Goal: Task Accomplishment & Management: Manage account settings

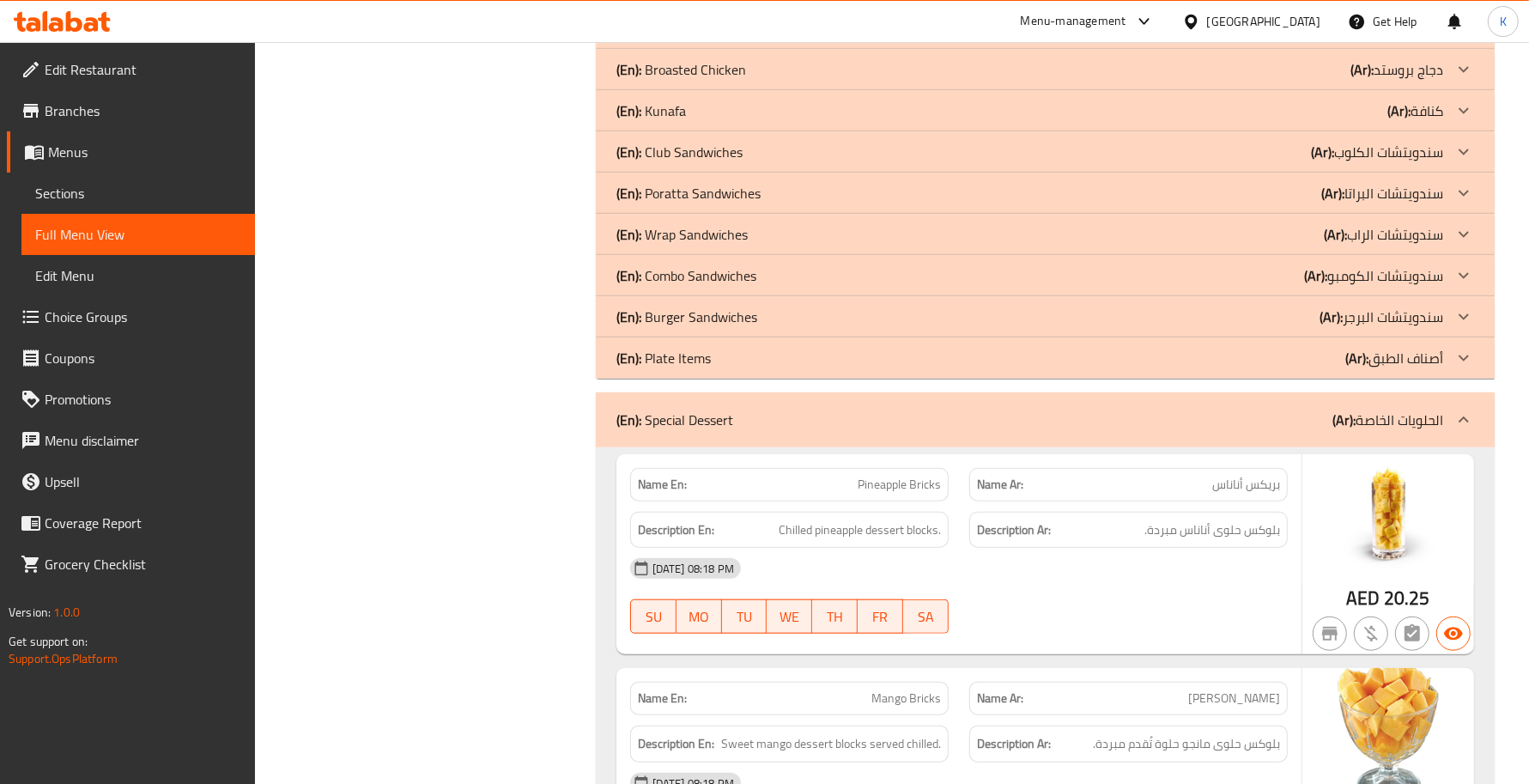
scroll to position [1253, 0]
click at [575, 526] on div "Filter Branches Branches Popular filters Free items Branch specific items Has c…" at bounding box center [432, 551] width 306 height 3167
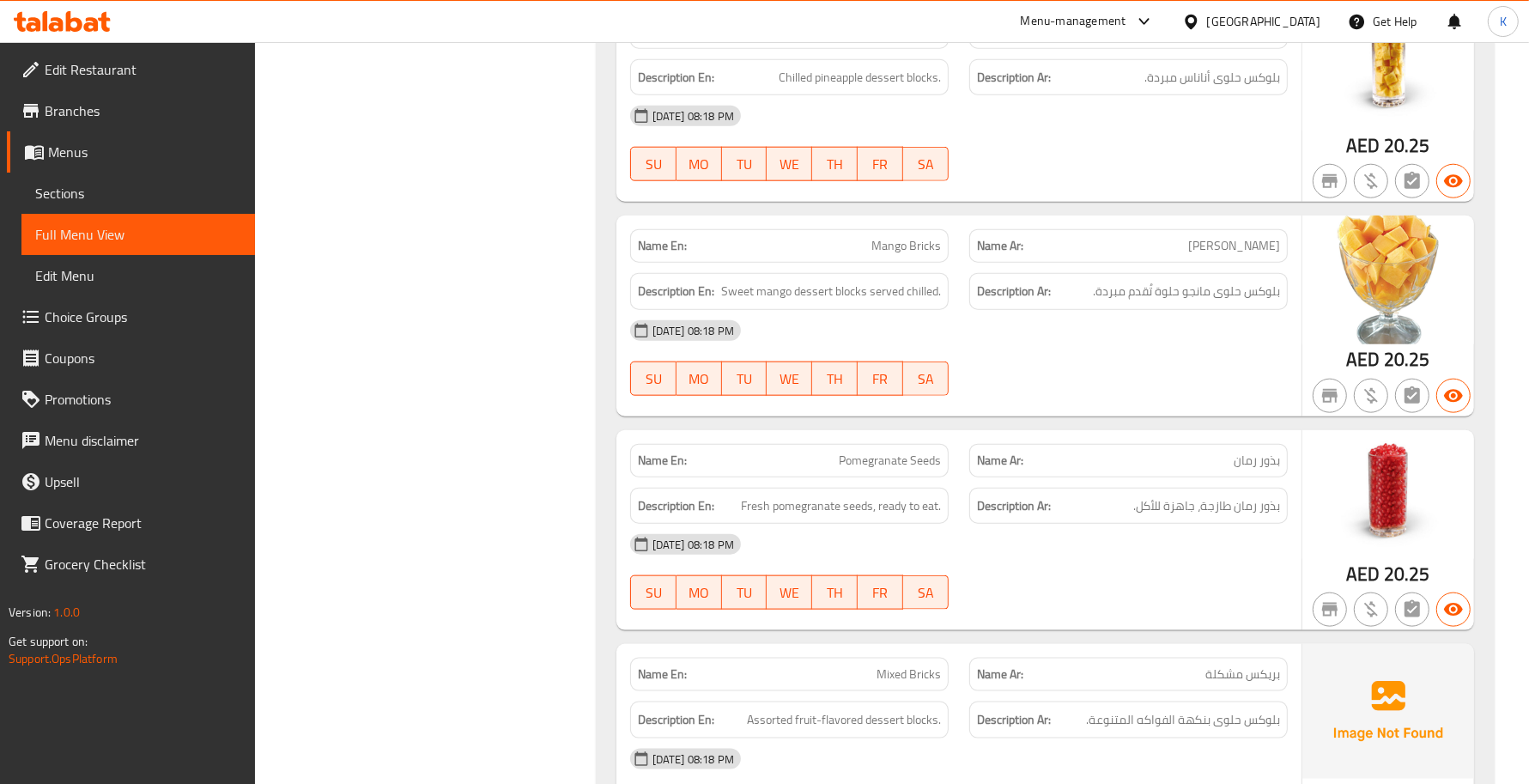
scroll to position [1753, 0]
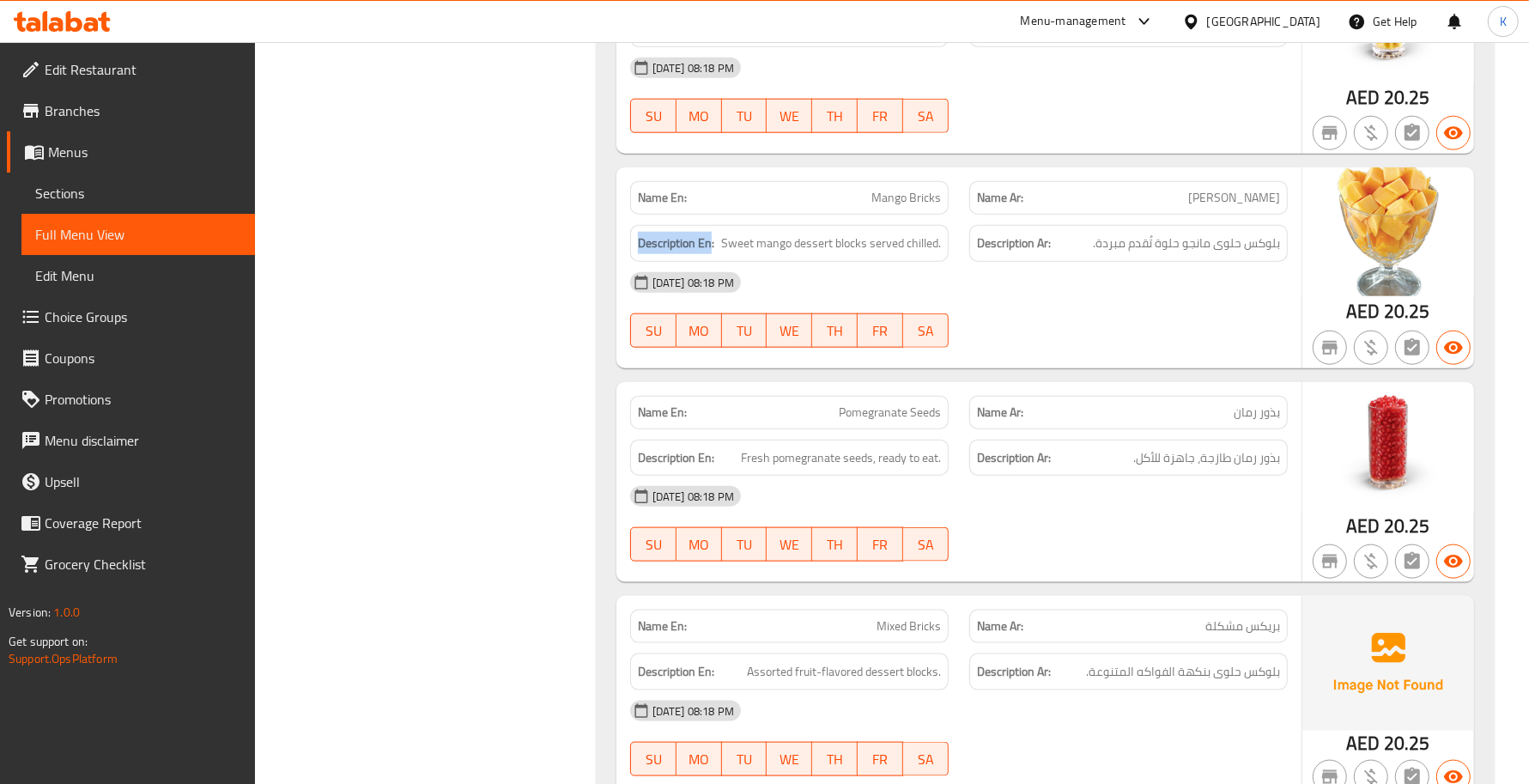
drag, startPoint x: 708, startPoint y: 243, endPoint x: 606, endPoint y: 243, distance: 102.0
click at [606, 243] on div "Name En: Pineapple Bricks Name Ar: بريكس أناناس Description En: Chilled pineapp…" at bounding box center [1045, 613] width 899 height 1334
copy strong "Description En"
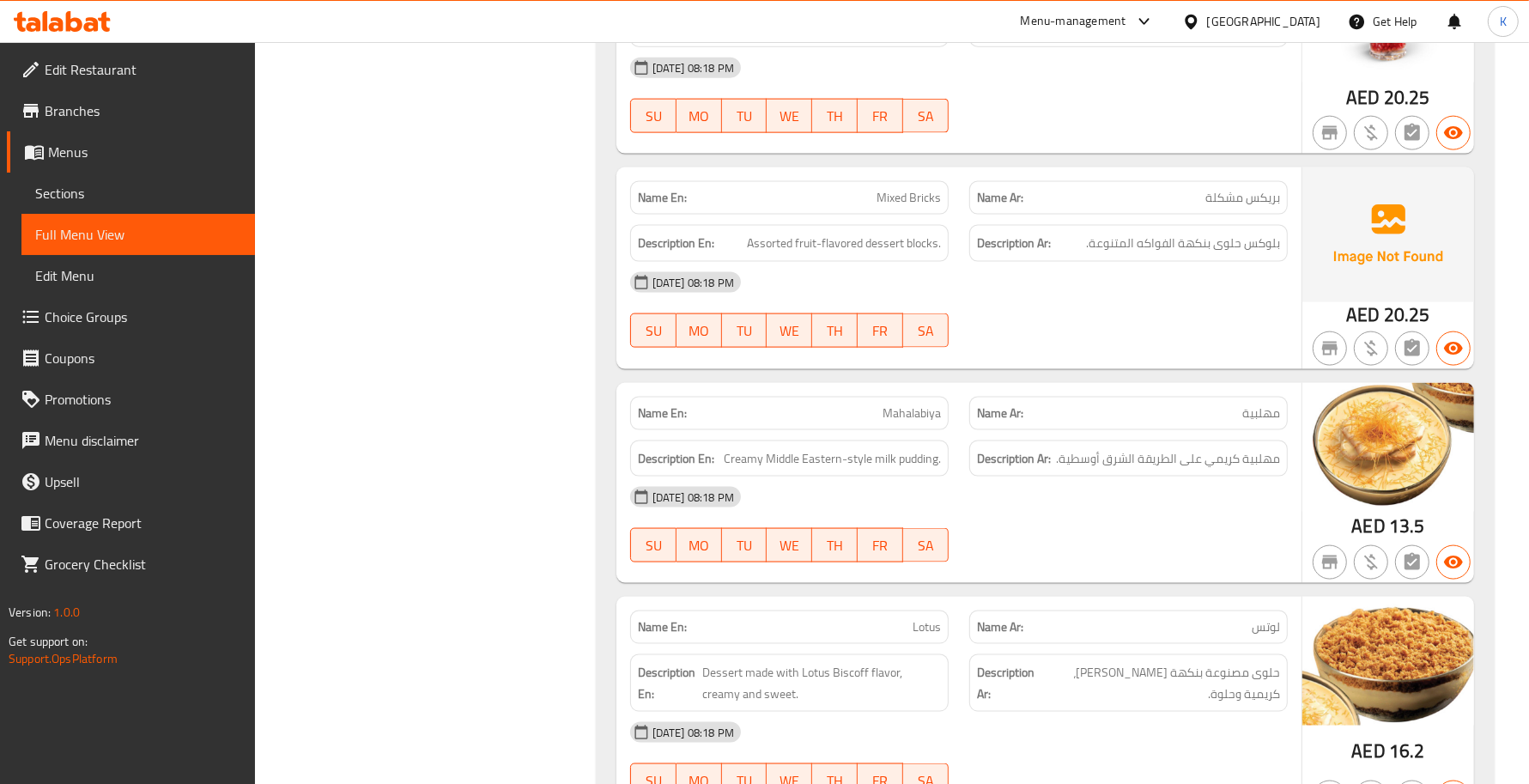
scroll to position [2254, 0]
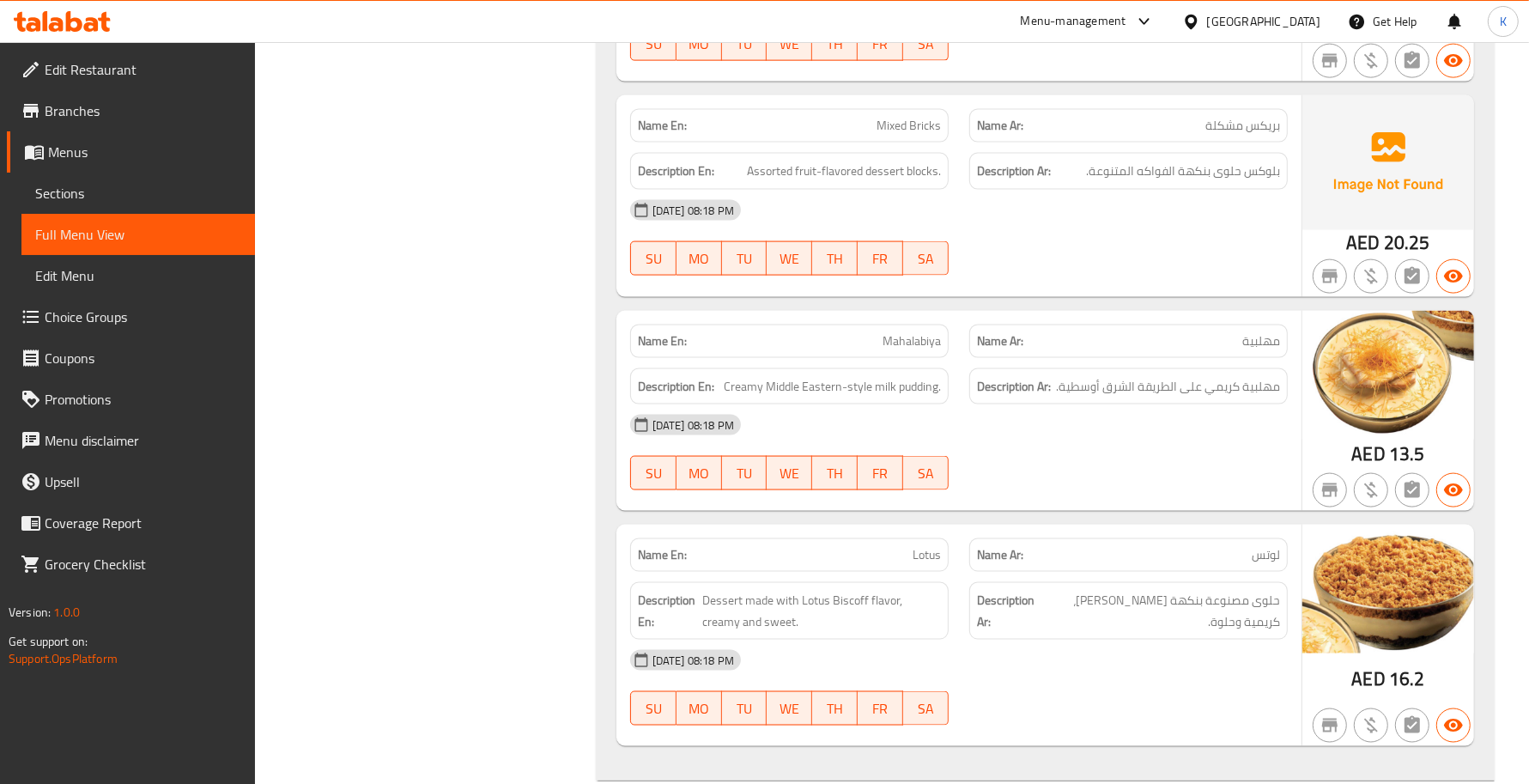
click at [938, 122] on span "Mixed Bricks" at bounding box center [909, 126] width 64 height 18
copy span "Mixed Bricks"
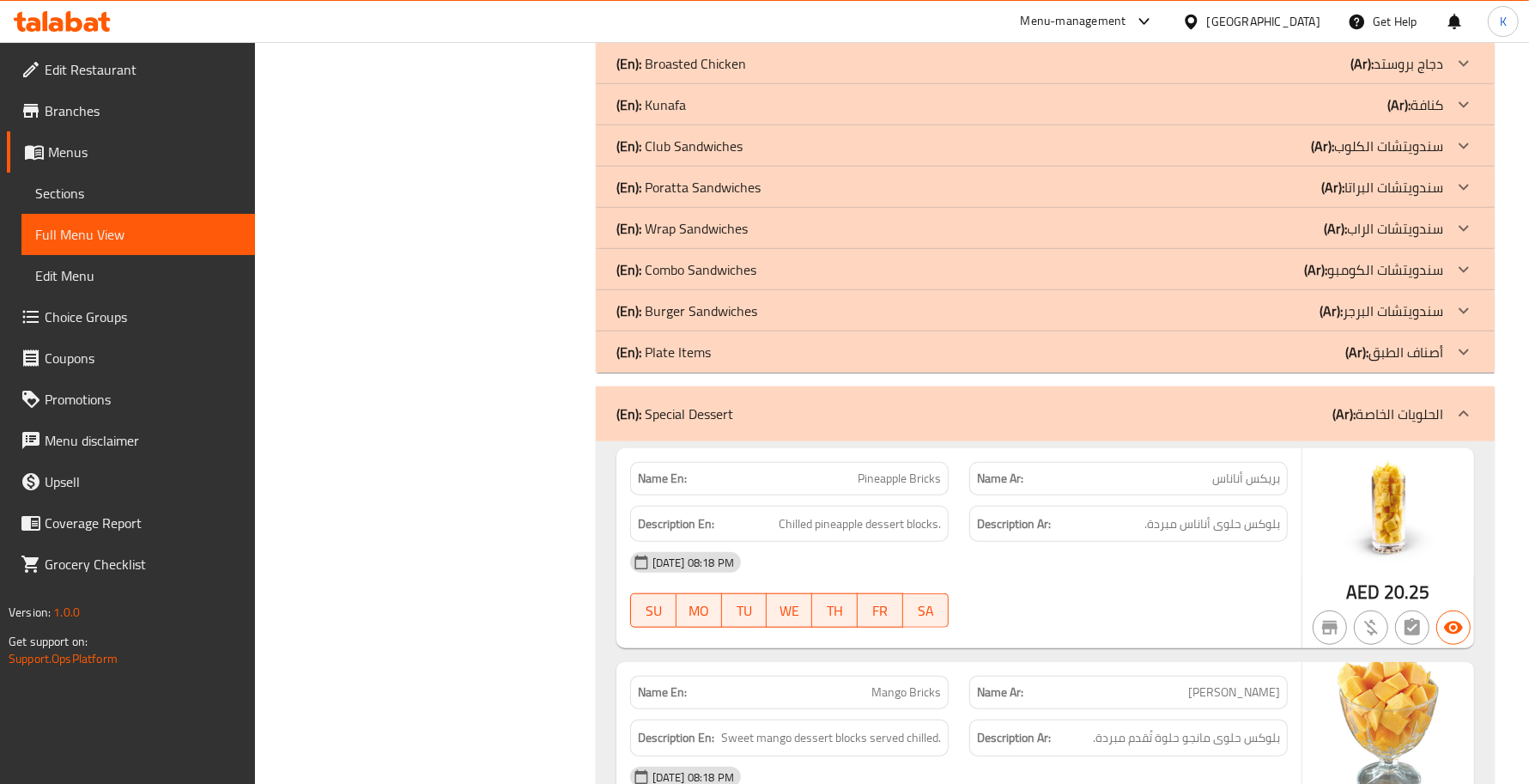
scroll to position [1130, 0]
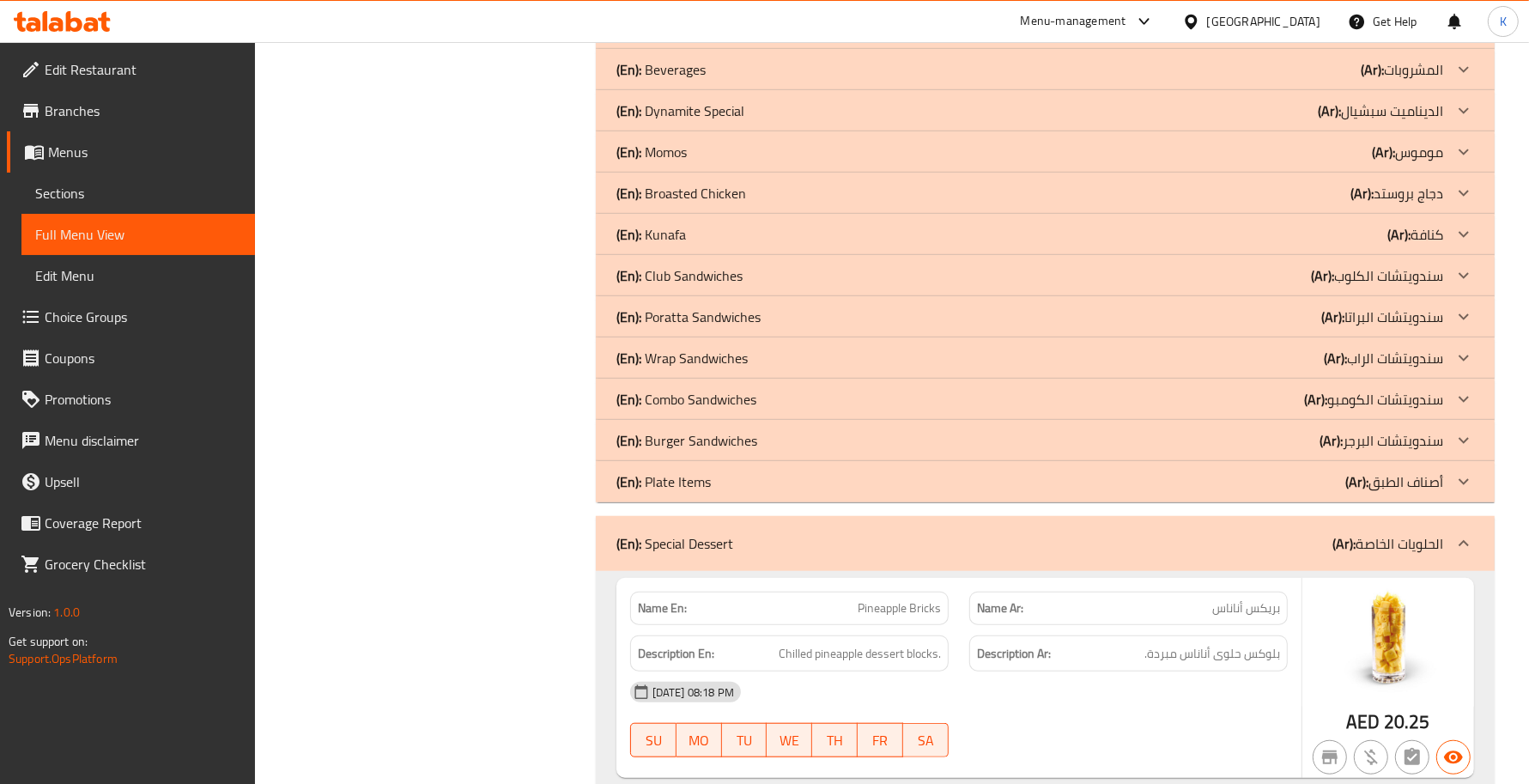
click at [707, 550] on p "(En): Special Dessert" at bounding box center [675, 543] width 117 height 20
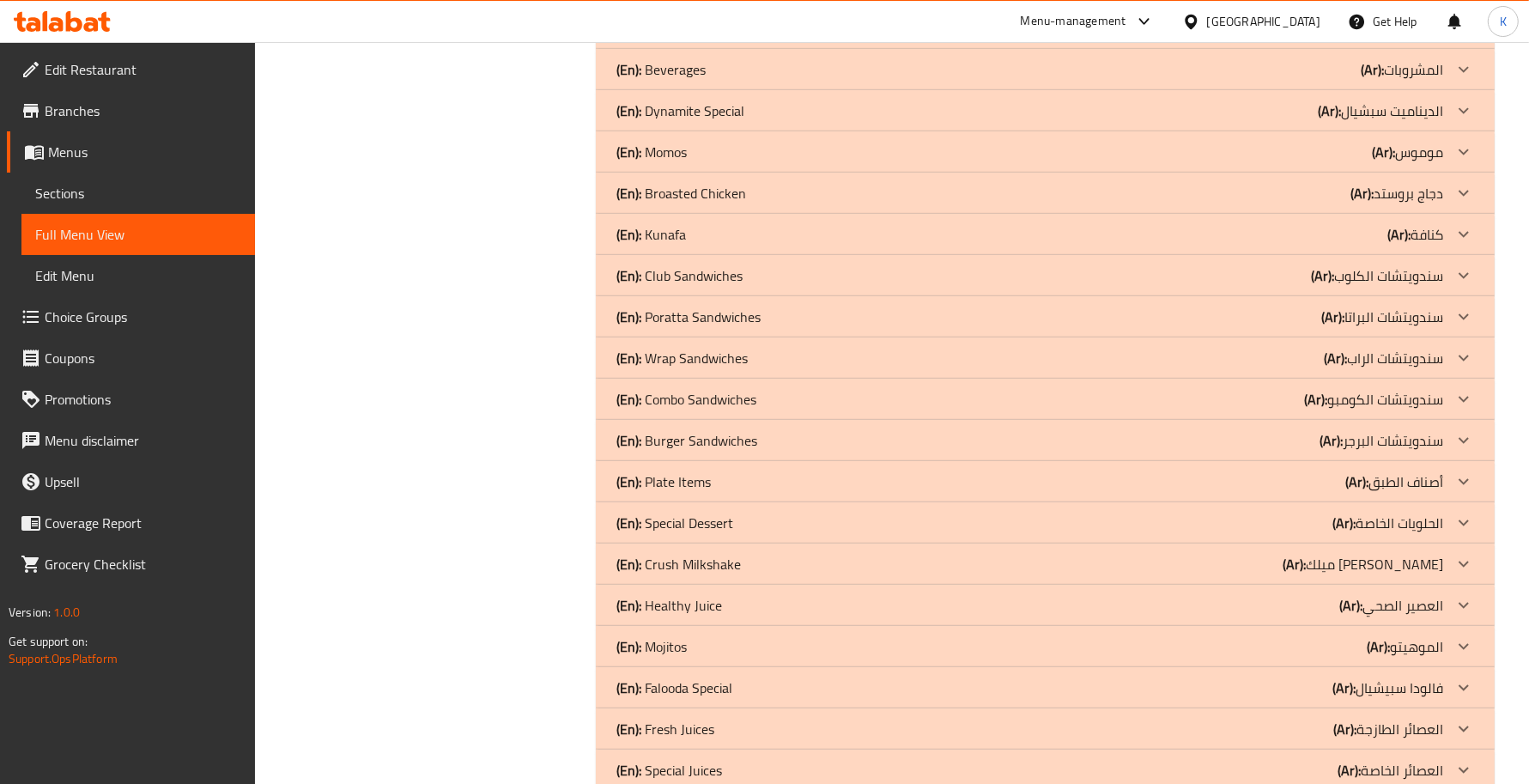
click at [704, 554] on p "(En): Crush Milkshake" at bounding box center [679, 564] width 125 height 20
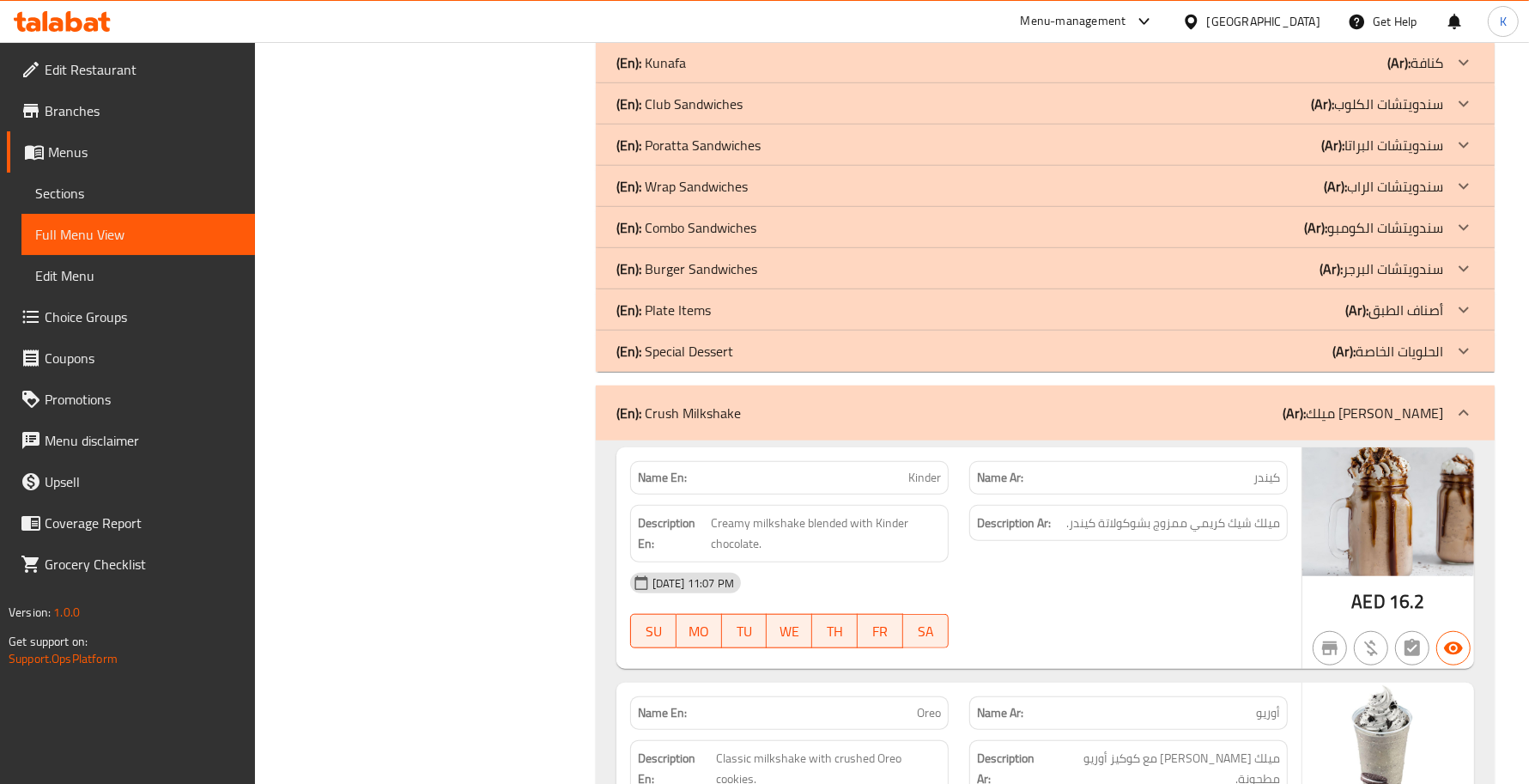
scroll to position [1380, 0]
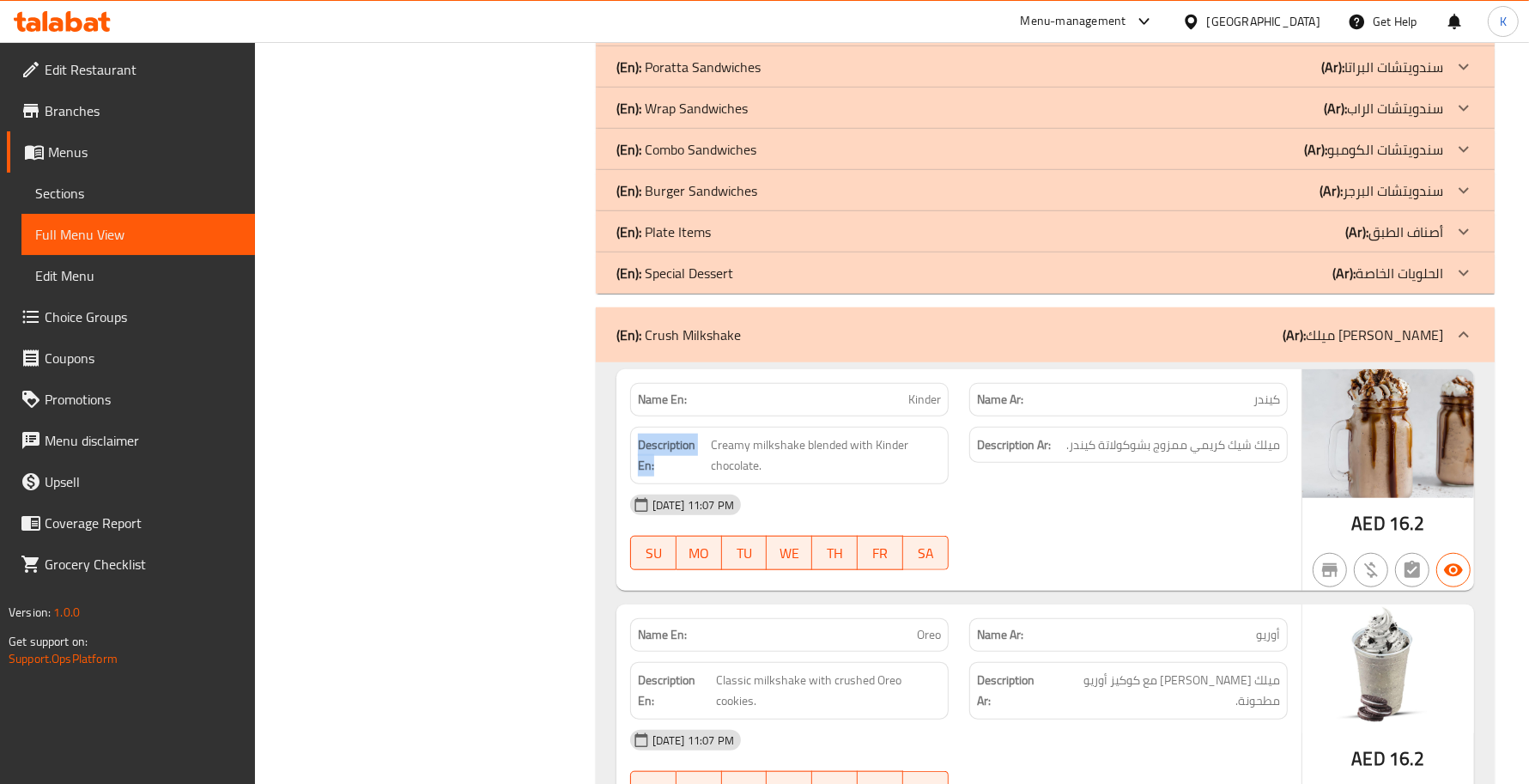
drag, startPoint x: 649, startPoint y: 470, endPoint x: 634, endPoint y: 449, distance: 25.8
click at [634, 449] on div "Description En: Creamy milkshake blended with Kinder chocolate." at bounding box center [789, 455] width 319 height 58
copy strong "Description En:"
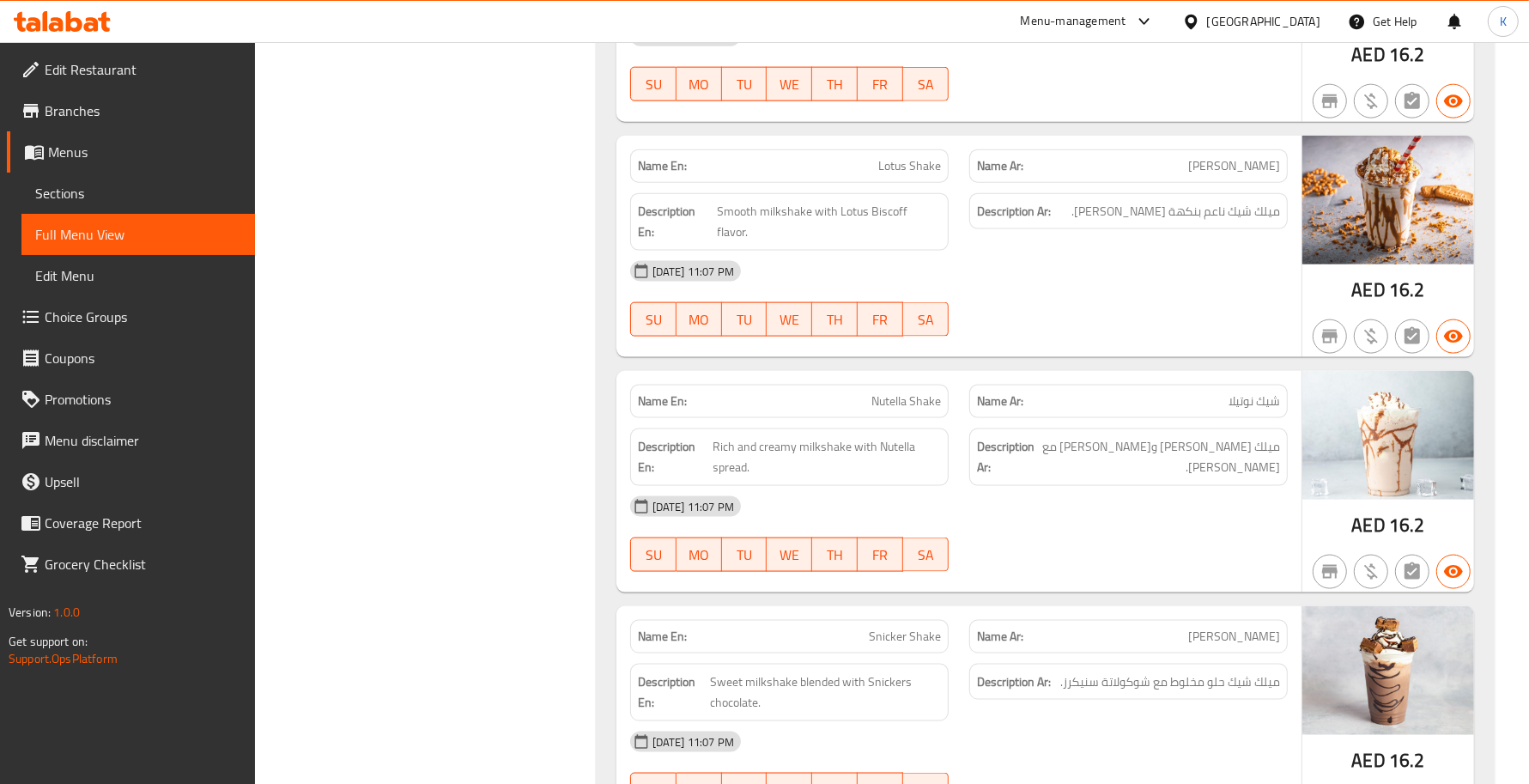
scroll to position [2131, 0]
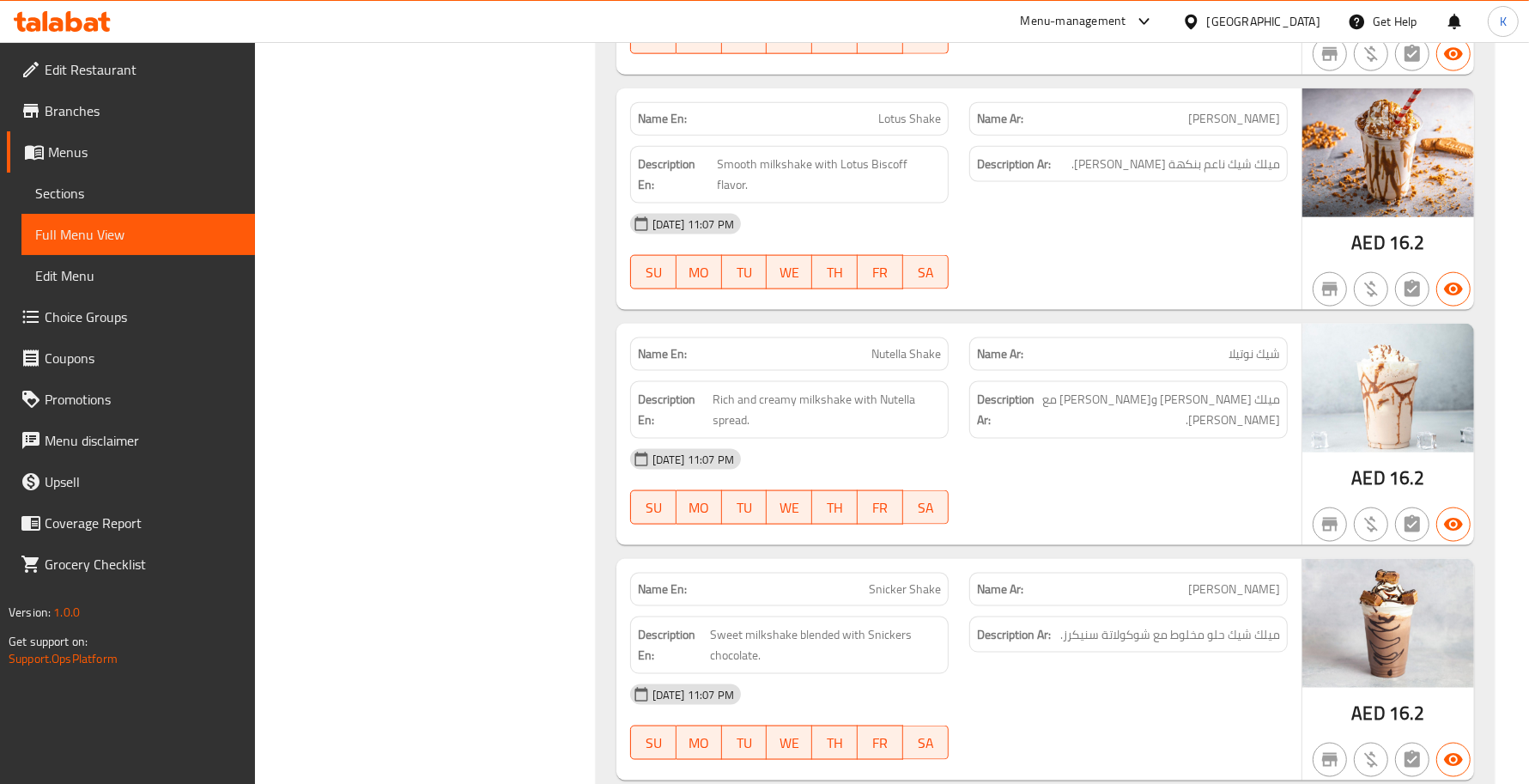
click at [868, 580] on p "Name En: Snicker Shake" at bounding box center [789, 589] width 303 height 18
copy span "Snicker Shake"
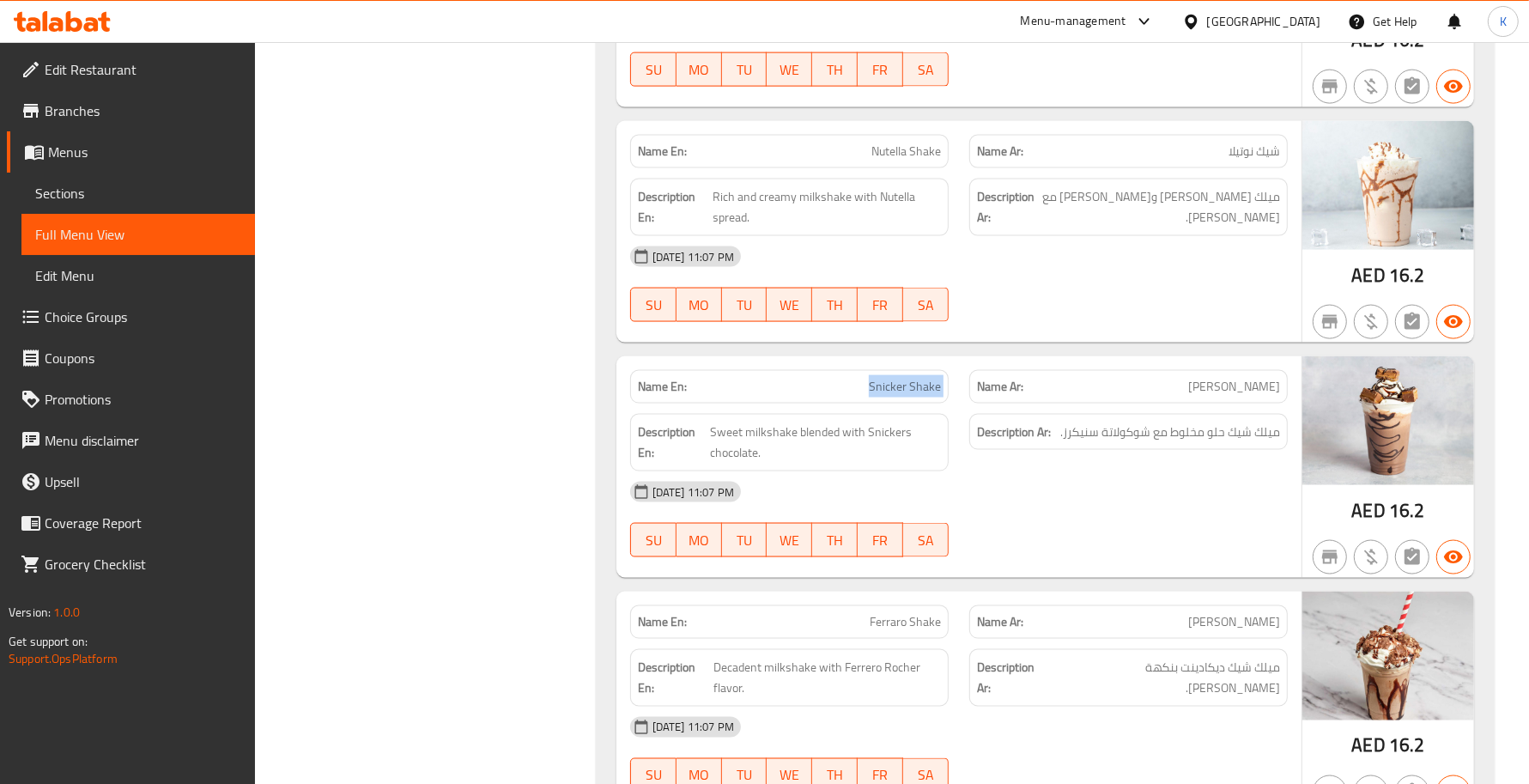
scroll to position [2382, 0]
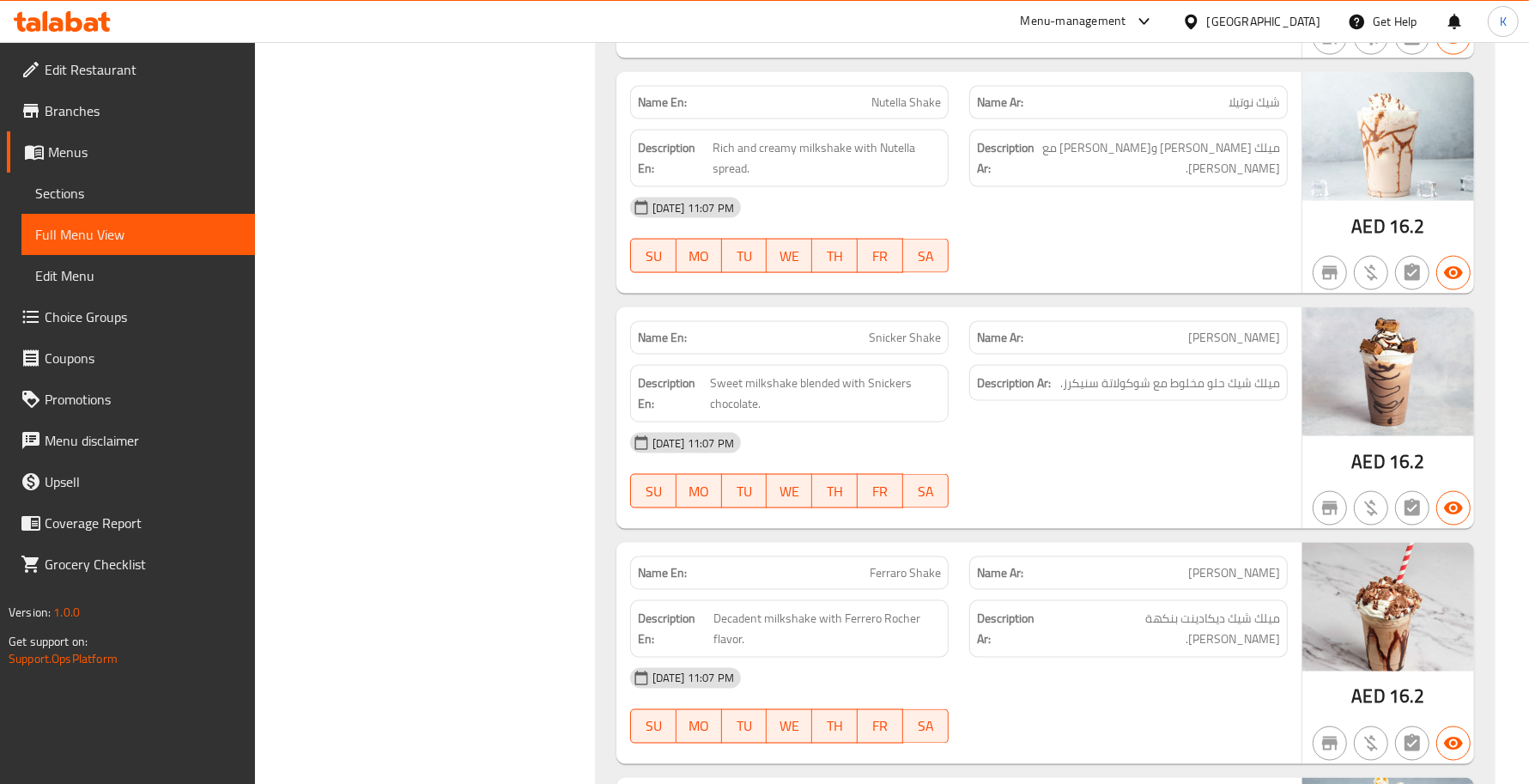
click at [895, 564] on span "Ferraro Shake" at bounding box center [905, 572] width 71 height 18
copy span "Ferraro Shake"
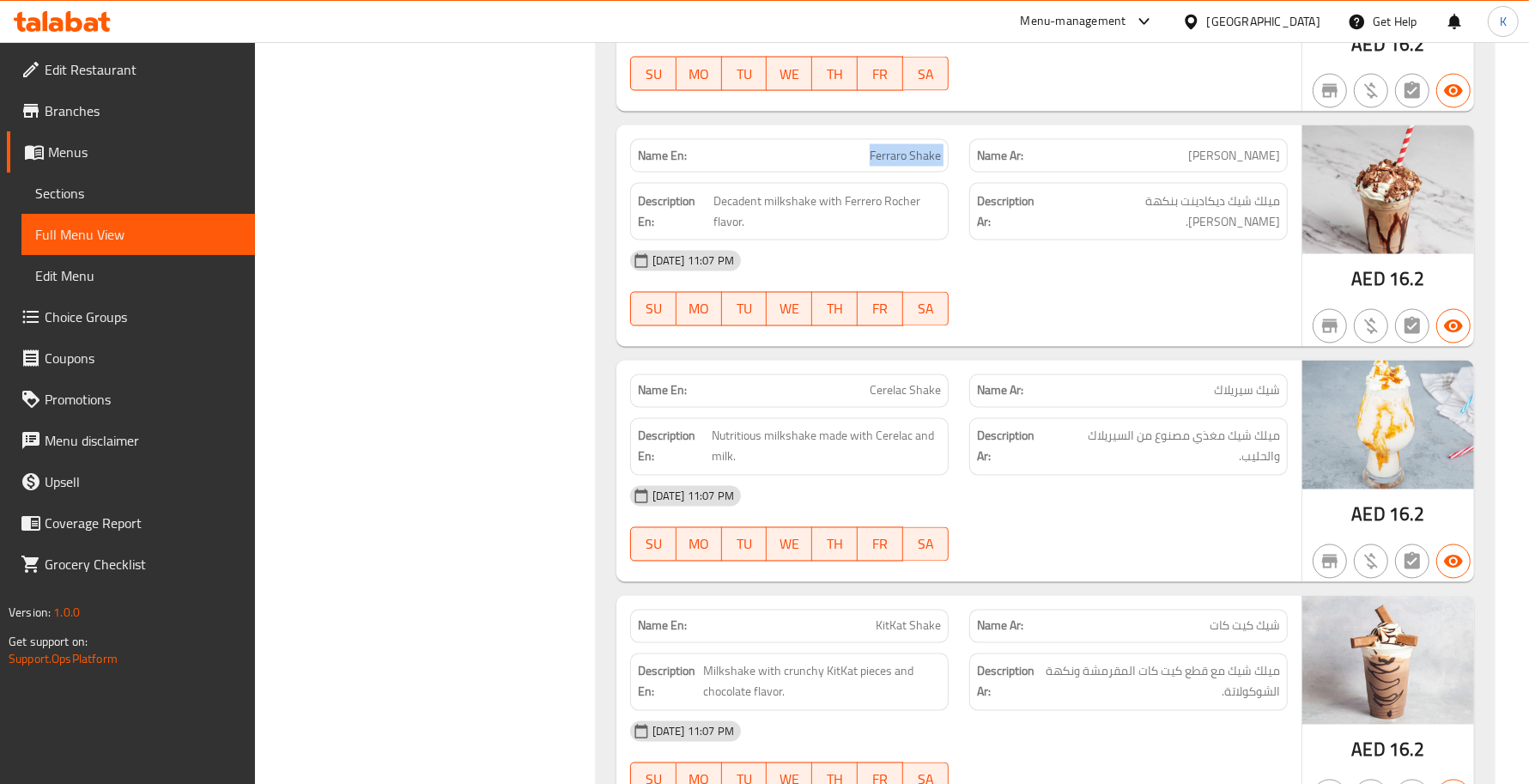
scroll to position [2881, 0]
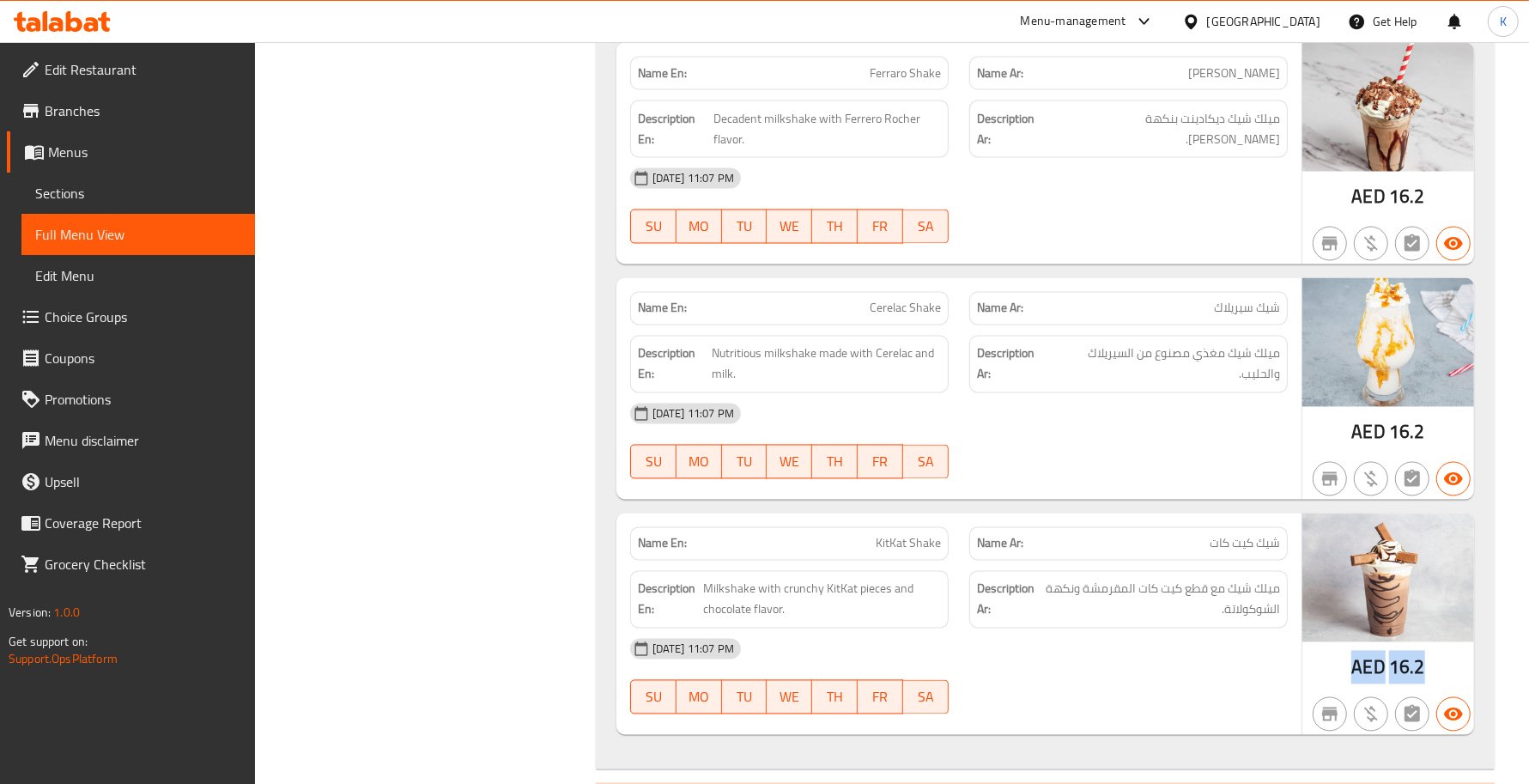
drag, startPoint x: 1435, startPoint y: 653, endPoint x: 1353, endPoint y: 650, distance: 82.1
click at [1353, 650] on div "AED 16.2" at bounding box center [1388, 623] width 172 height 221
copy div "AED 16.2"
drag, startPoint x: 665, startPoint y: 591, endPoint x: 634, endPoint y: 573, distance: 35.8
click at [638, 578] on strong "Description En:" at bounding box center [668, 599] width 61 height 42
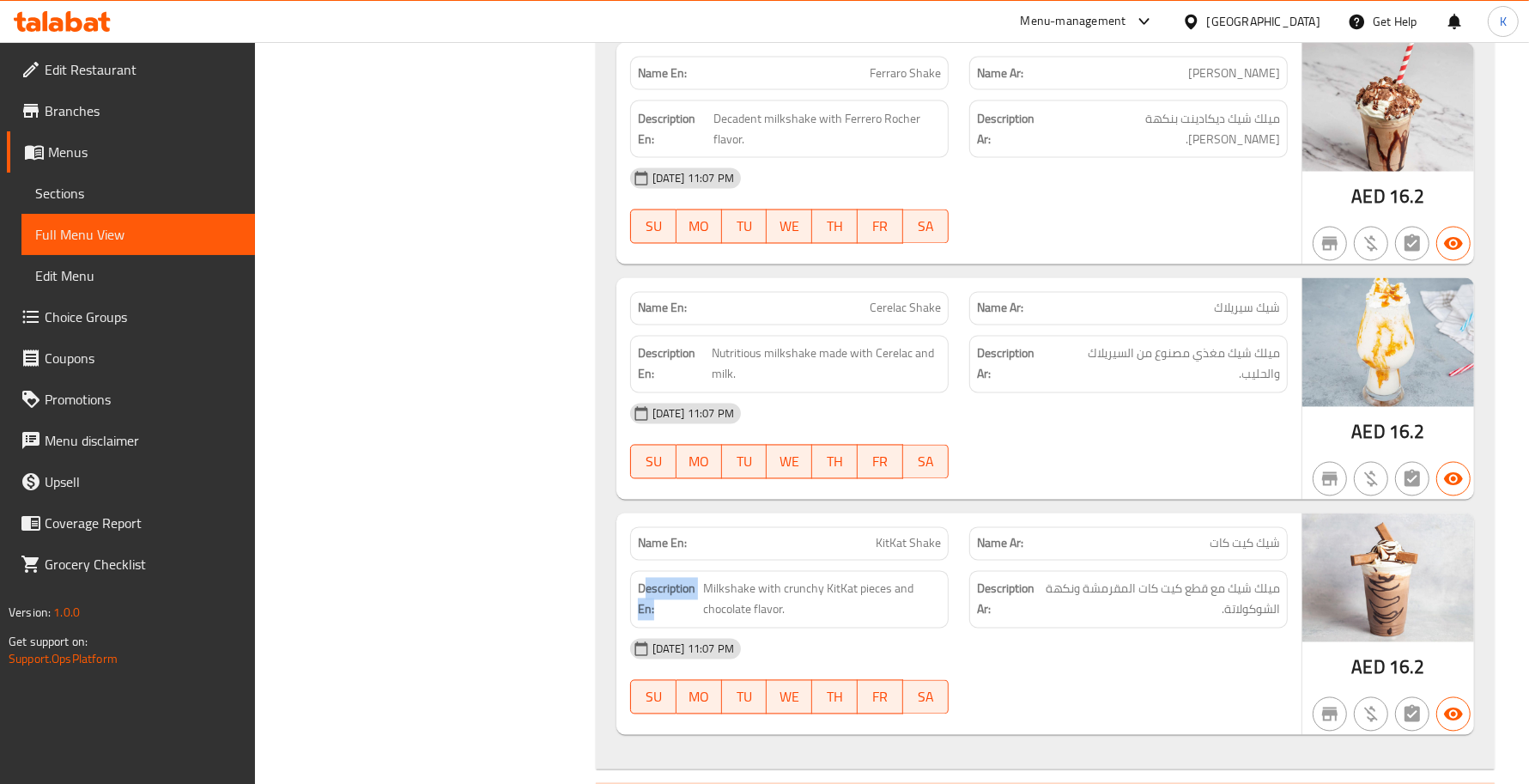
copy strong "escription En:"
copy strong "Description En:"
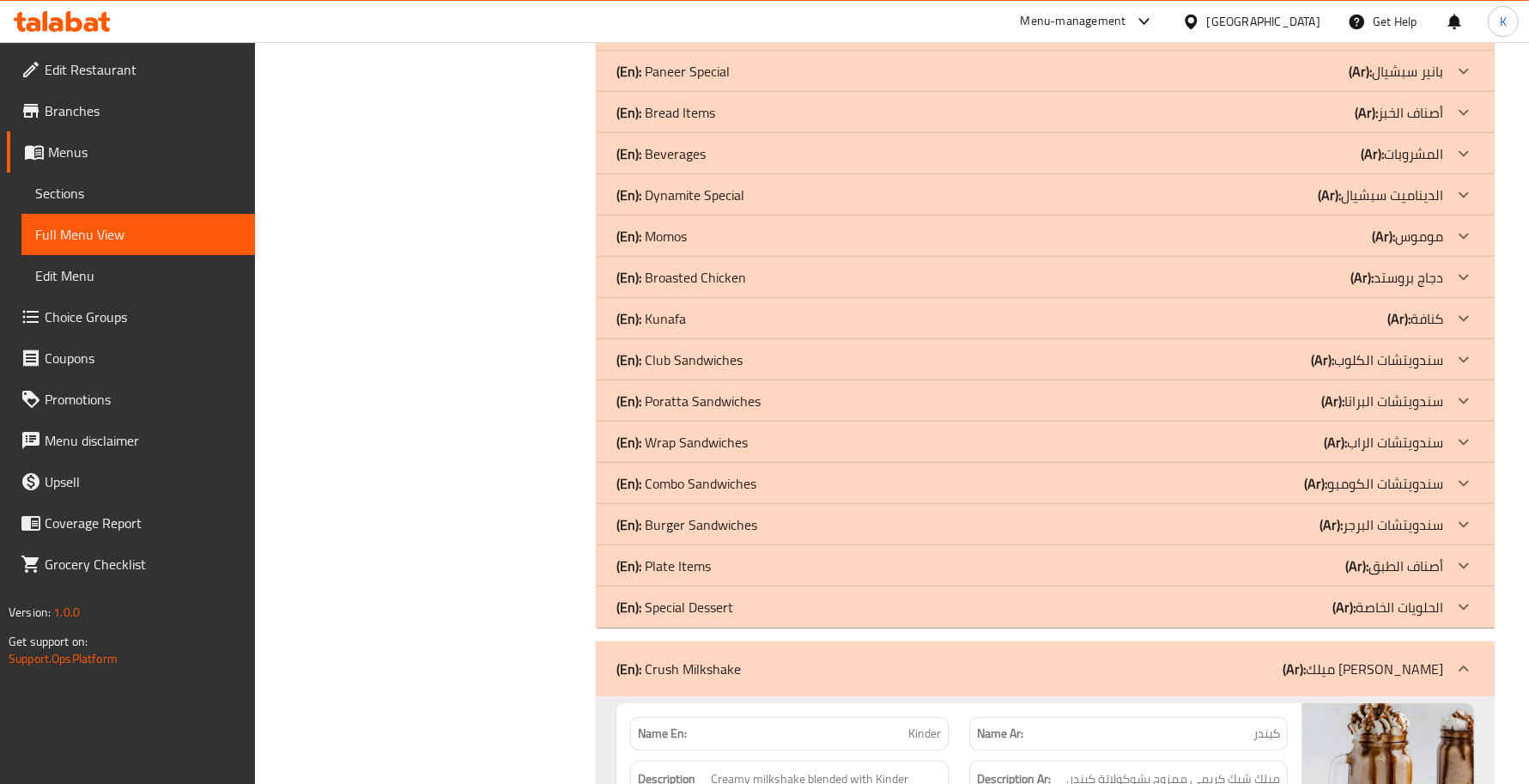
scroll to position [1130, 0]
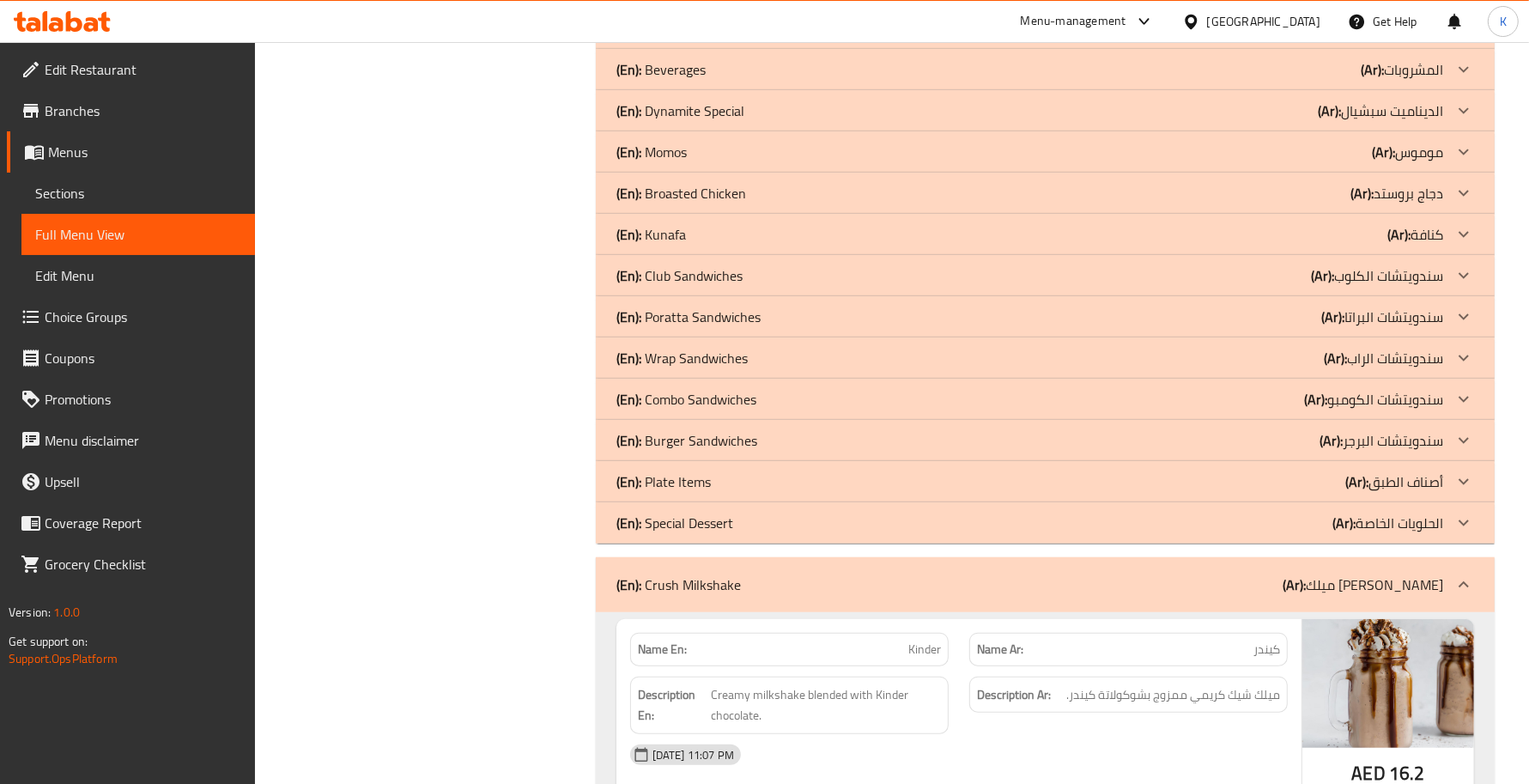
click at [808, 581] on div "(En): Crush Milkshake (Ar): ميلك شيك كراش" at bounding box center [1030, 584] width 827 height 20
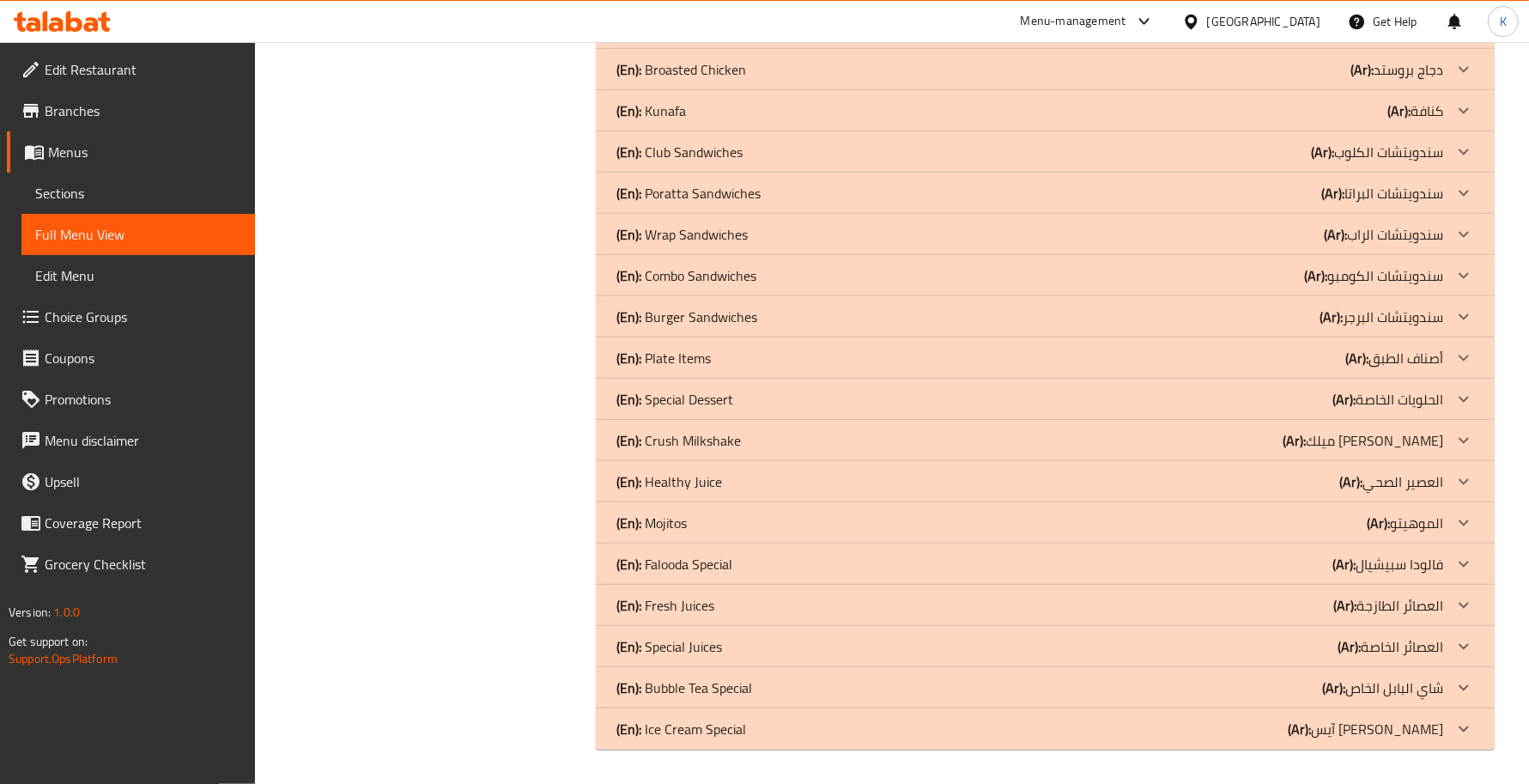
scroll to position [1253, 0]
drag, startPoint x: 691, startPoint y: 478, endPoint x: 808, endPoint y: 529, distance: 127.6
click at [691, 478] on p "(En): Healthy Juice" at bounding box center [669, 481] width 105 height 20
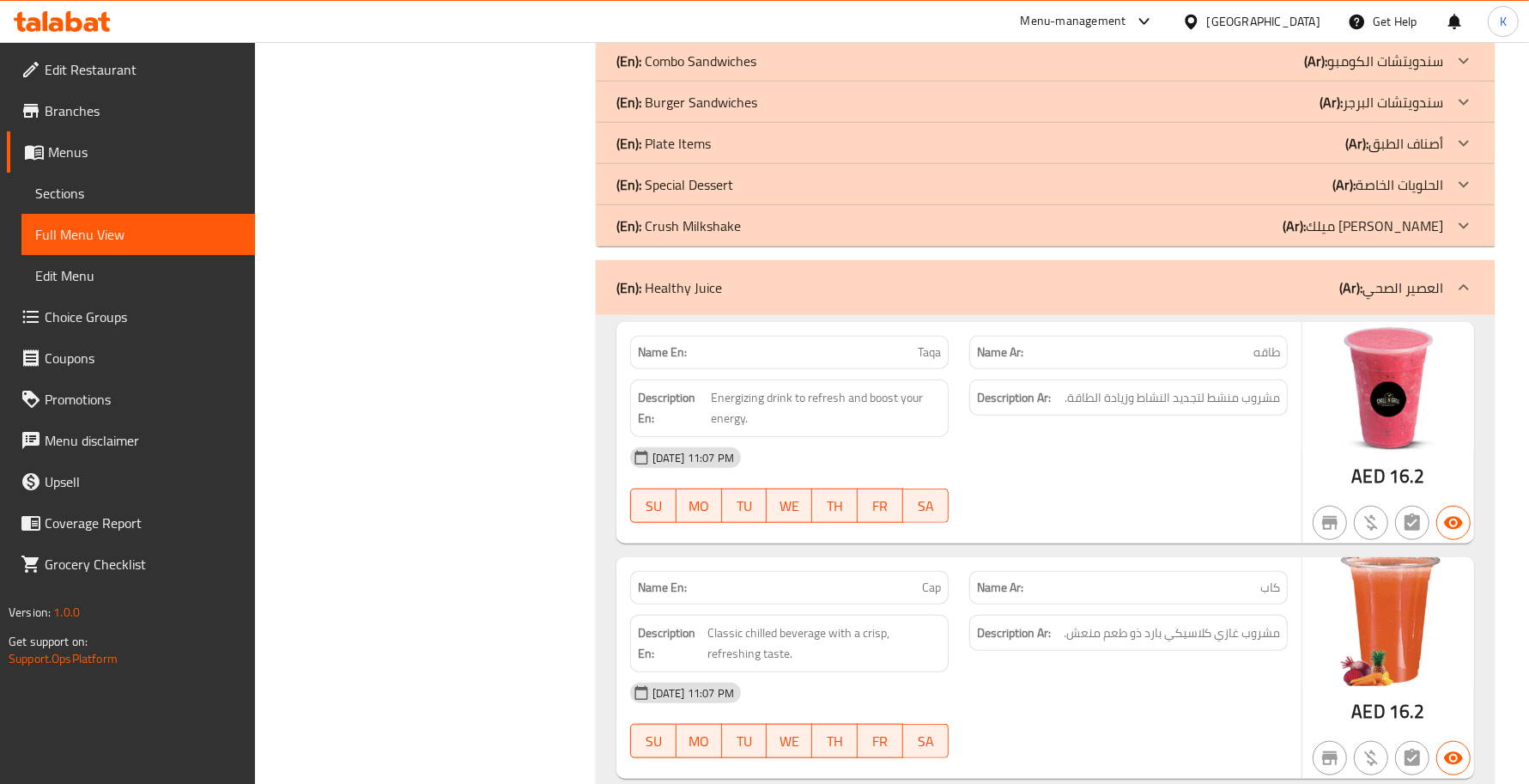
scroll to position [1503, 0]
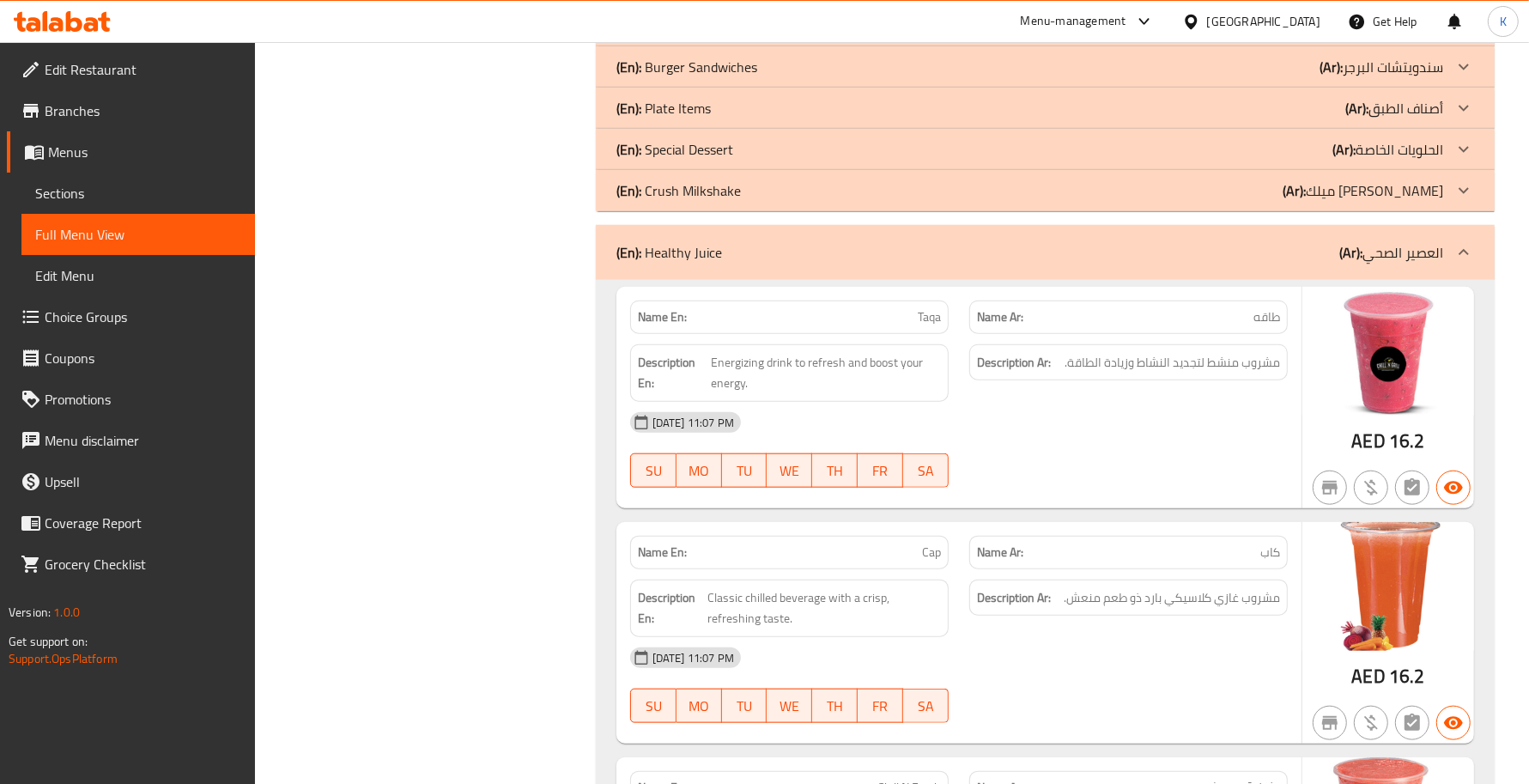
click at [1058, 452] on div "[DATE] 11:07 PM SU MO TU WE TH FR SA" at bounding box center [959, 450] width 678 height 97
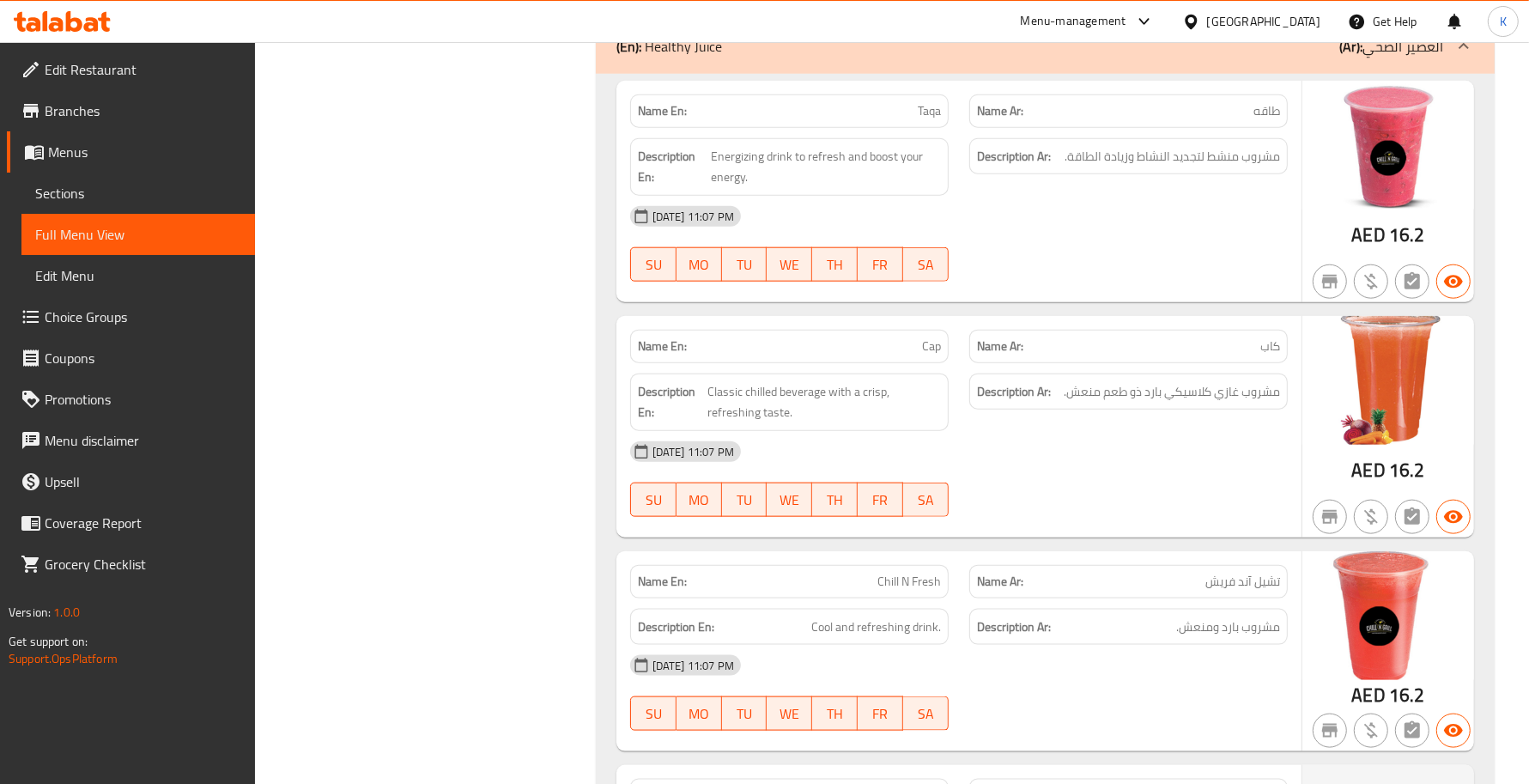
scroll to position [1753, 0]
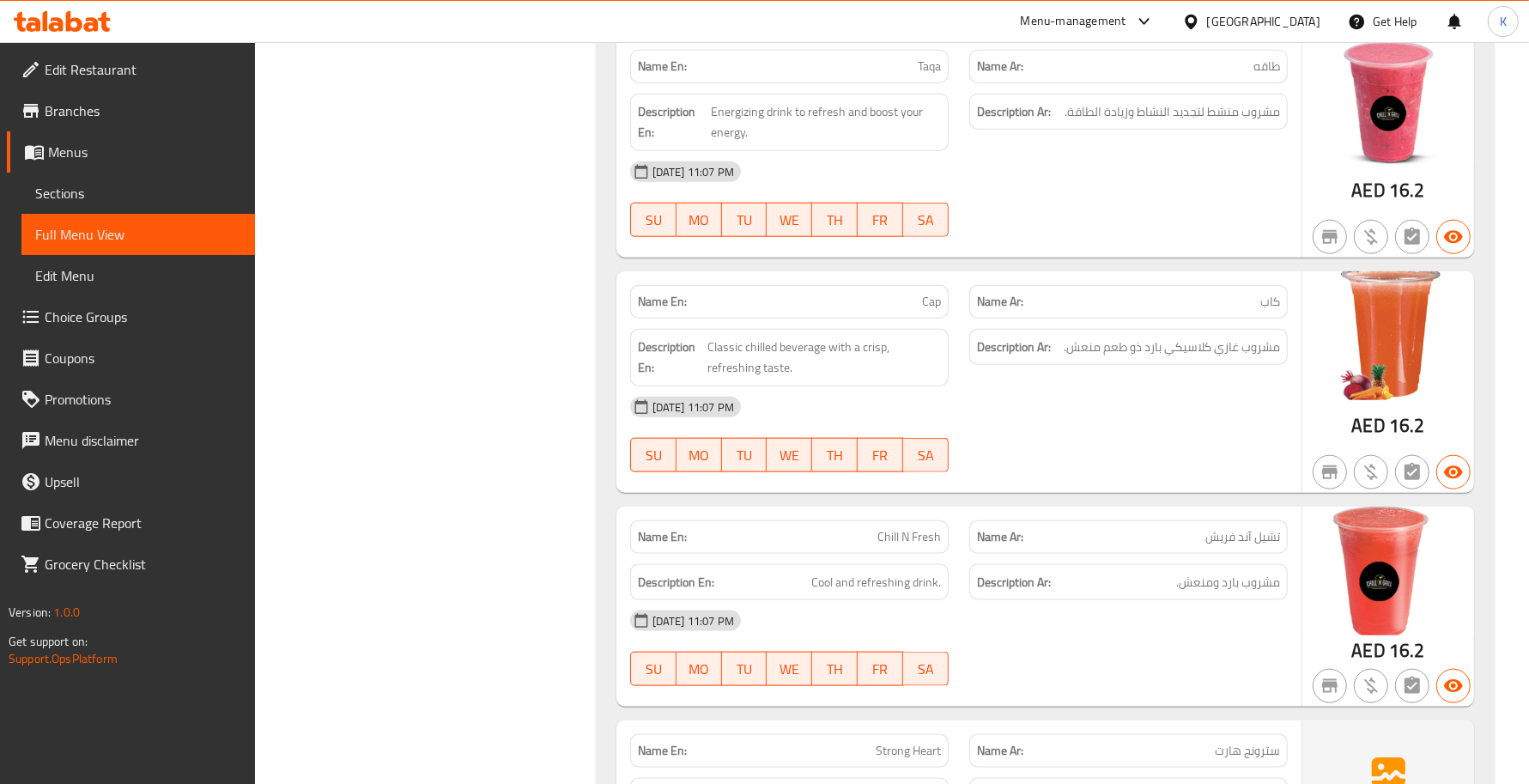
click at [996, 482] on div at bounding box center [1128, 472] width 339 height 20
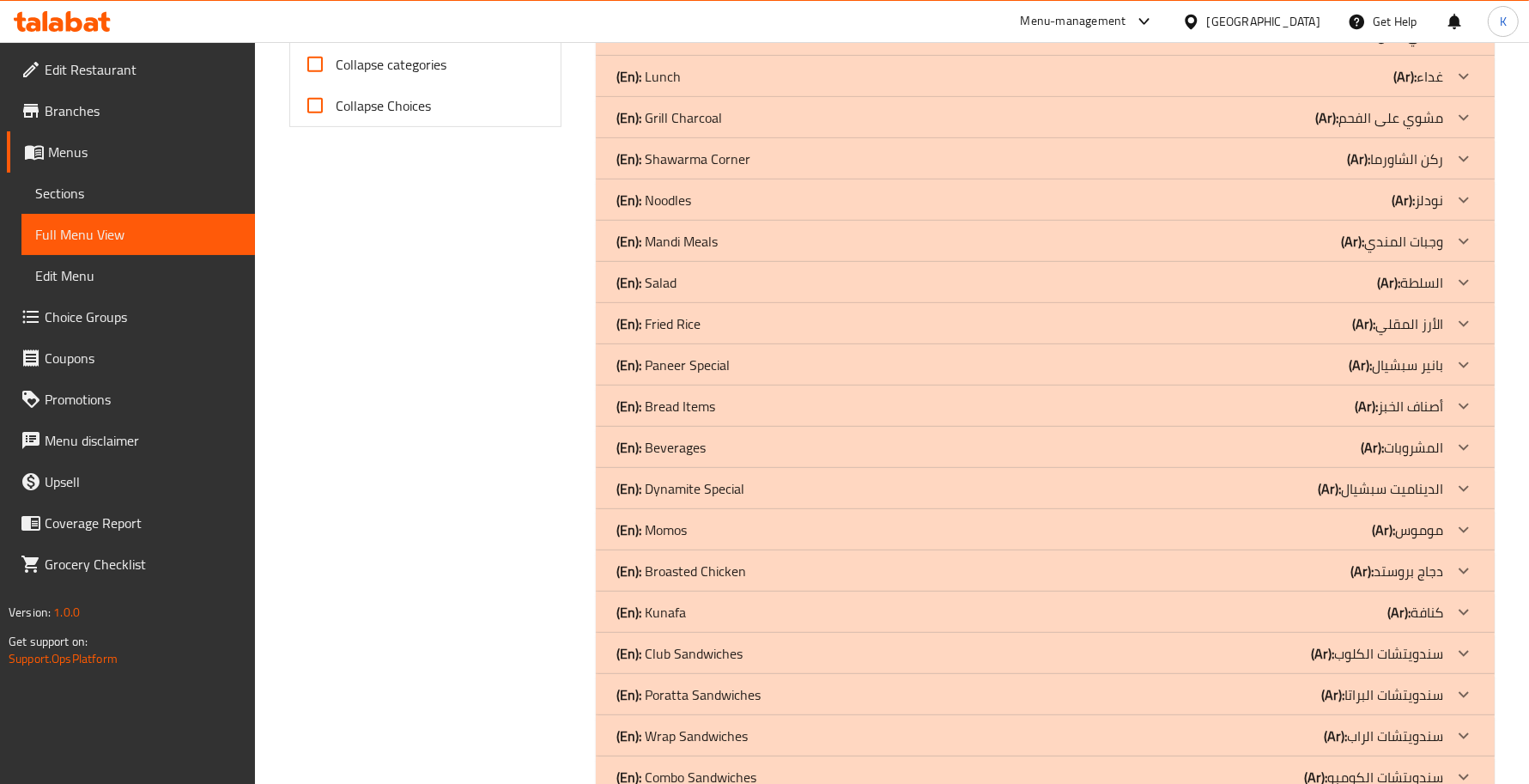
scroll to position [1253, 0]
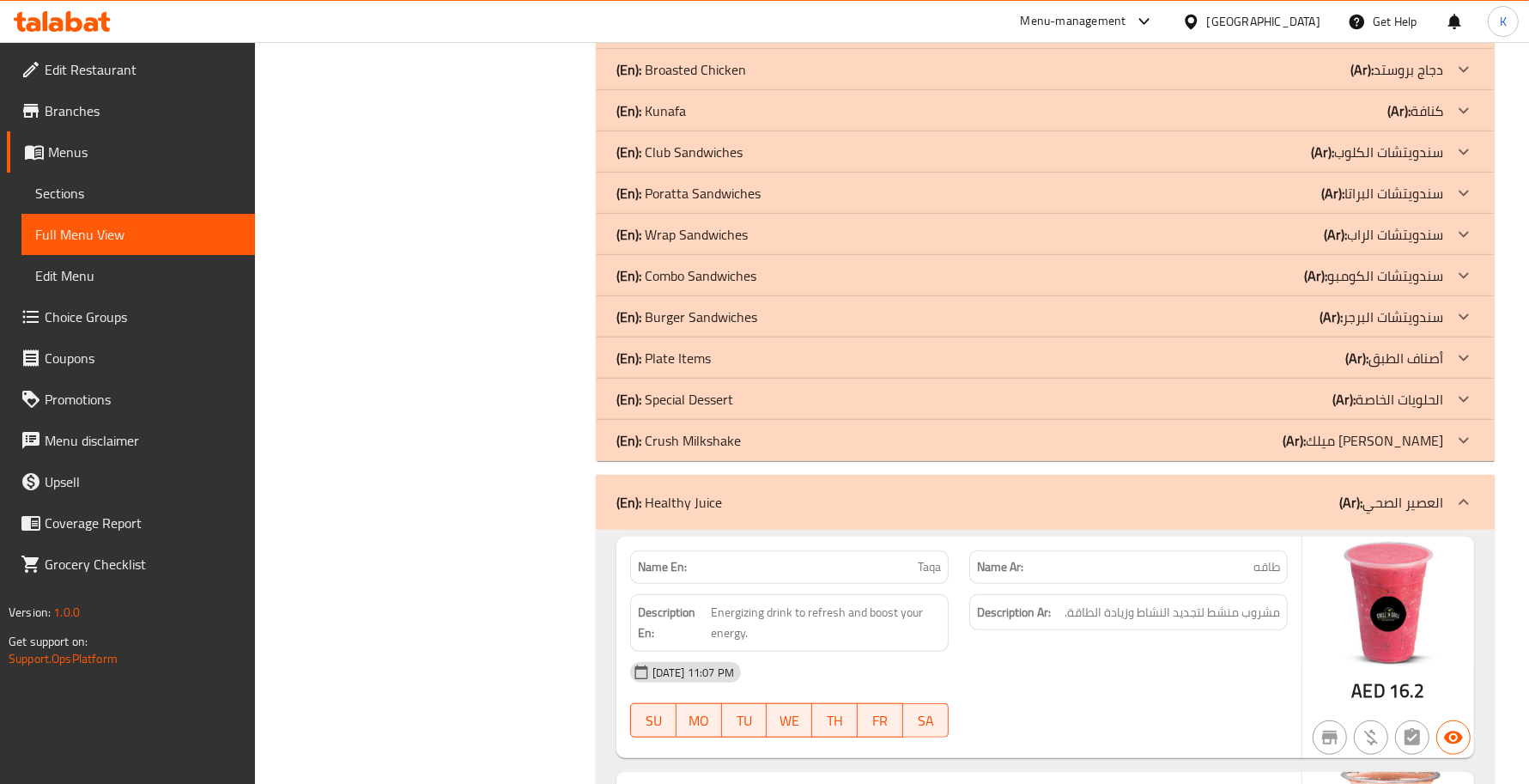
click at [845, 516] on div "(En): Healthy Juice (Ar): العصير الصحي" at bounding box center [1045, 502] width 899 height 55
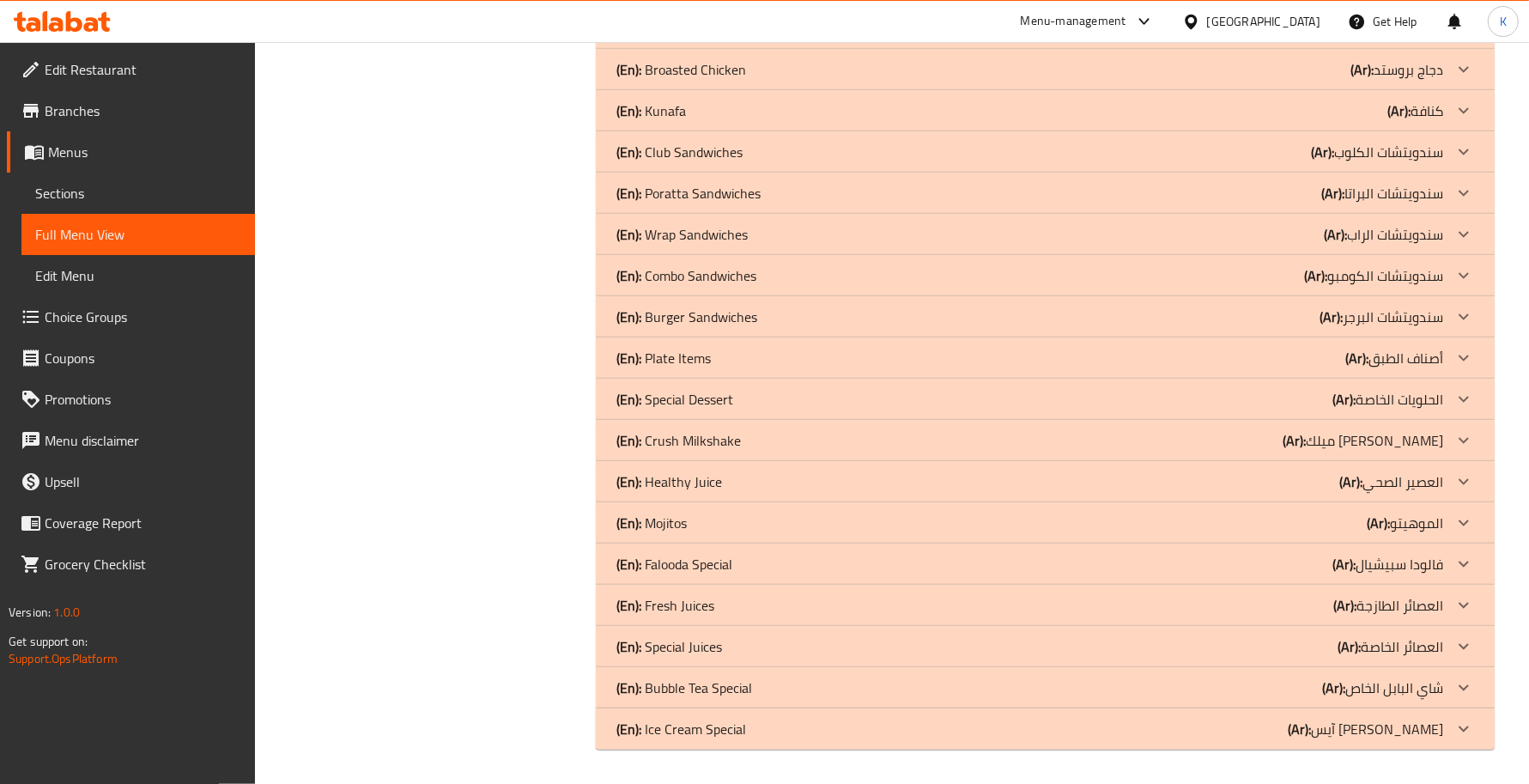
drag, startPoint x: 714, startPoint y: 539, endPoint x: 628, endPoint y: 585, distance: 97.5
click at [714, 539] on div "(En): Mojitos (Ar): الموهيتو" at bounding box center [1045, 523] width 899 height 41
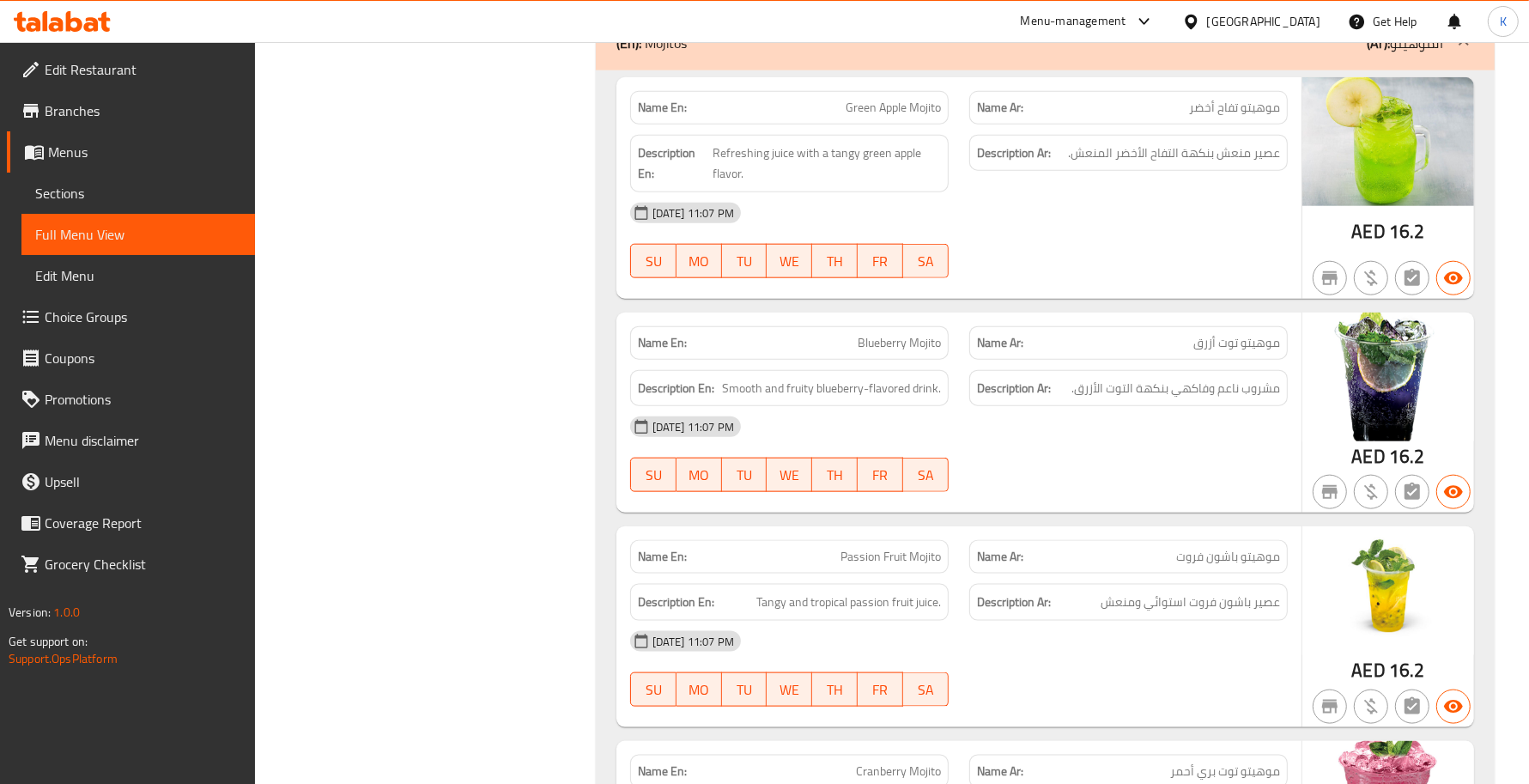
scroll to position [2005, 0]
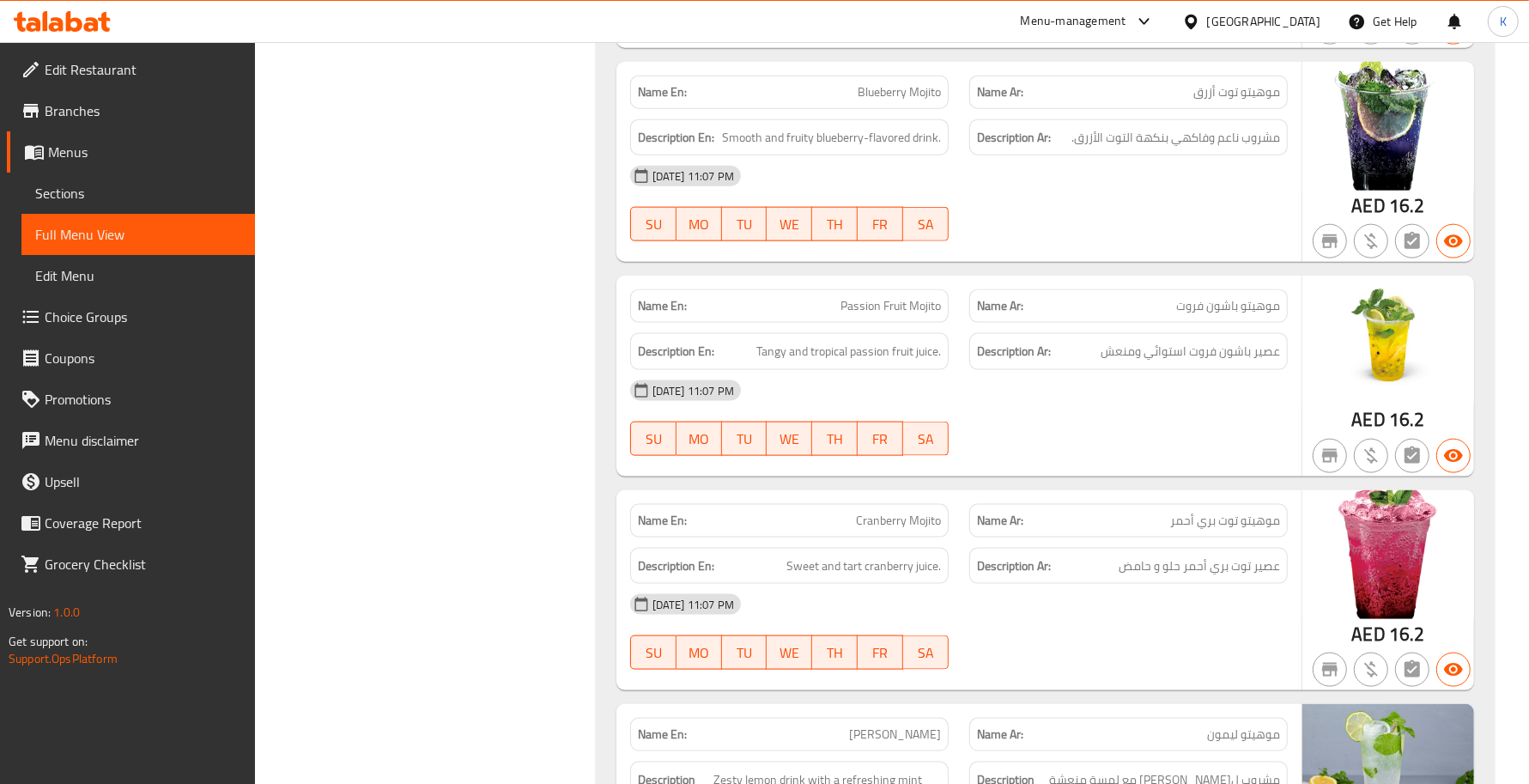
click at [884, 520] on span "Cranberry Mojito" at bounding box center [898, 521] width 85 height 18
click at [879, 516] on span "Cranberry Mojito" at bounding box center [898, 521] width 85 height 18
click at [882, 518] on span "Cranberry Mojito" at bounding box center [898, 521] width 85 height 18
copy span "Cranberry"
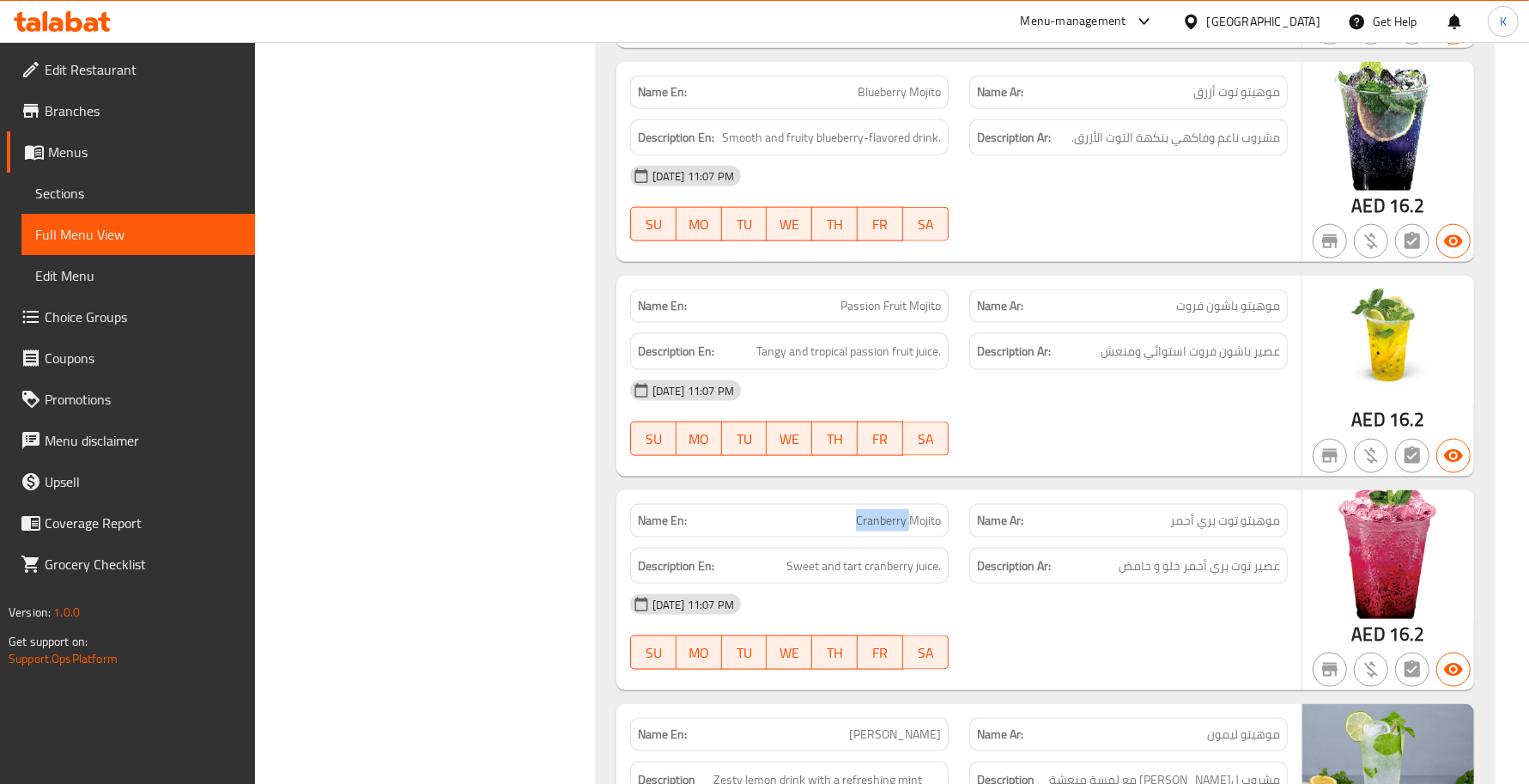
click at [868, 518] on span "Cranberry Mojito" at bounding box center [898, 521] width 85 height 18
click at [879, 522] on span "Cranberry Mojito" at bounding box center [898, 521] width 85 height 18
click at [879, 524] on span "Cranberry Mojito" at bounding box center [898, 521] width 85 height 18
copy span "Cranberry"
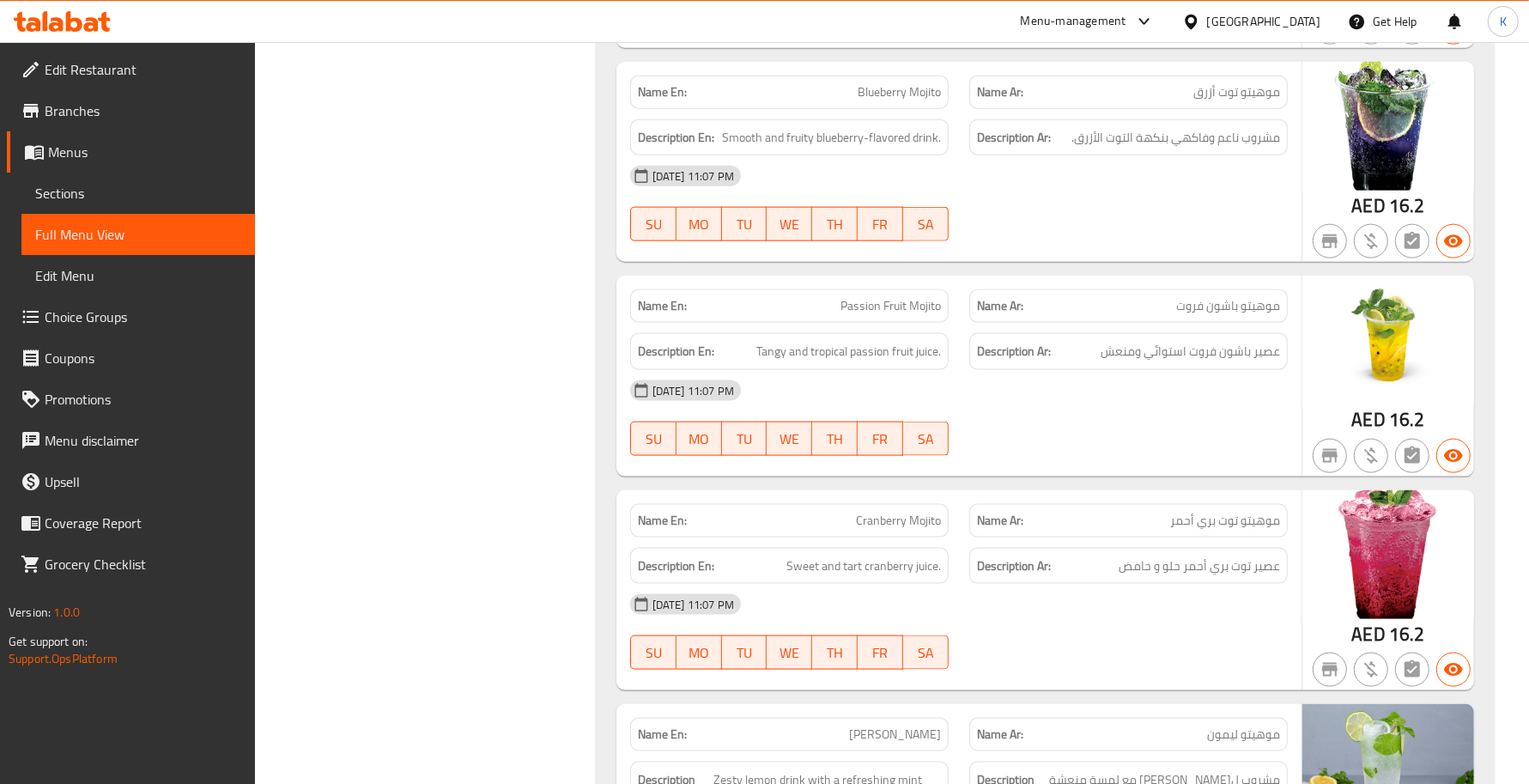
click at [827, 592] on div "[DATE] 11:07 PM" at bounding box center [959, 605] width 678 height 41
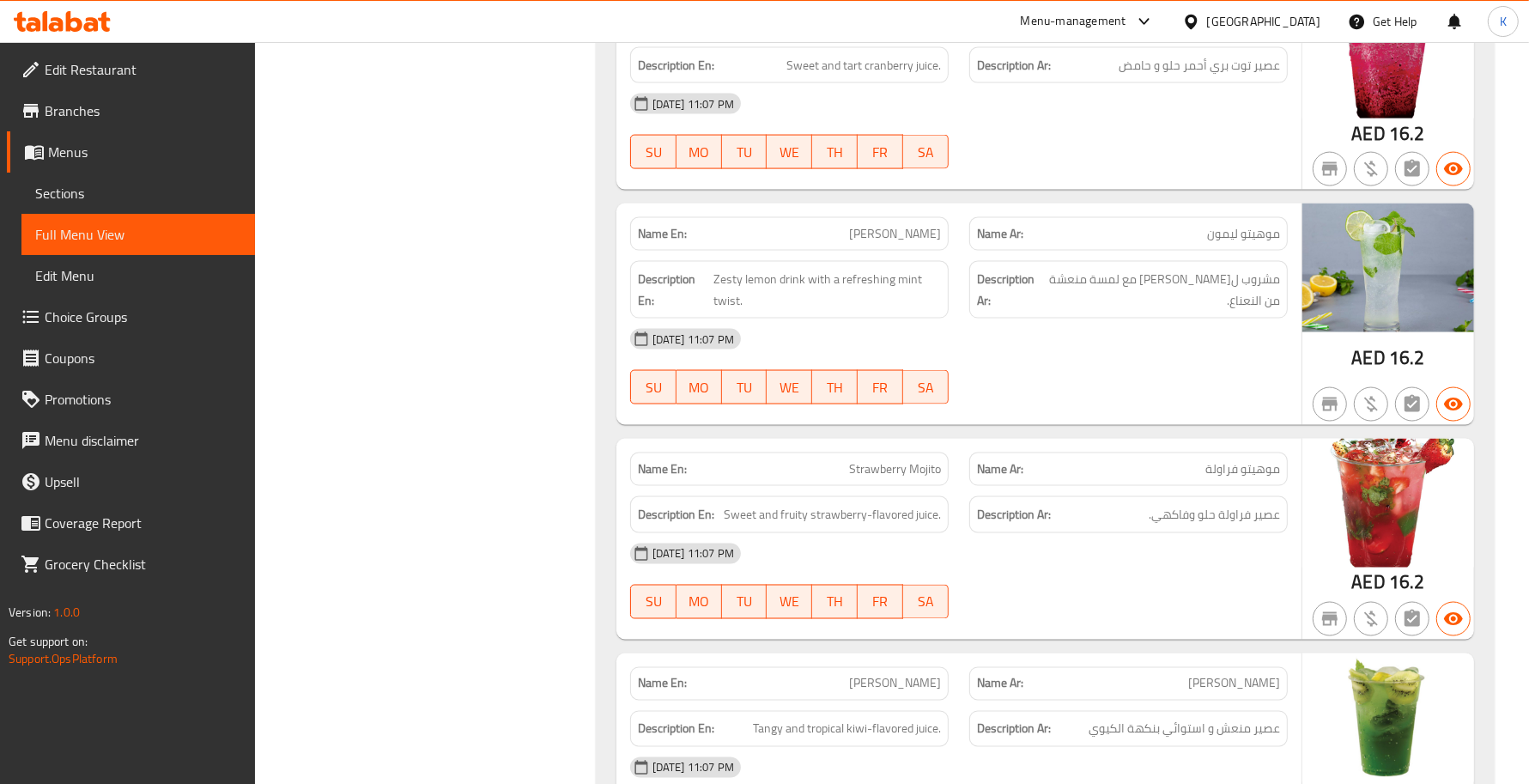
scroll to position [2254, 0]
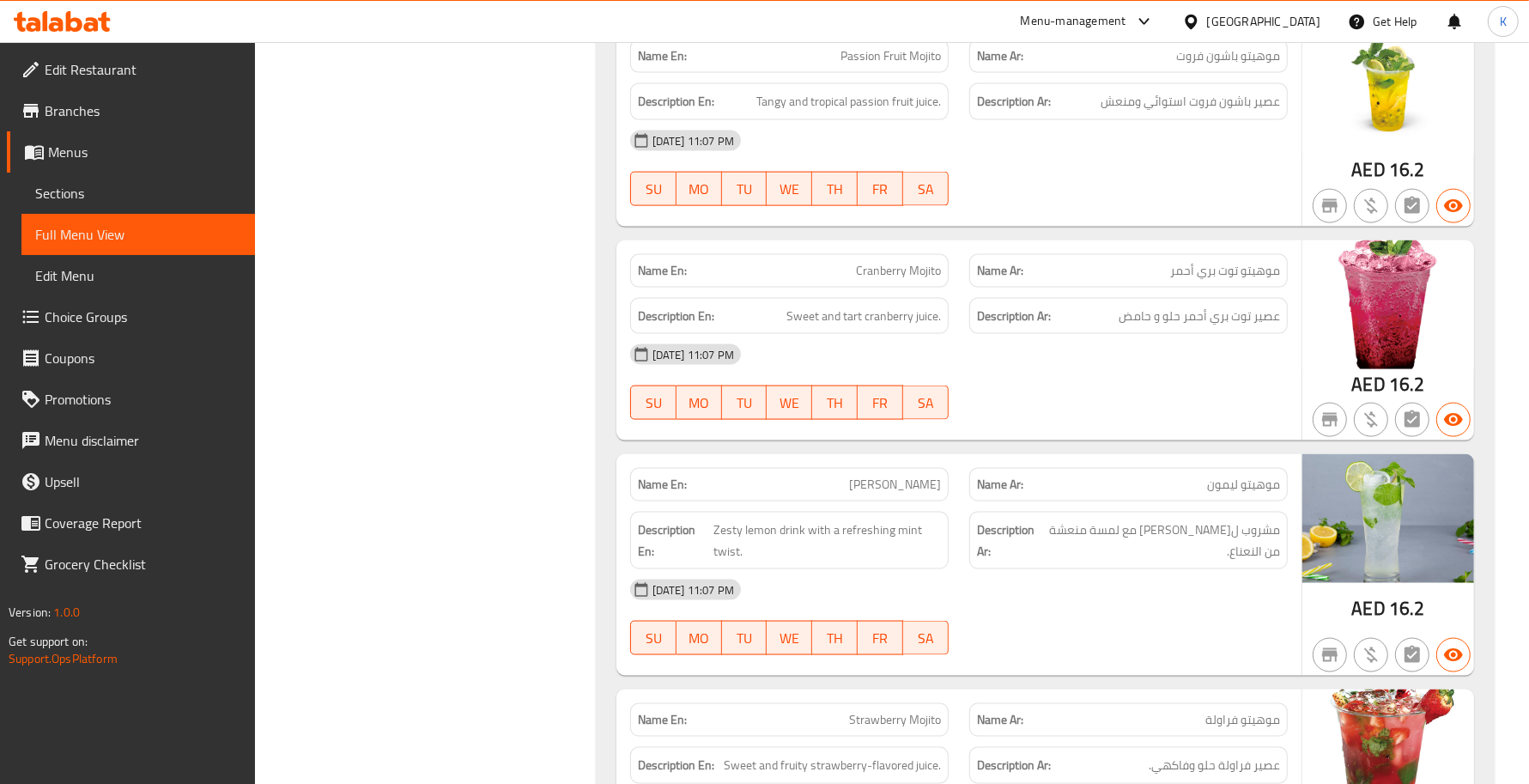
click at [876, 266] on span "Cranberry Mojito" at bounding box center [898, 270] width 85 height 18
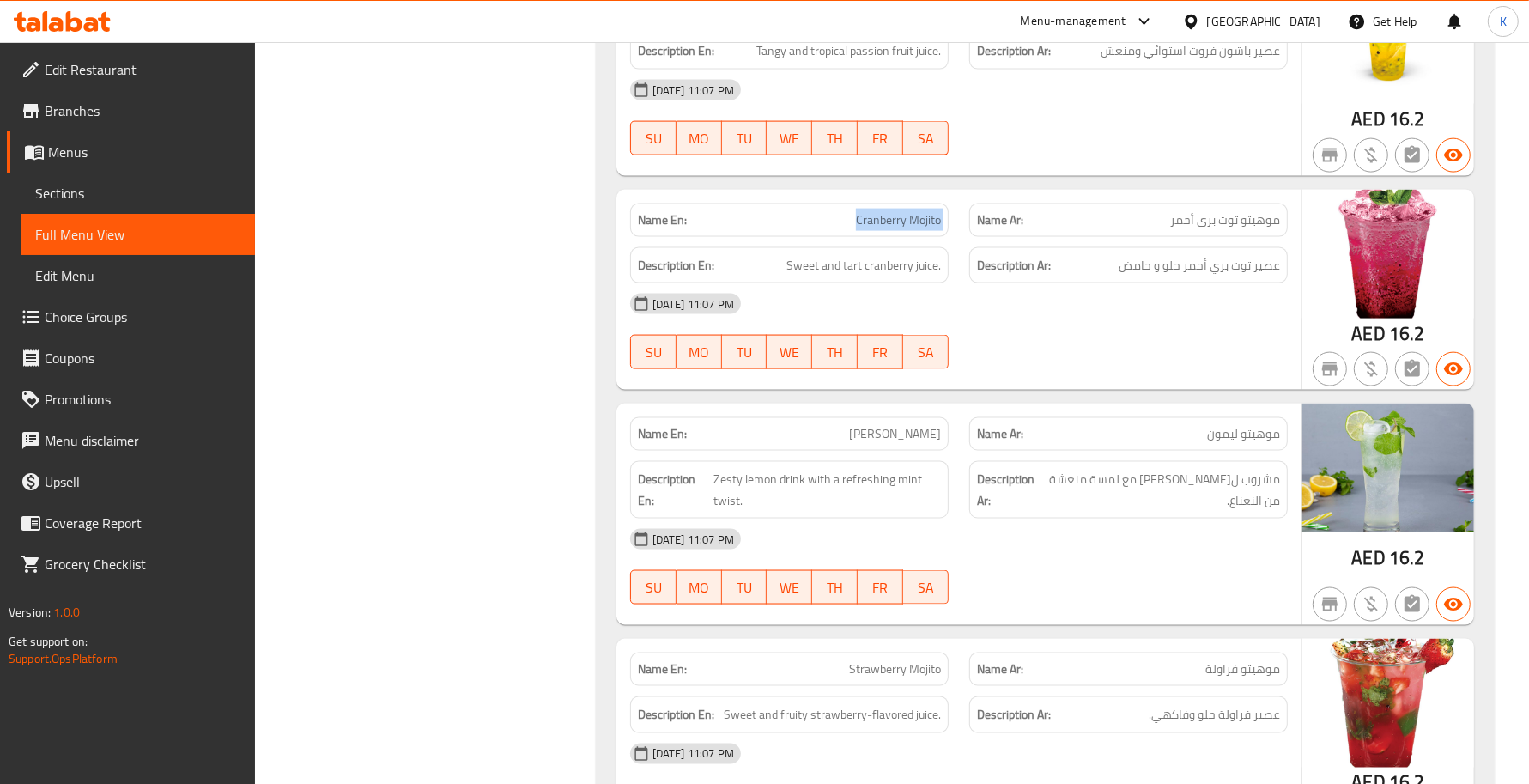
scroll to position [2505, 0]
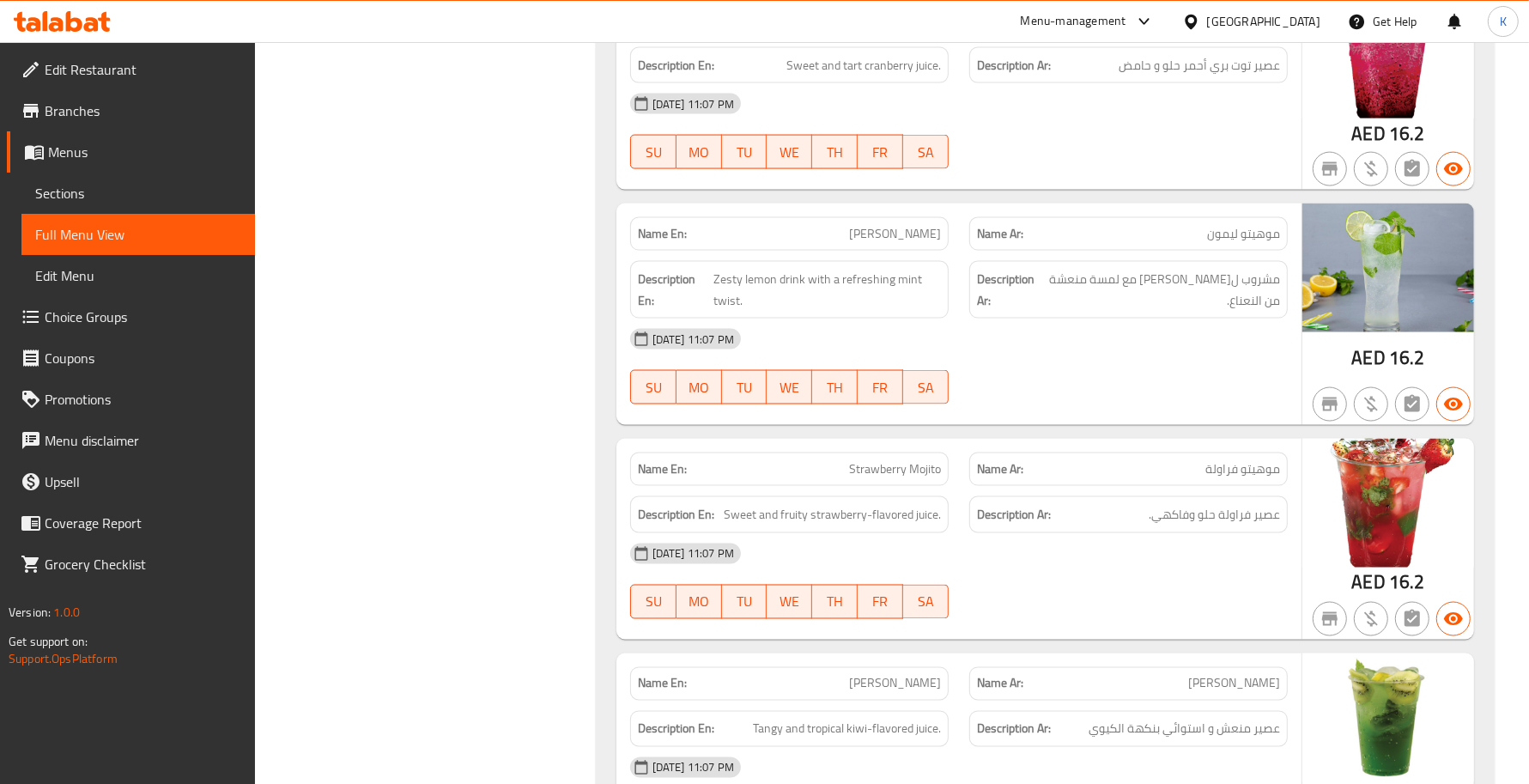
click at [893, 456] on div "Name En: Strawberry Mojito" at bounding box center [789, 469] width 319 height 33
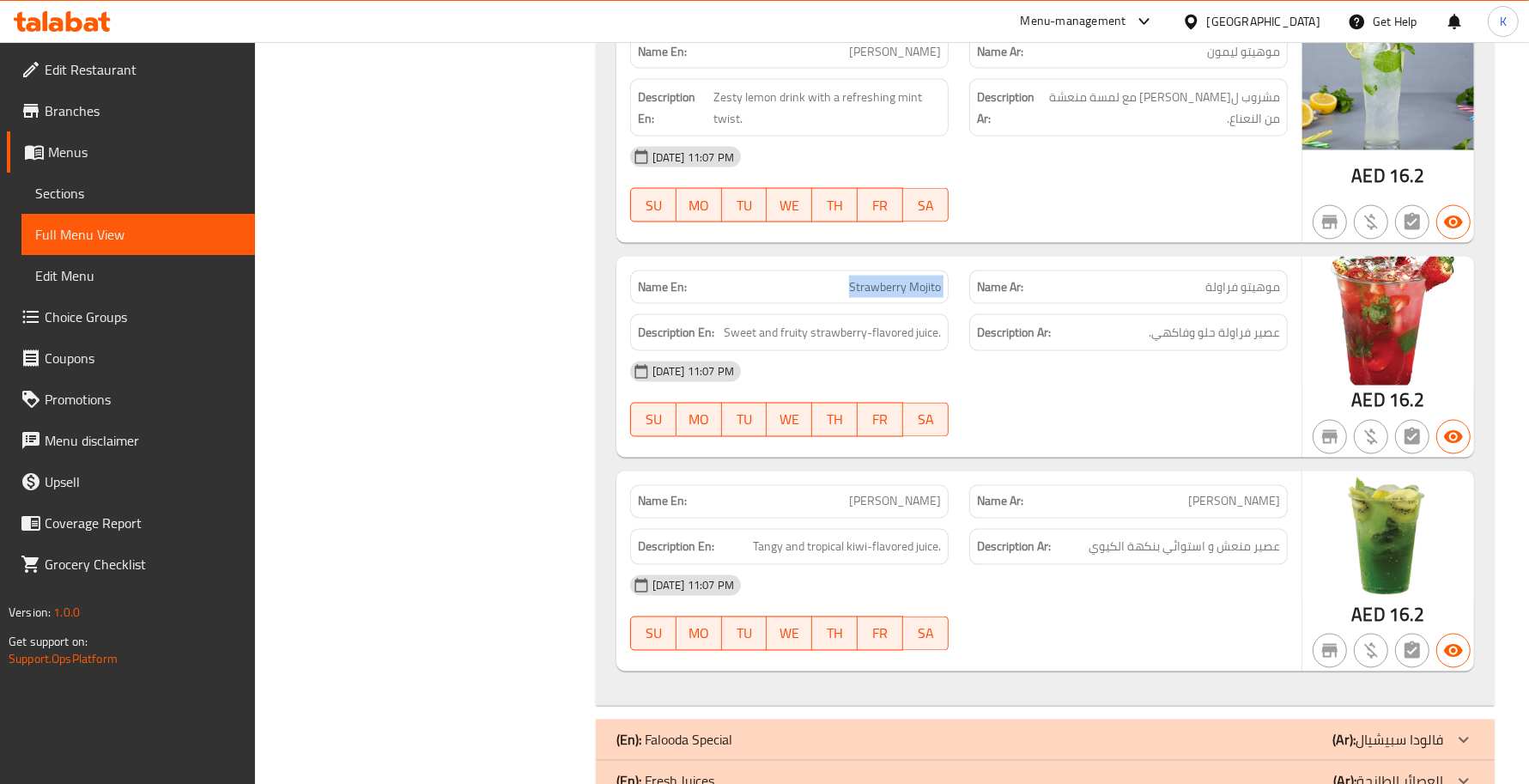
scroll to position [2756, 0]
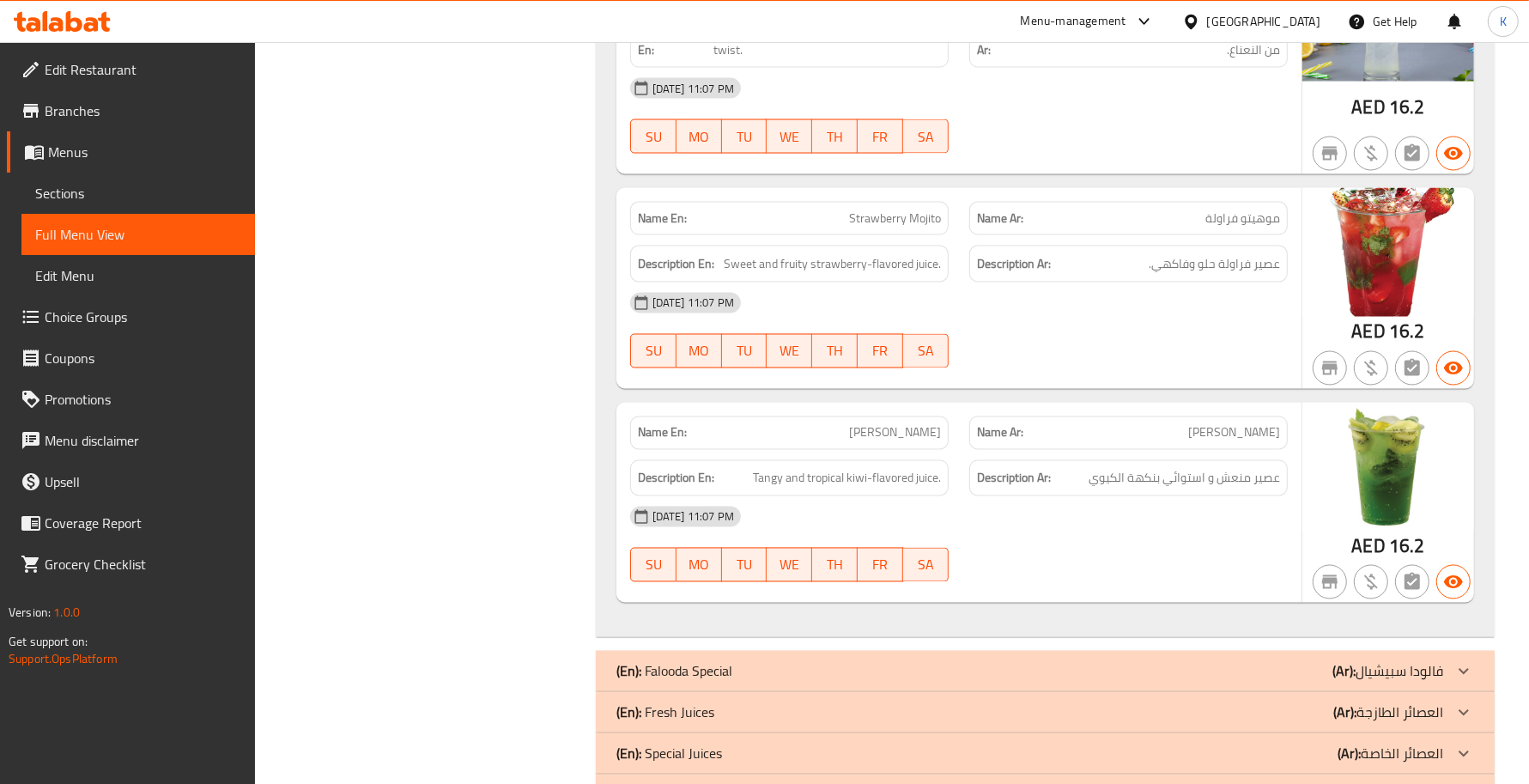
click at [877, 449] on div "Name En: [PERSON_NAME]" at bounding box center [789, 433] width 319 height 33
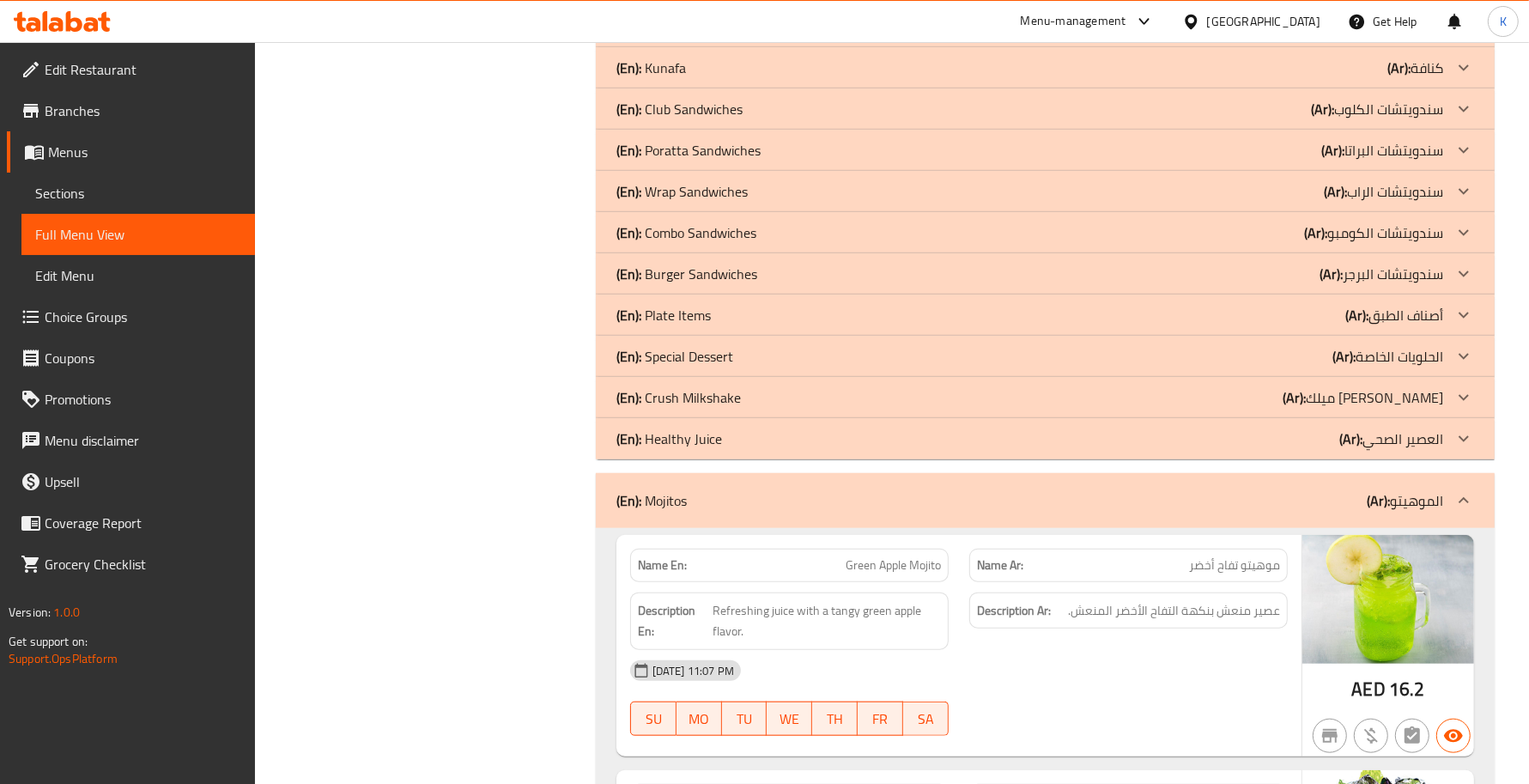
scroll to position [1253, 0]
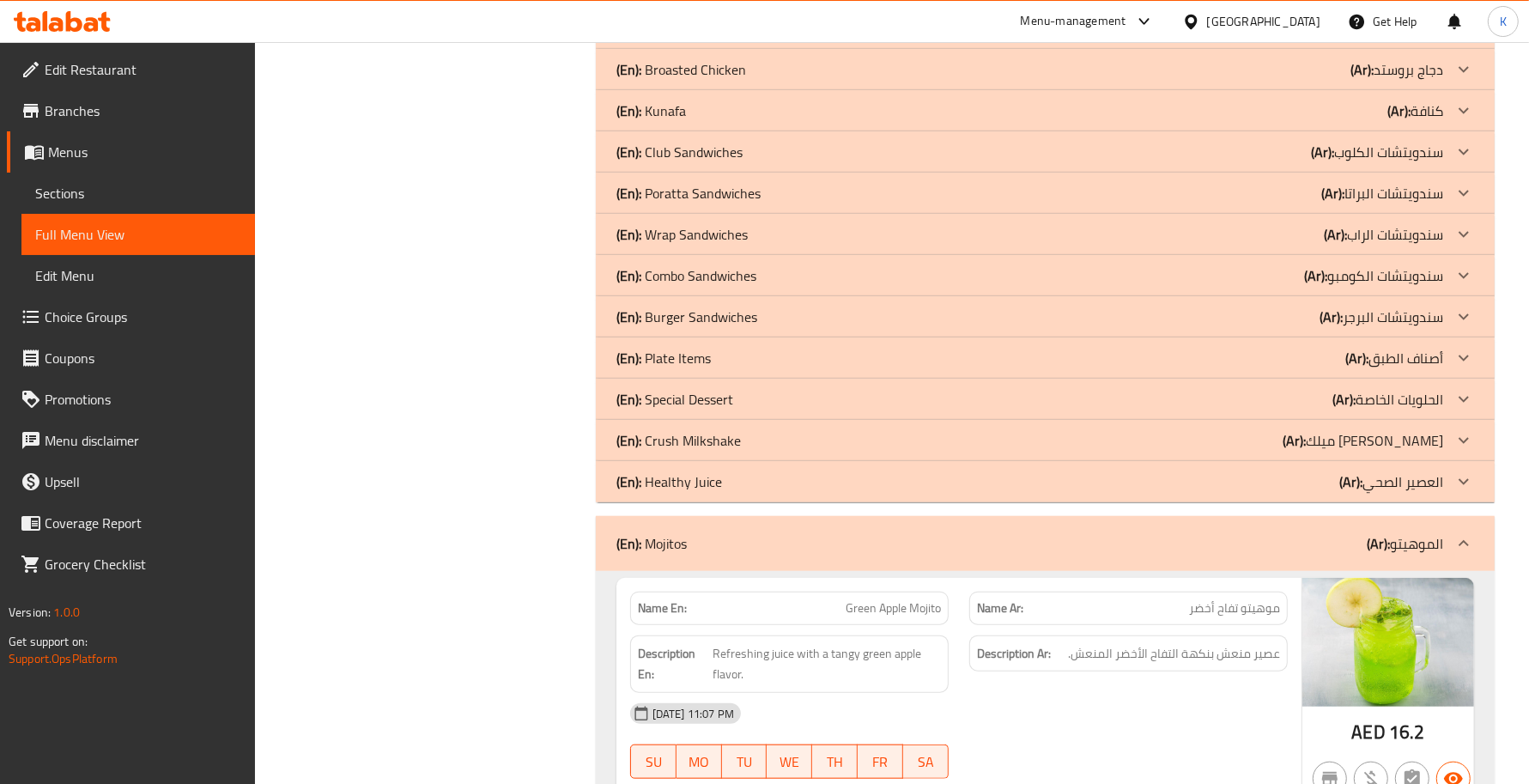
drag, startPoint x: 687, startPoint y: 518, endPoint x: 591, endPoint y: 565, distance: 106.9
click at [687, 518] on div "(En): Mojitos (Ar): الموهيتو" at bounding box center [1045, 543] width 899 height 55
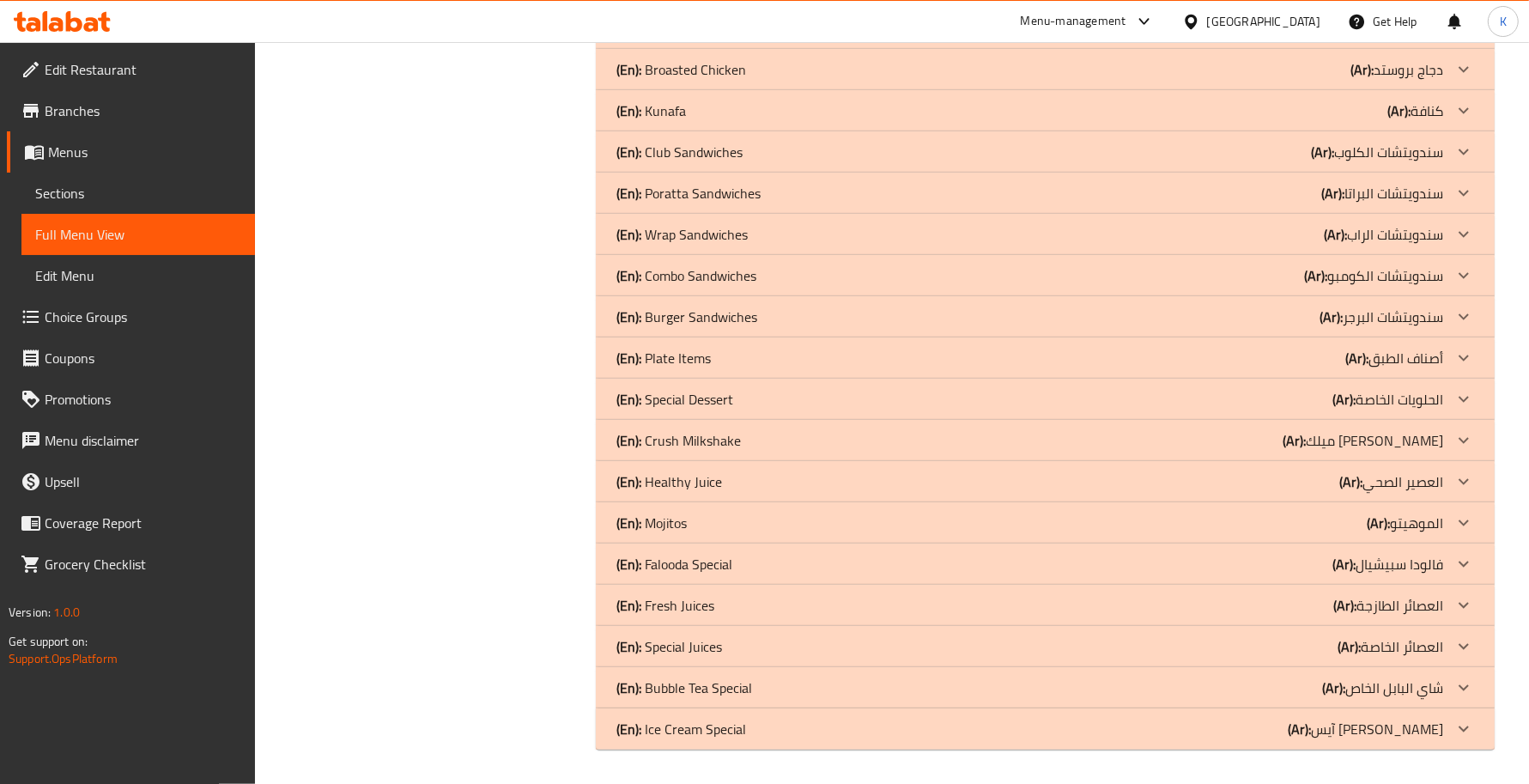
drag, startPoint x: 678, startPoint y: 567, endPoint x: 18, endPoint y: 571, distance: 660.0
click at [677, 567] on p "(En): Falooda Special" at bounding box center [674, 564] width 116 height 20
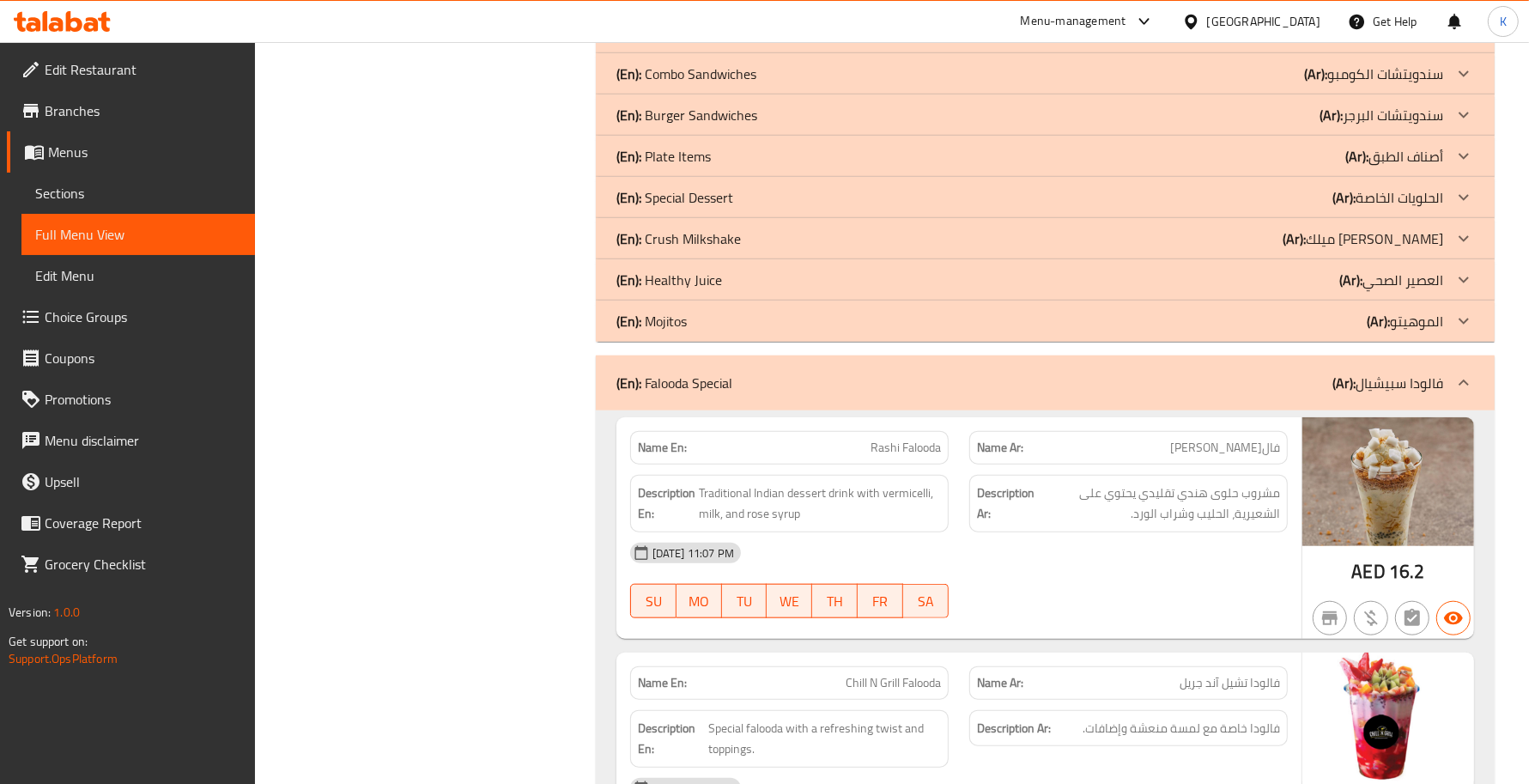
scroll to position [1503, 0]
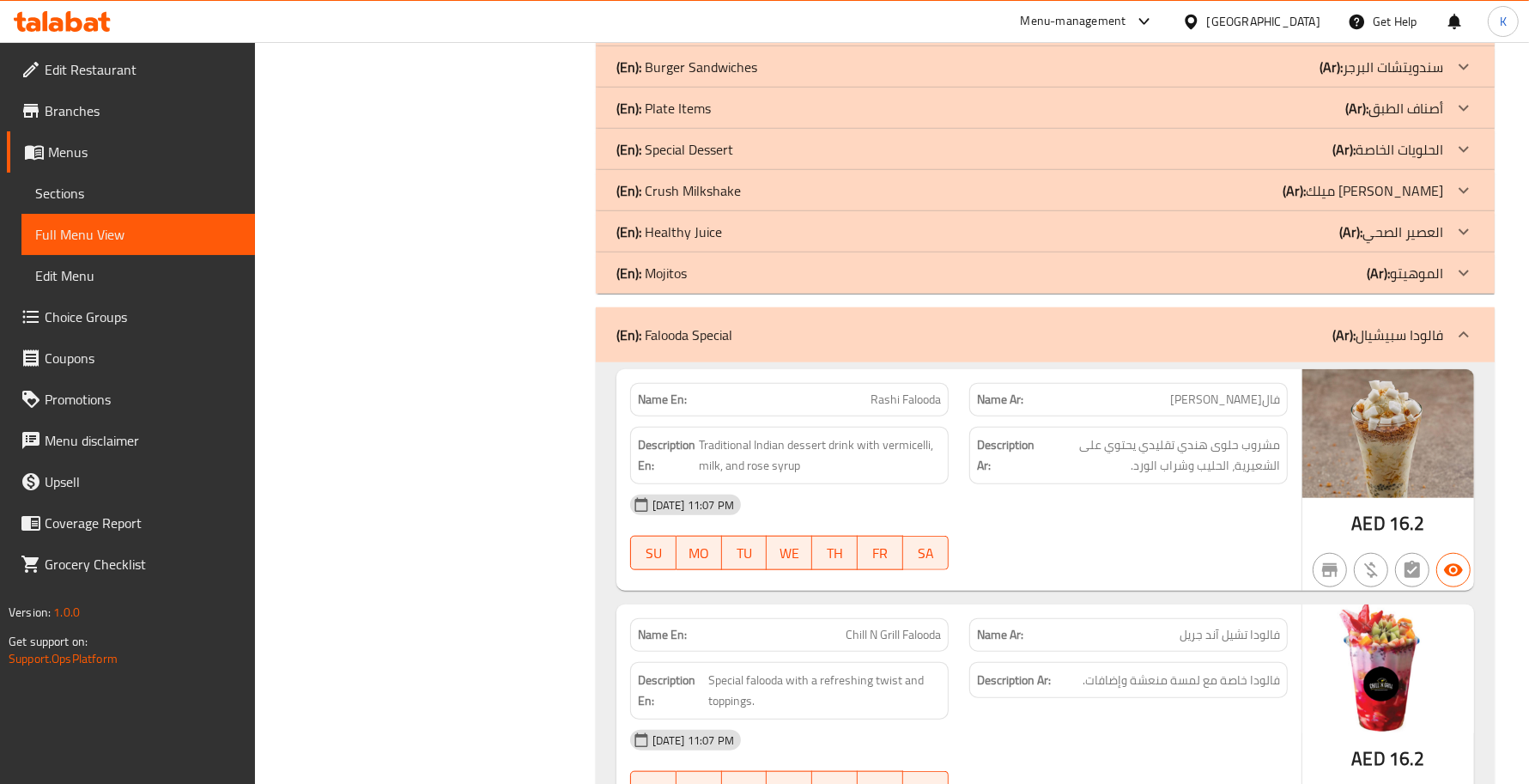
click at [499, 507] on div "Filter Branches Branches Popular filters Free items Branch specific items Has c…" at bounding box center [432, 730] width 306 height 4025
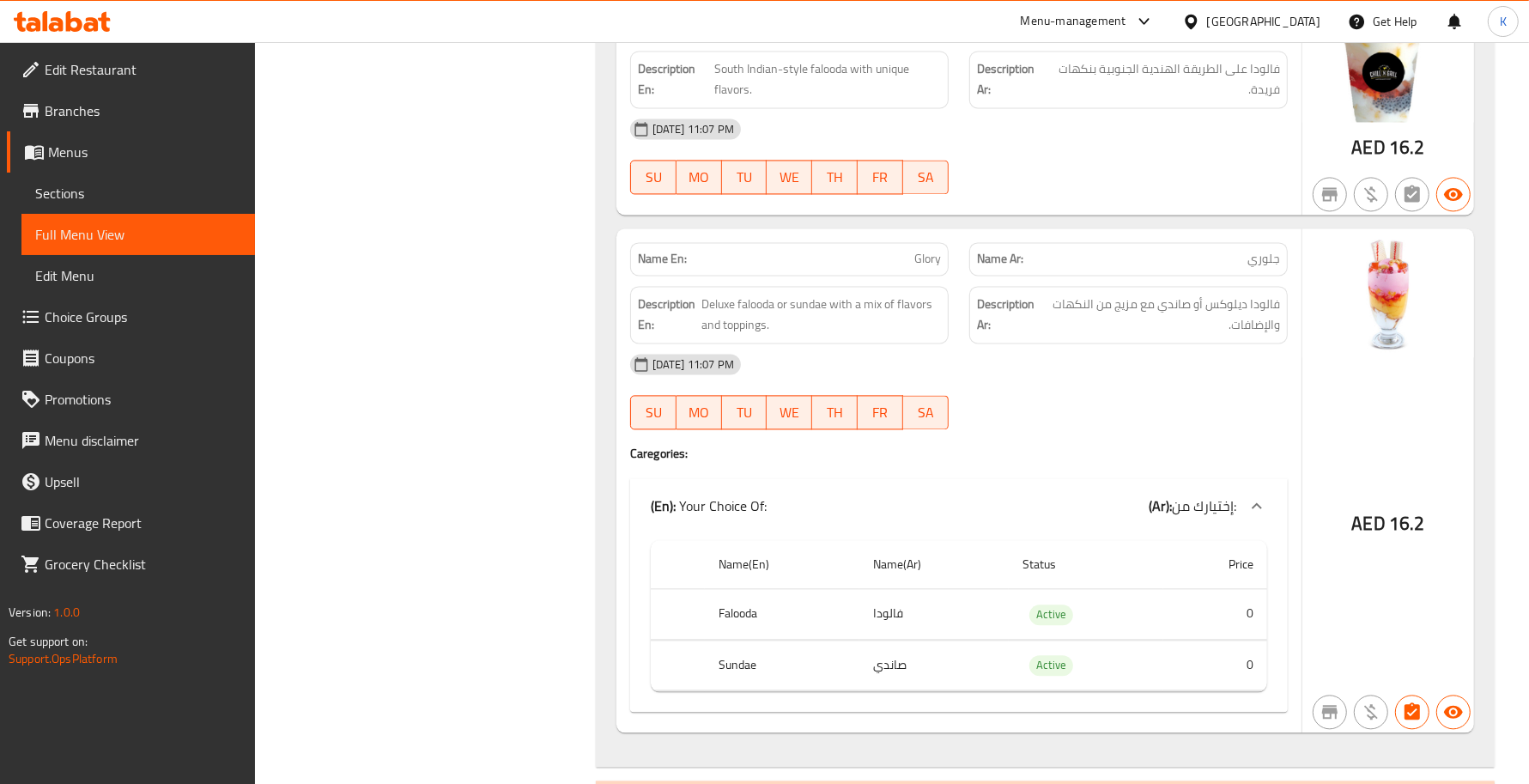
scroll to position [3243, 0]
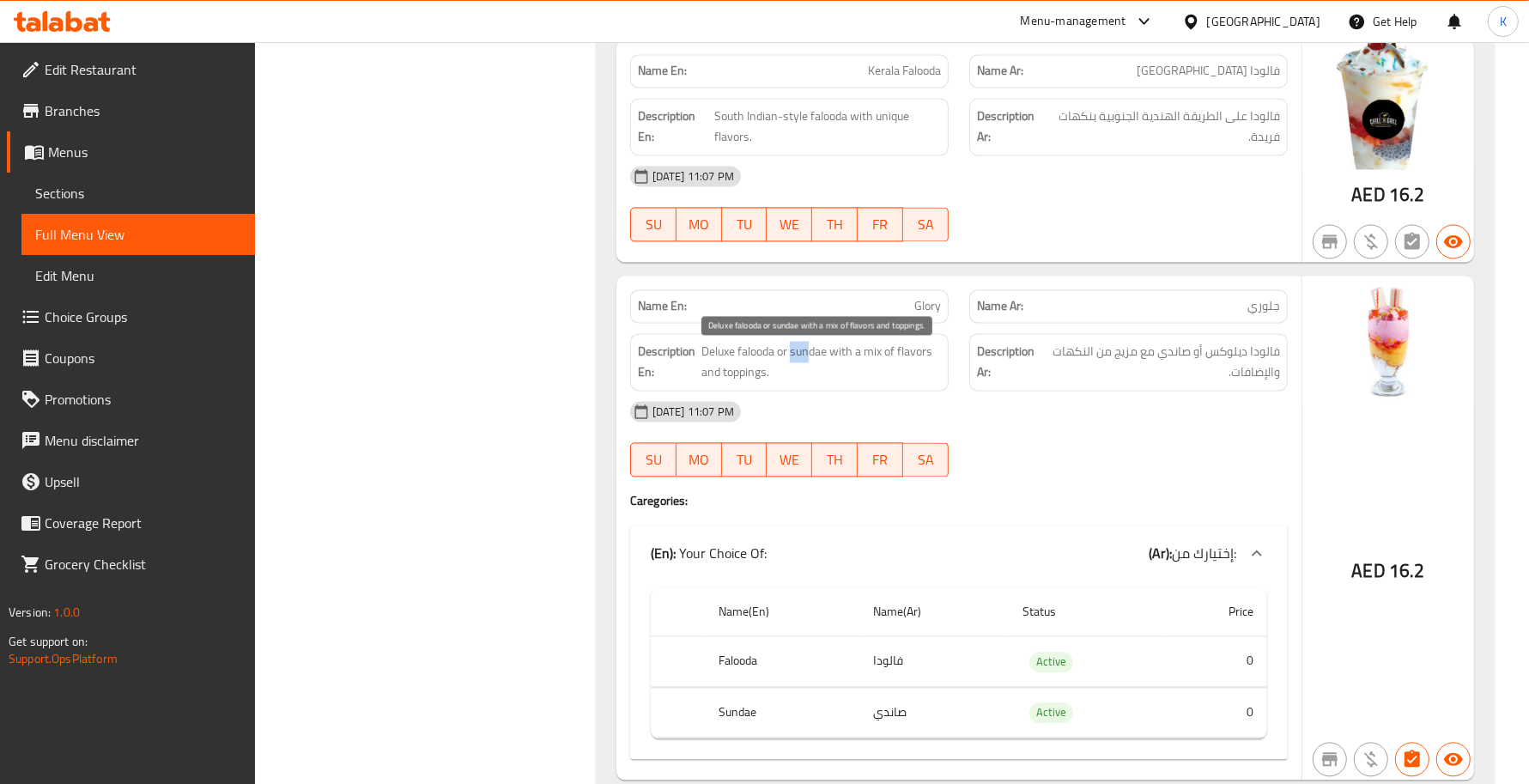
drag, startPoint x: 792, startPoint y: 359, endPoint x: 808, endPoint y: 363, distance: 16.5
click at [809, 363] on span "Deluxe falooda or sundae with a mix of flavors and toppings." at bounding box center [820, 361] width 239 height 42
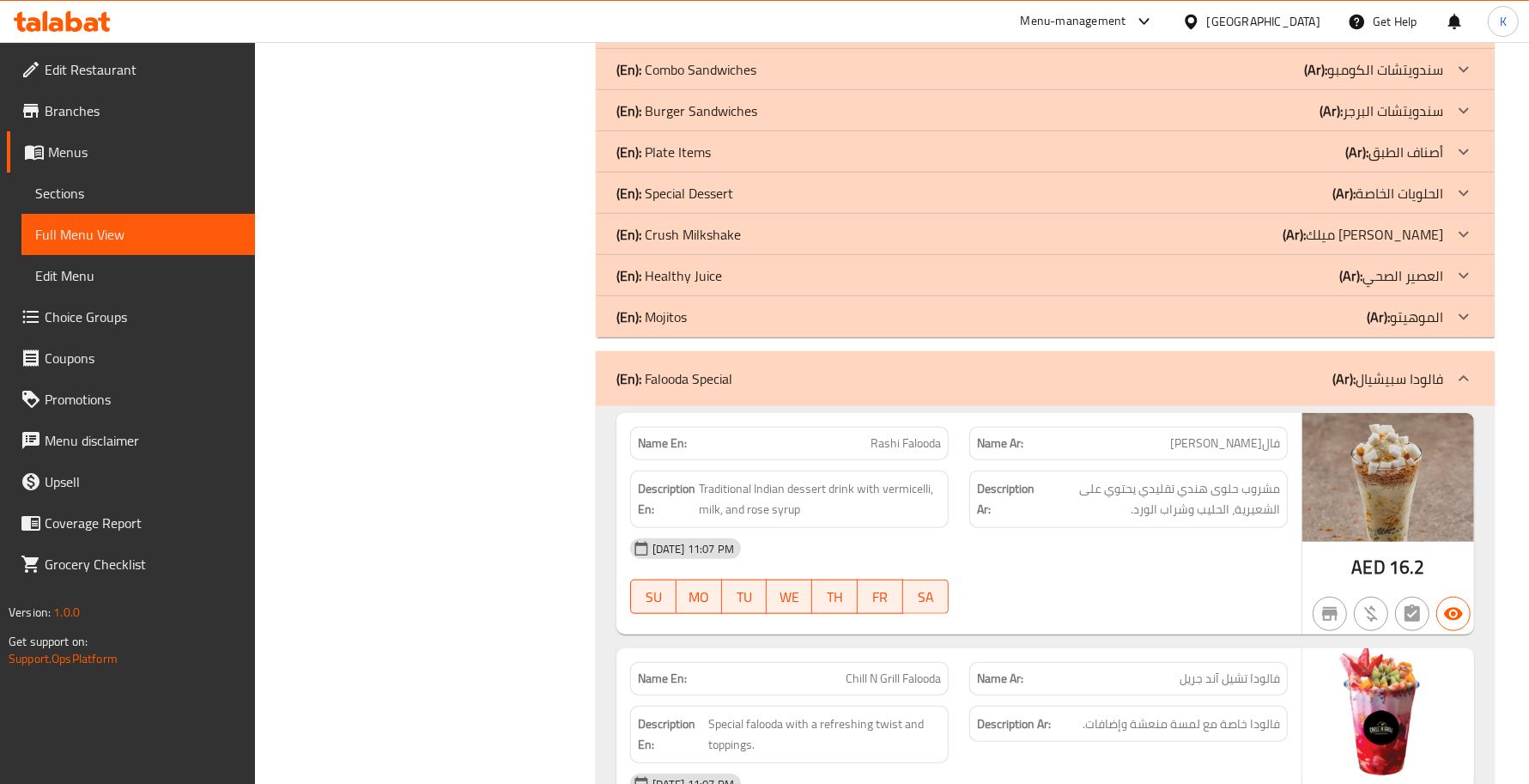
scroll to position [1490, 0]
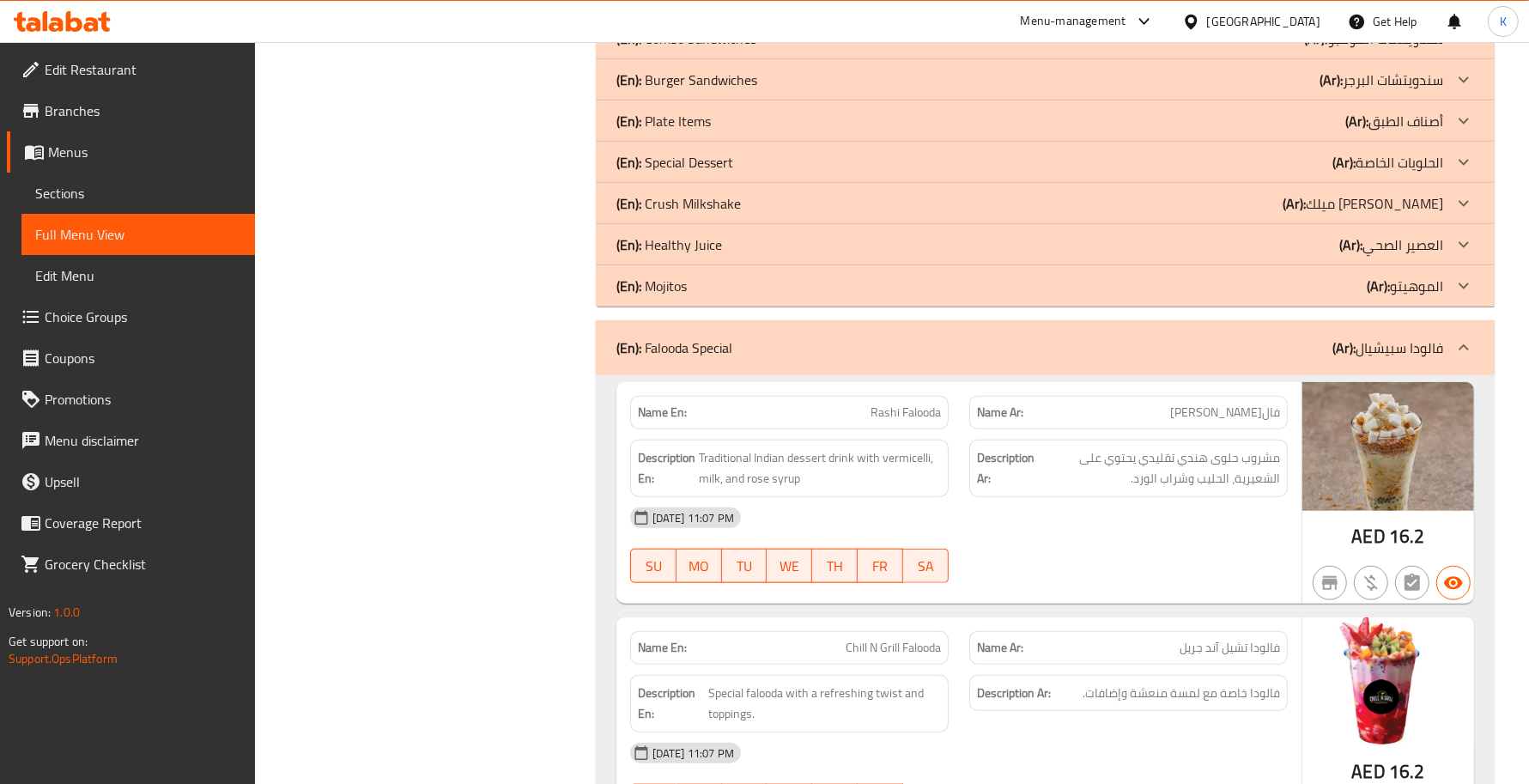
click at [770, 368] on div "(En): Falooda Special (Ar): فالودا سبيشيال" at bounding box center [1045, 347] width 899 height 55
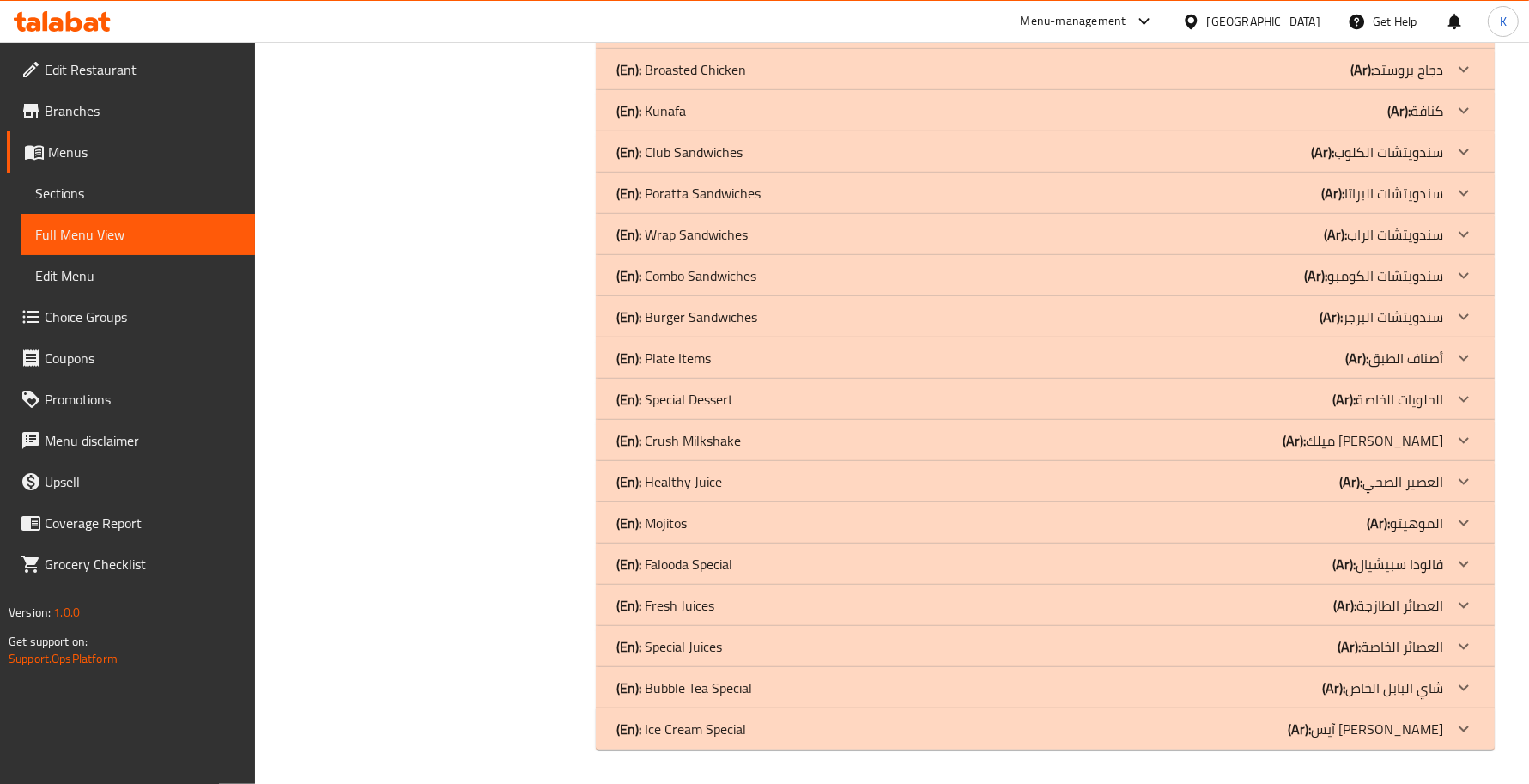
scroll to position [1253, 0]
drag, startPoint x: 653, startPoint y: 613, endPoint x: 25, endPoint y: 620, distance: 628.0
click at [653, 613] on p "(En): Fresh Juices" at bounding box center [665, 605] width 98 height 20
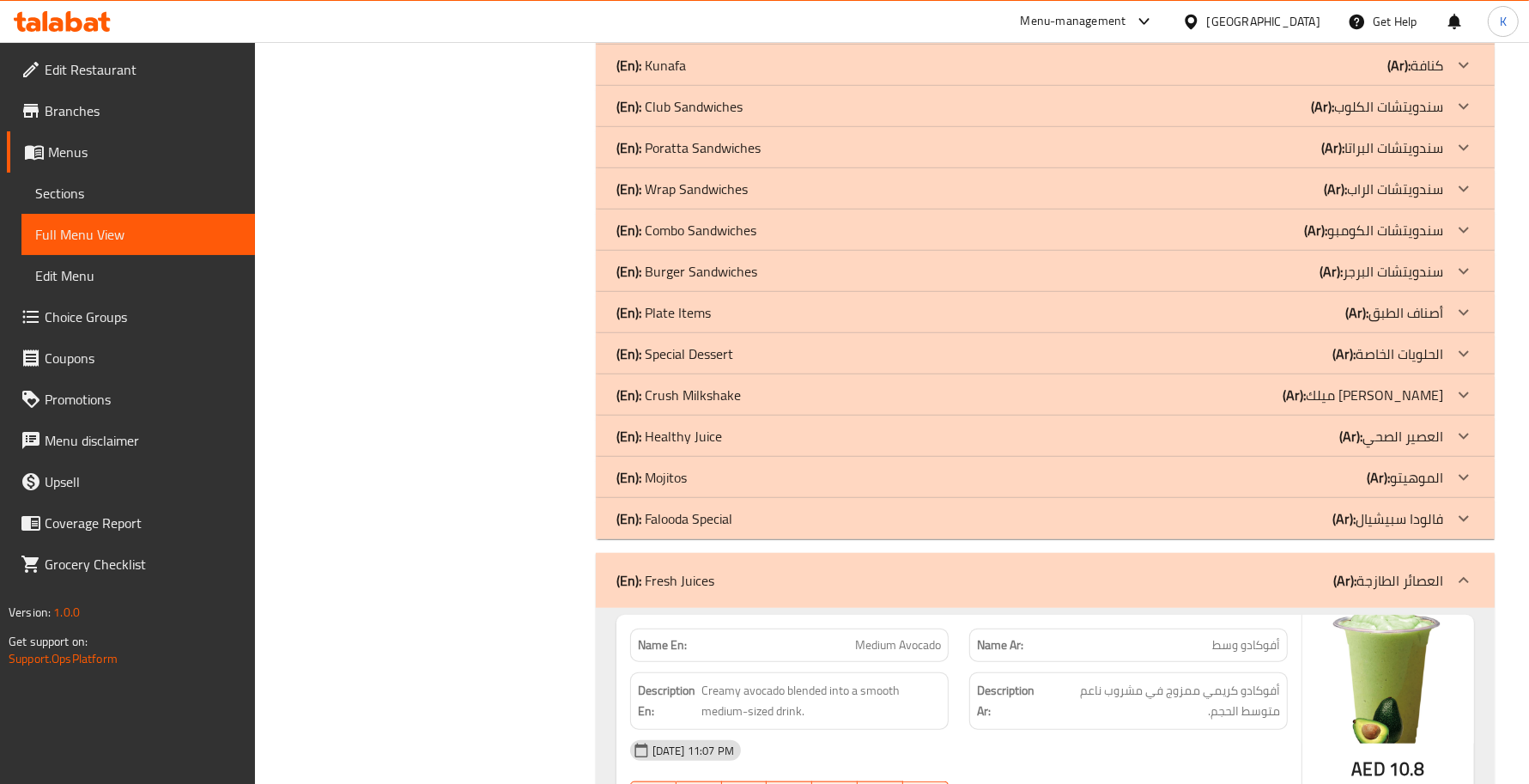
scroll to position [1503, 0]
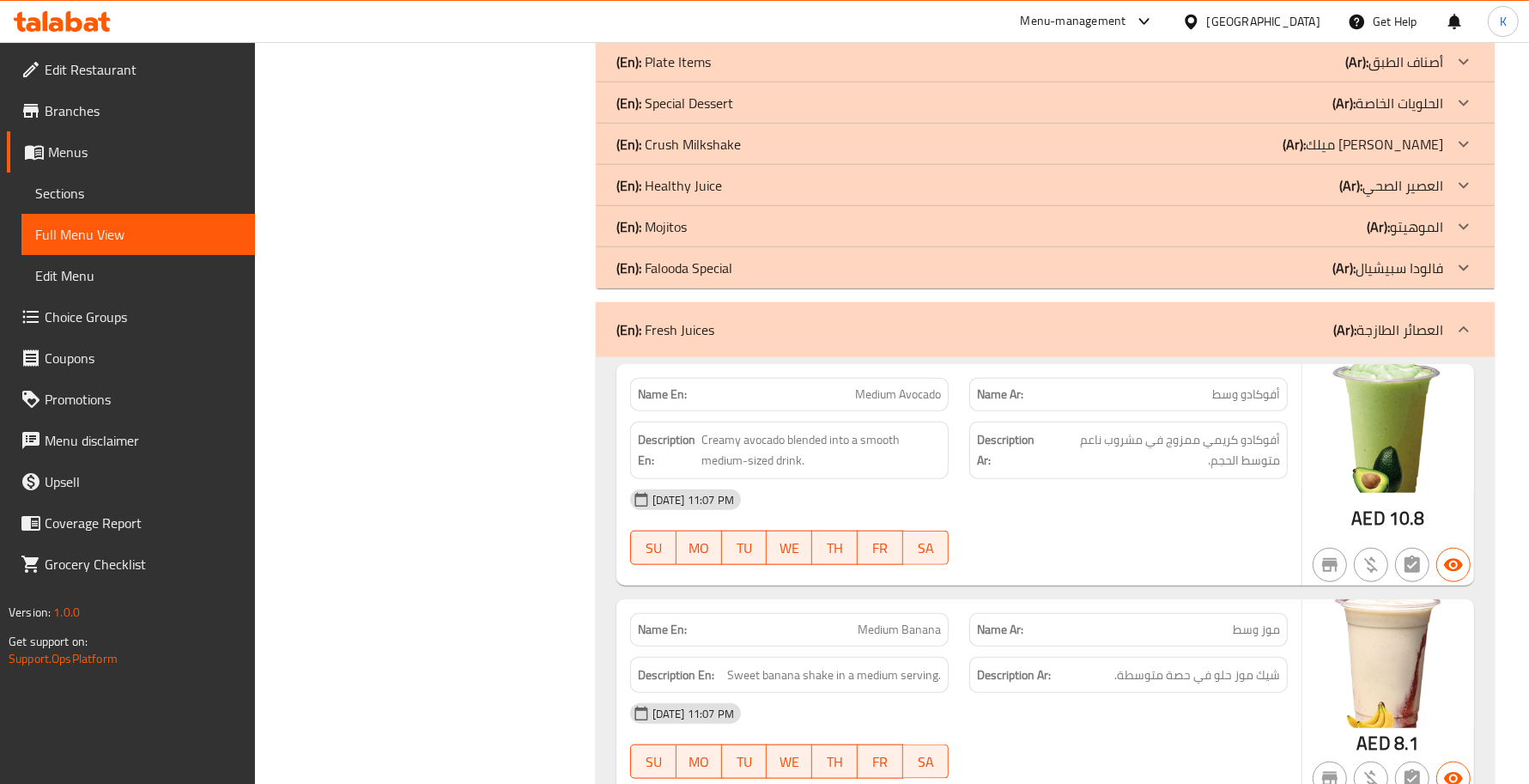
scroll to position [1753, 0]
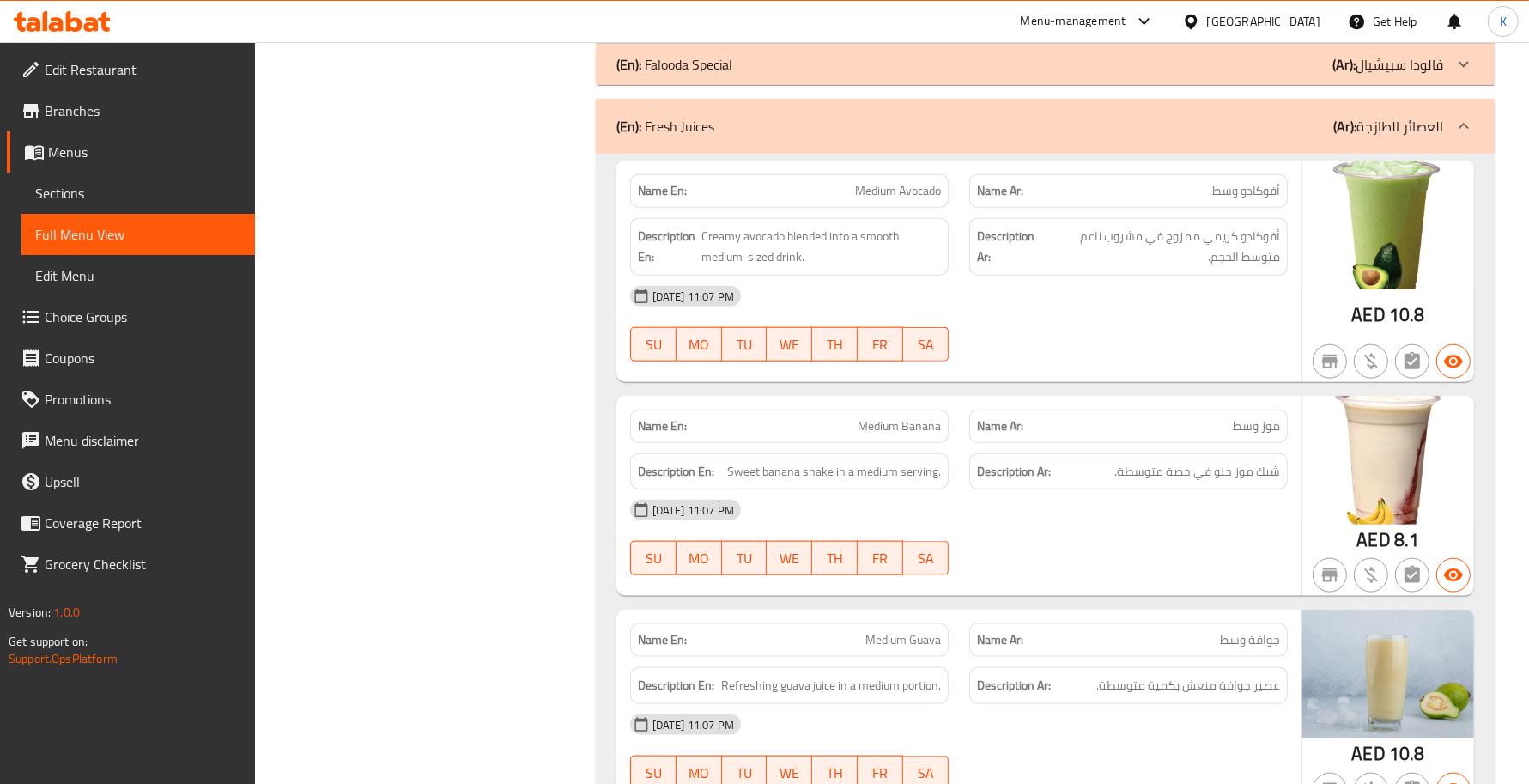
click at [861, 204] on div "Name En: Medium Avocado" at bounding box center [789, 191] width 319 height 33
click at [861, 400] on div "Name En: Medium Banana" at bounding box center [790, 425] width 339 height 54
click at [861, 401] on div "Name En: Medium Banana" at bounding box center [790, 425] width 339 height 54
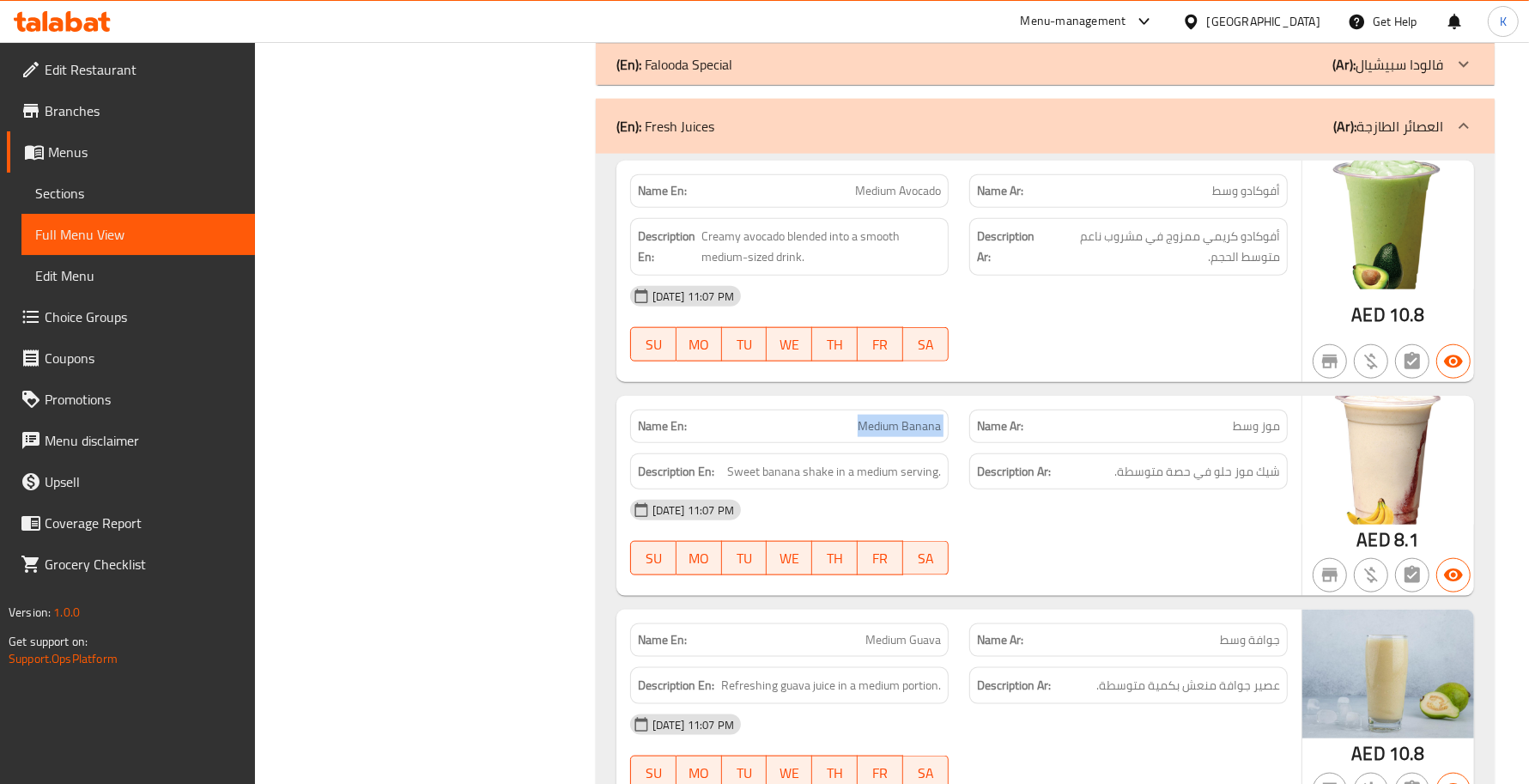
click at [861, 401] on div "Name En: Medium Banana" at bounding box center [790, 425] width 339 height 54
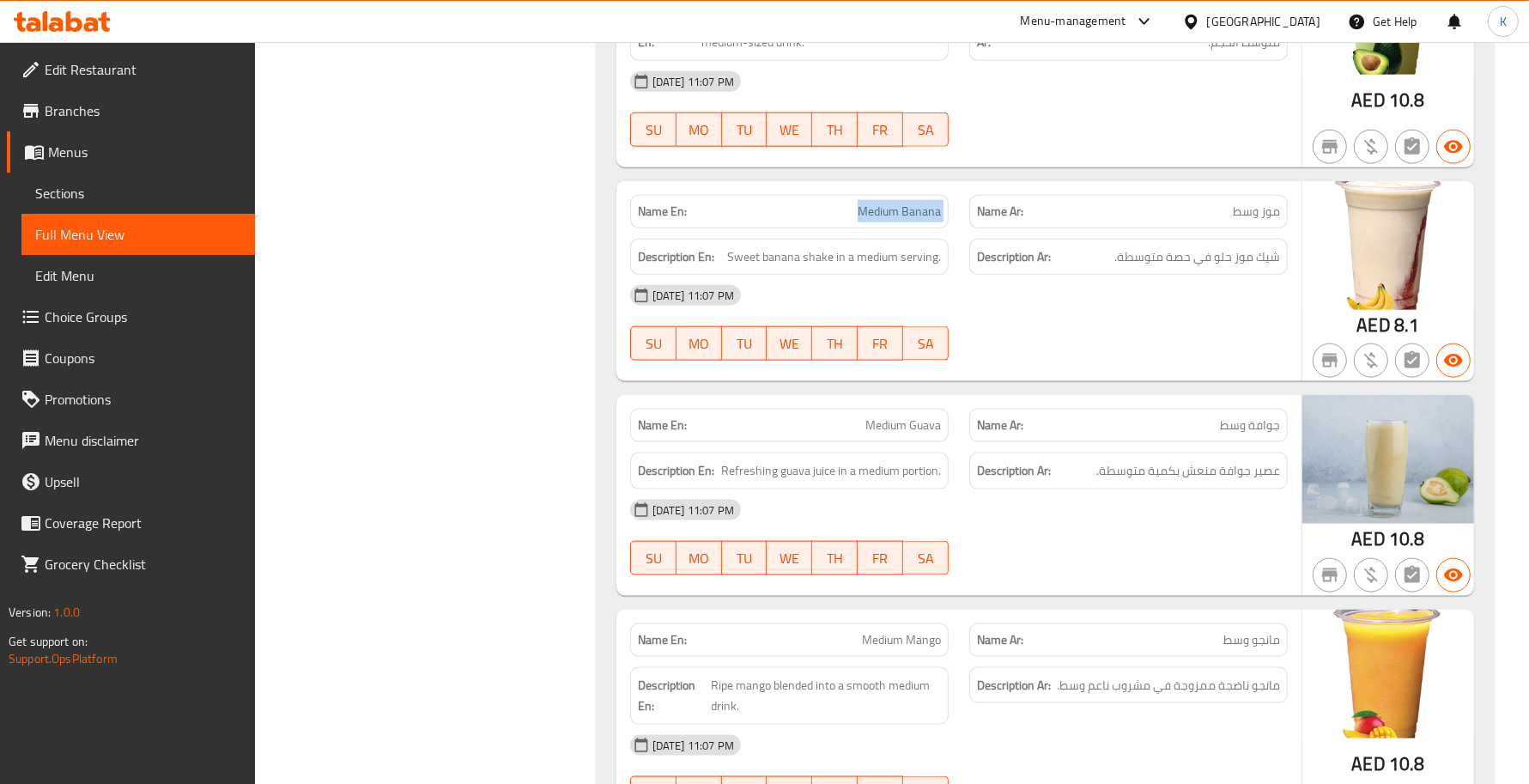
scroll to position [2005, 0]
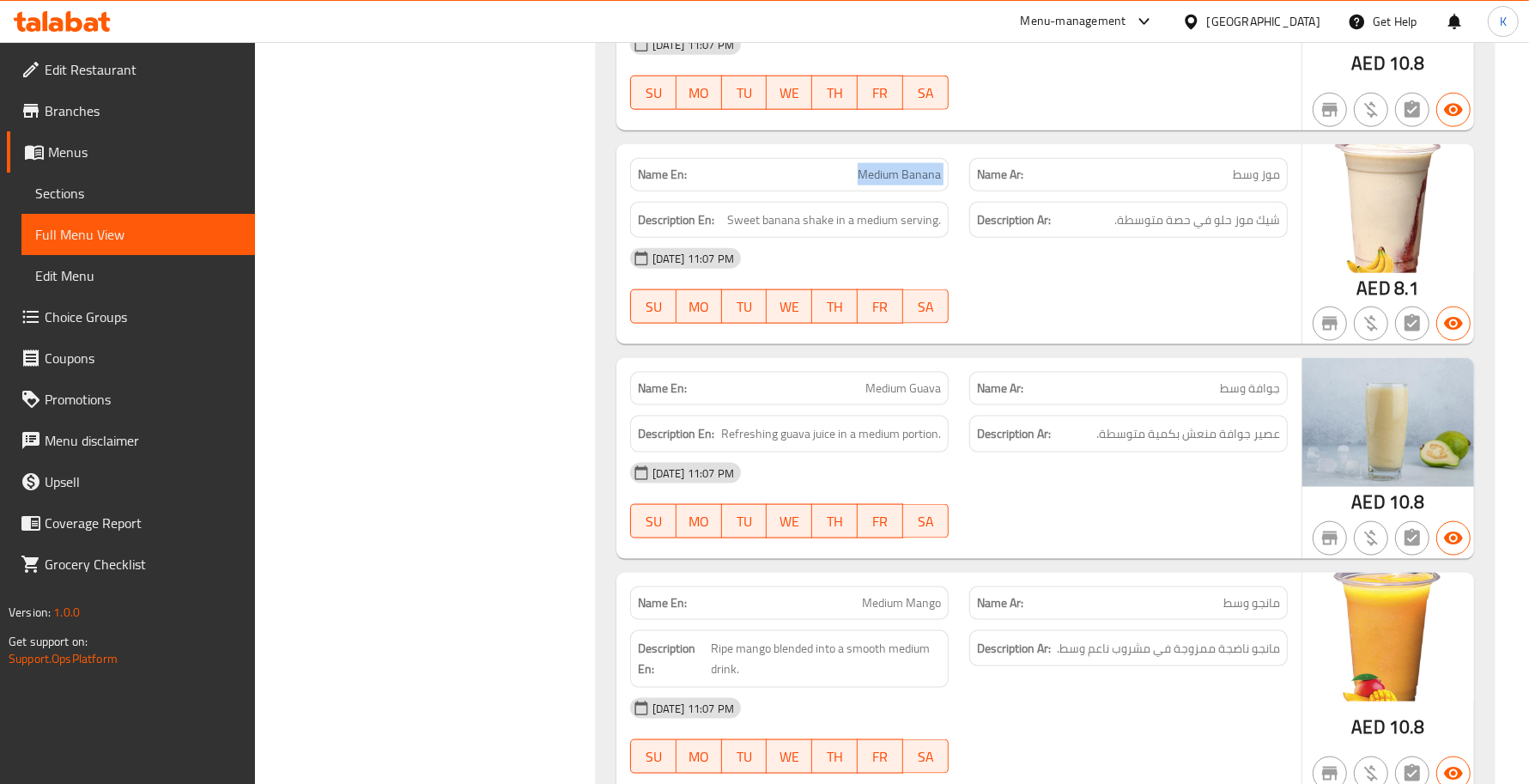
click at [550, 641] on div "Filter Branches Branches Popular filters Free items Branch specific items Has c…" at bounding box center [432, 527] width 306 height 4621
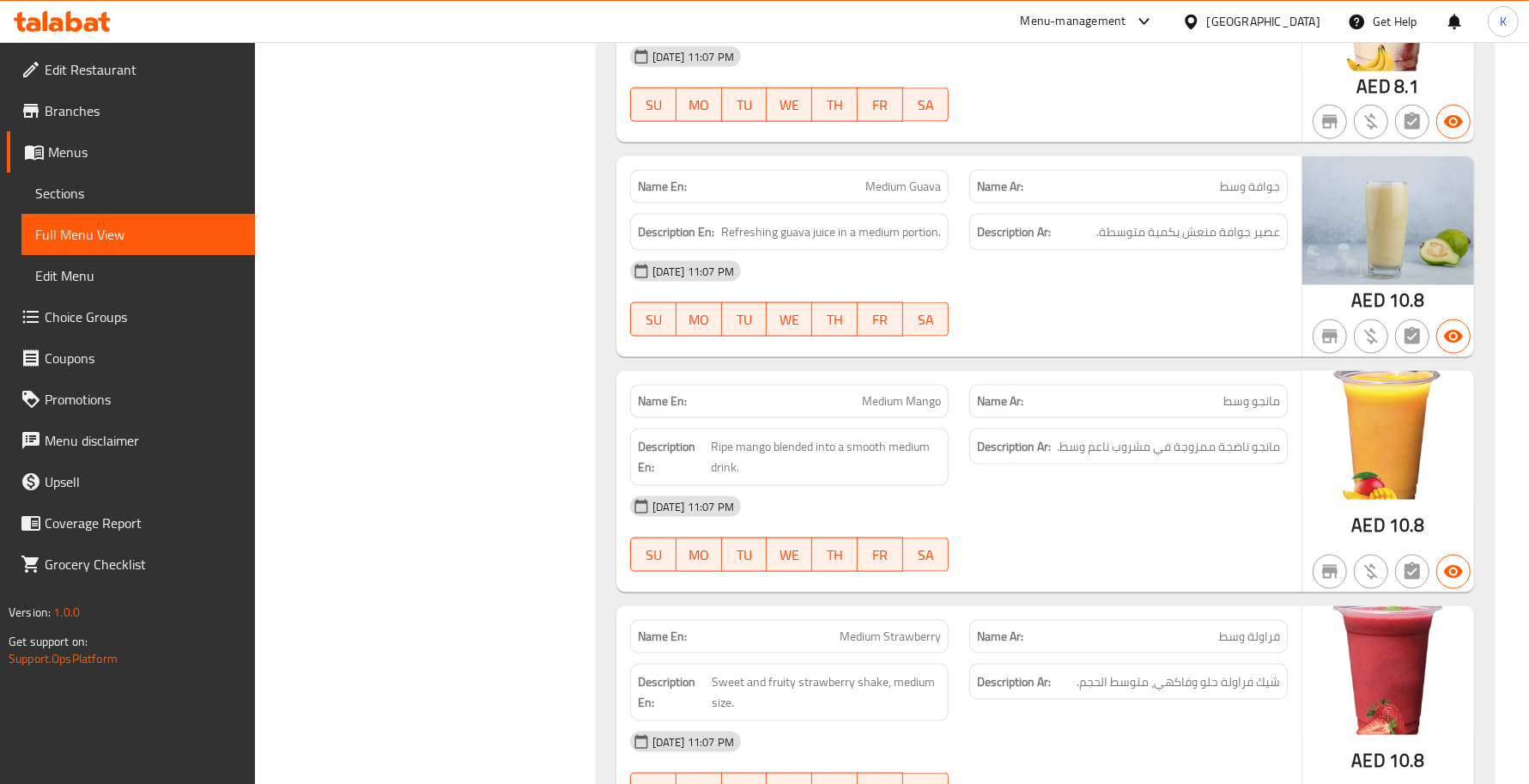
scroll to position [2254, 0]
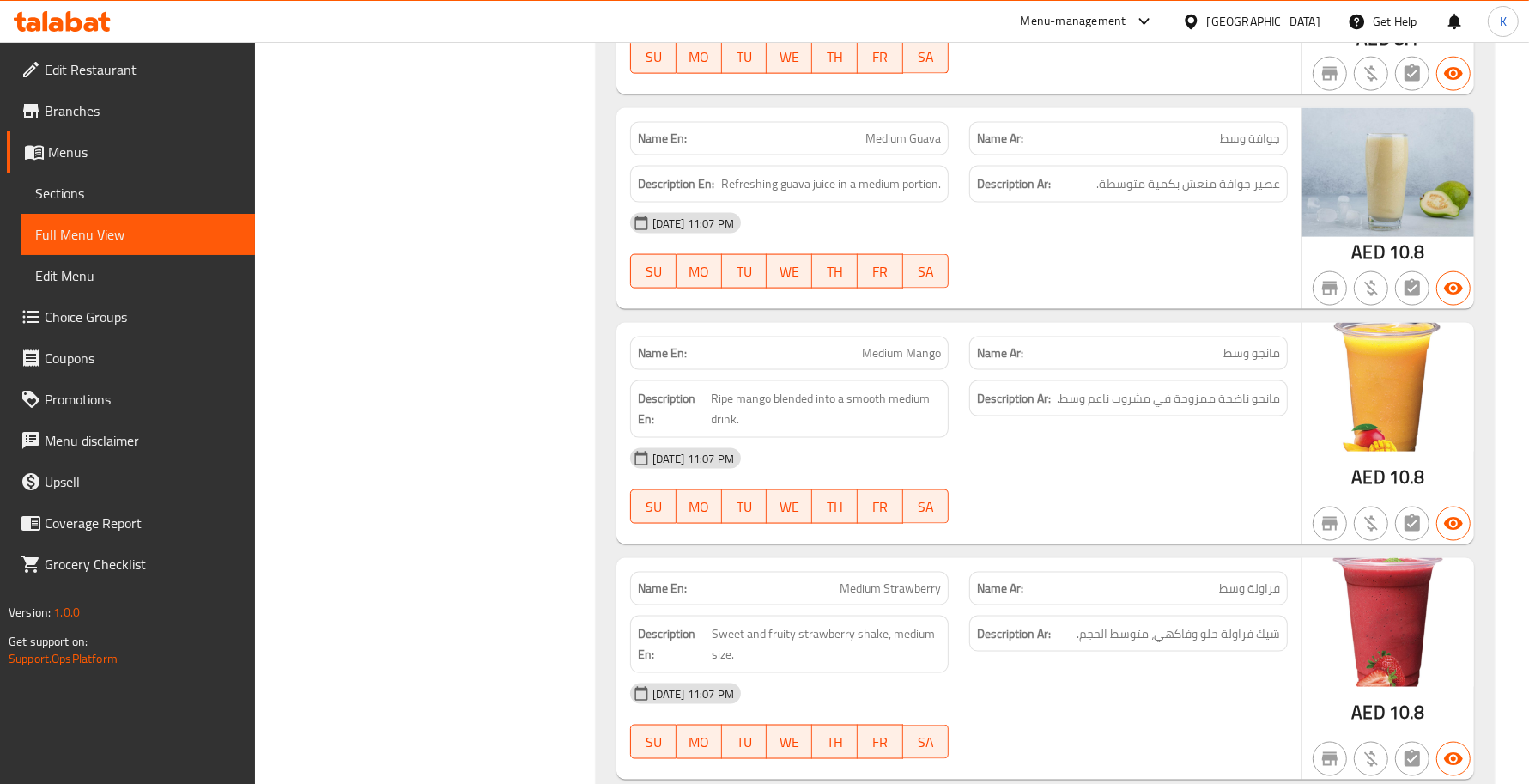
click at [852, 577] on div "Name En: Medium Strawberry" at bounding box center [789, 588] width 319 height 33
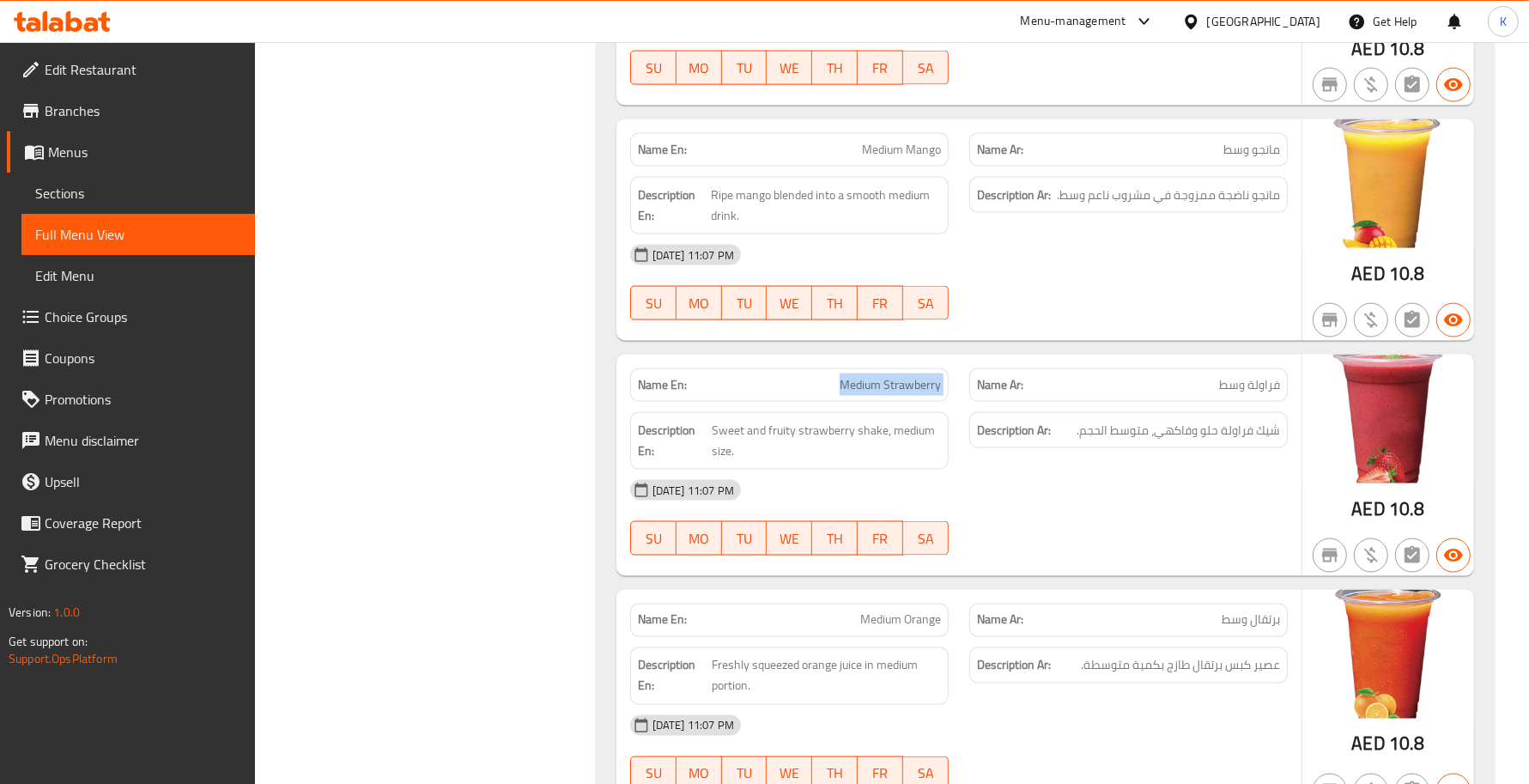
scroll to position [2504, 0]
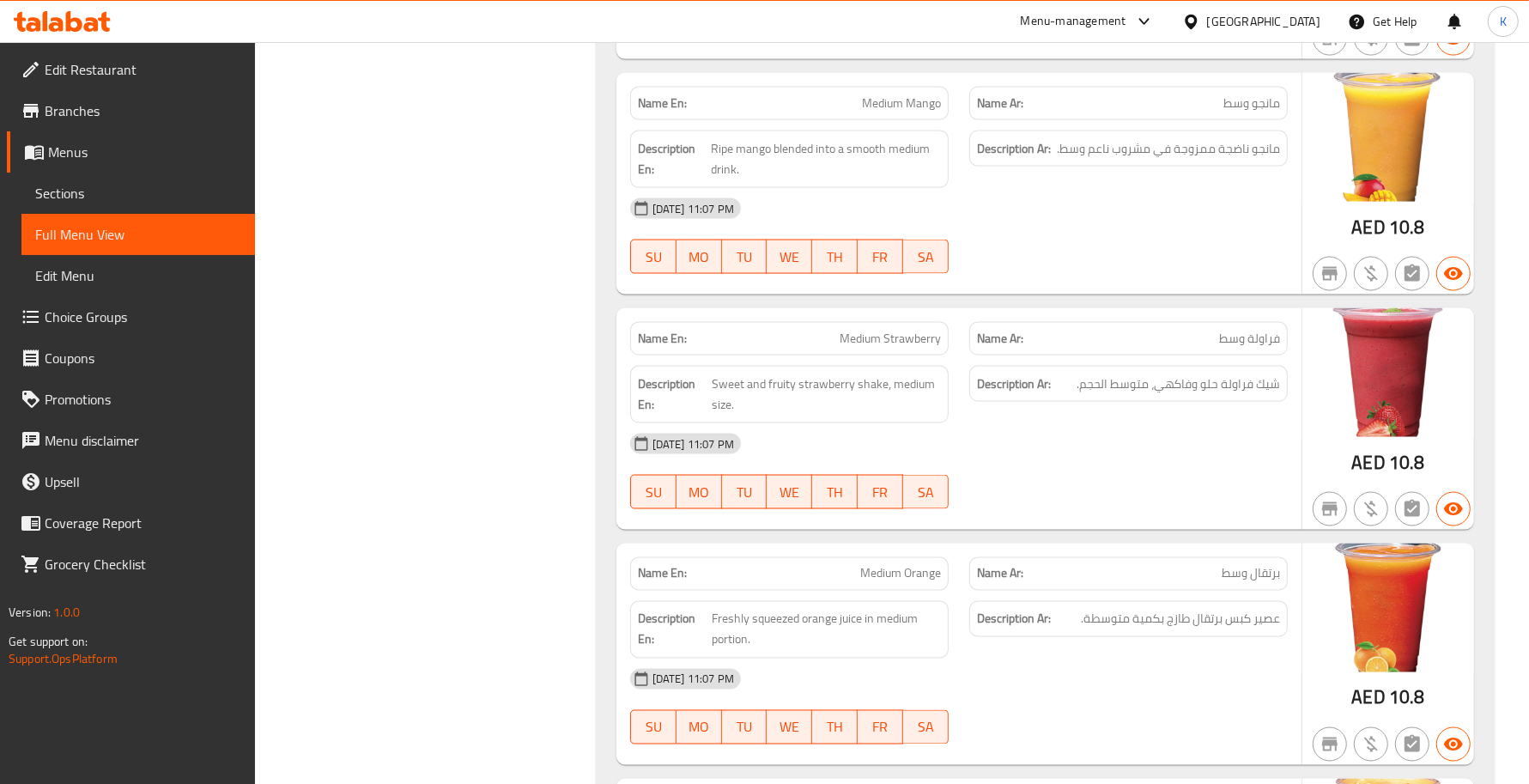
click at [915, 563] on div "Name En: Medium Orange" at bounding box center [789, 573] width 319 height 33
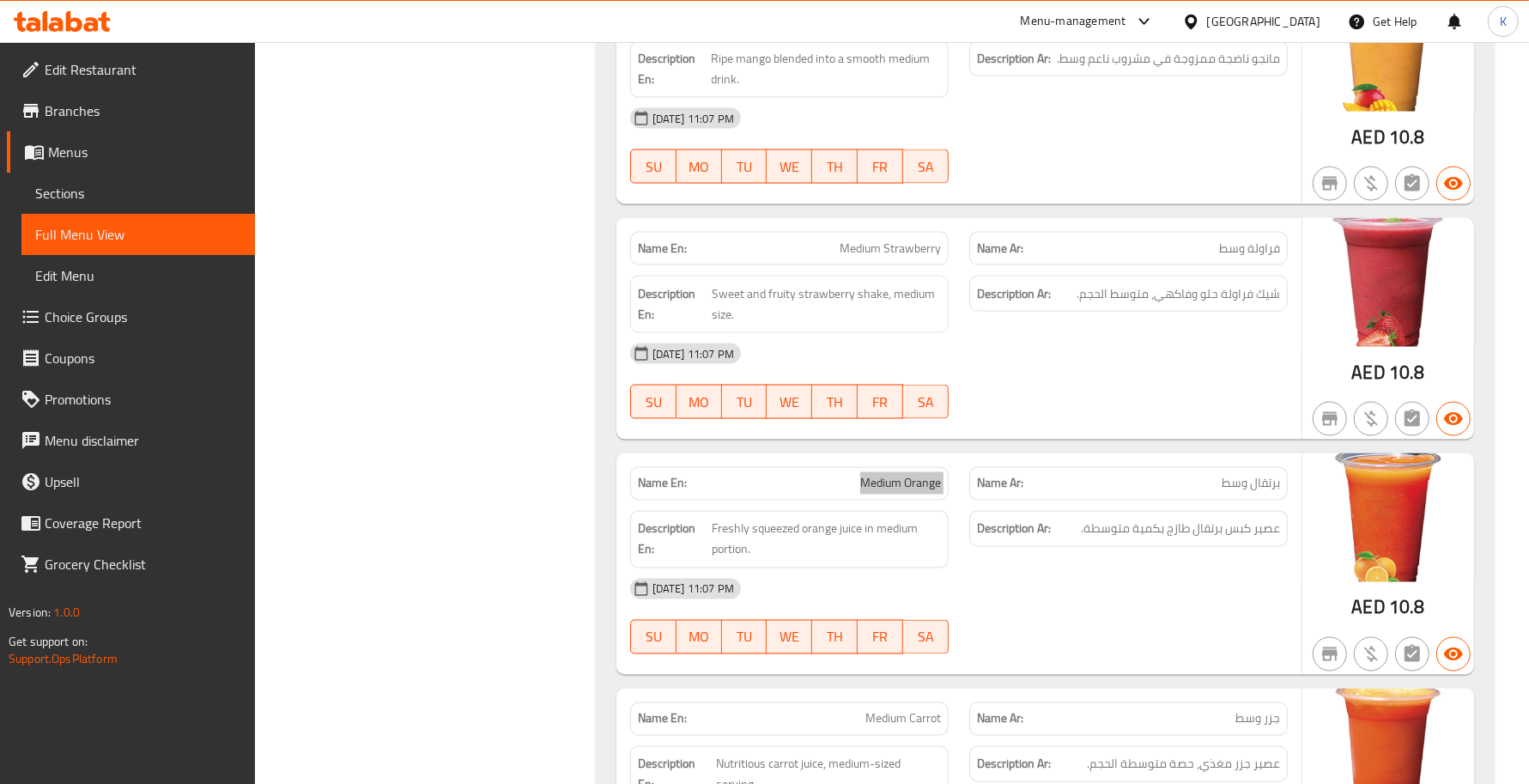
scroll to position [2756, 0]
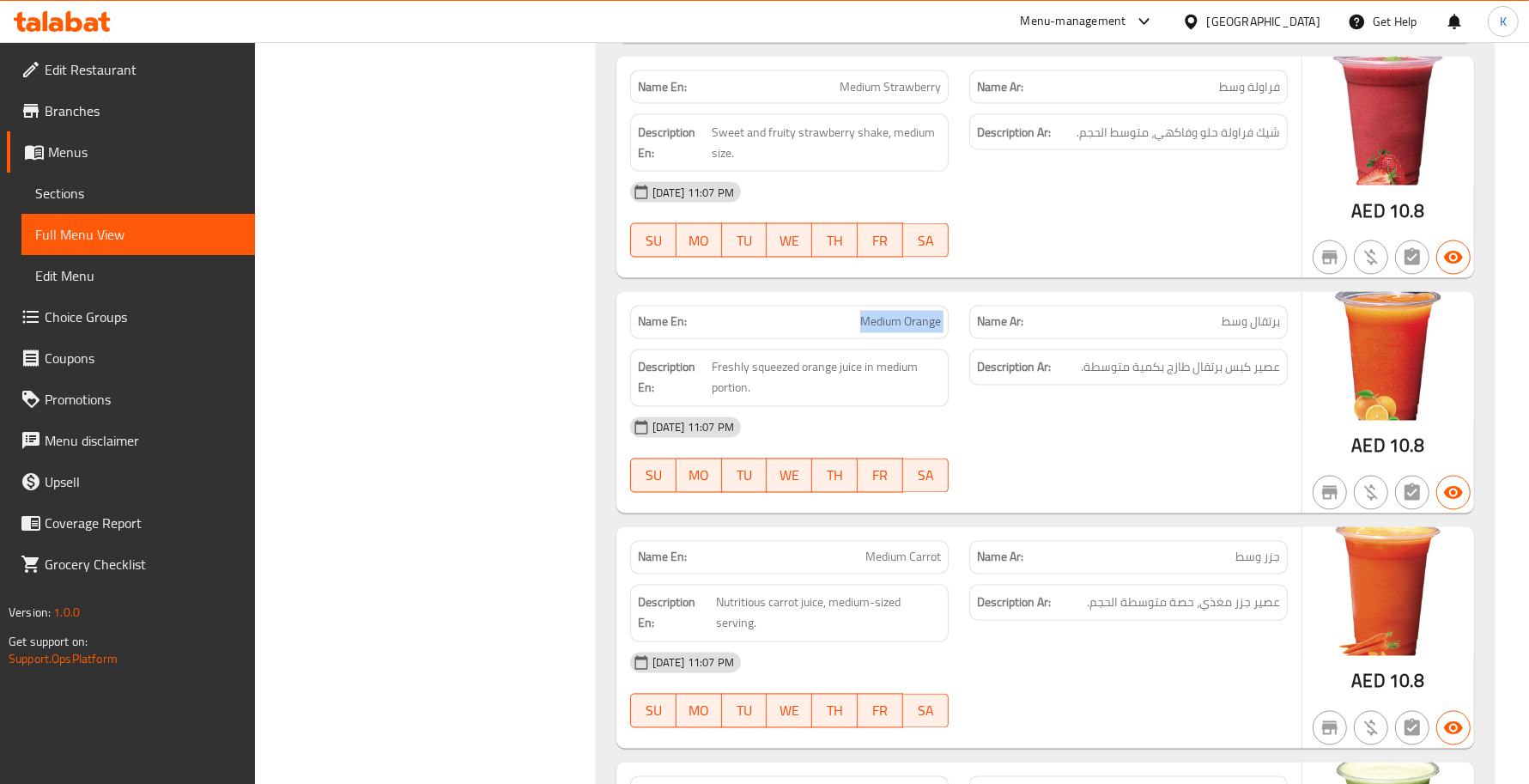
click at [859, 556] on p "Name En: Medium Carrot" at bounding box center [789, 558] width 303 height 18
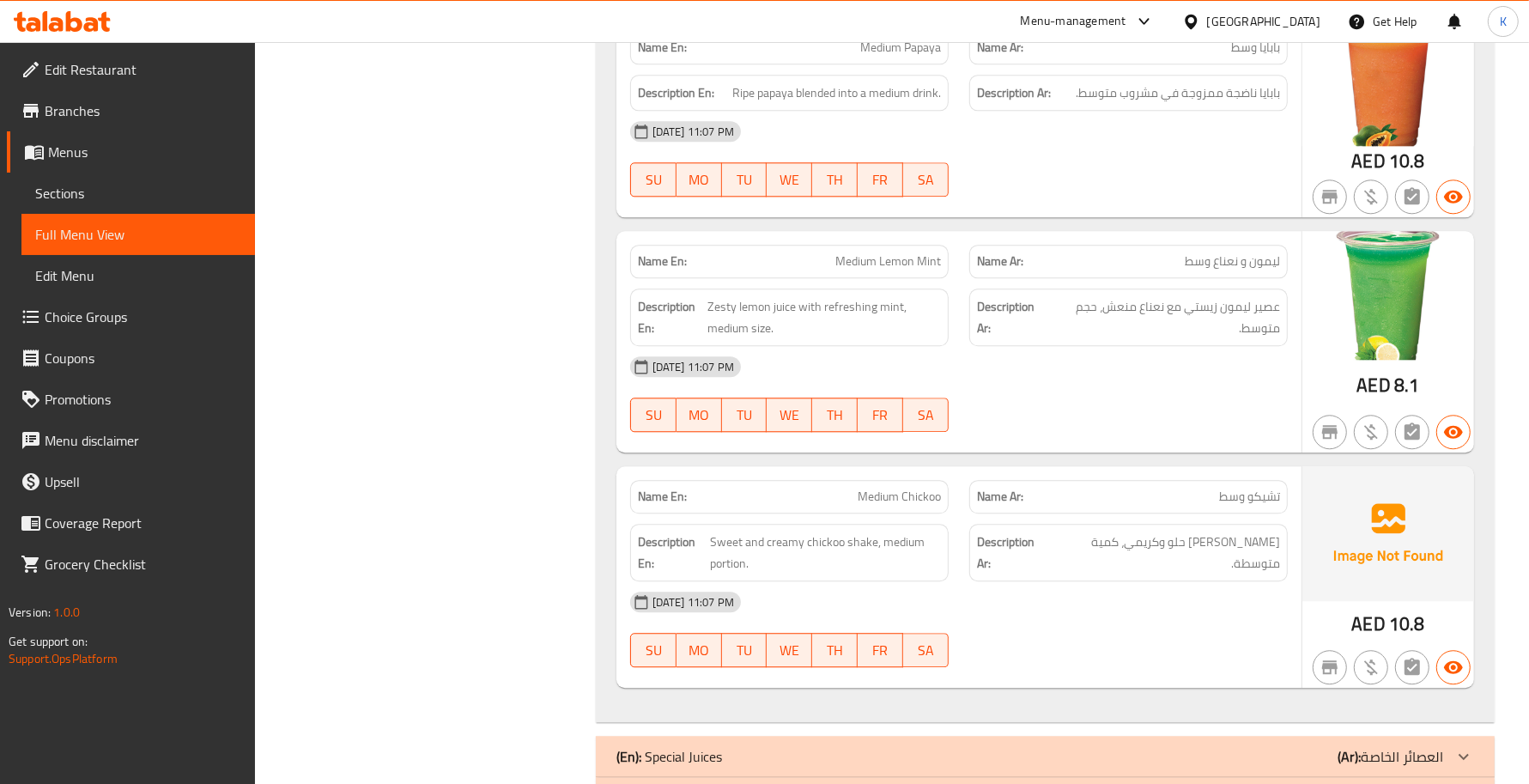
scroll to position [4006, 0]
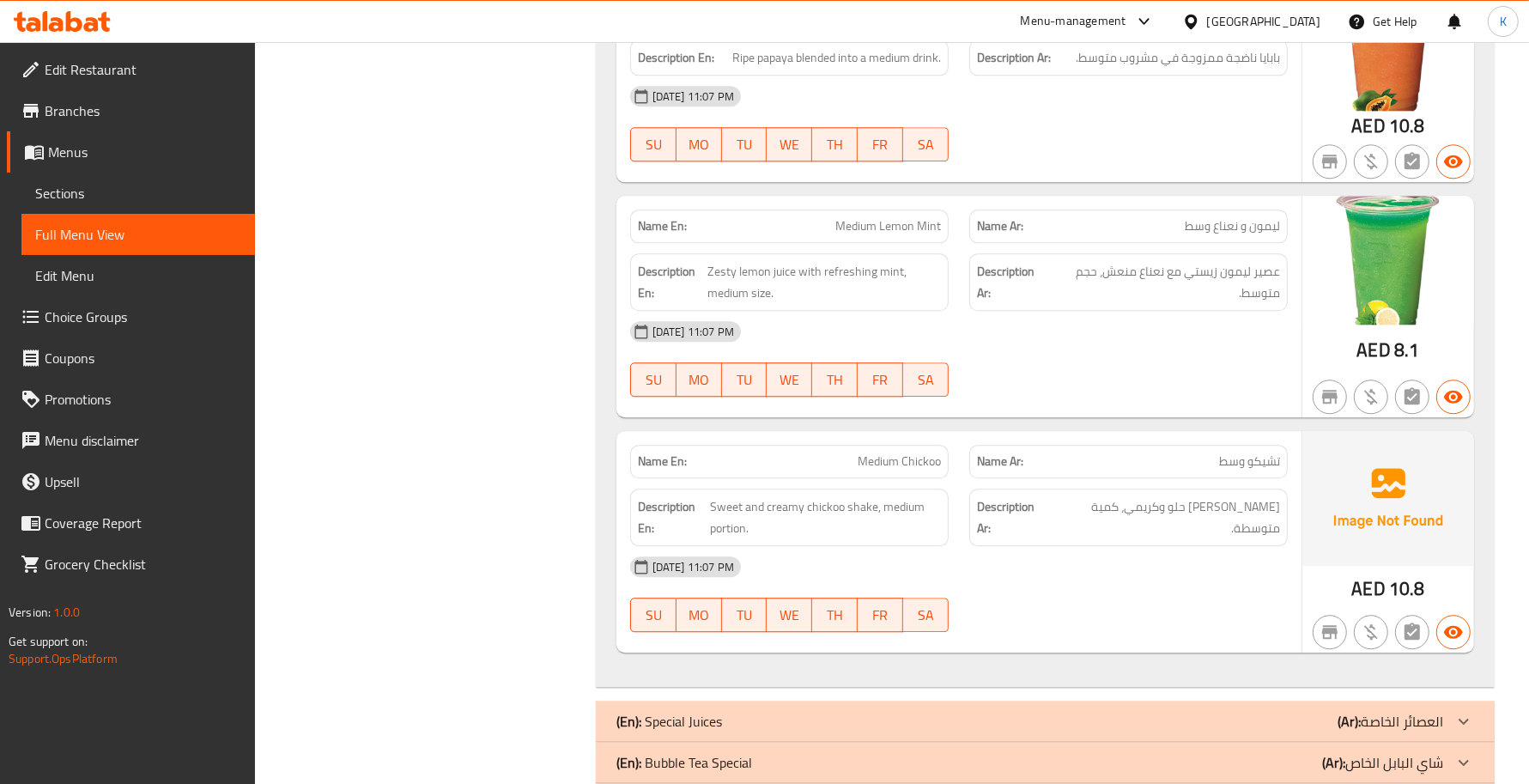
click at [929, 470] on span "Medium Chickoo" at bounding box center [898, 461] width 83 height 18
click at [927, 470] on span "Medium Chickoo" at bounding box center [898, 461] width 83 height 18
click at [807, 520] on span "Sweet and creamy chickoo shake, medium portion." at bounding box center [825, 517] width 231 height 42
click at [807, 518] on span "Sweet and creamy chickoo shake, medium portion." at bounding box center [825, 517] width 231 height 42
drag, startPoint x: 804, startPoint y: 515, endPoint x: 873, endPoint y: 518, distance: 69.1
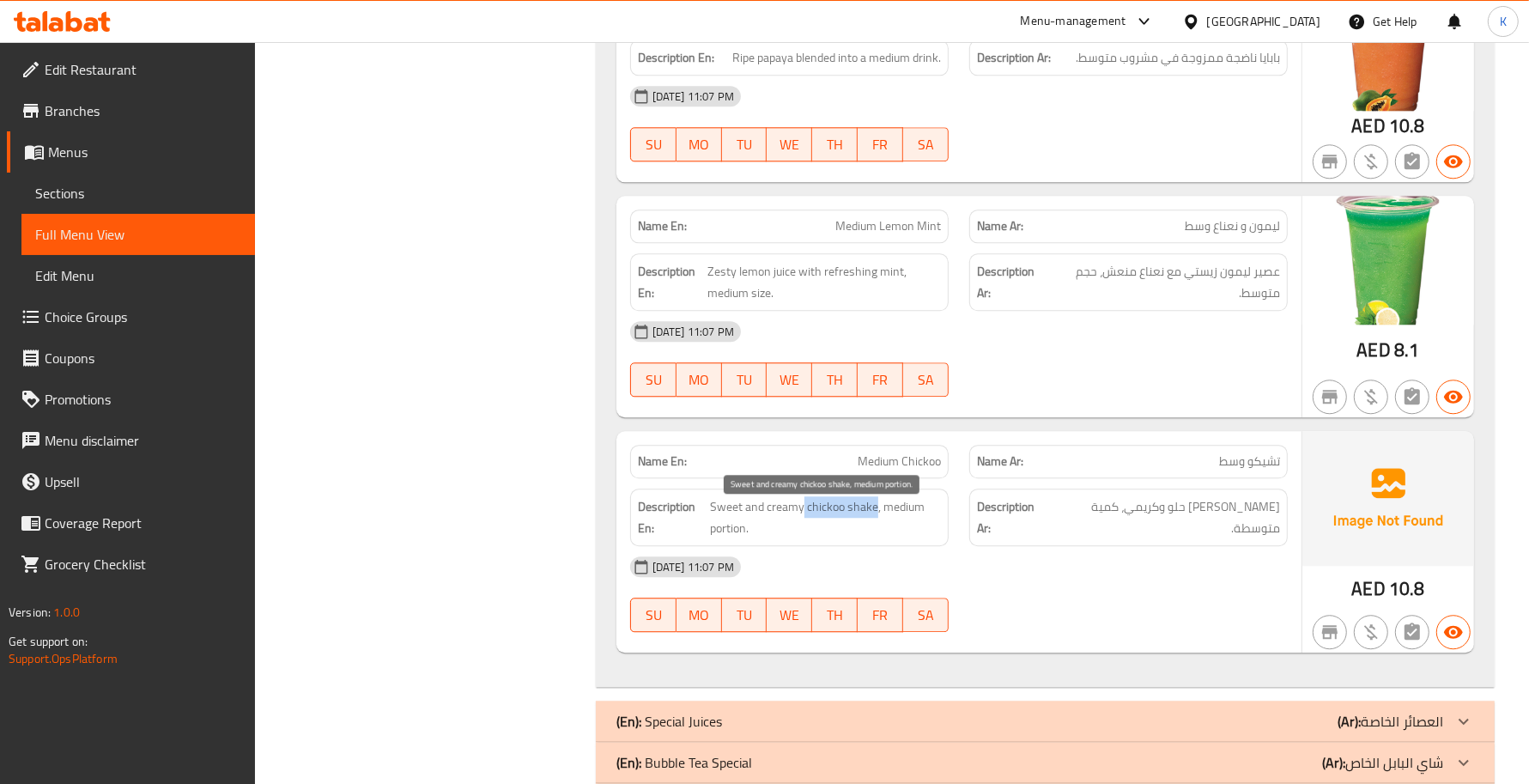
click at [873, 518] on span "Sweet and creamy chickoo shake, medium portion." at bounding box center [825, 517] width 231 height 42
click at [880, 470] on span "Medium Chickoo" at bounding box center [898, 461] width 83 height 18
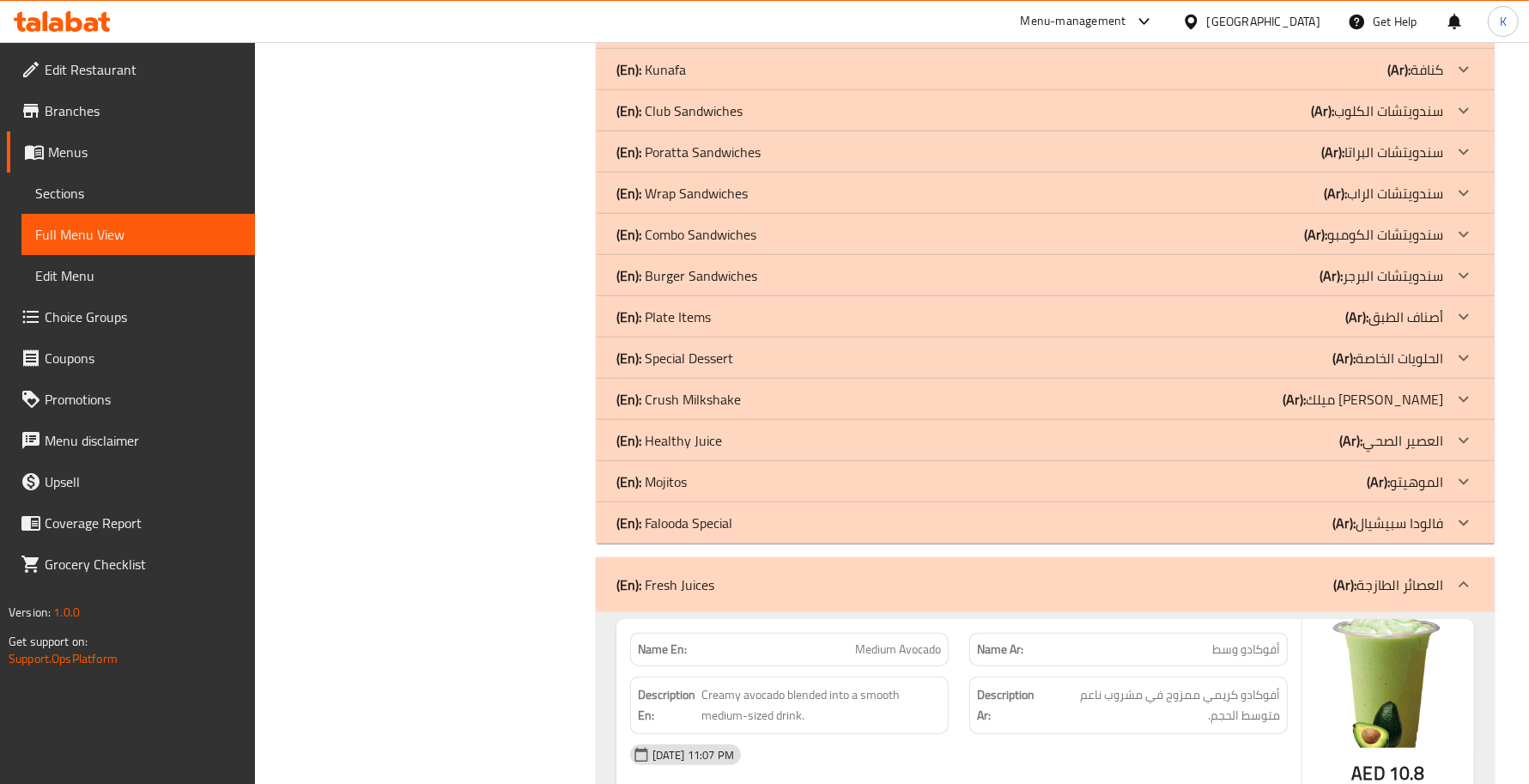
scroll to position [1253, 0]
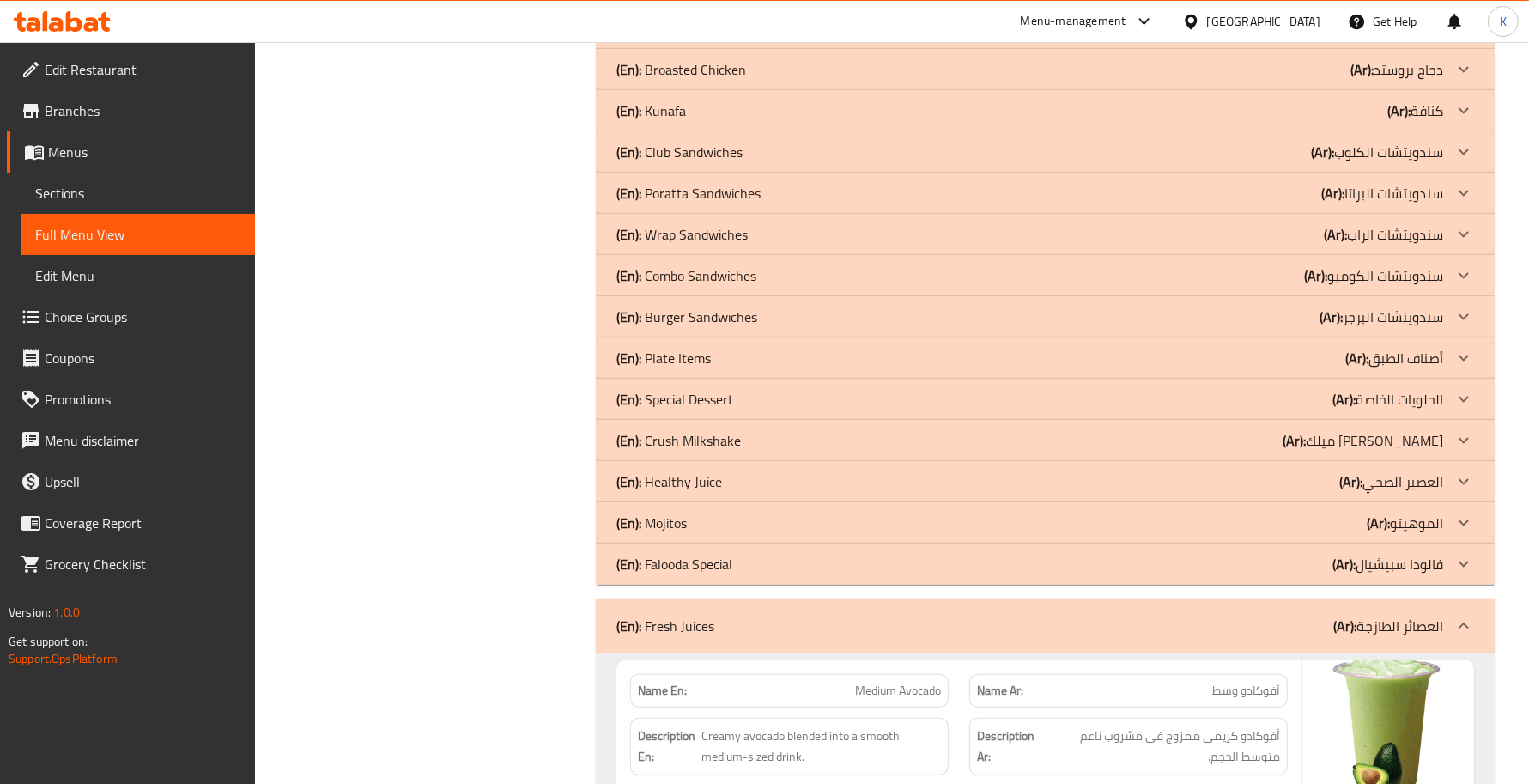
click at [637, 620] on b "(En):" at bounding box center [629, 626] width 25 height 25
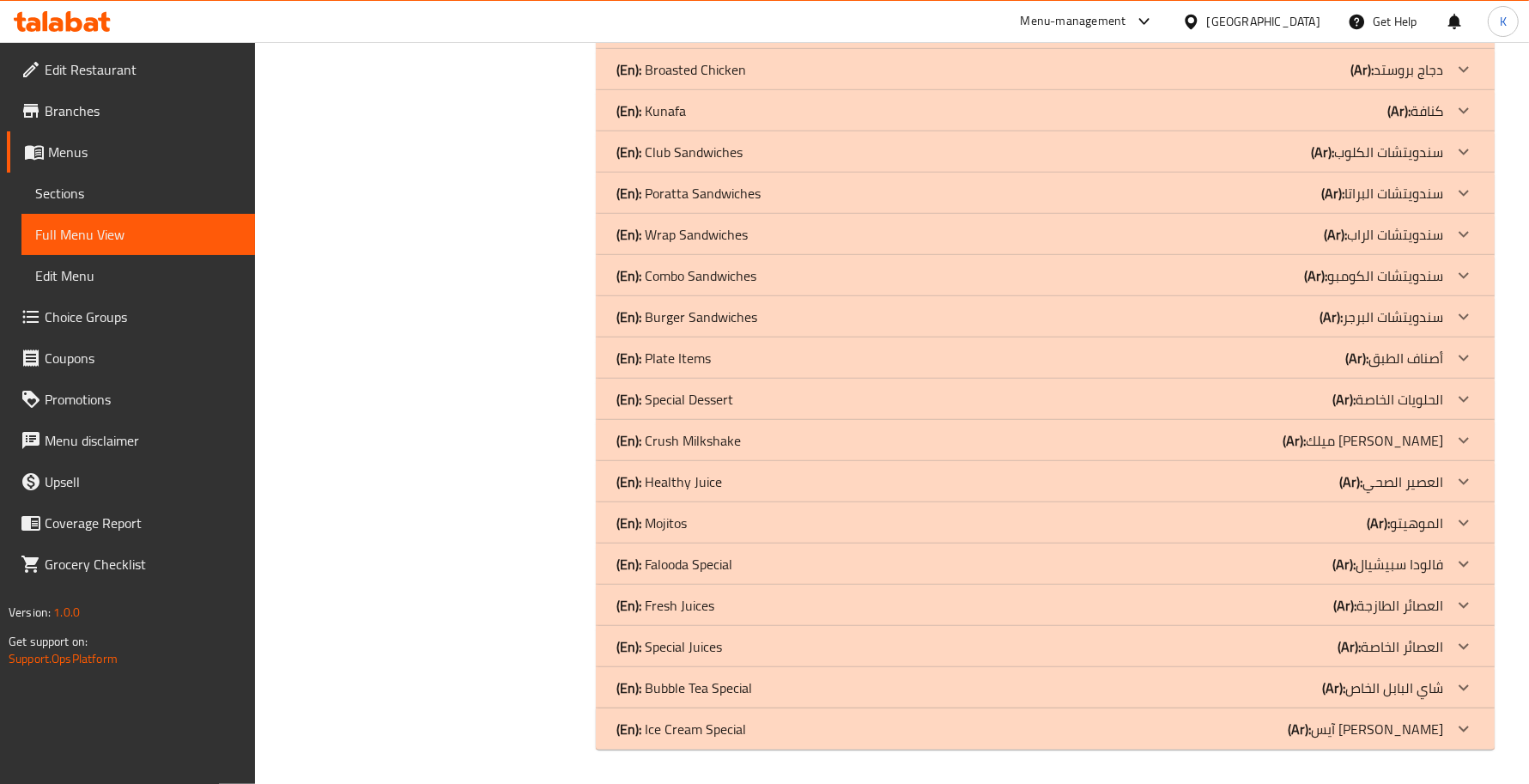
click at [697, 653] on p "(En): Special Juices" at bounding box center [669, 646] width 105 height 20
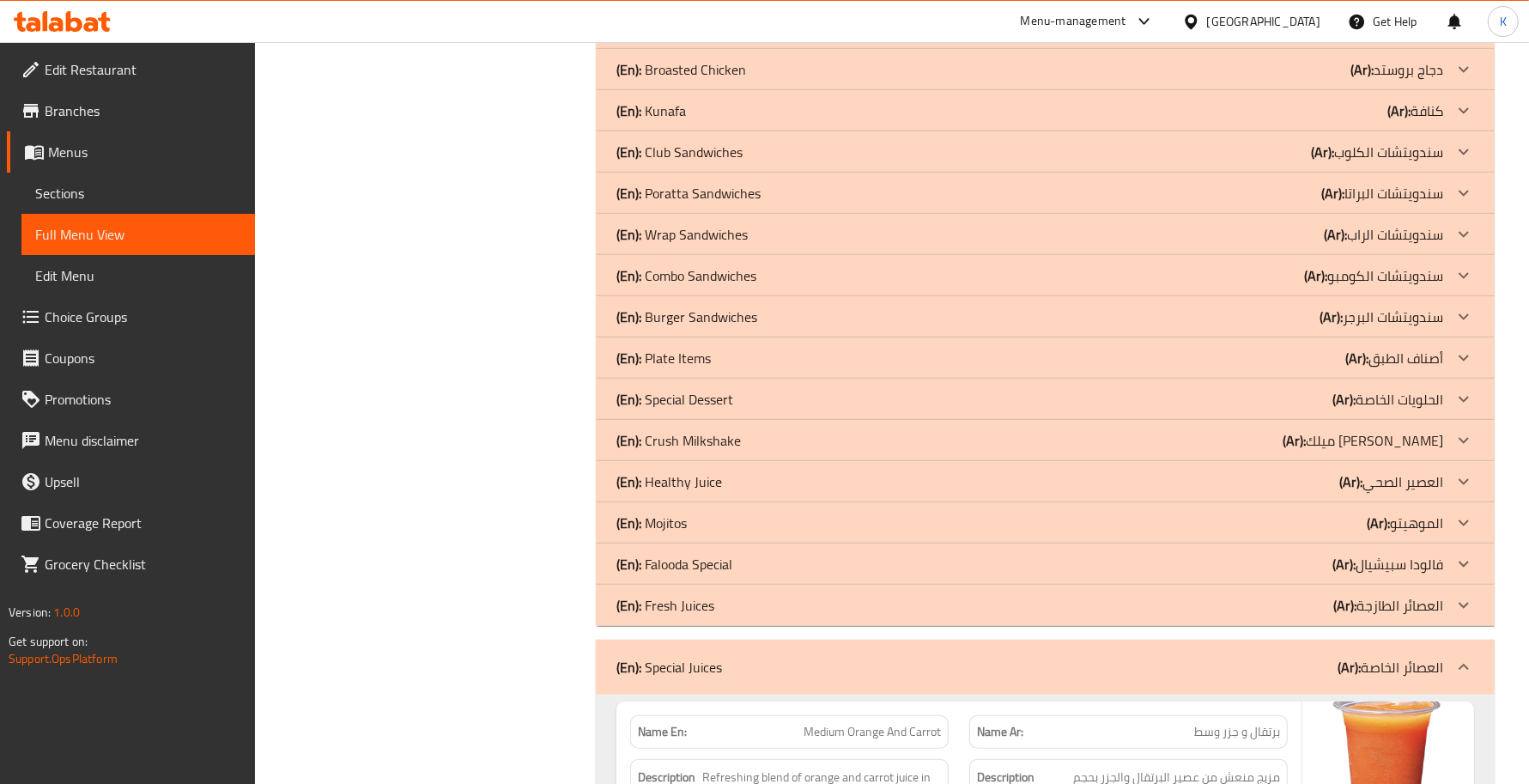
scroll to position [1753, 0]
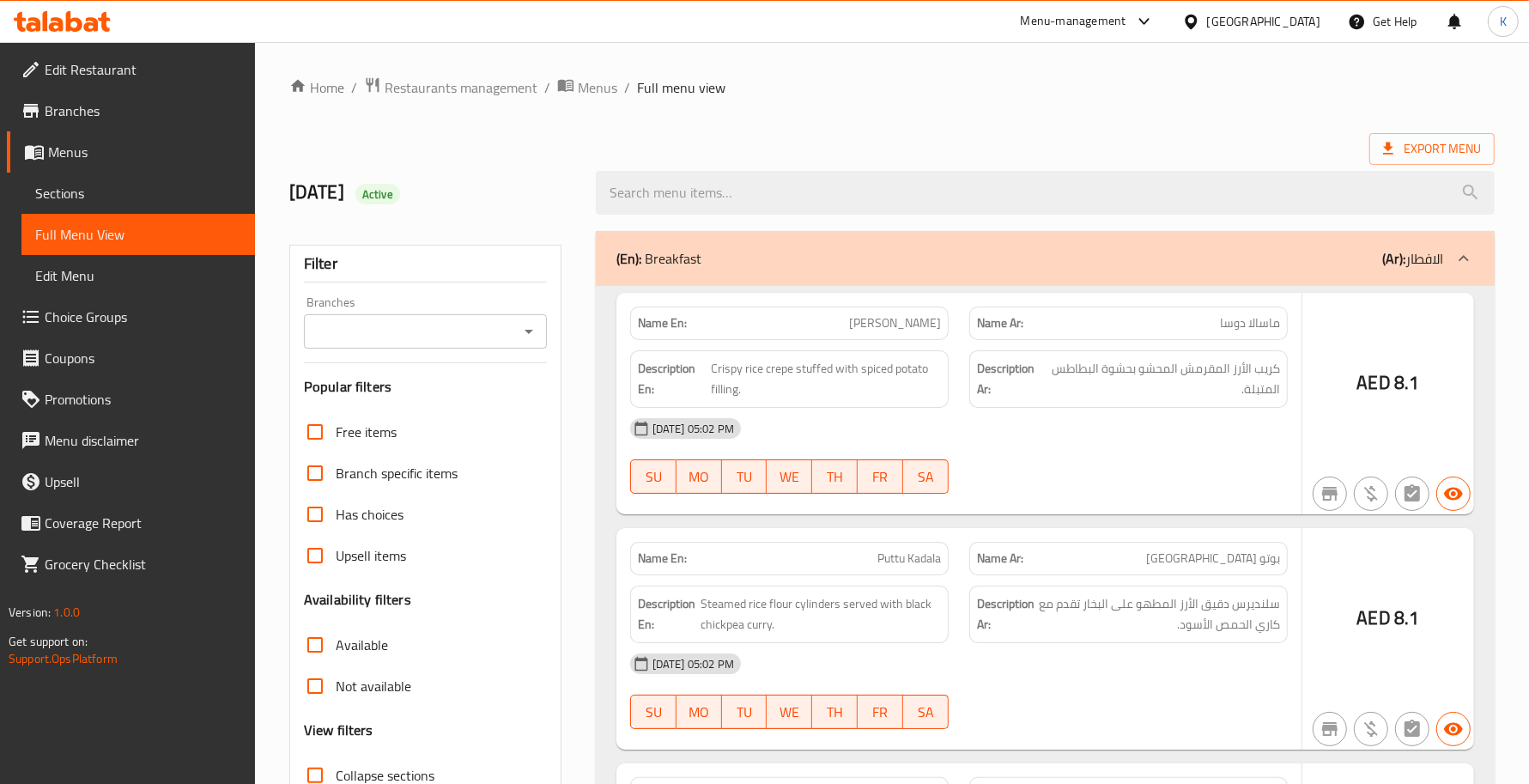
click at [155, 191] on div at bounding box center [764, 392] width 1529 height 784
click at [150, 191] on div at bounding box center [764, 392] width 1529 height 784
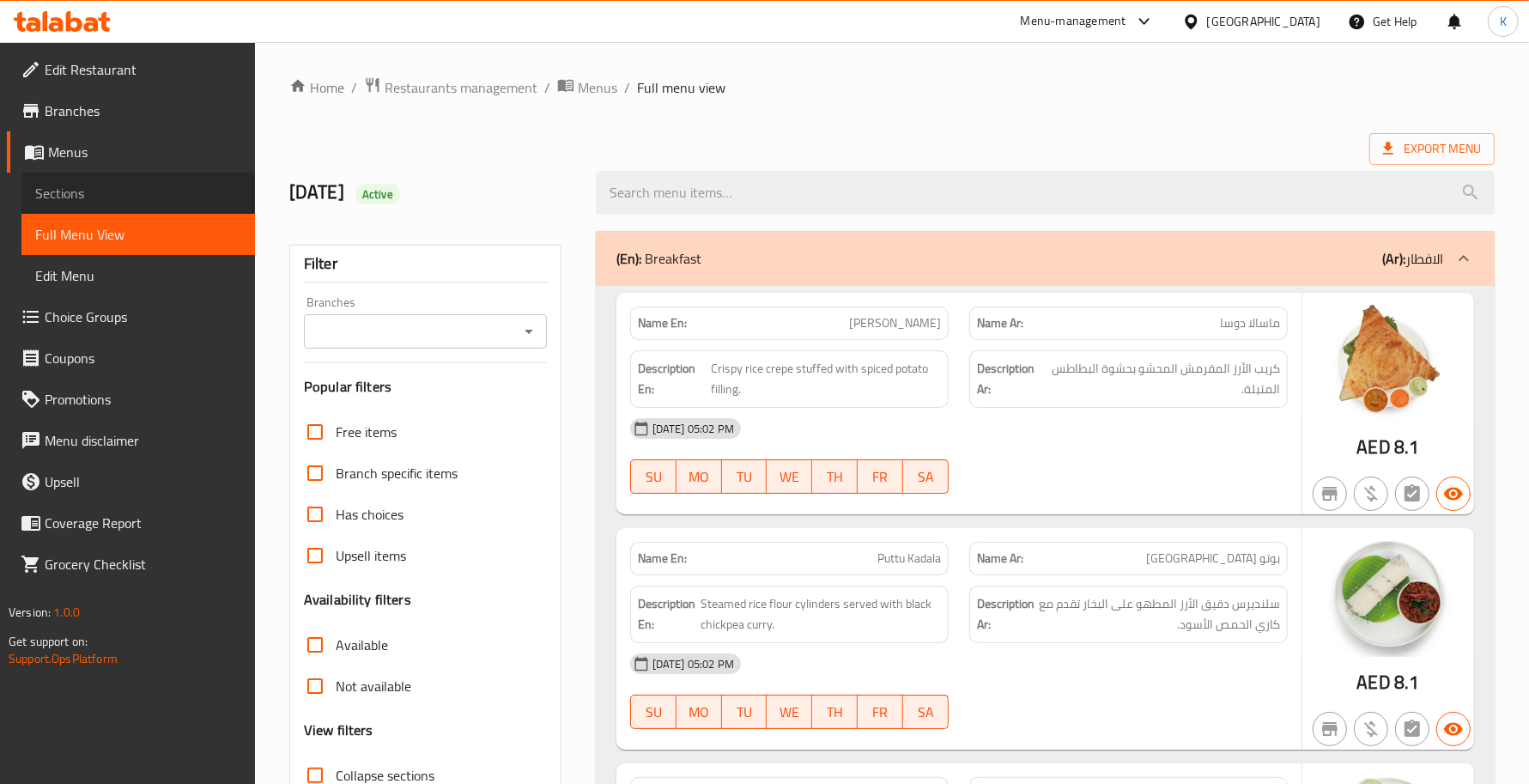
click at [169, 199] on span "Sections" at bounding box center [137, 193] width 206 height 20
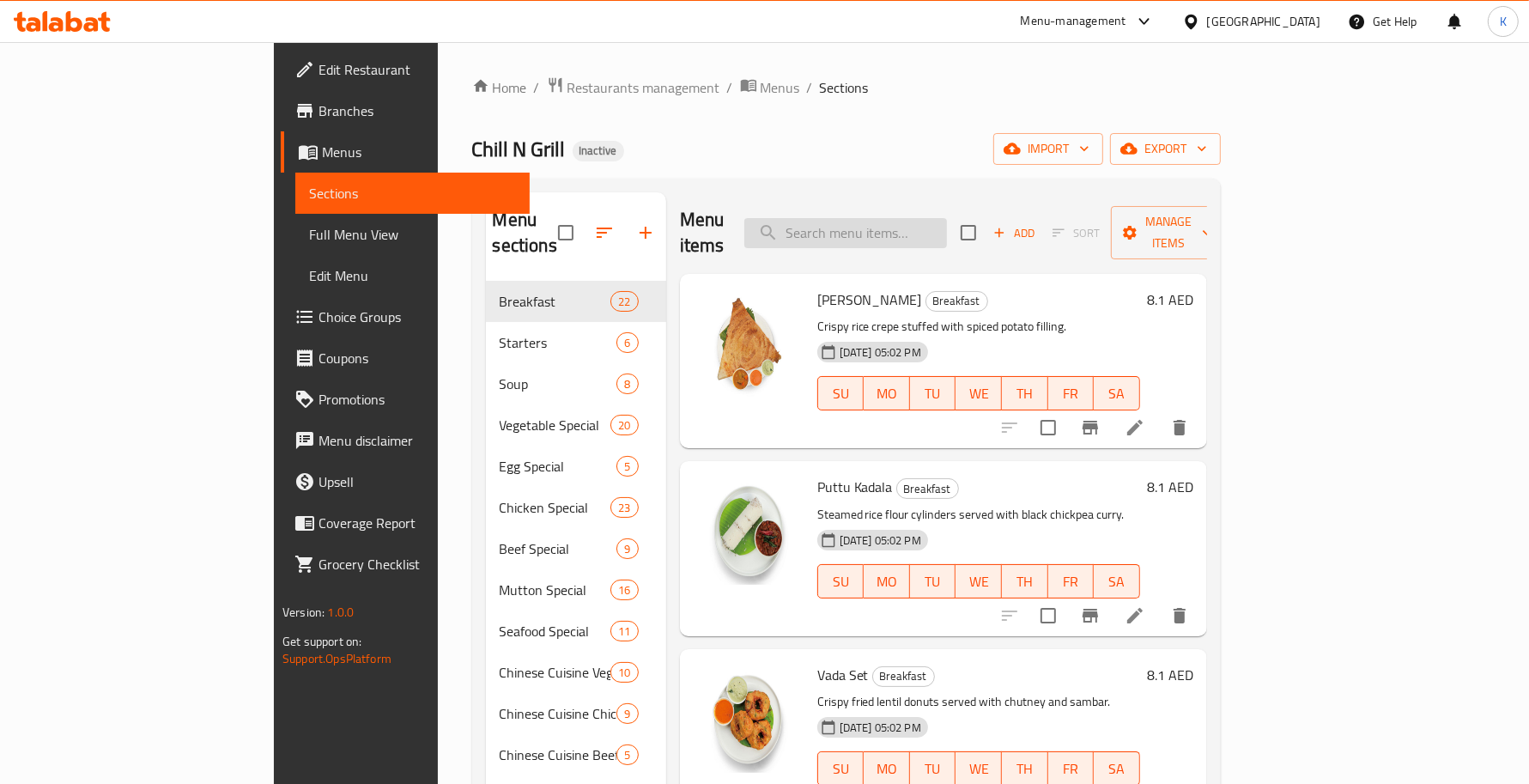
click at [947, 228] on input "search" at bounding box center [845, 233] width 203 height 30
paste input "Passion Juice"
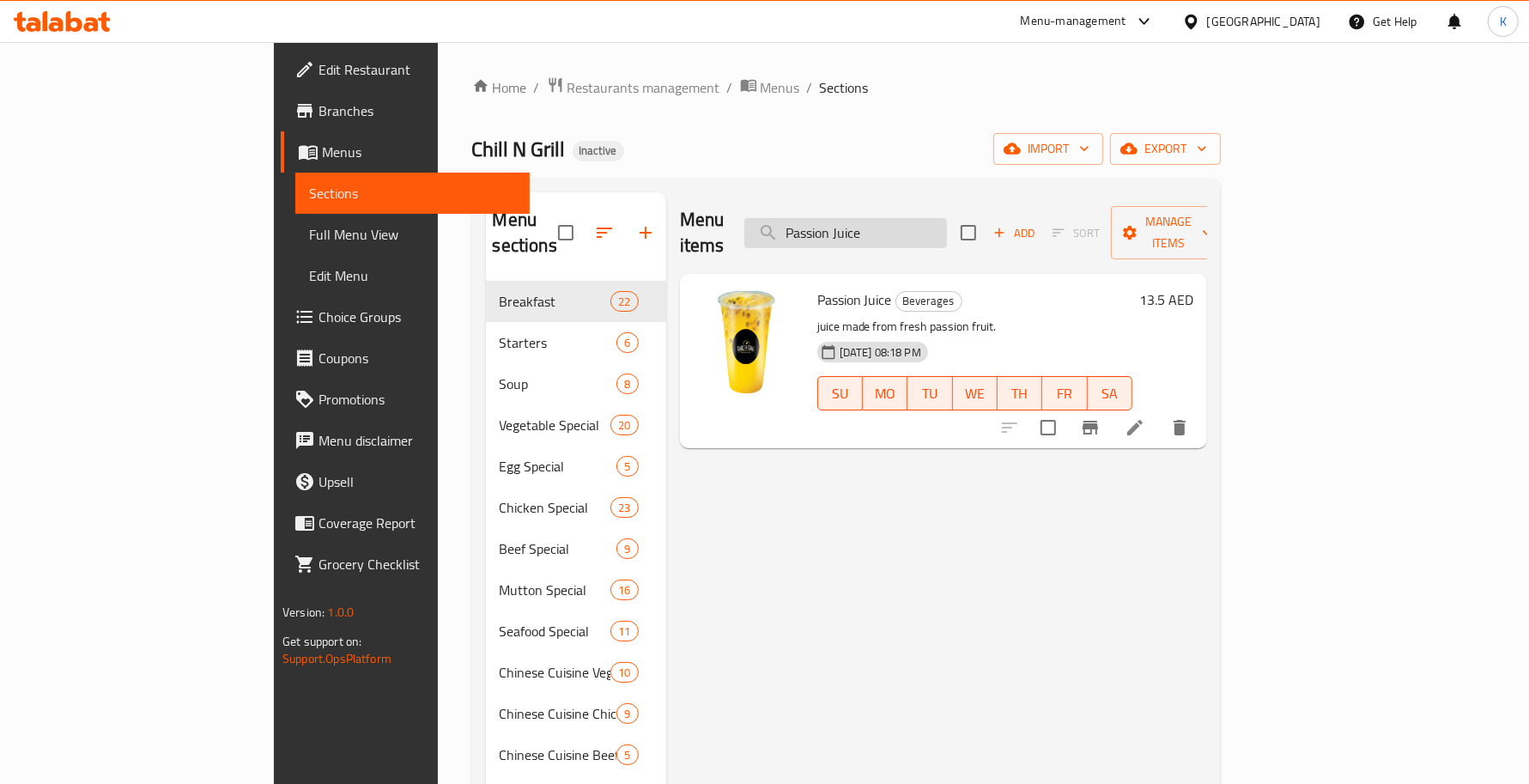
click at [947, 218] on input "Passion Juice" at bounding box center [845, 233] width 203 height 30
paste input "Dry Fruit Shak"
paste input "Mixed Bricks"
type input "Mixed Bricks"
click at [1145, 417] on icon at bounding box center [1134, 427] width 20 height 20
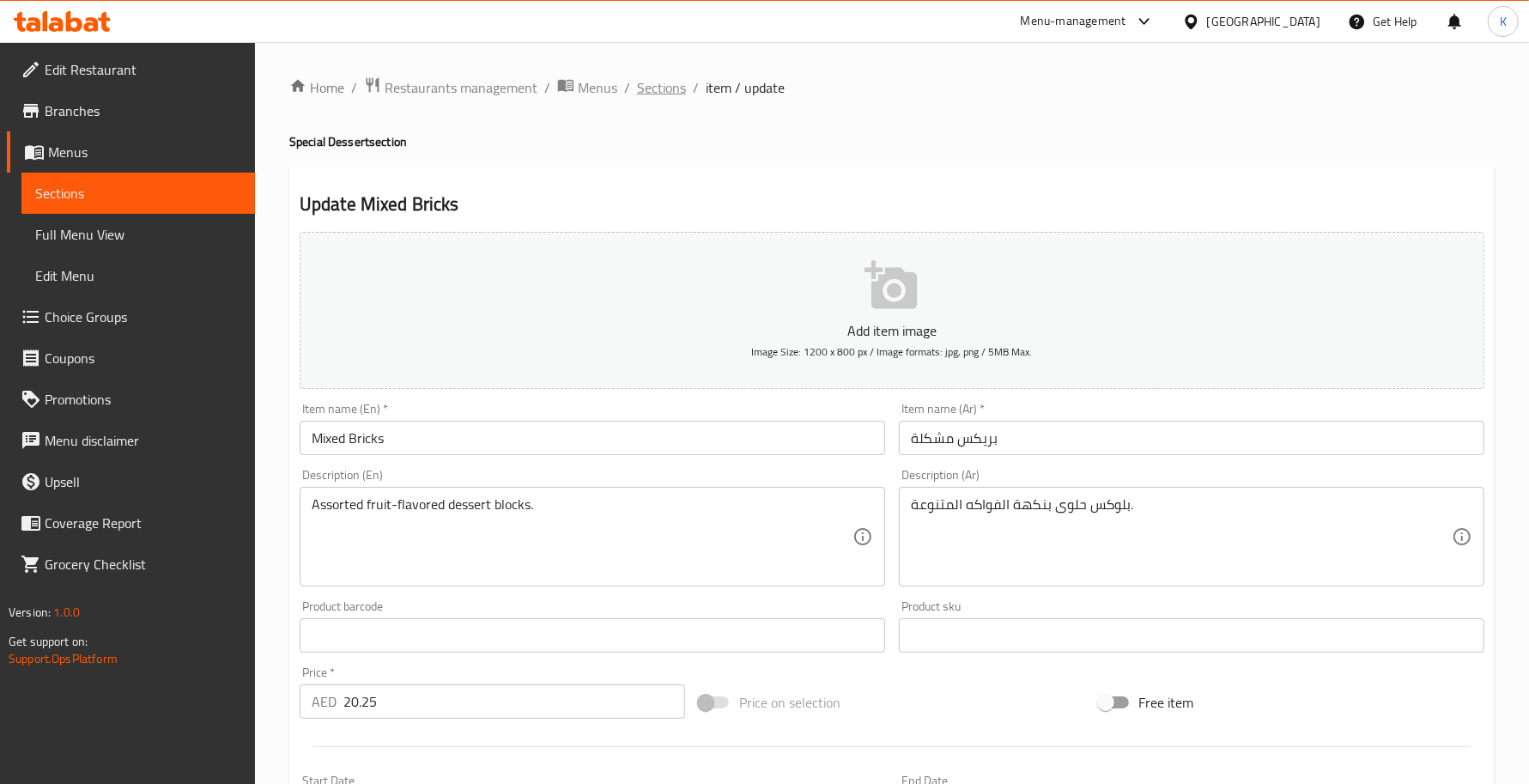
click at [662, 89] on span "Sections" at bounding box center [661, 87] width 49 height 20
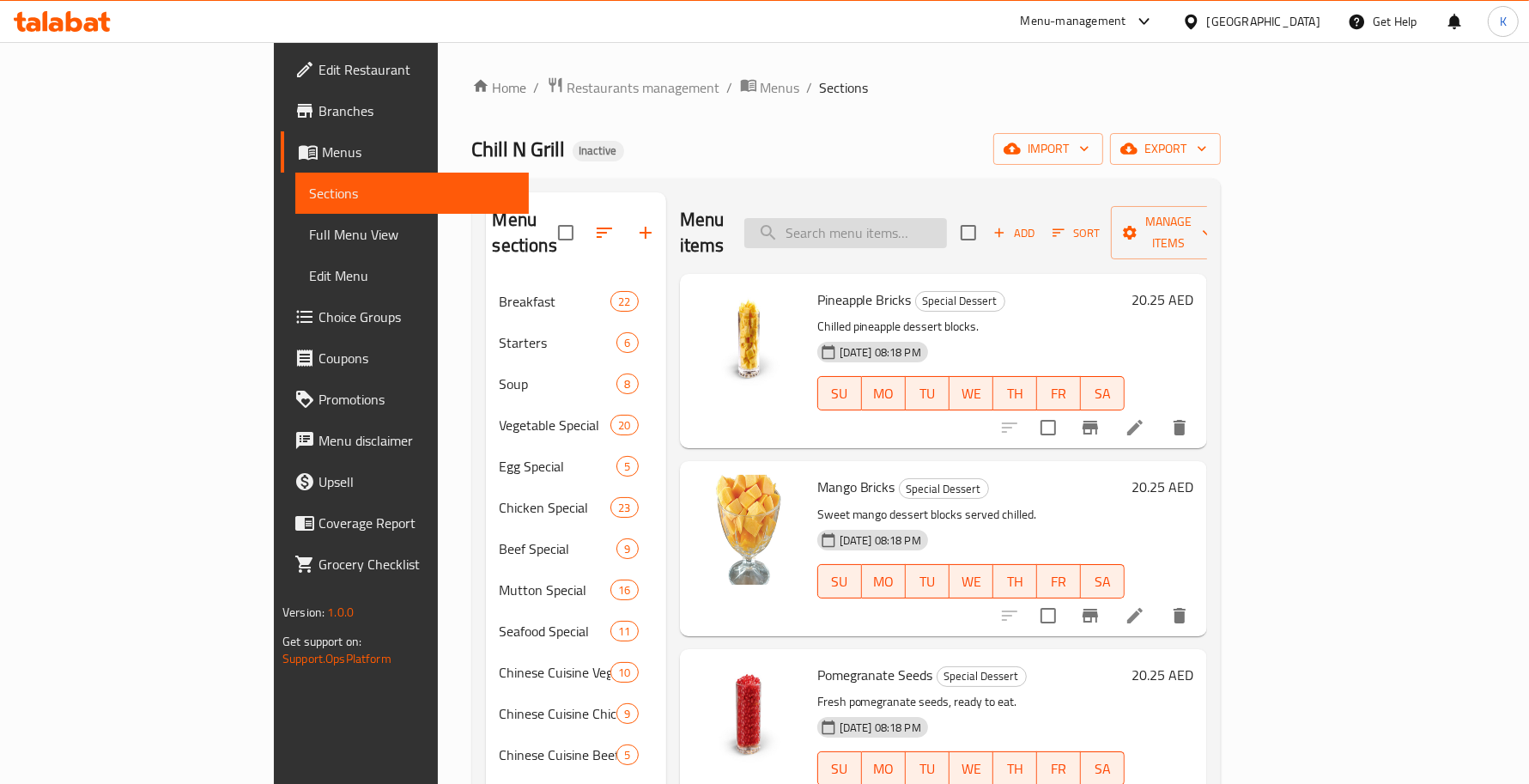
click at [890, 232] on input "search" at bounding box center [845, 233] width 203 height 30
paste input "Description En:"
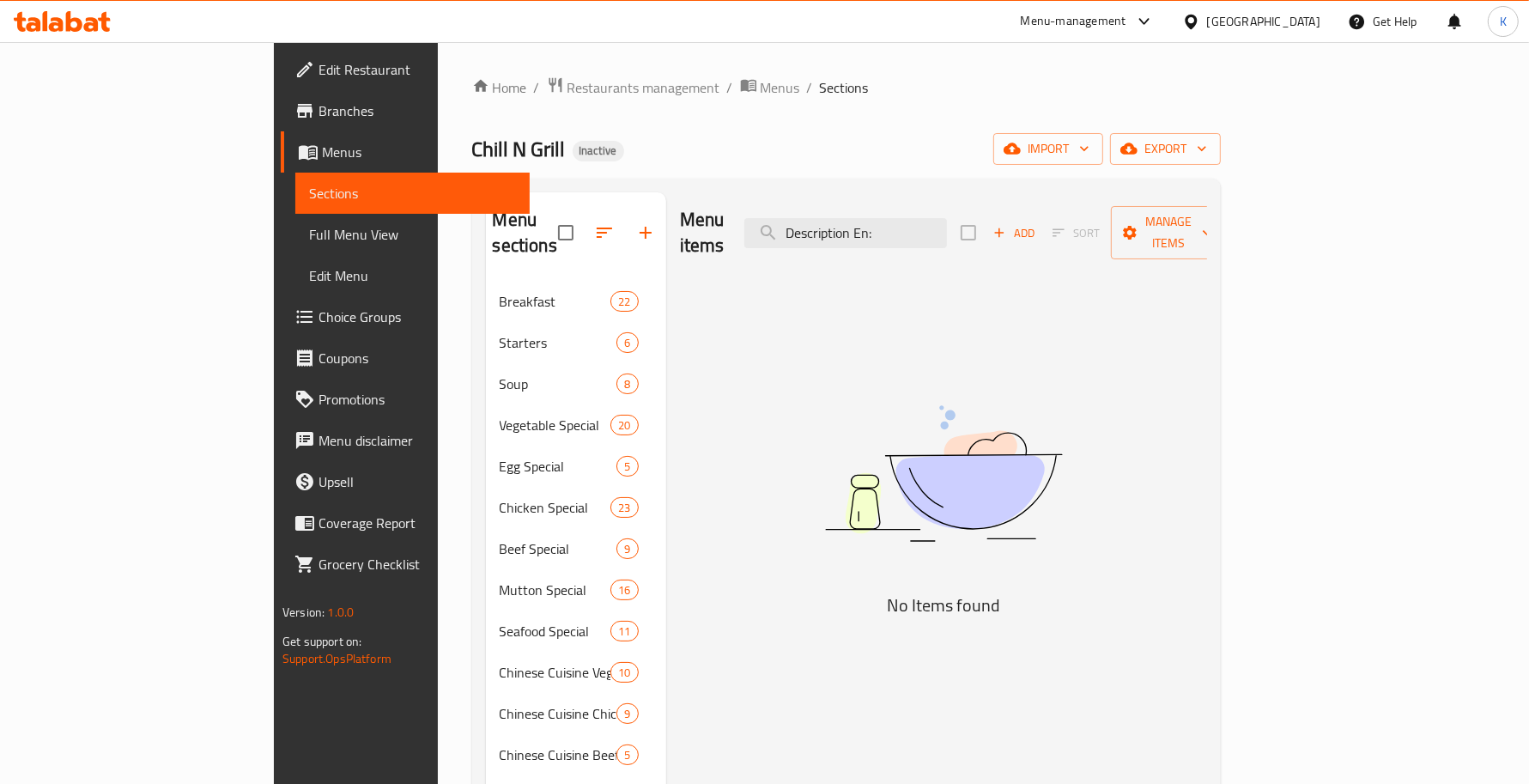
type input "Description En:"
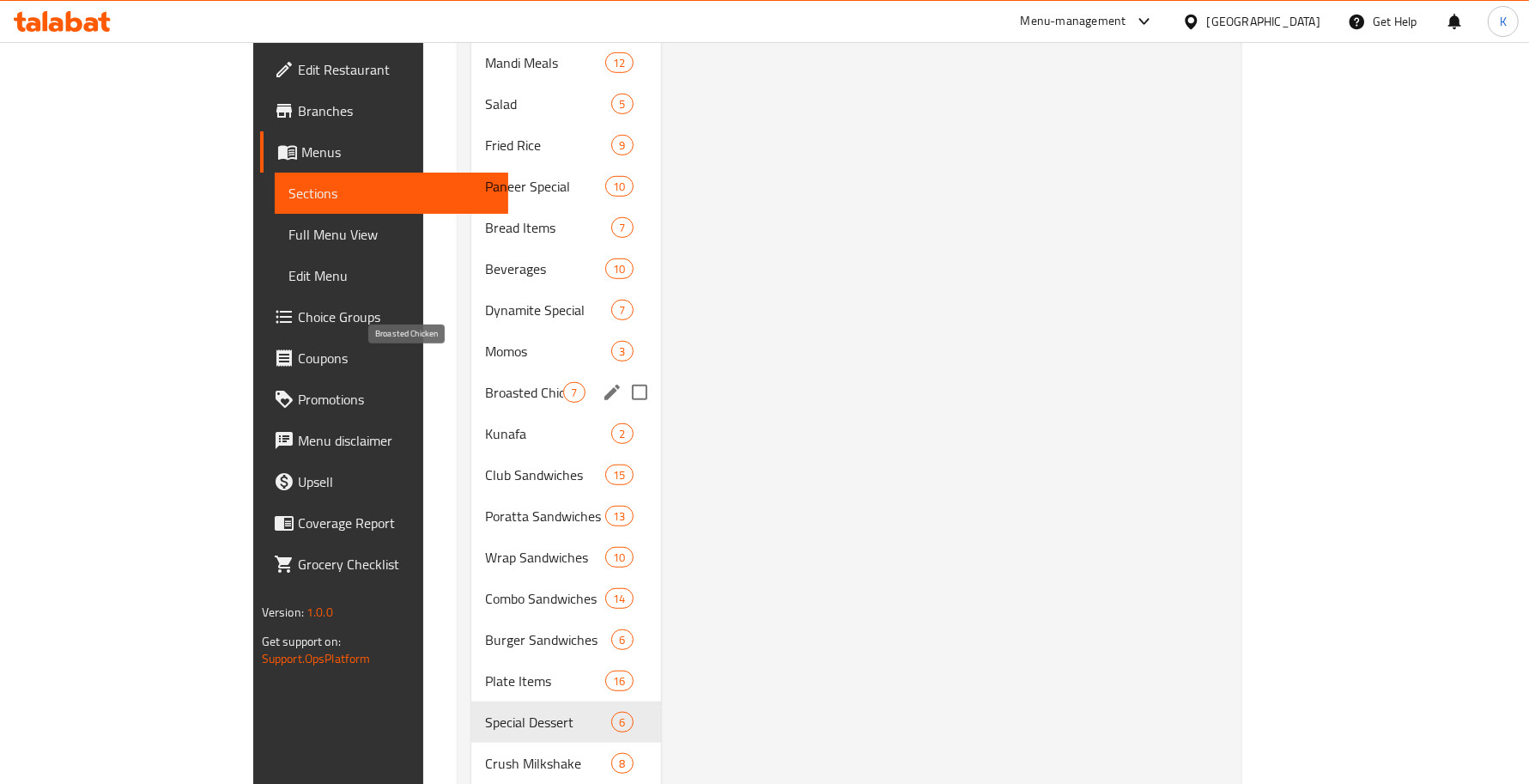
scroll to position [1000, 0]
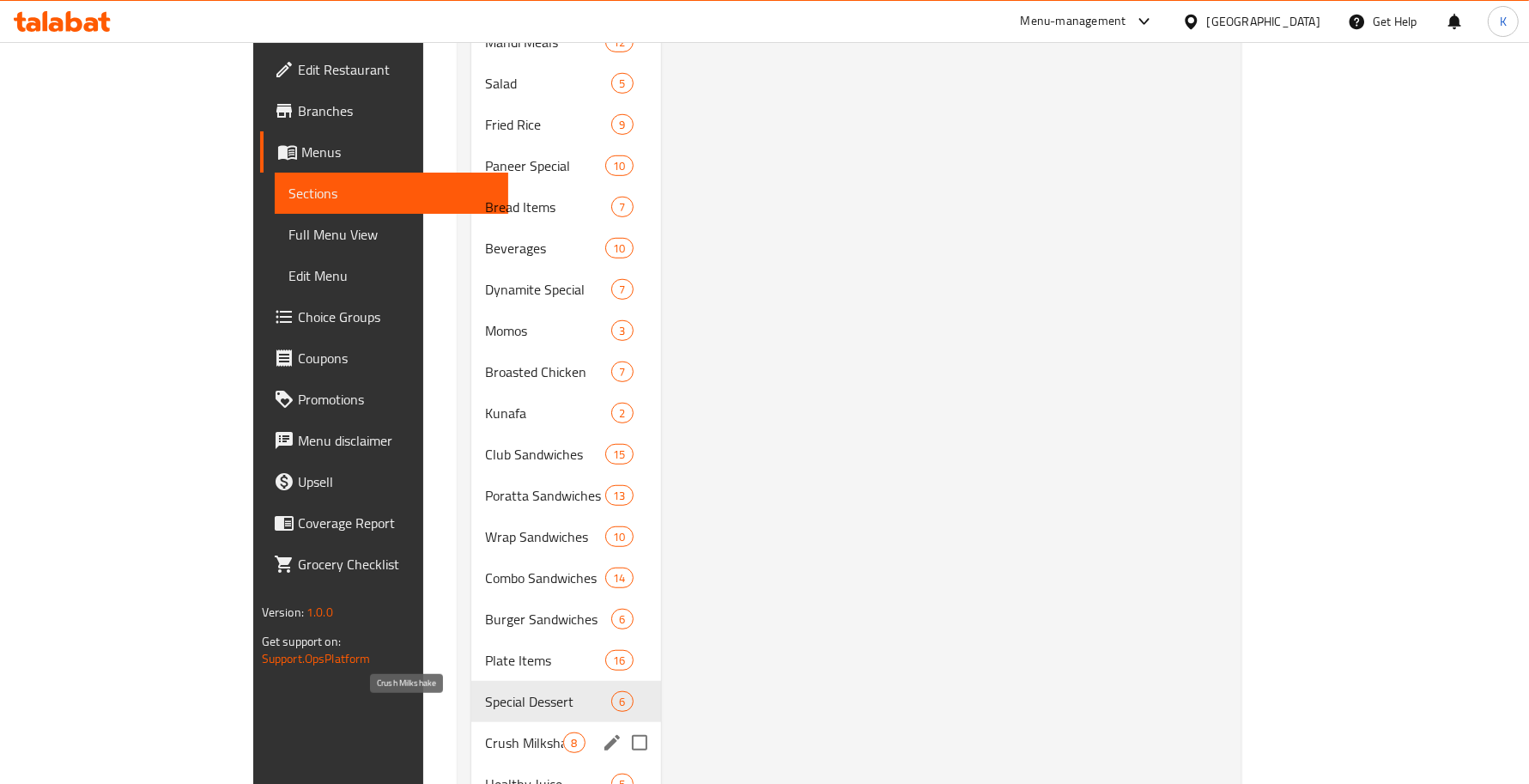
drag, startPoint x: 423, startPoint y: 707, endPoint x: 453, endPoint y: 707, distance: 30.0
click at [485, 732] on span "Crush Milkshake" at bounding box center [524, 742] width 78 height 20
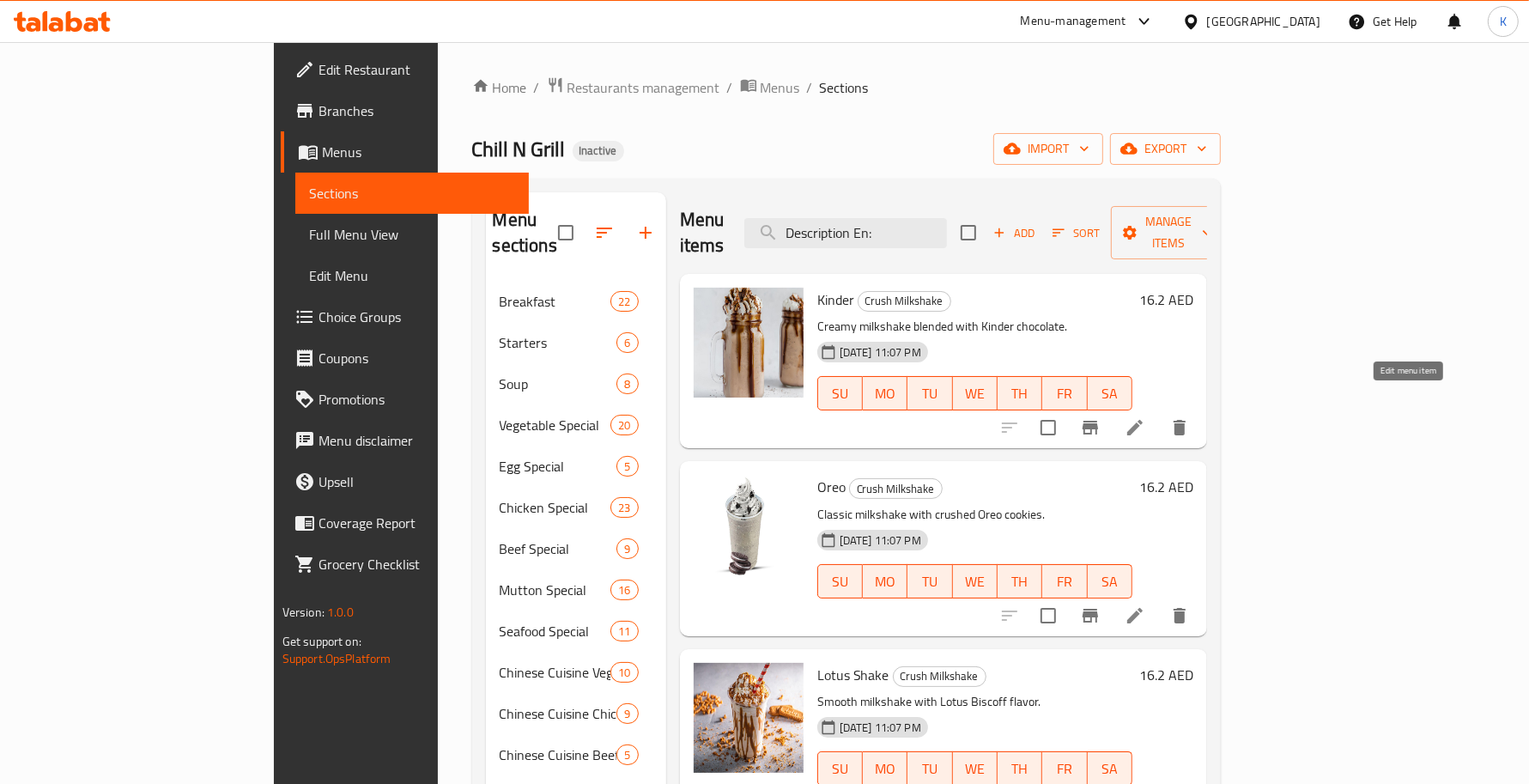
click at [1143, 419] on icon at bounding box center [1135, 427] width 16 height 16
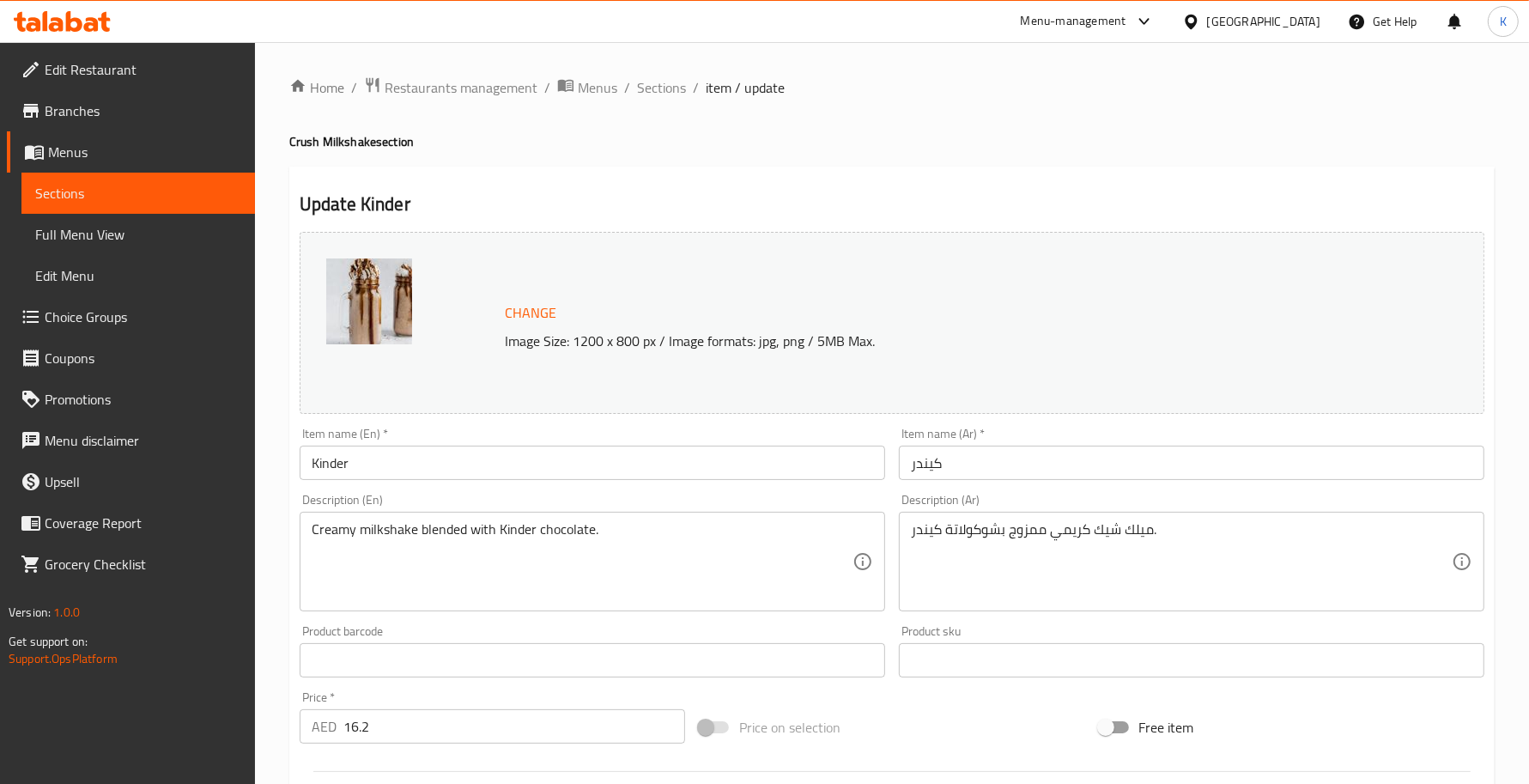
click at [445, 466] on input "Kinder" at bounding box center [592, 462] width 585 height 34
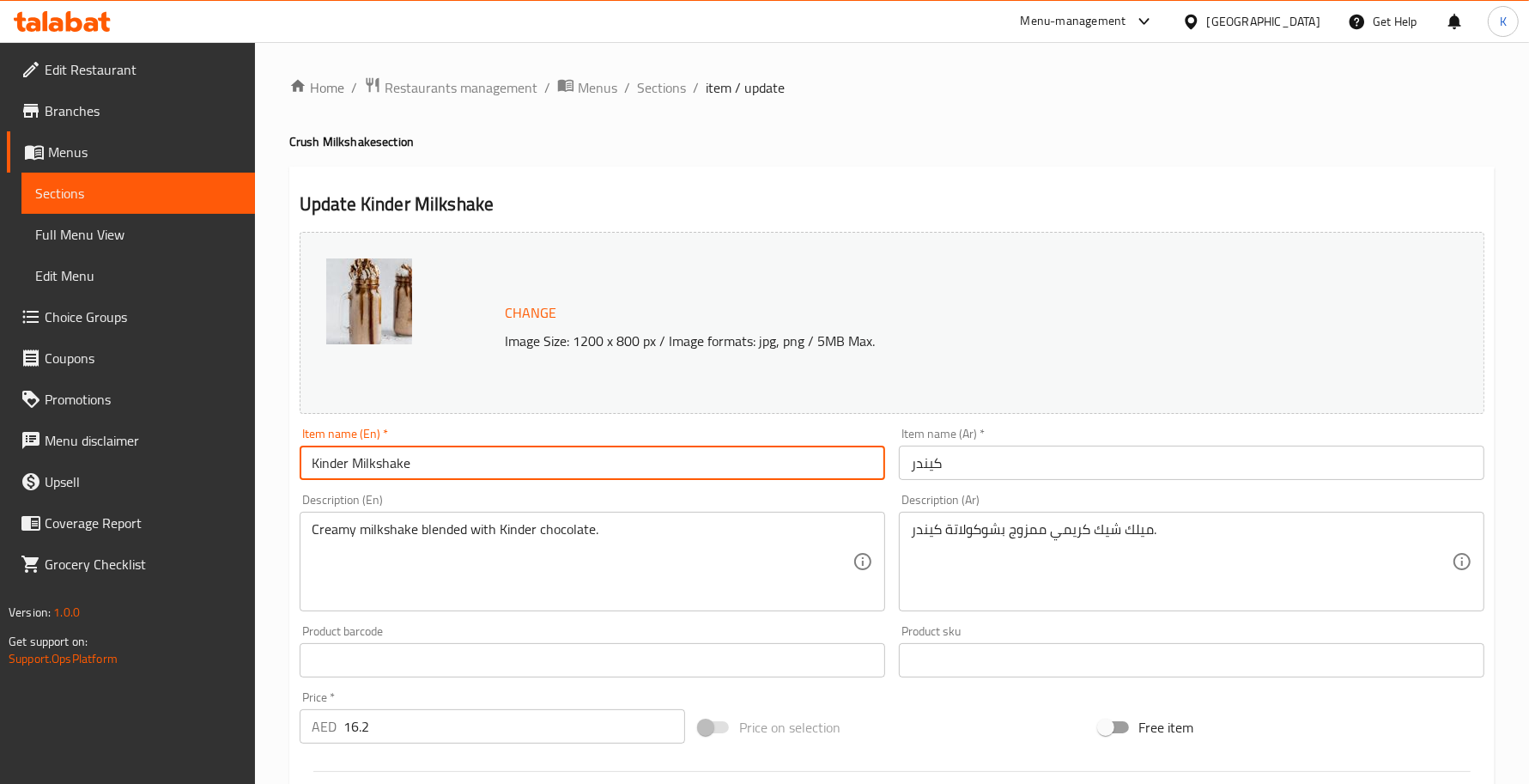
type input "Kinder Milkshake"
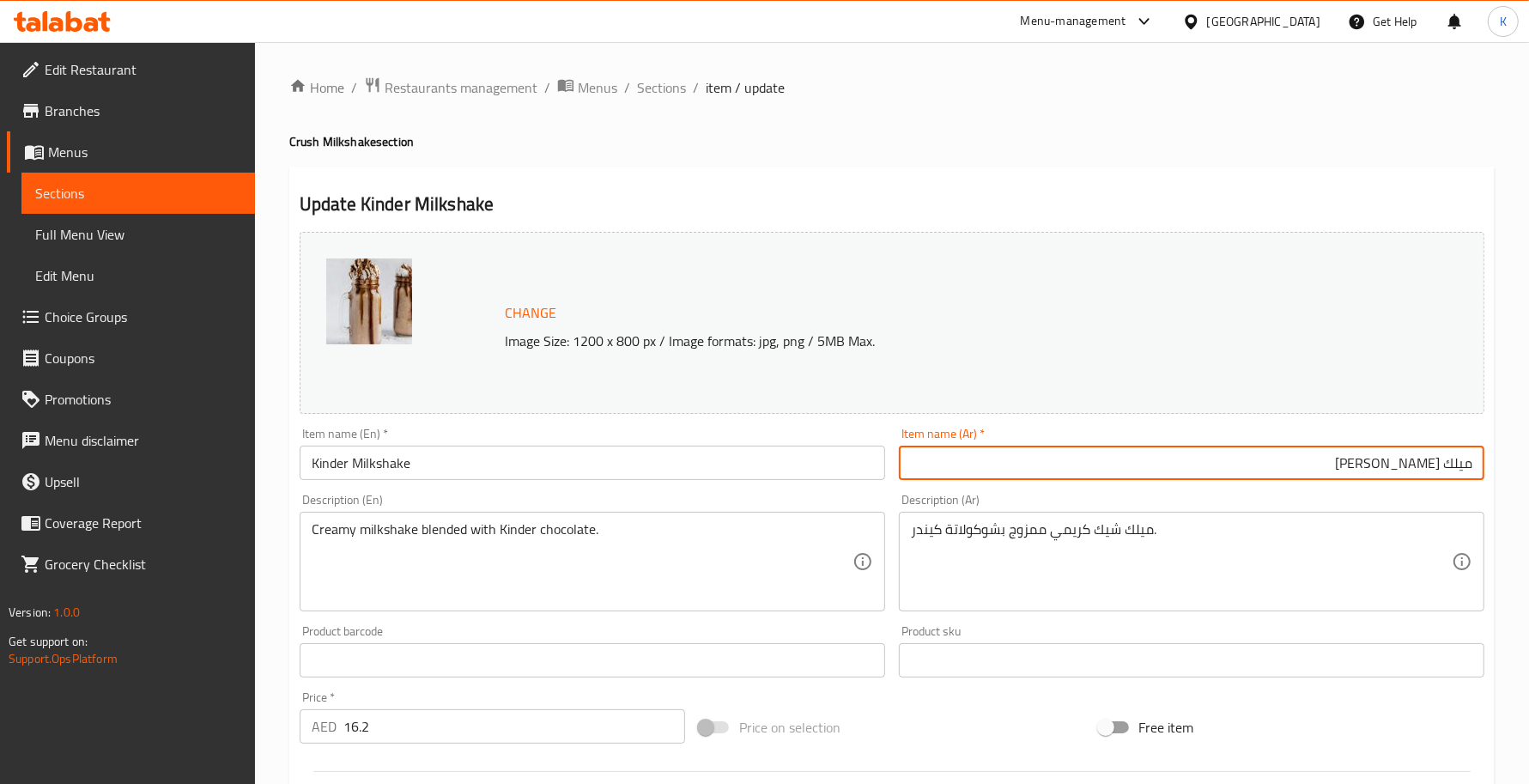
type input "ميلك شيك كيندر"
drag, startPoint x: 677, startPoint y: 82, endPoint x: 763, endPoint y: 176, distance: 127.4
click at [677, 82] on span "Sections" at bounding box center [661, 87] width 49 height 20
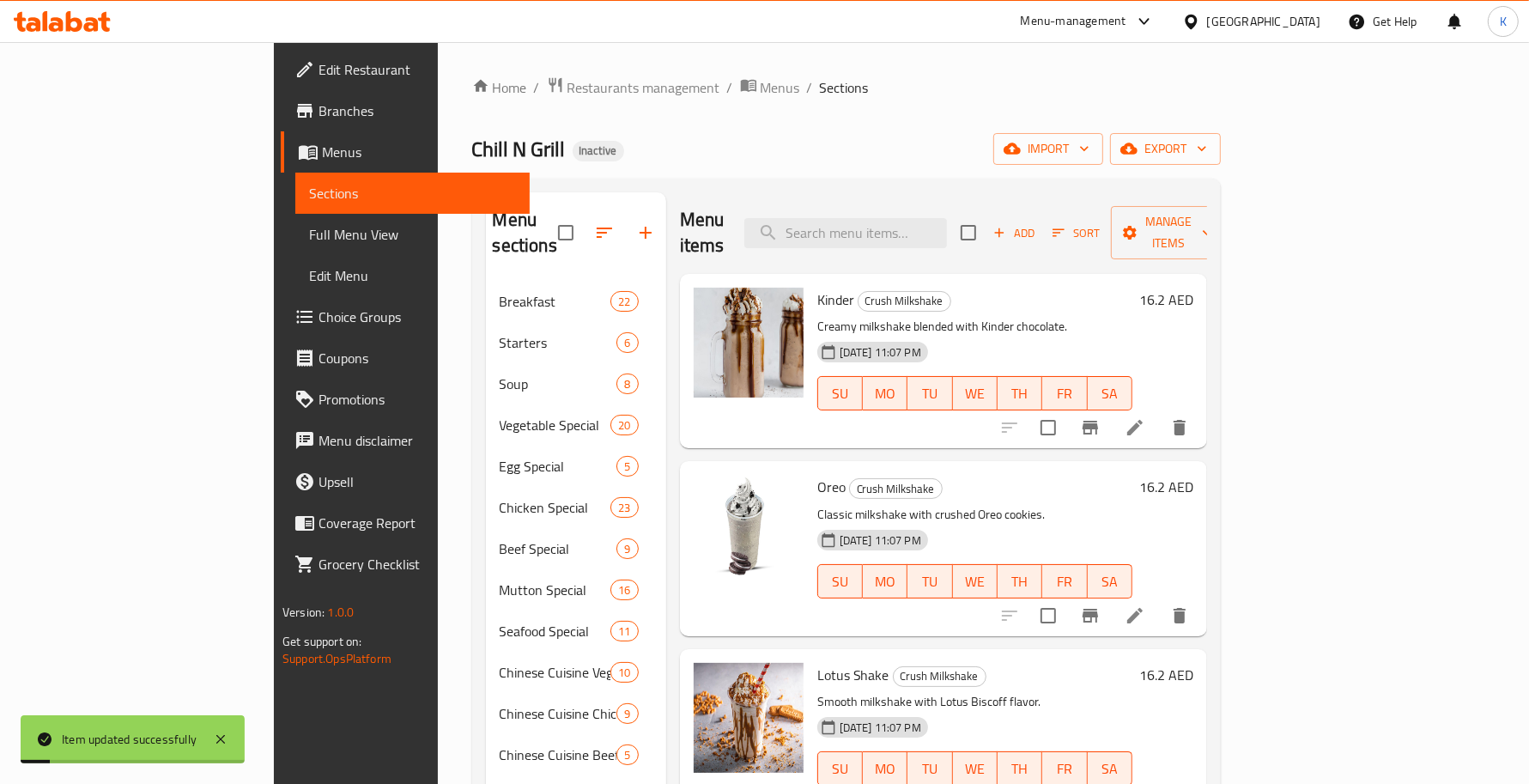
click at [1145, 606] on icon at bounding box center [1134, 615] width 20 height 20
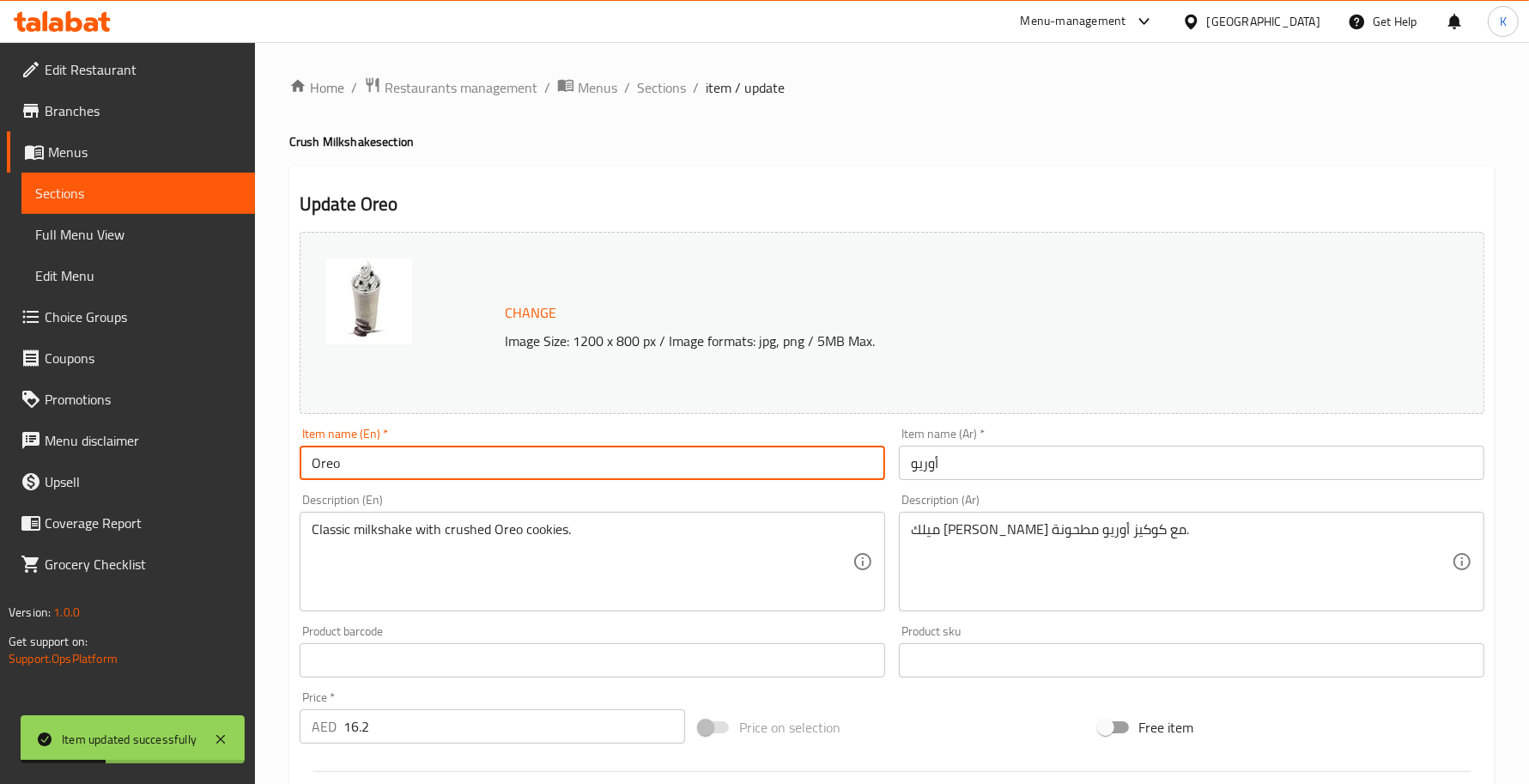
click at [507, 466] on input "Oreo" at bounding box center [592, 462] width 585 height 34
paste input "Milkshake"
type input "Oreo Milkshake"
click at [1130, 480] on input "أوريو" at bounding box center [1192, 462] width 585 height 34
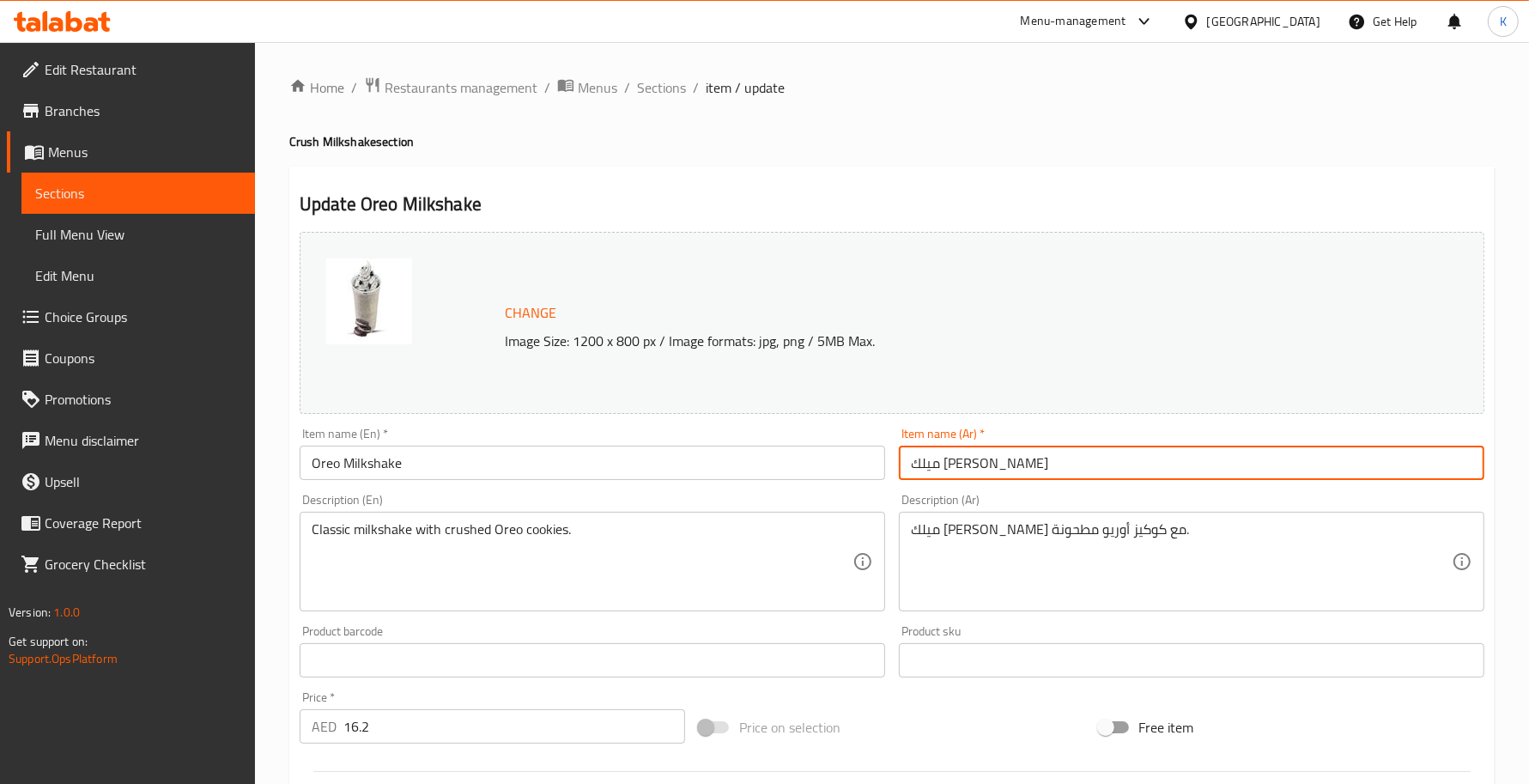
type input "ميلك شيك أوريو"
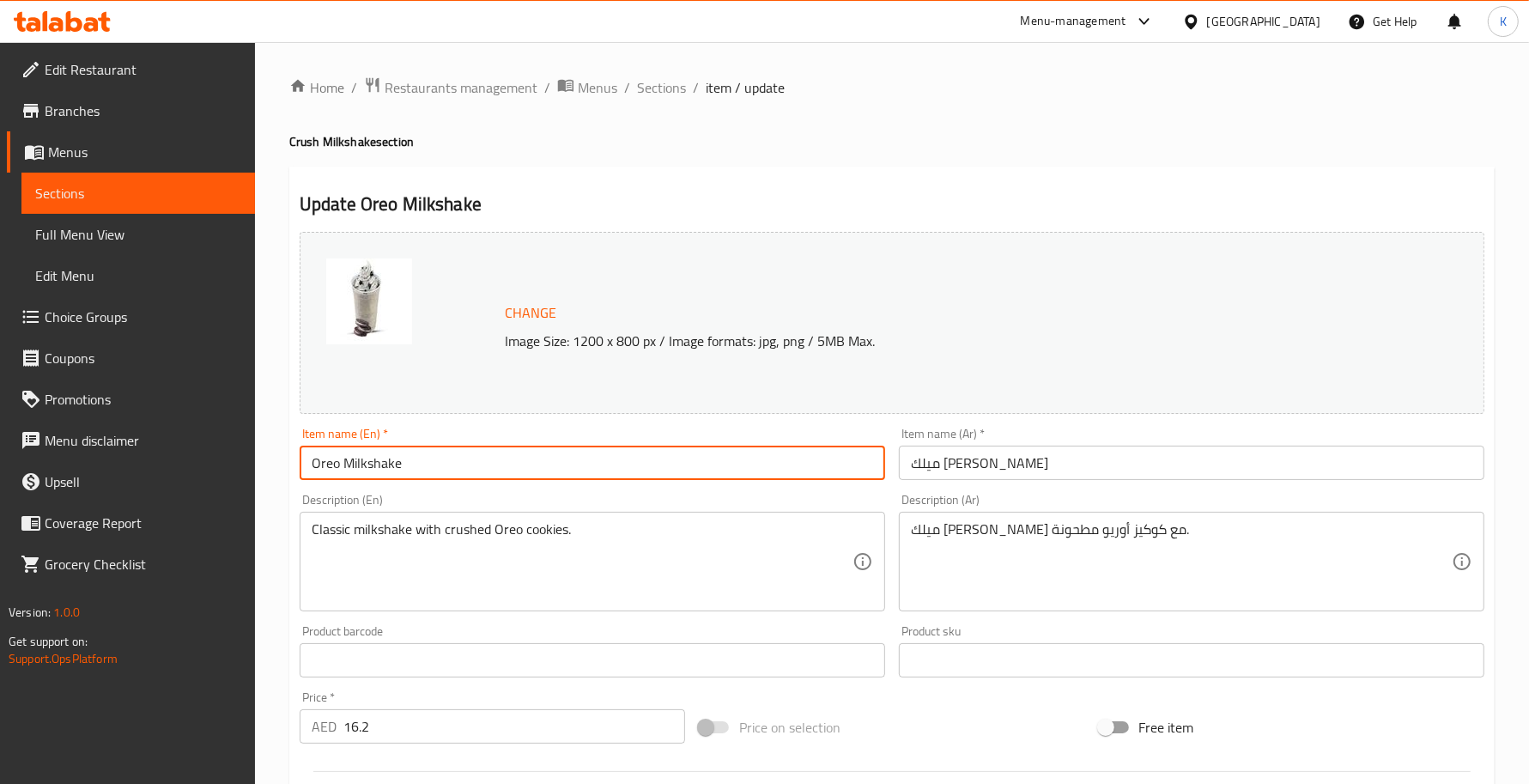
drag, startPoint x: 339, startPoint y: 468, endPoint x: 1029, endPoint y: 484, distance: 690.2
click at [777, 479] on input "Oreo Milkshake" at bounding box center [592, 462] width 585 height 34
drag, startPoint x: 665, startPoint y: 83, endPoint x: 688, endPoint y: 103, distance: 30.5
click at [665, 83] on span "Sections" at bounding box center [661, 87] width 49 height 20
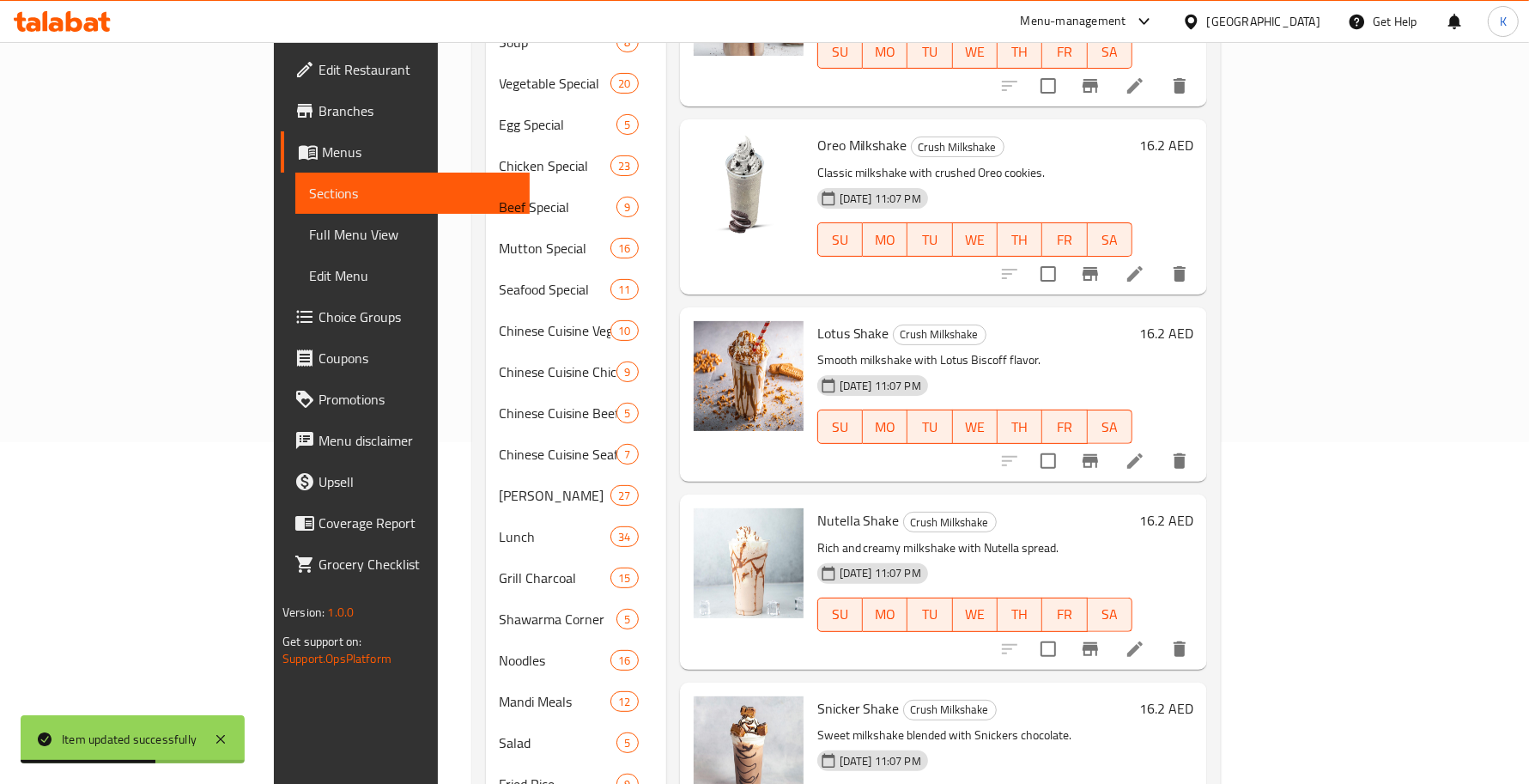
scroll to position [294, 0]
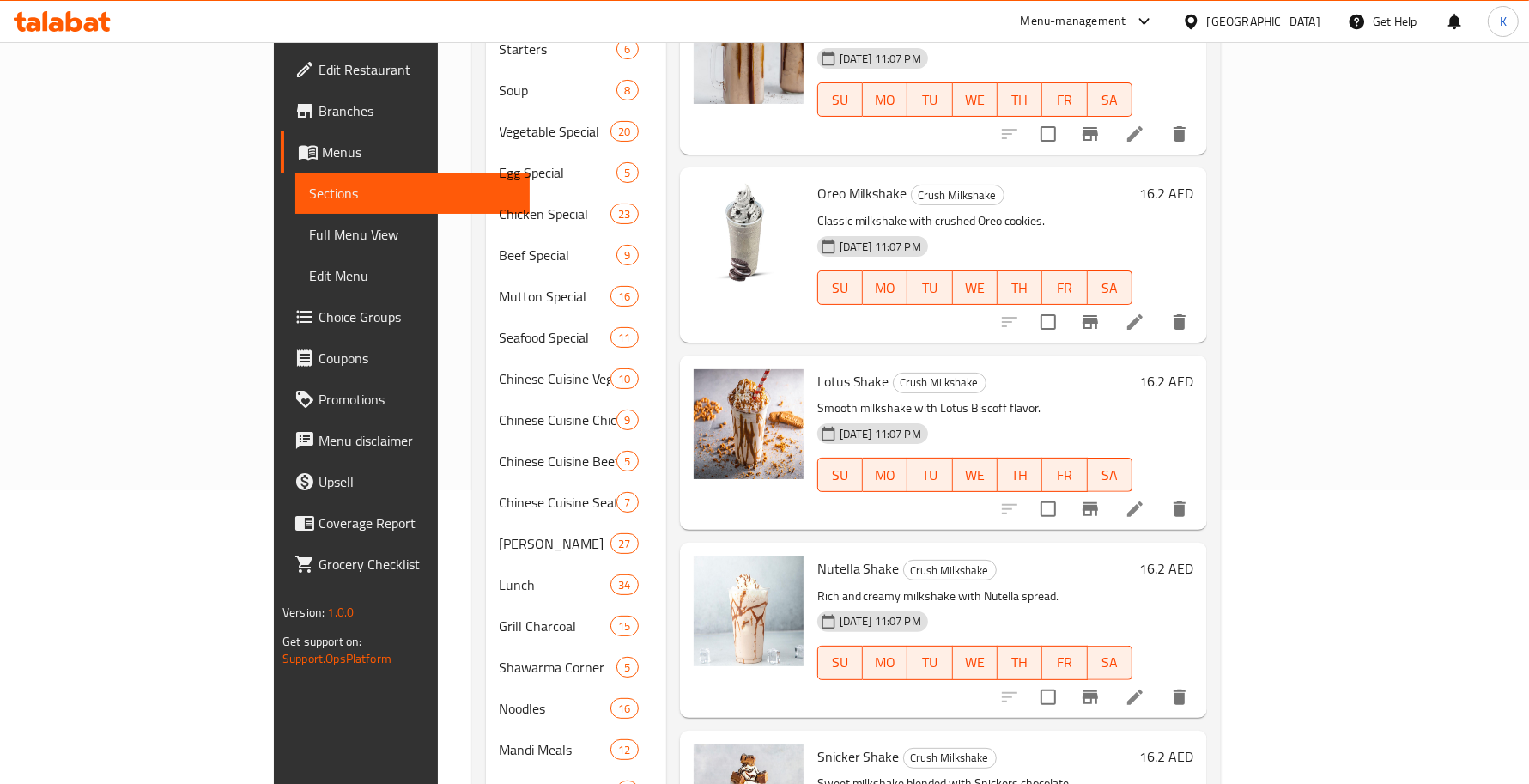
click at [1158, 493] on li at bounding box center [1134, 509] width 48 height 31
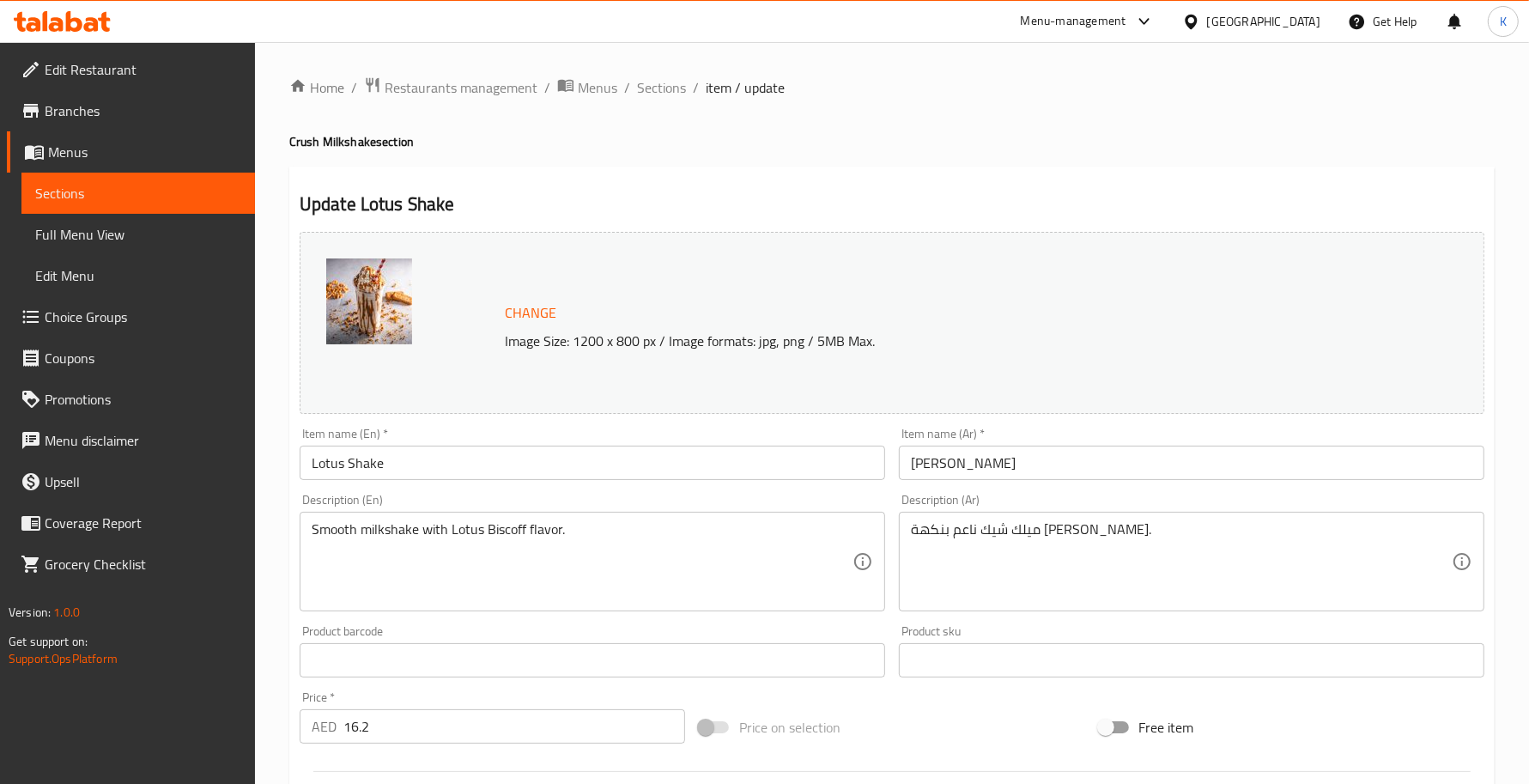
click at [368, 469] on input "Lotus Shake" at bounding box center [592, 462] width 585 height 34
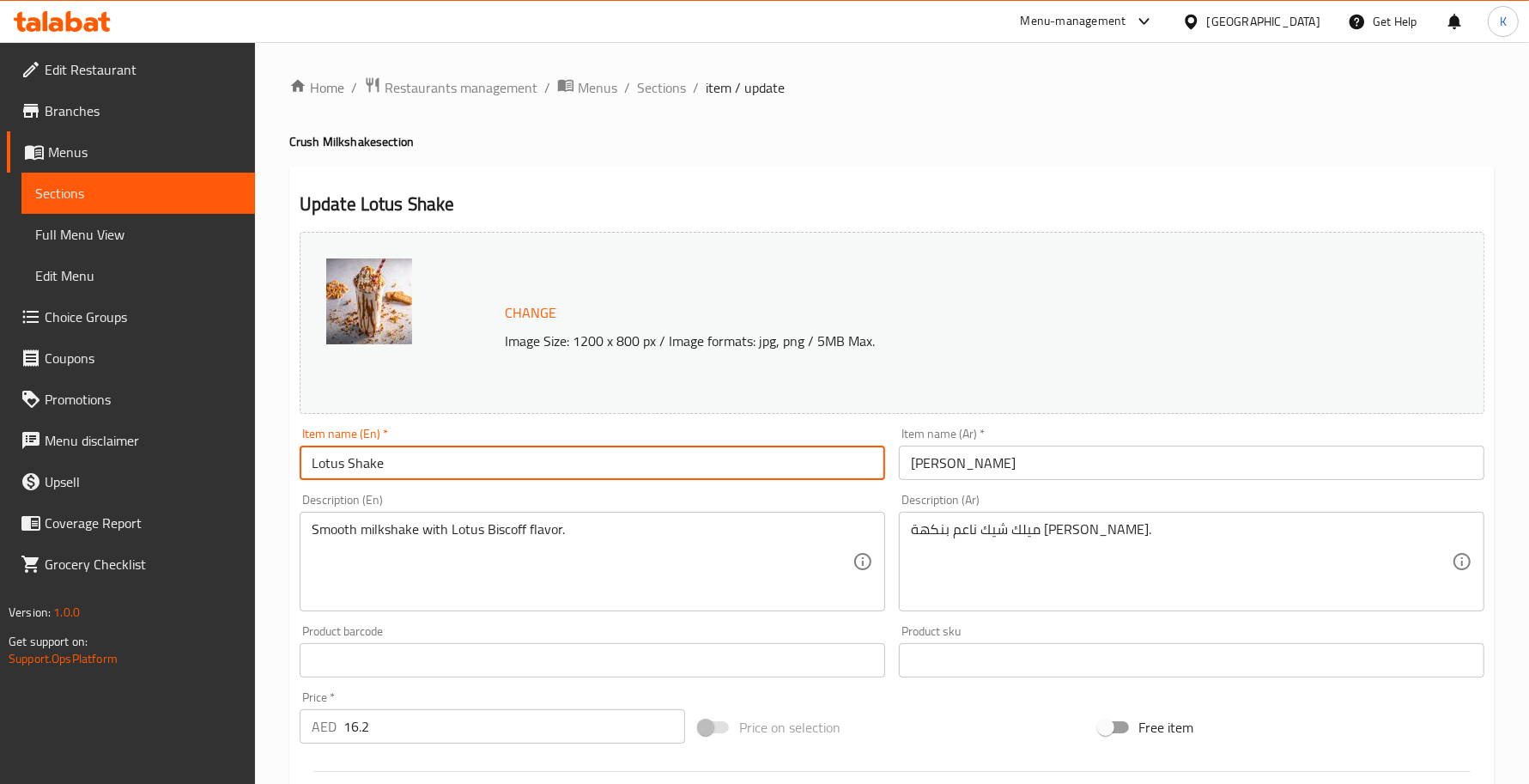
click at [368, 469] on input "Lotus Shake" at bounding box center [592, 462] width 585 height 34
paste input "Milks"
click at [345, 472] on input "Lotus Milkshake" at bounding box center [592, 462] width 585 height 34
type input "Lotus Milkshake"
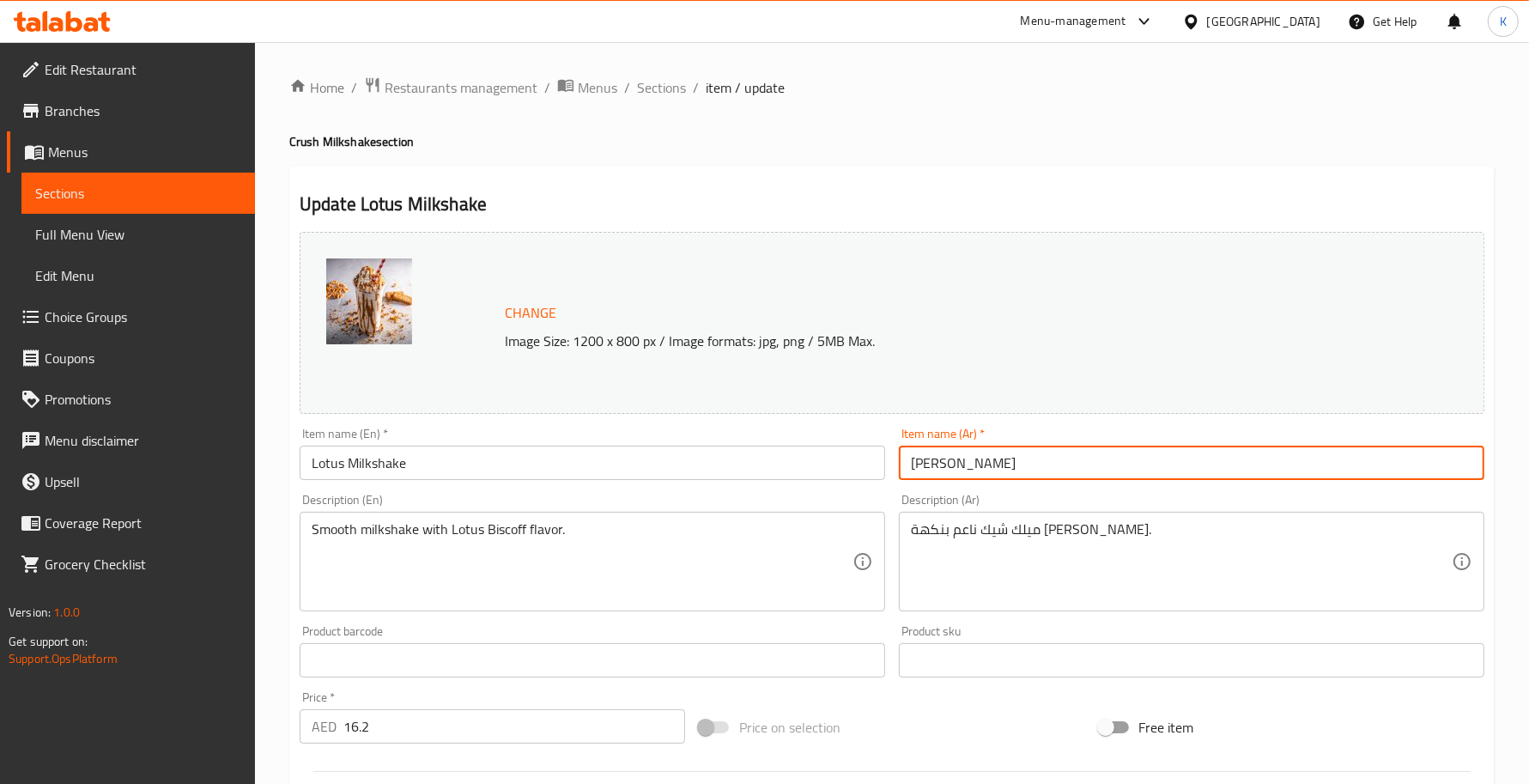
click at [1165, 455] on input "[PERSON_NAME]" at bounding box center [1192, 462] width 585 height 34
type input "ميلك شيك لوتس"
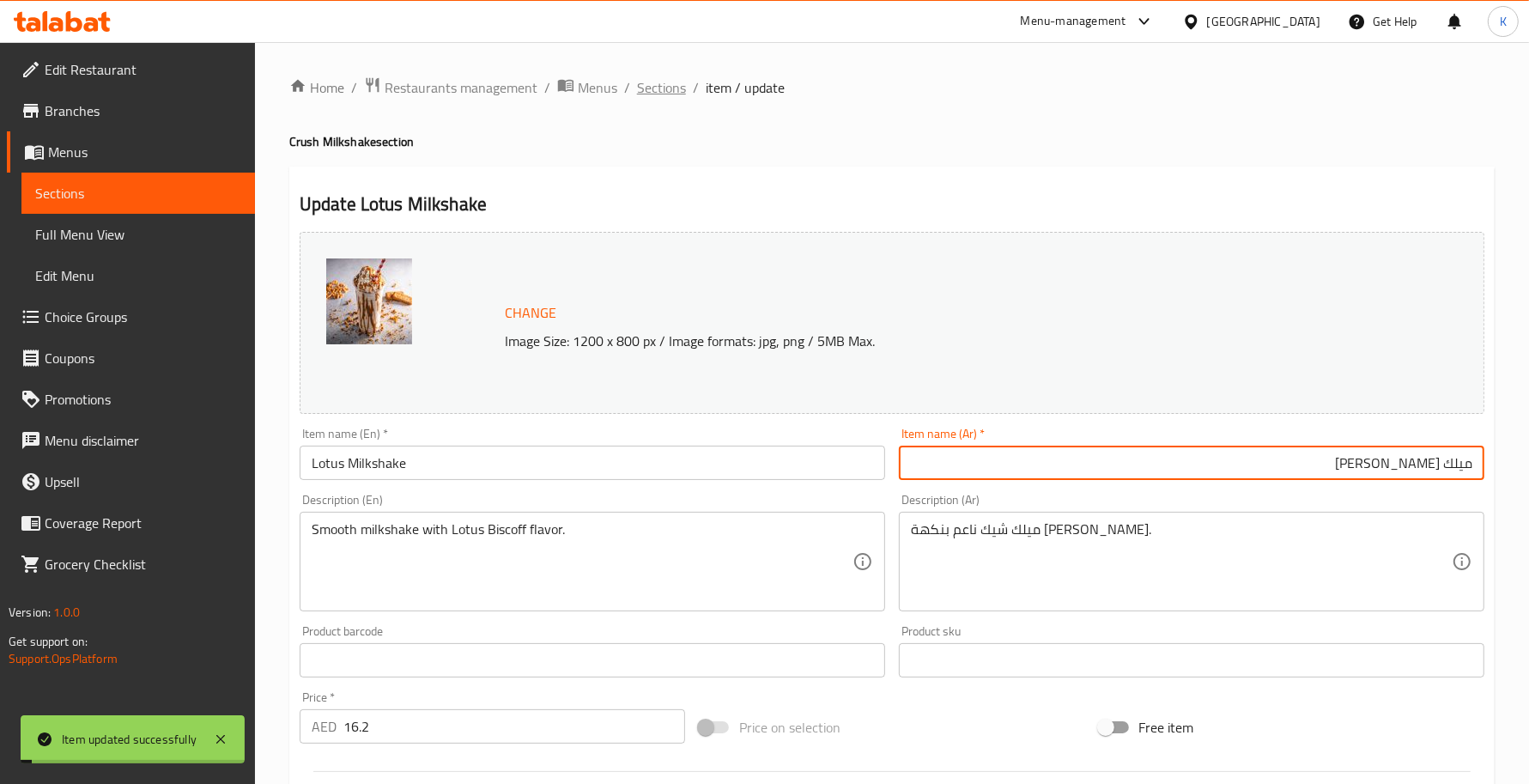
click at [650, 79] on span "Sections" at bounding box center [661, 87] width 49 height 20
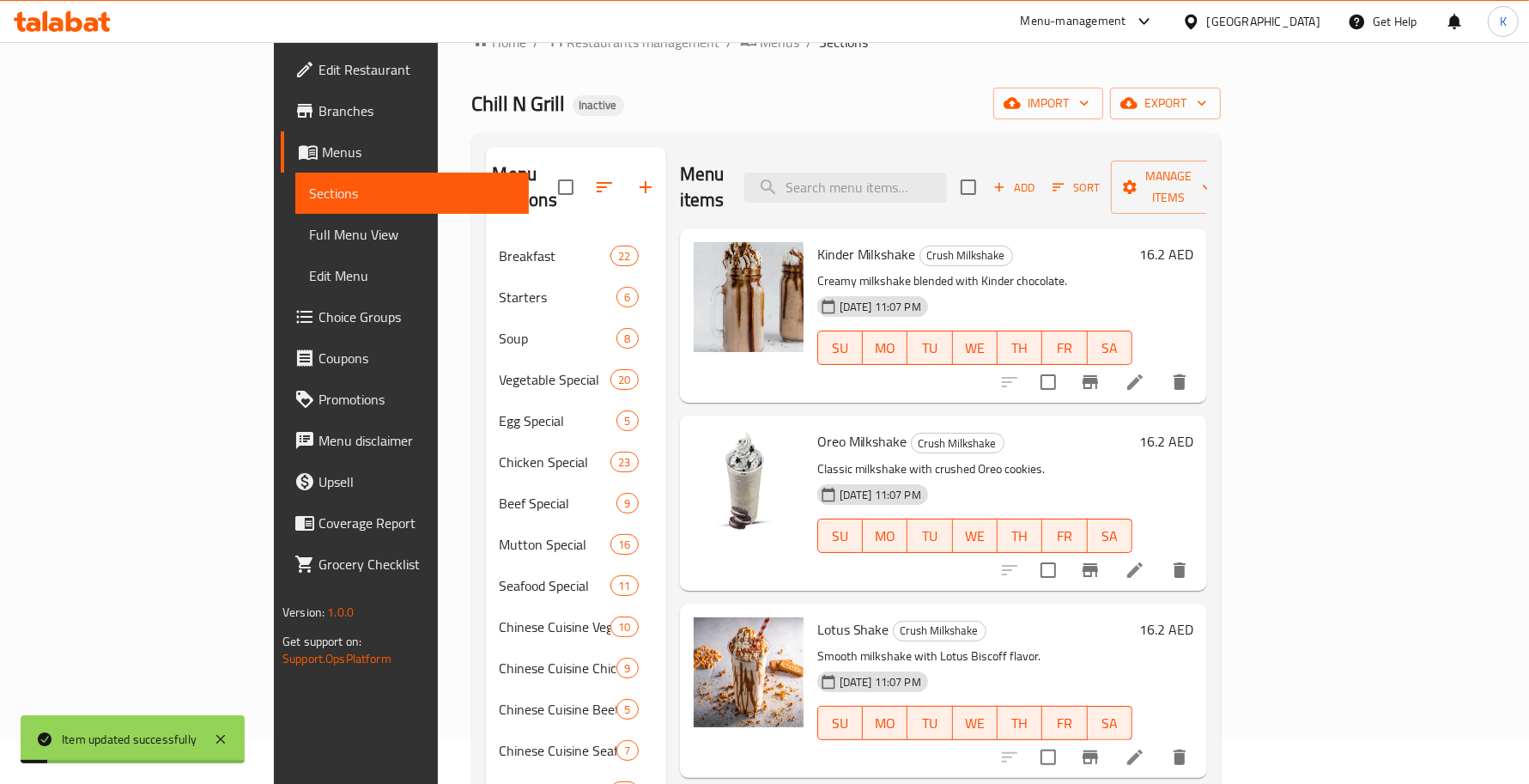
scroll to position [250, 0]
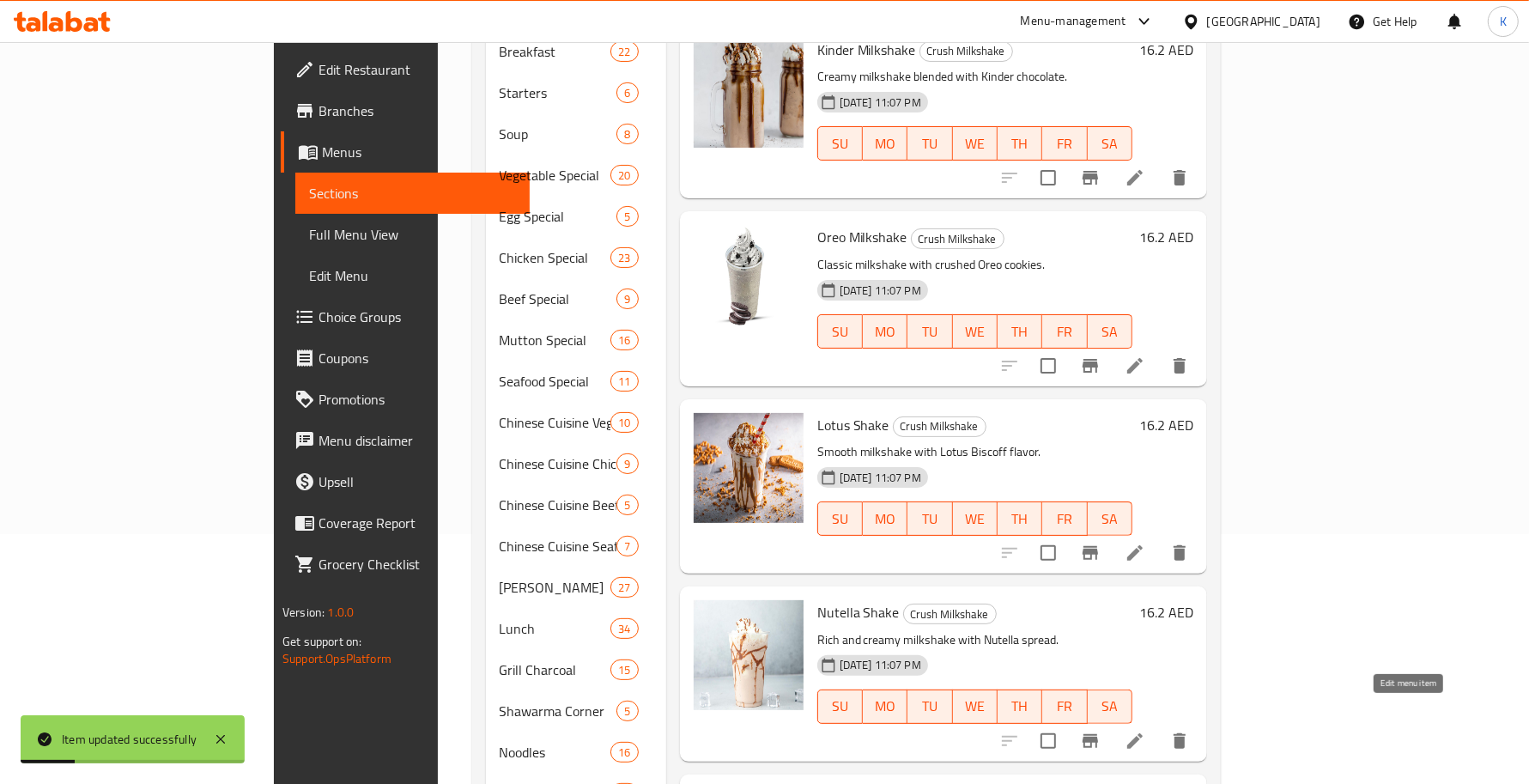
click at [1145, 730] on icon at bounding box center [1134, 740] width 20 height 20
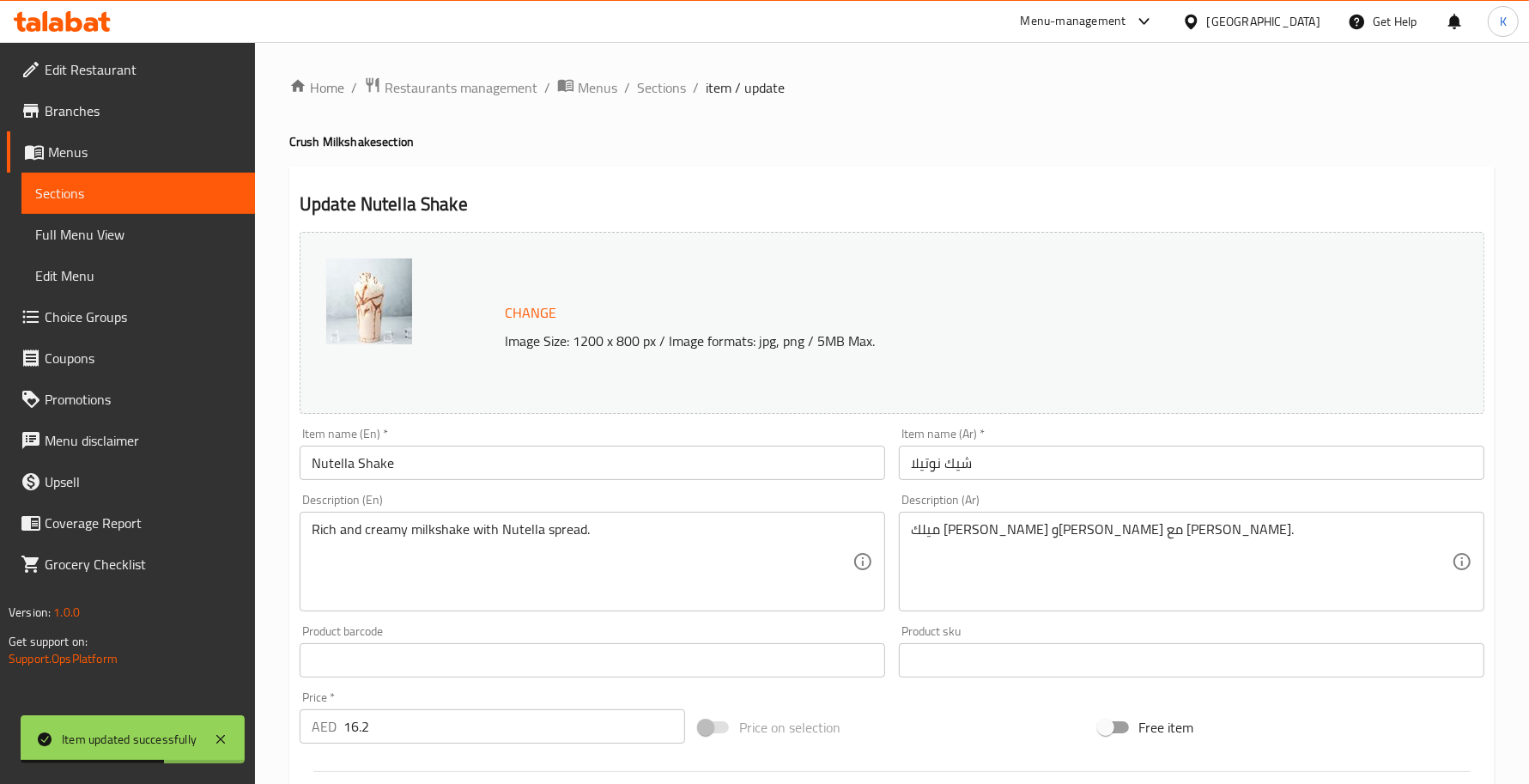
click at [346, 468] on input "Nutella Shake" at bounding box center [592, 462] width 585 height 34
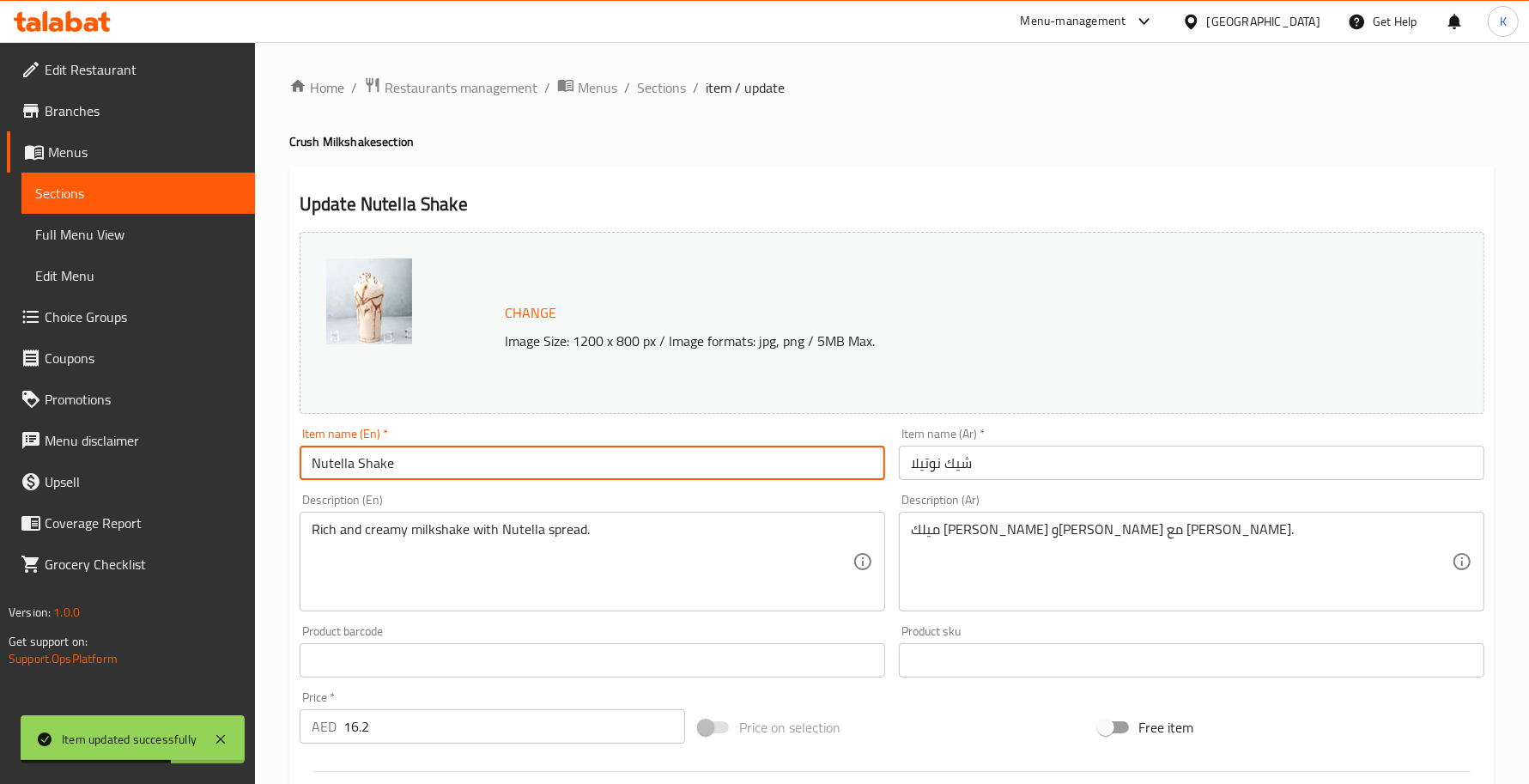
click at [363, 468] on input "Nutella Shake" at bounding box center [592, 462] width 585 height 34
paste input "Milks"
click at [357, 469] on input "Nutella Milkshake" at bounding box center [592, 462] width 585 height 34
type input "Nutella Milkshake"
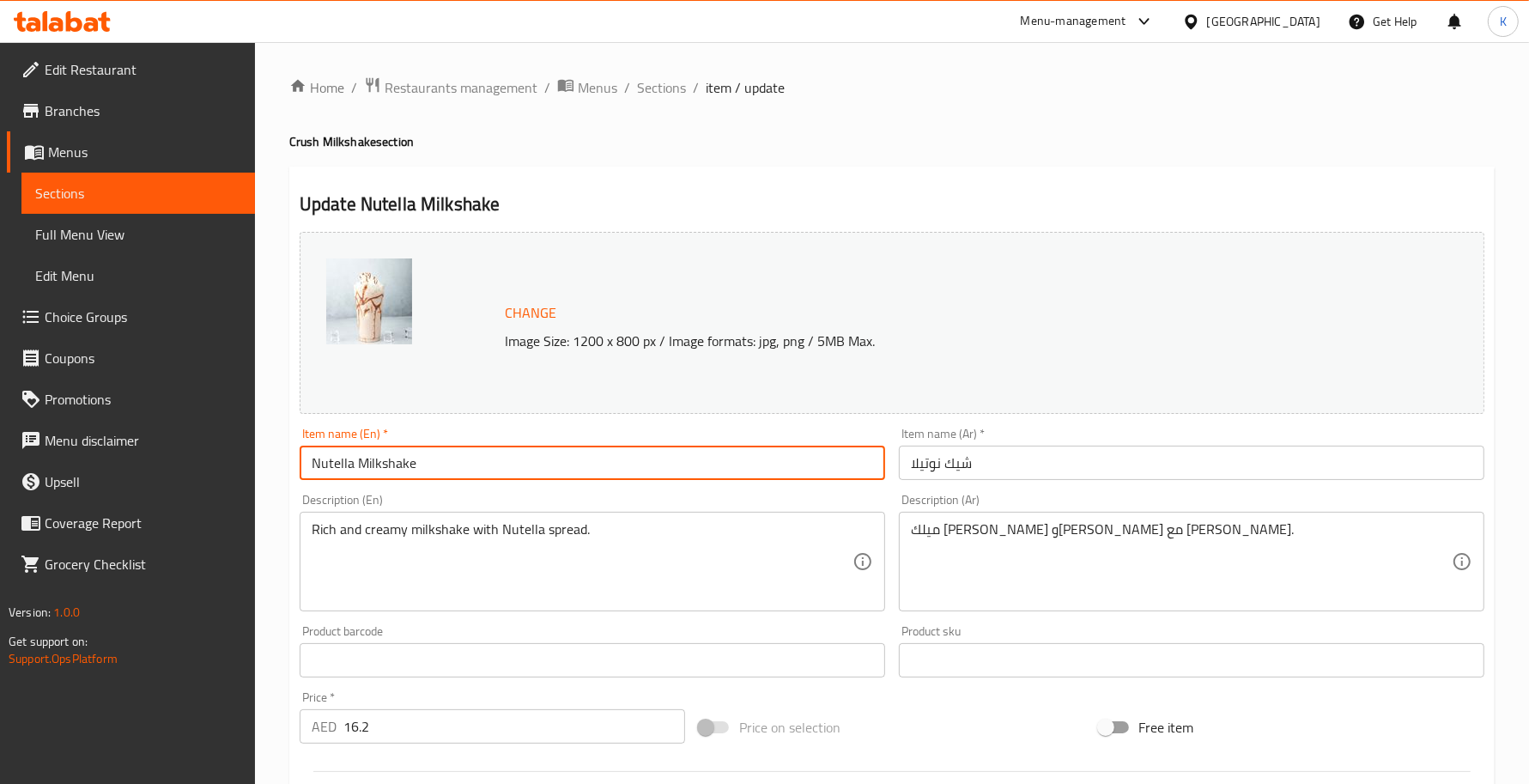
click at [1180, 449] on input "شيك نوتيلا" at bounding box center [1192, 462] width 585 height 34
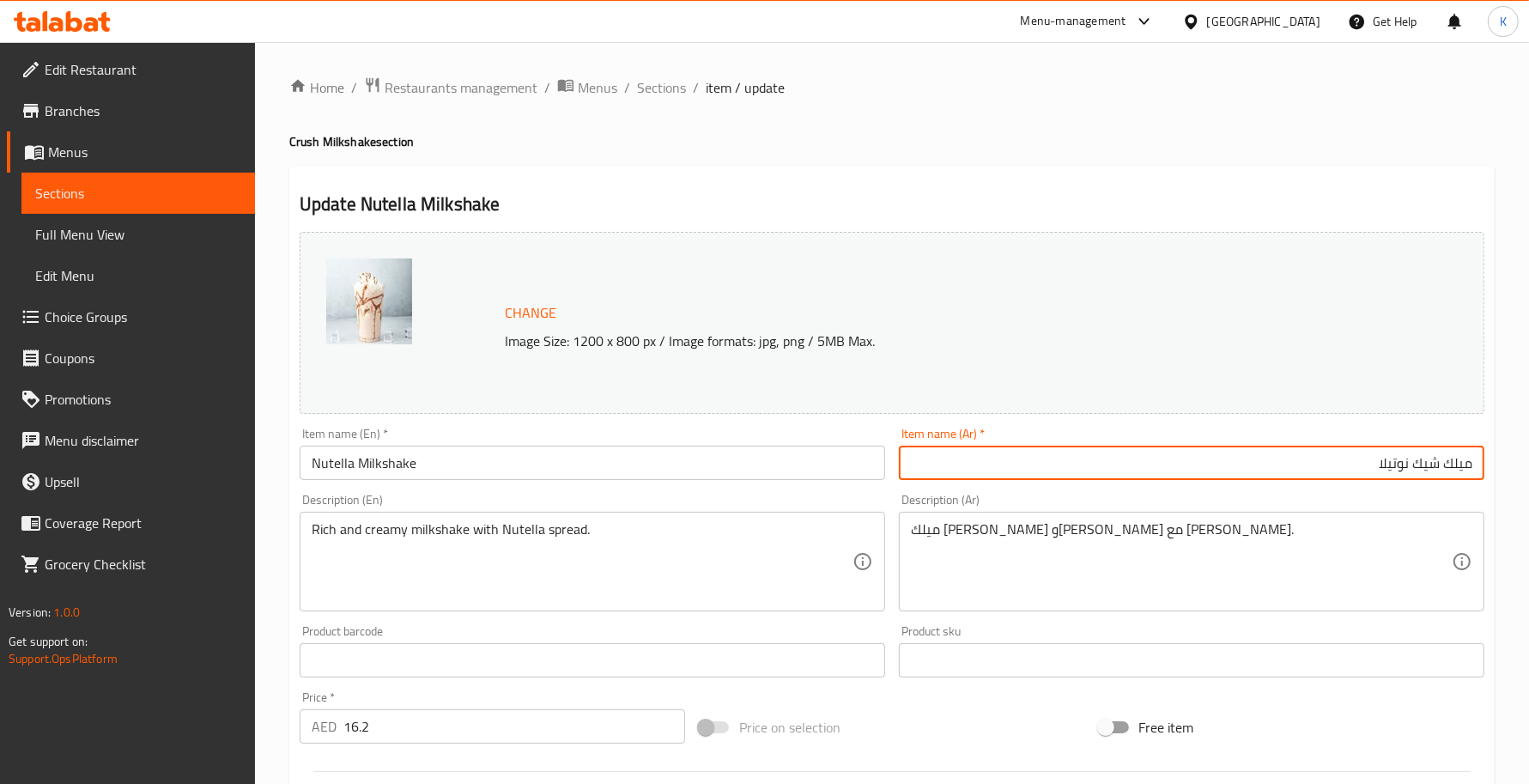
type input "ميلك شيك نوتيلا"
click at [674, 87] on span "Sections" at bounding box center [661, 87] width 49 height 20
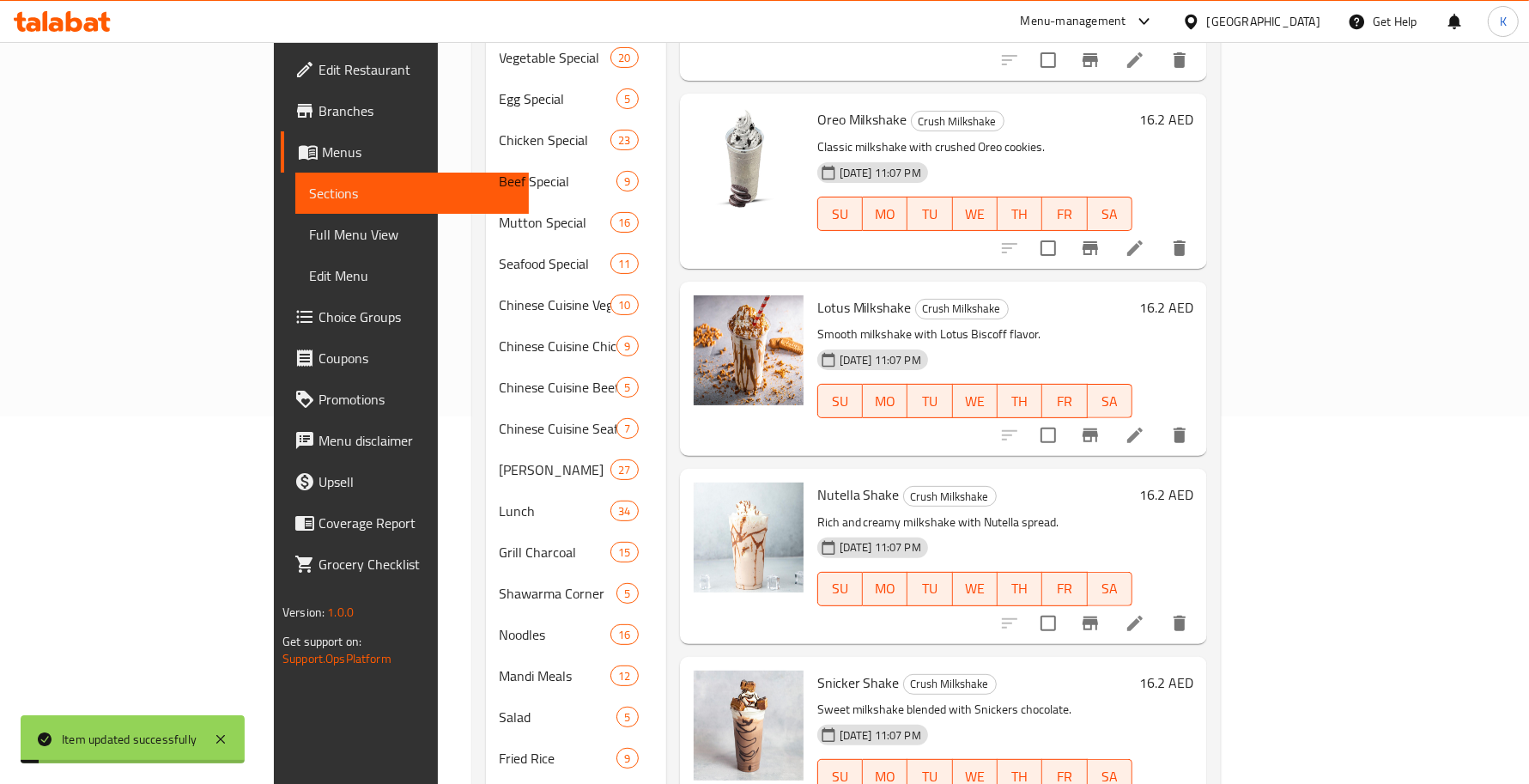
scroll to position [500, 0]
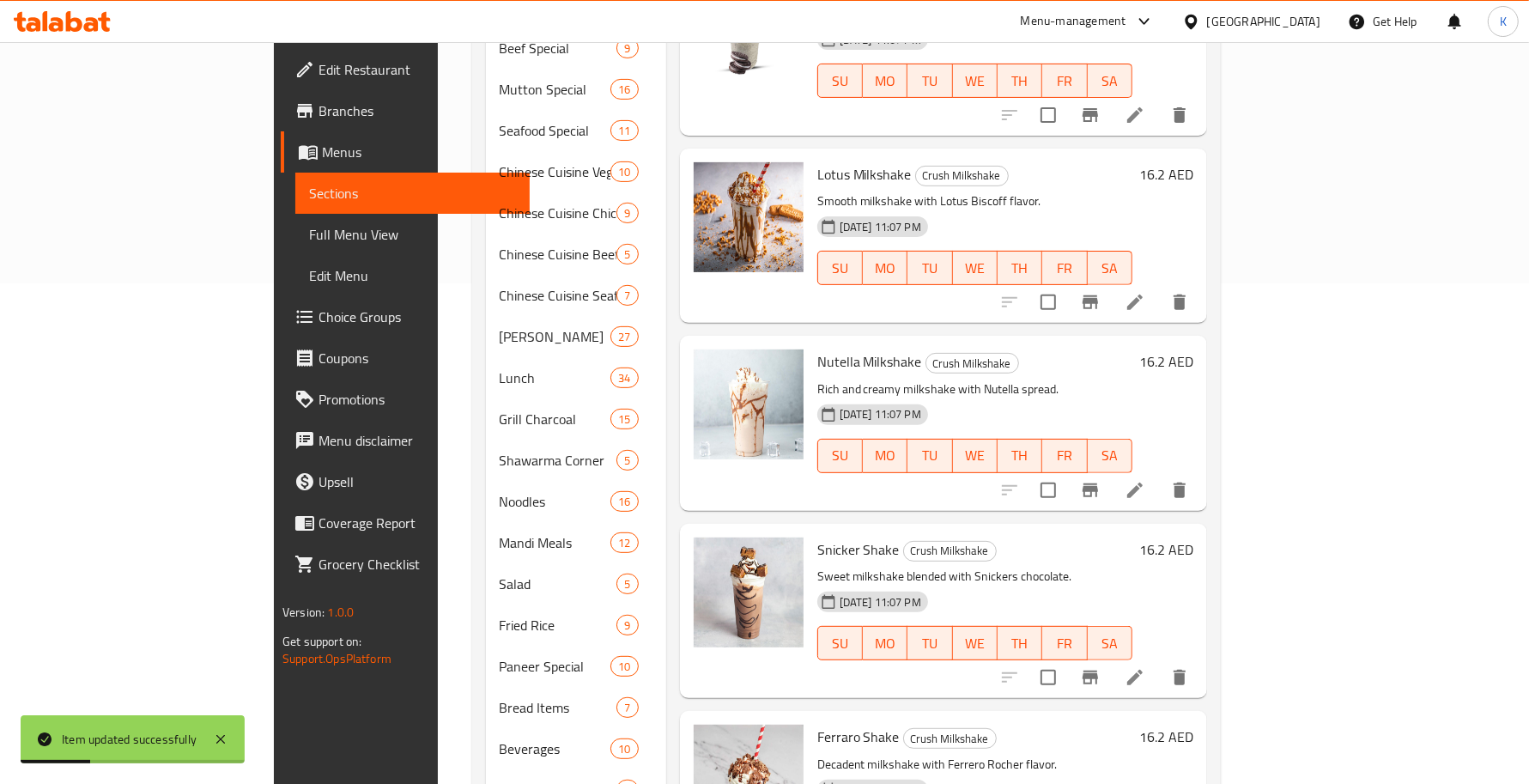
click at [1158, 662] on li at bounding box center [1134, 678] width 48 height 31
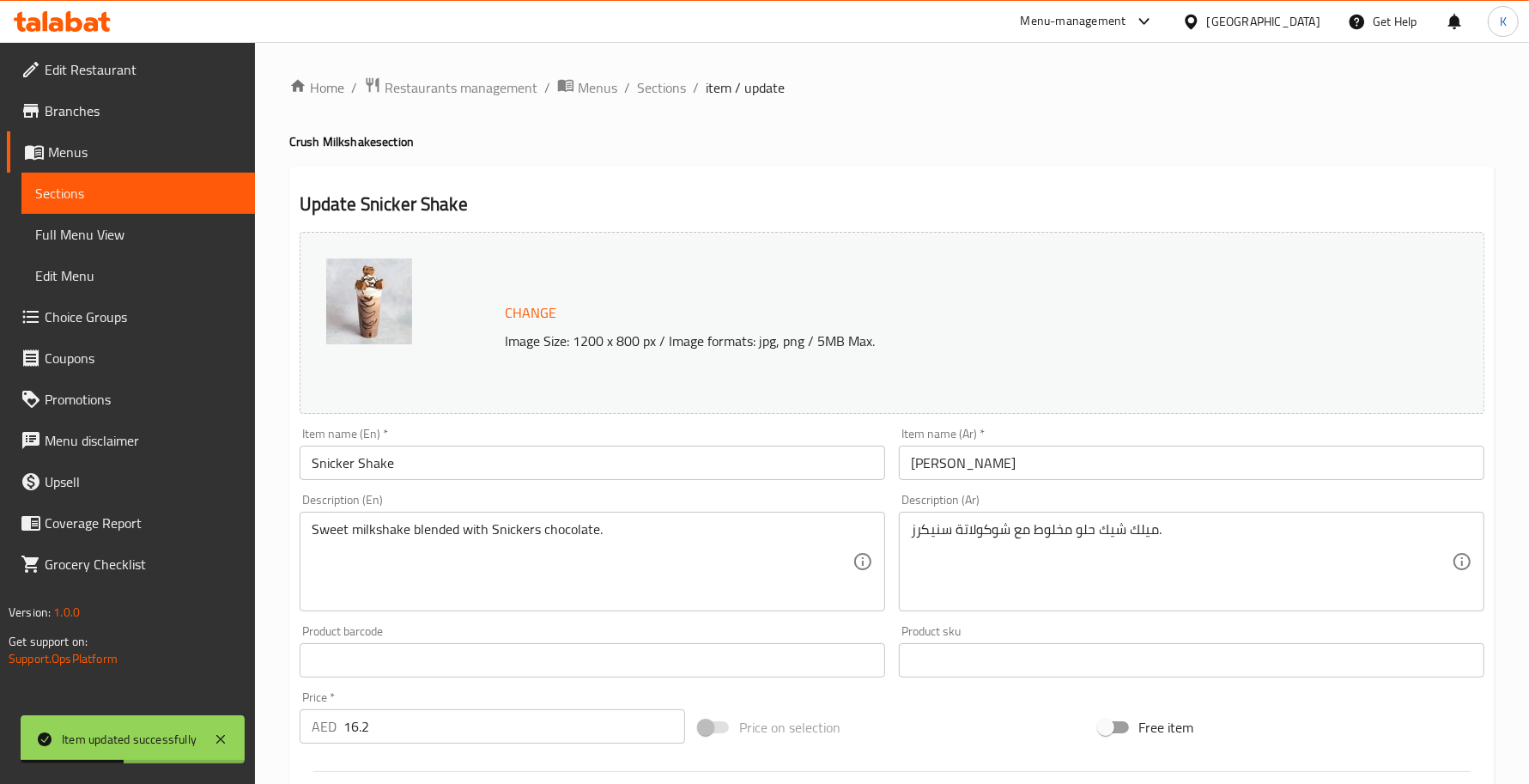
click at [380, 477] on input "Snicker Shake" at bounding box center [592, 462] width 585 height 34
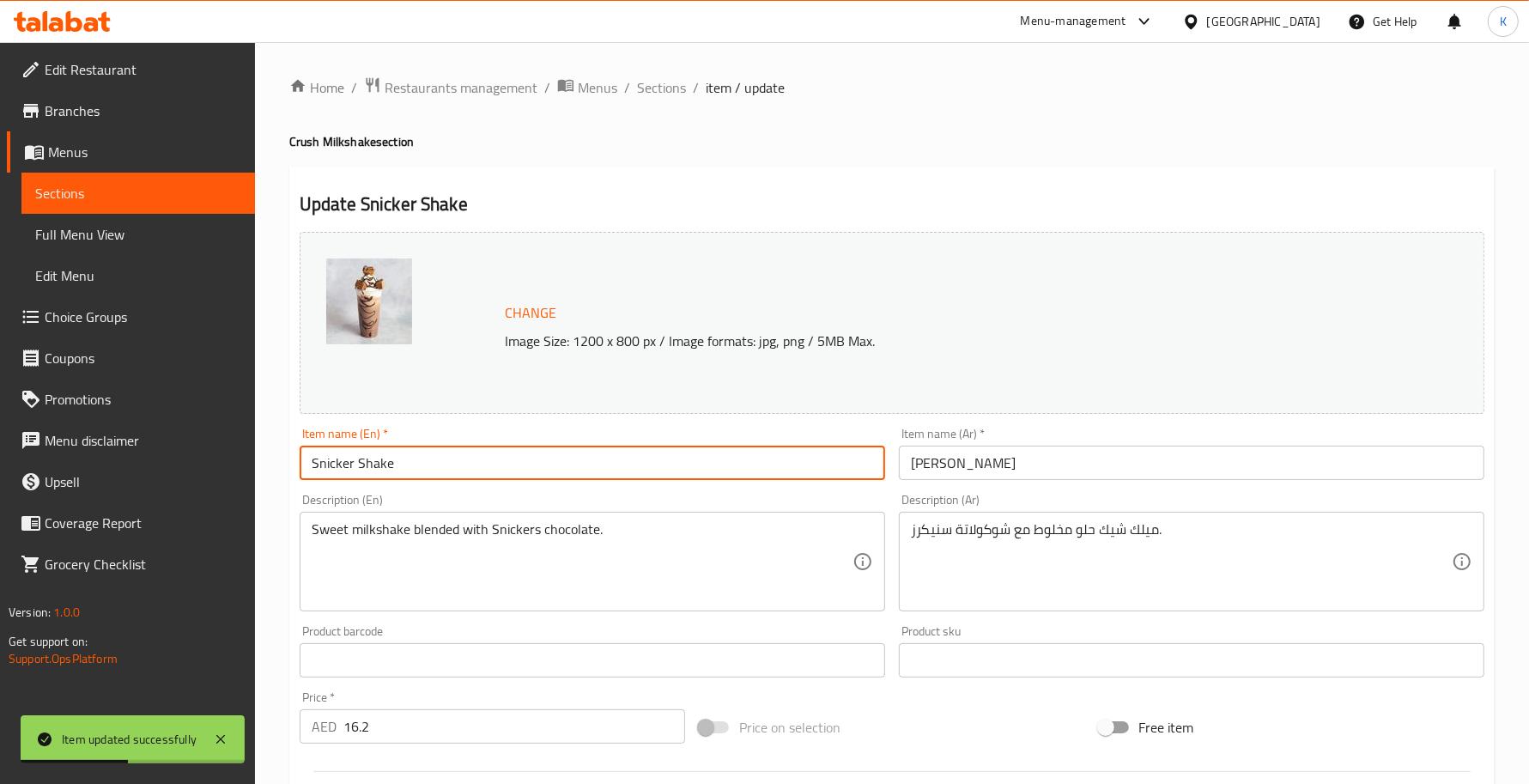
click at [380, 477] on input "Snicker Shake" at bounding box center [592, 462] width 585 height 34
paste input "Milks"
click at [352, 468] on input "Snicker Milkshake" at bounding box center [592, 462] width 585 height 34
type input "Snicker Milkshake"
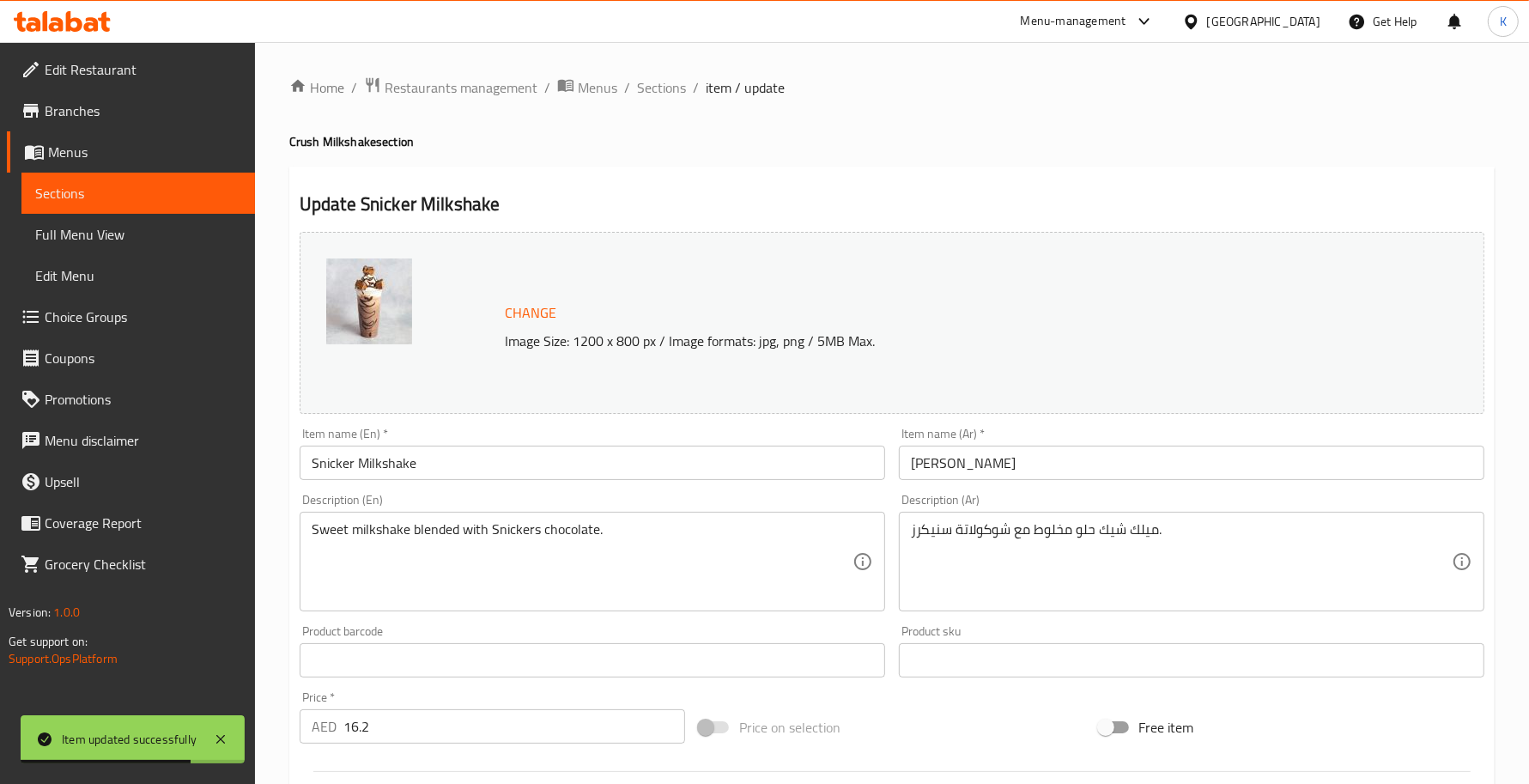
click at [1060, 482] on div "Item name (Ar)   * شيك سنيكرز Item name (Ar) *" at bounding box center [1192, 453] width 599 height 66
click at [1048, 474] on input "[PERSON_NAME]" at bounding box center [1192, 462] width 585 height 34
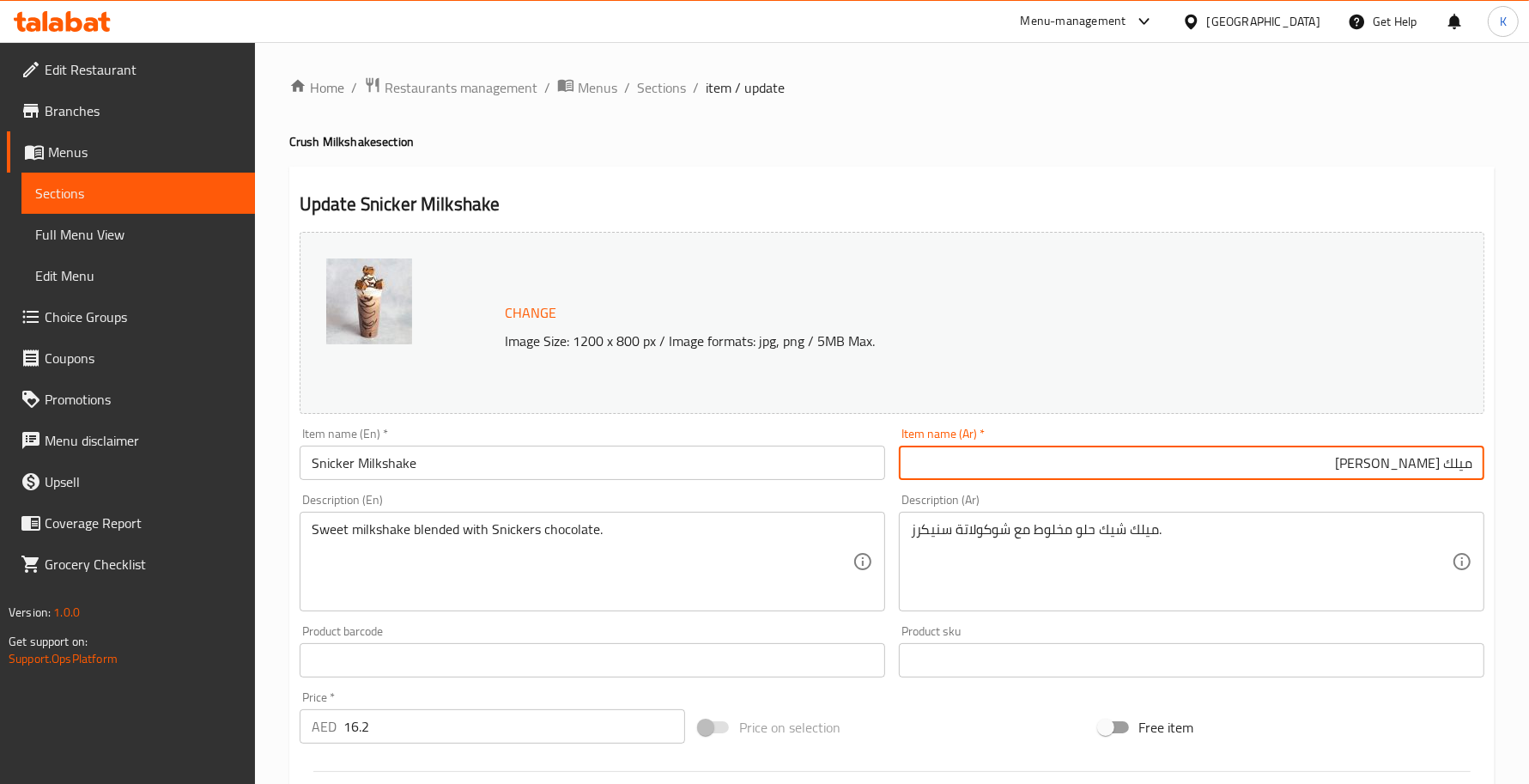
type input "ميلك شيك سنيكرز"
click at [370, 462] on input "Snicker Milkshake" at bounding box center [592, 462] width 585 height 34
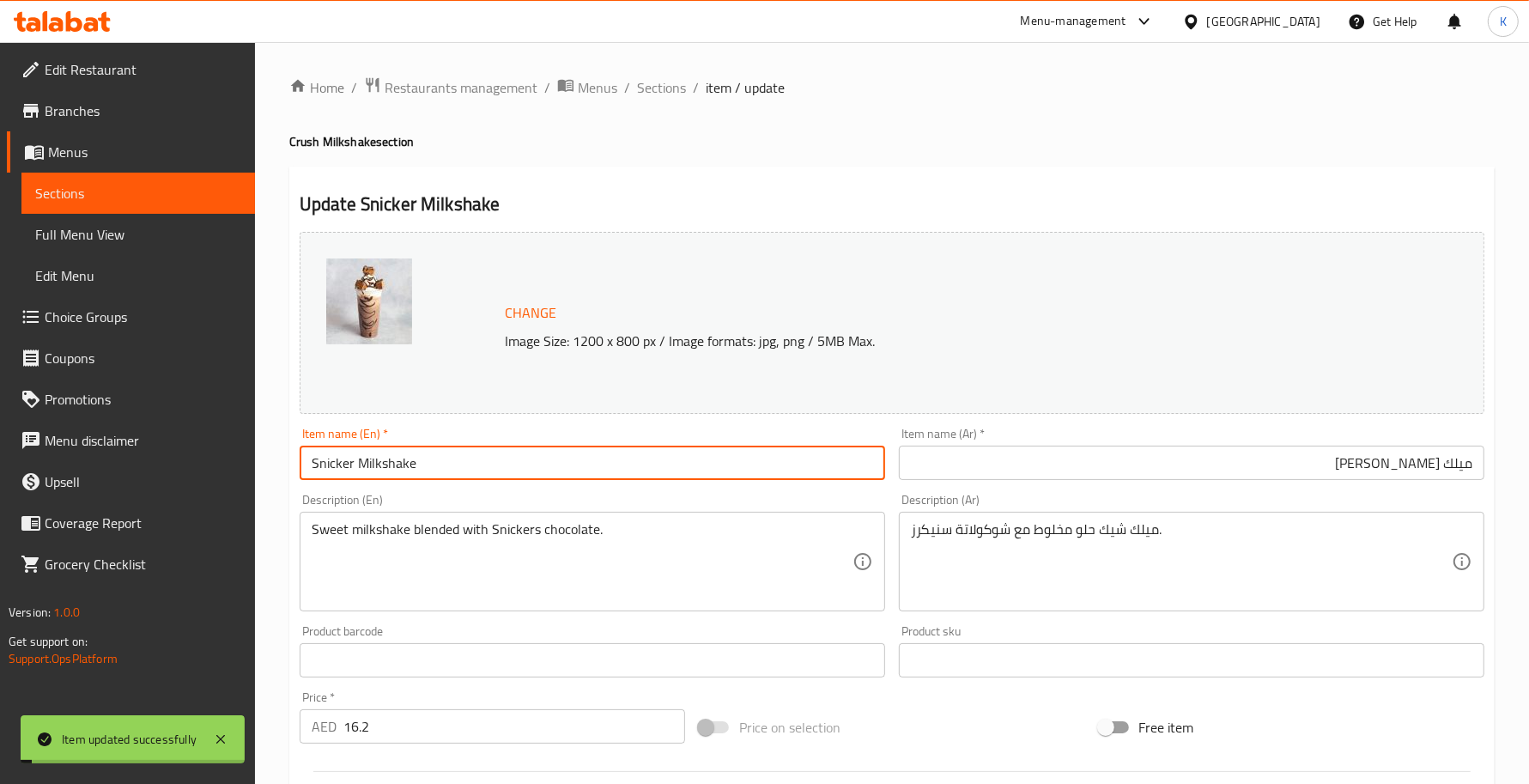
click at [370, 462] on input "Snicker Milkshake" at bounding box center [592, 462] width 585 height 34
click at [642, 86] on span "Sections" at bounding box center [661, 87] width 49 height 20
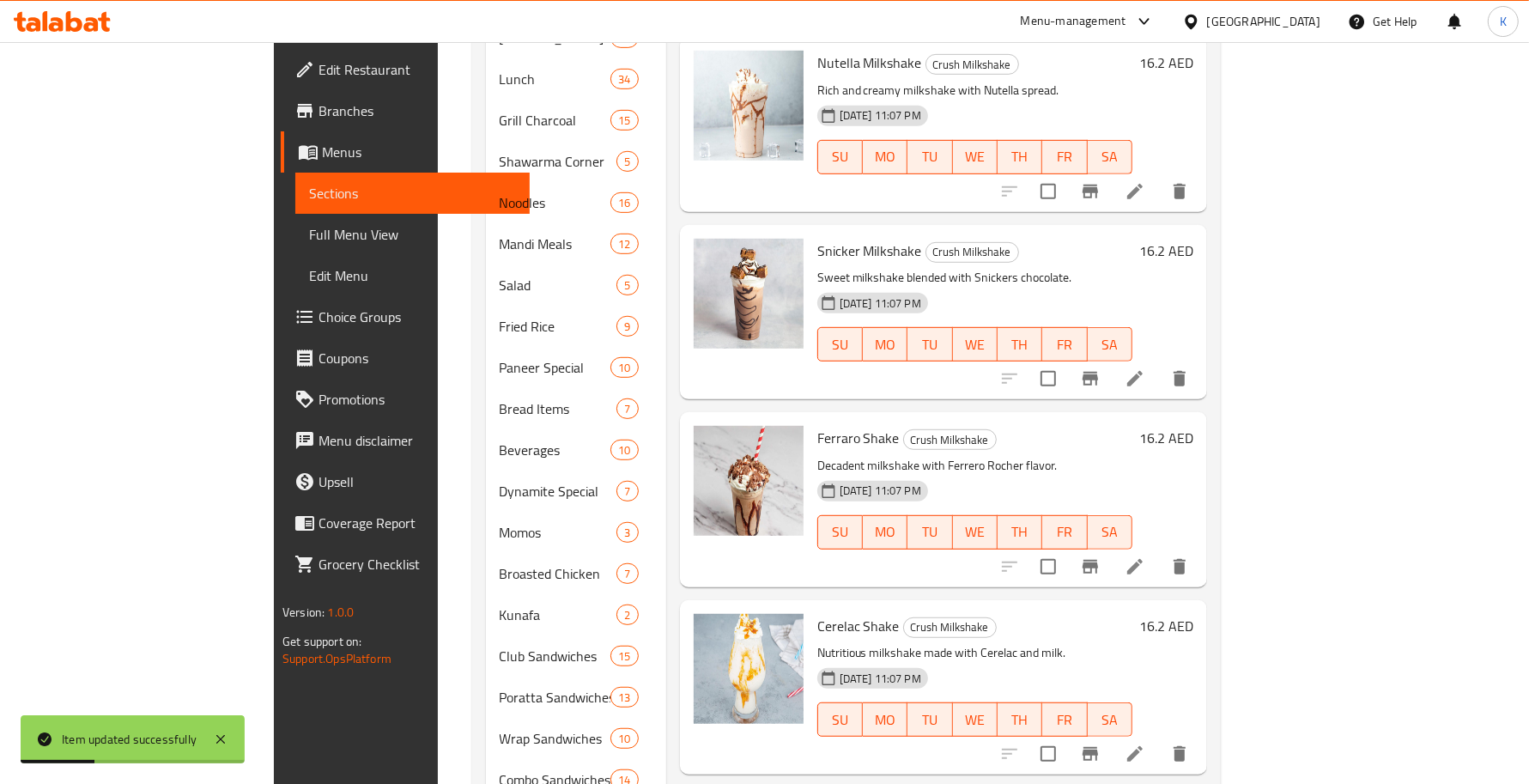
scroll to position [751, 0]
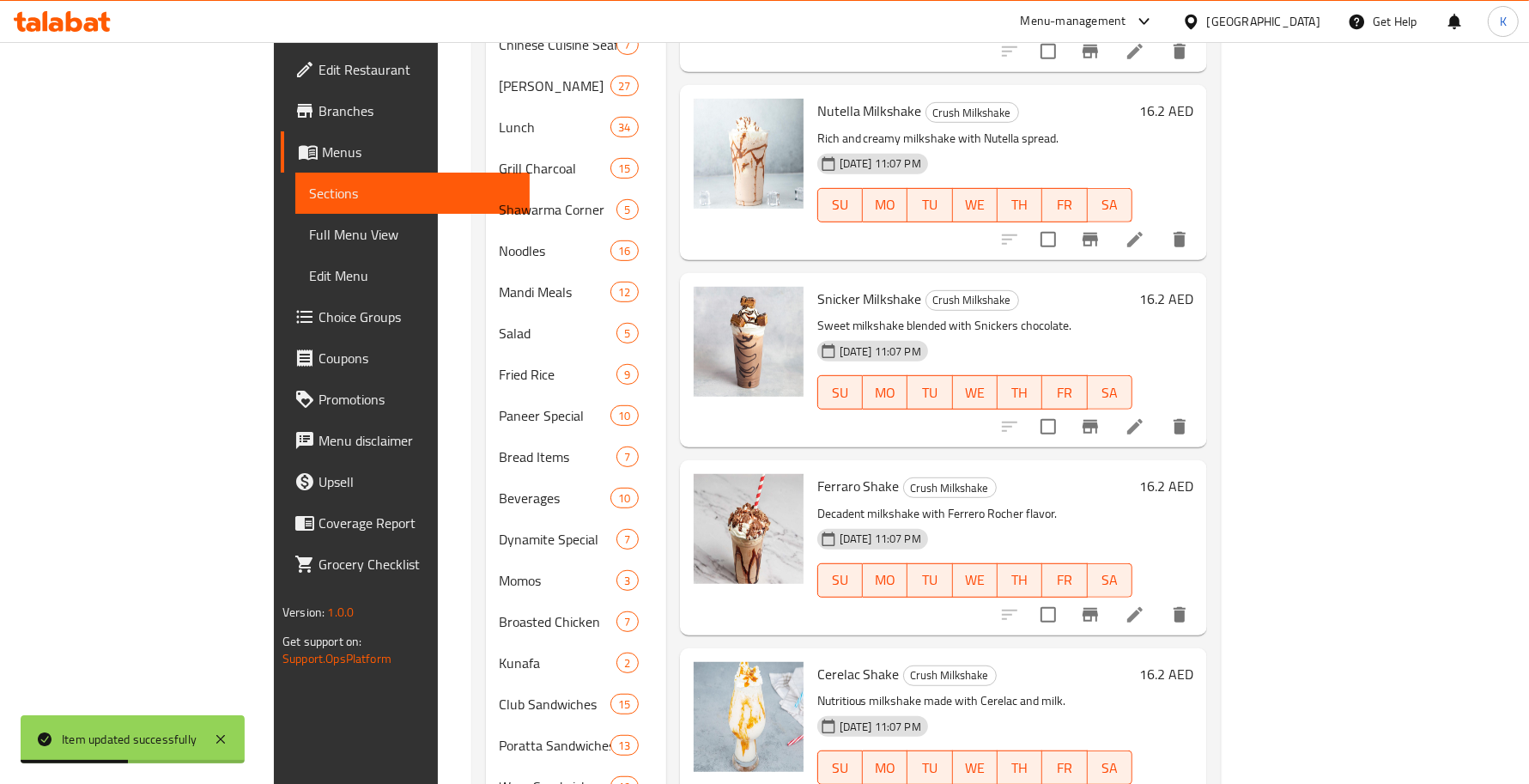
click at [1145, 605] on icon at bounding box center [1134, 614] width 20 height 20
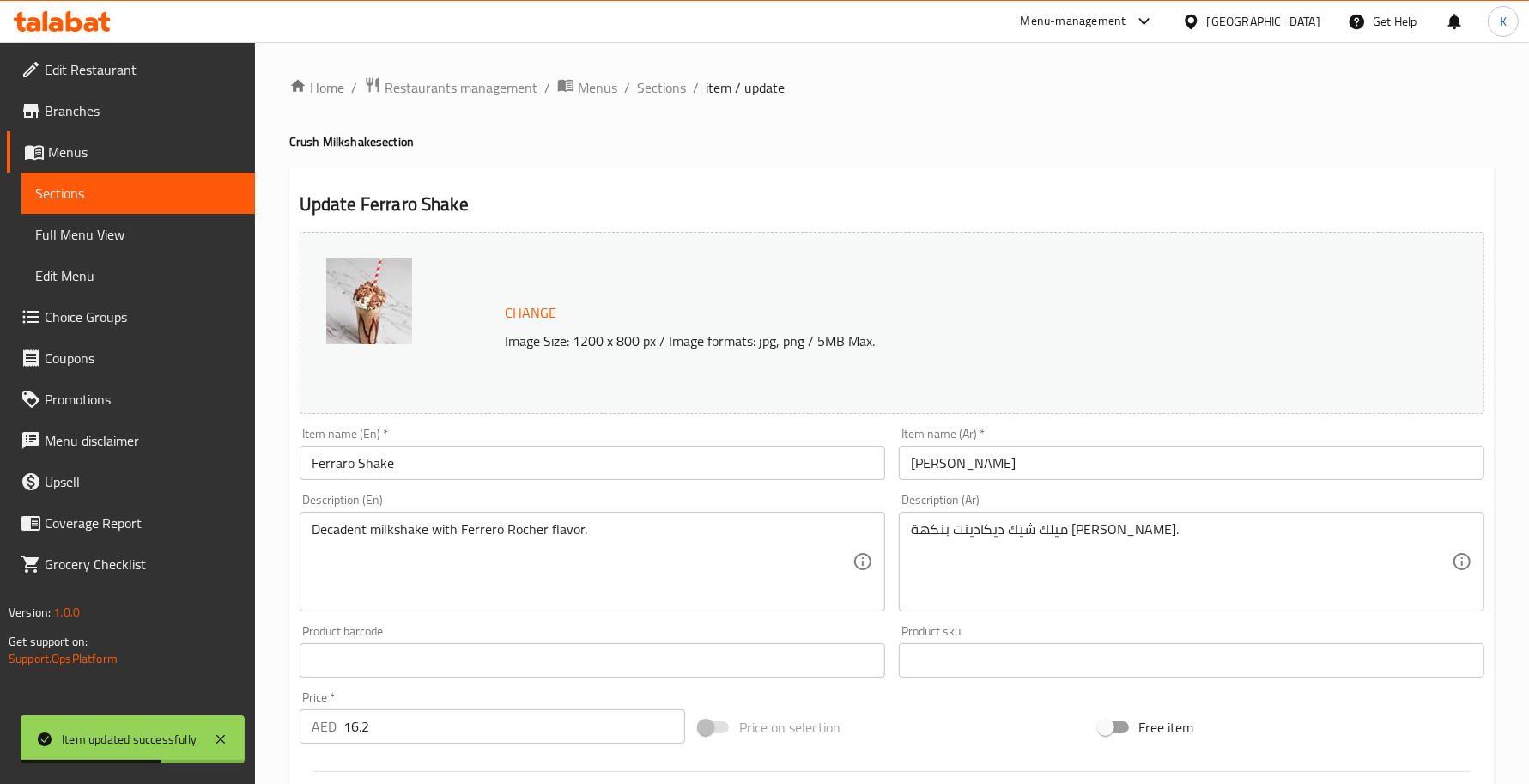
click at [367, 464] on input "Ferraro Shake" at bounding box center [592, 462] width 585 height 34
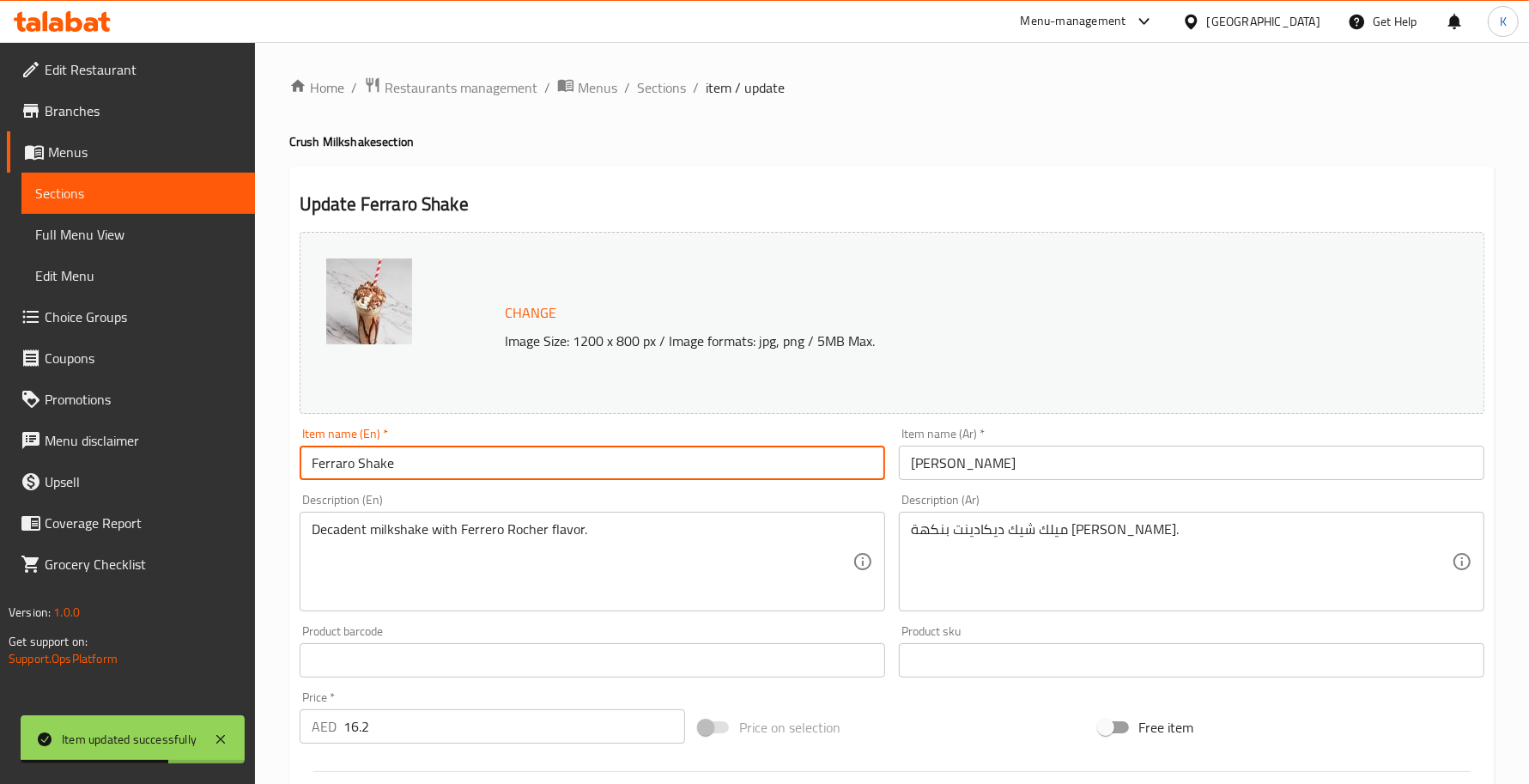
click at [367, 464] on input "Ferraro Shake" at bounding box center [592, 462] width 585 height 34
paste input "Milks"
type input "Ferraro Milkshake"
click at [949, 461] on input "[PERSON_NAME]" at bounding box center [1192, 462] width 585 height 34
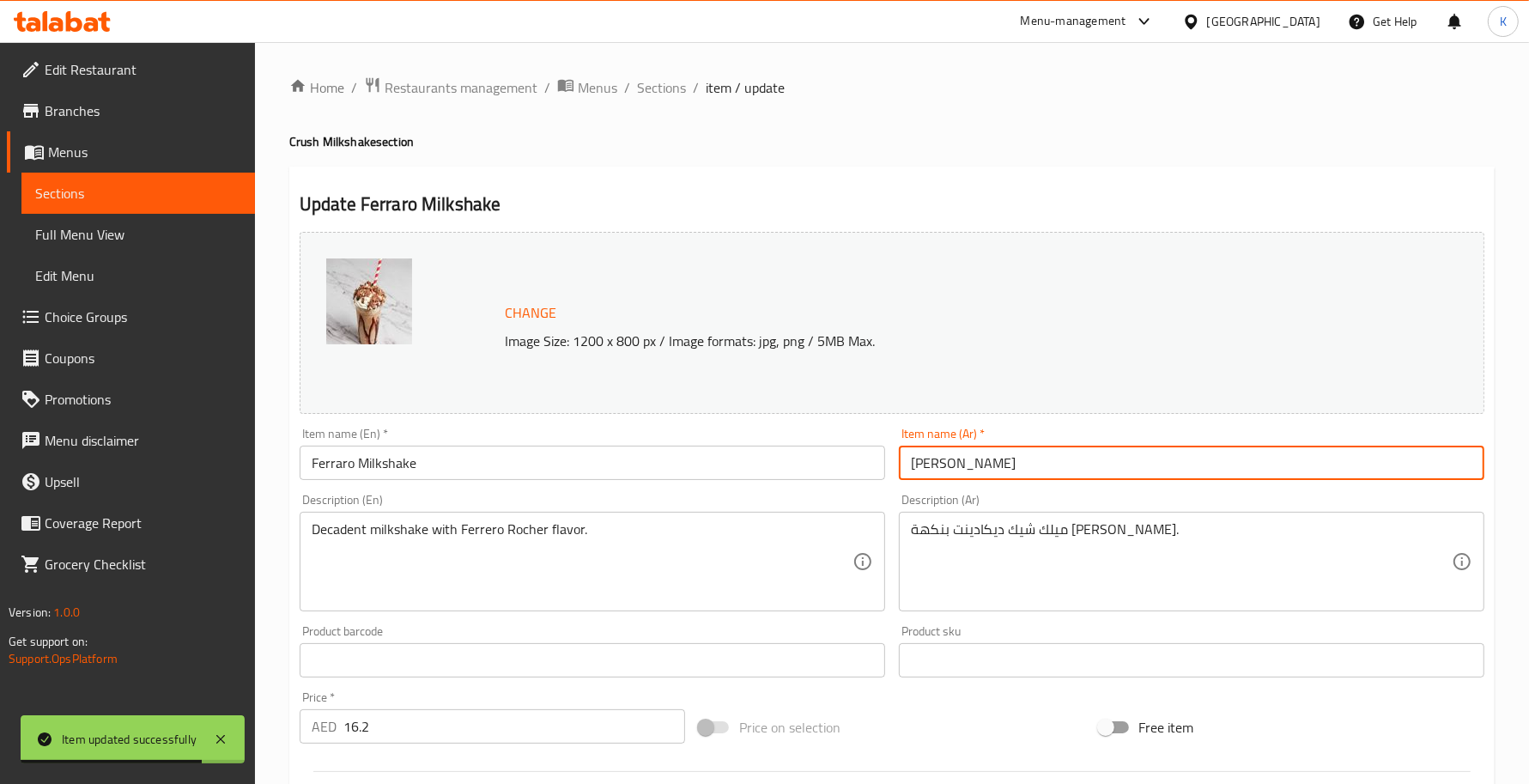
click at [963, 470] on input "[PERSON_NAME]" at bounding box center [1192, 462] width 585 height 34
click at [965, 470] on input "[PERSON_NAME]" at bounding box center [1192, 462] width 585 height 34
type input "ميلك شيك فيريرو"
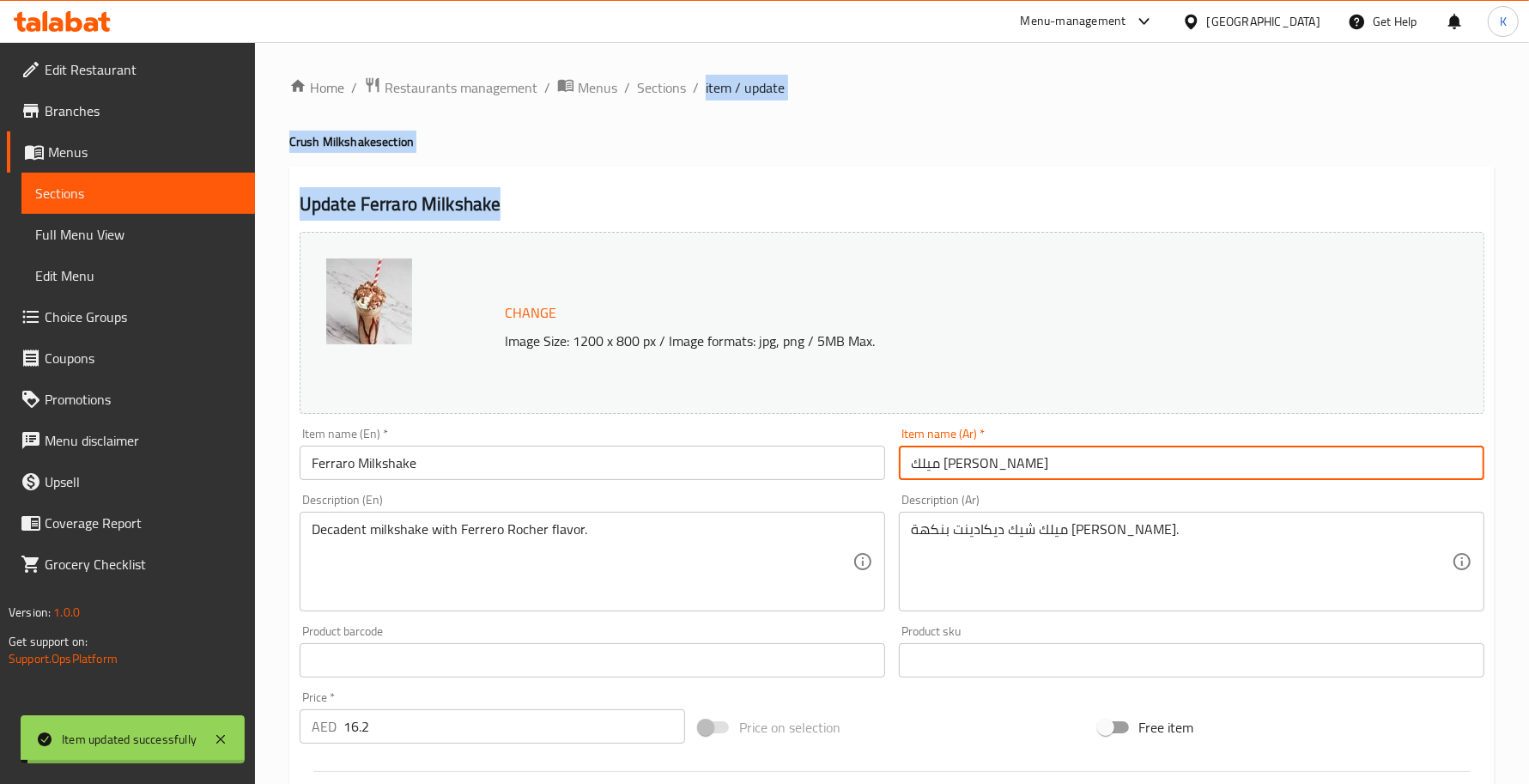
drag, startPoint x: 685, startPoint y: 97, endPoint x: 1544, endPoint y: 602, distance: 996.4
click at [1375, 444] on div "Home / Restaurants management / Menus / Sections / item / update Crush Milkshak…" at bounding box center [892, 640] width 1205 height 1127
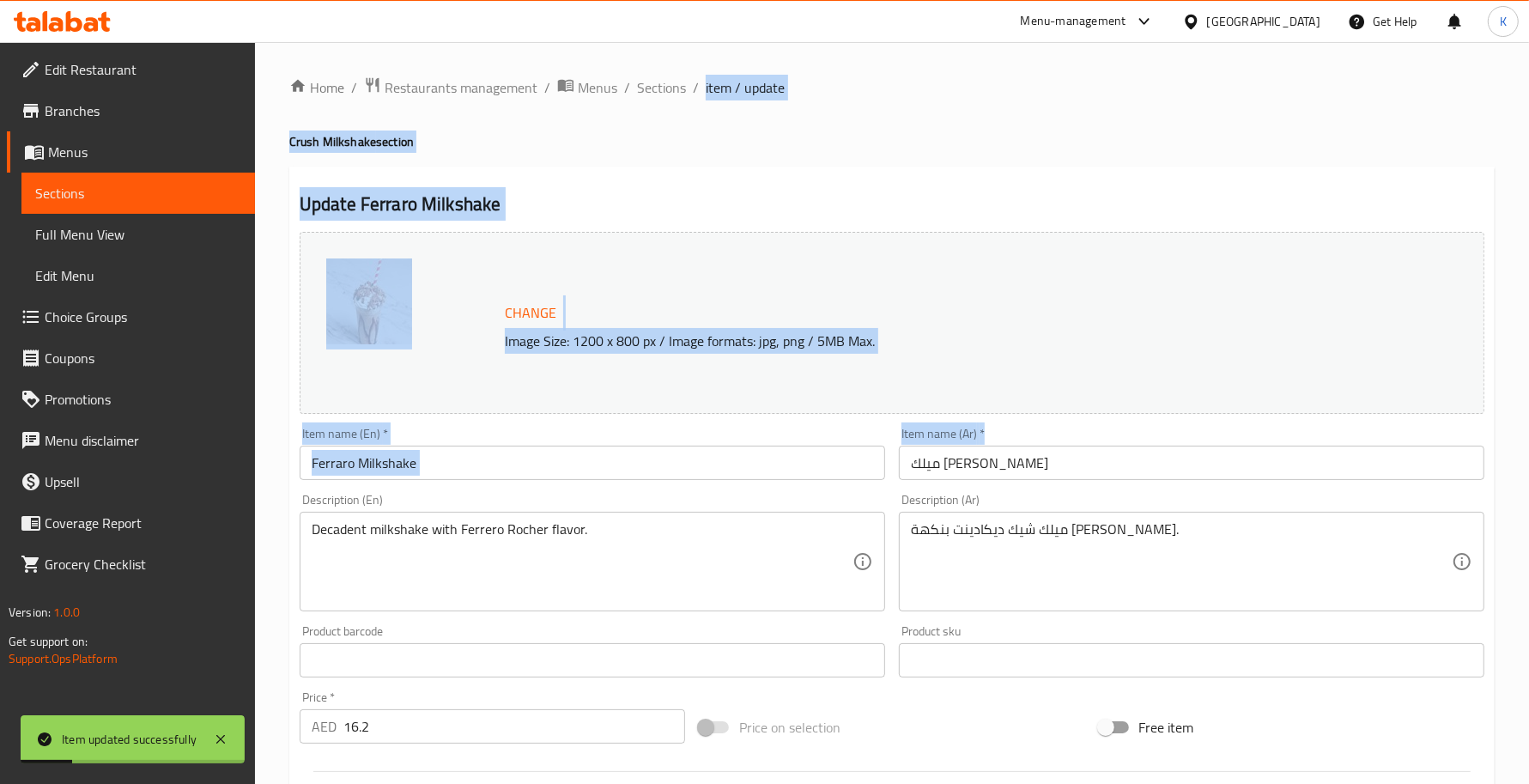
click at [650, 101] on div "Home / Restaurants management / Menus / Sections / item / update Crush Milkshak…" at bounding box center [892, 640] width 1205 height 1127
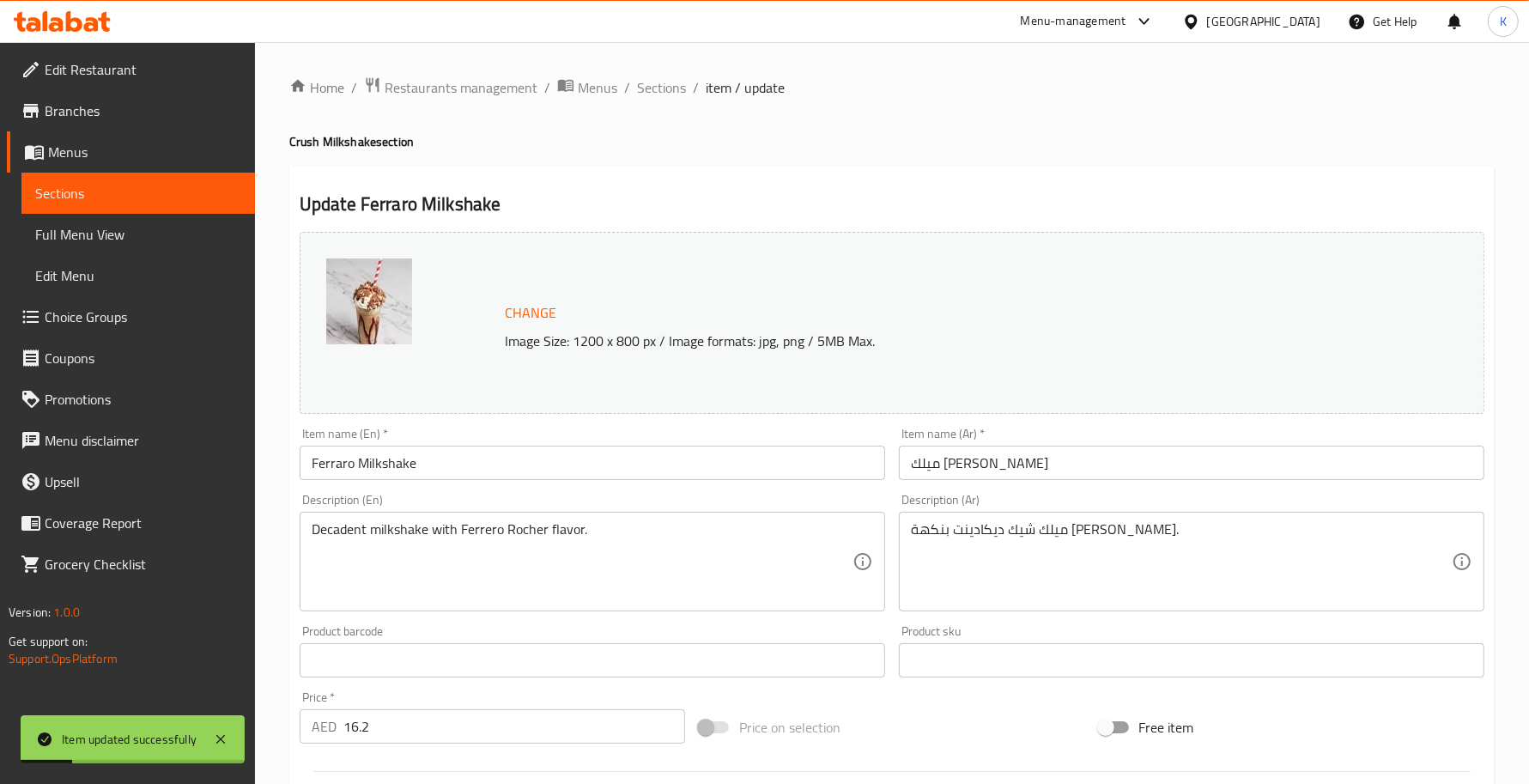
click at [650, 99] on div "Home / Restaurants management / Menus / Sections / item / update Crush Milkshak…" at bounding box center [892, 640] width 1205 height 1127
click at [640, 90] on span "Sections" at bounding box center [661, 87] width 49 height 20
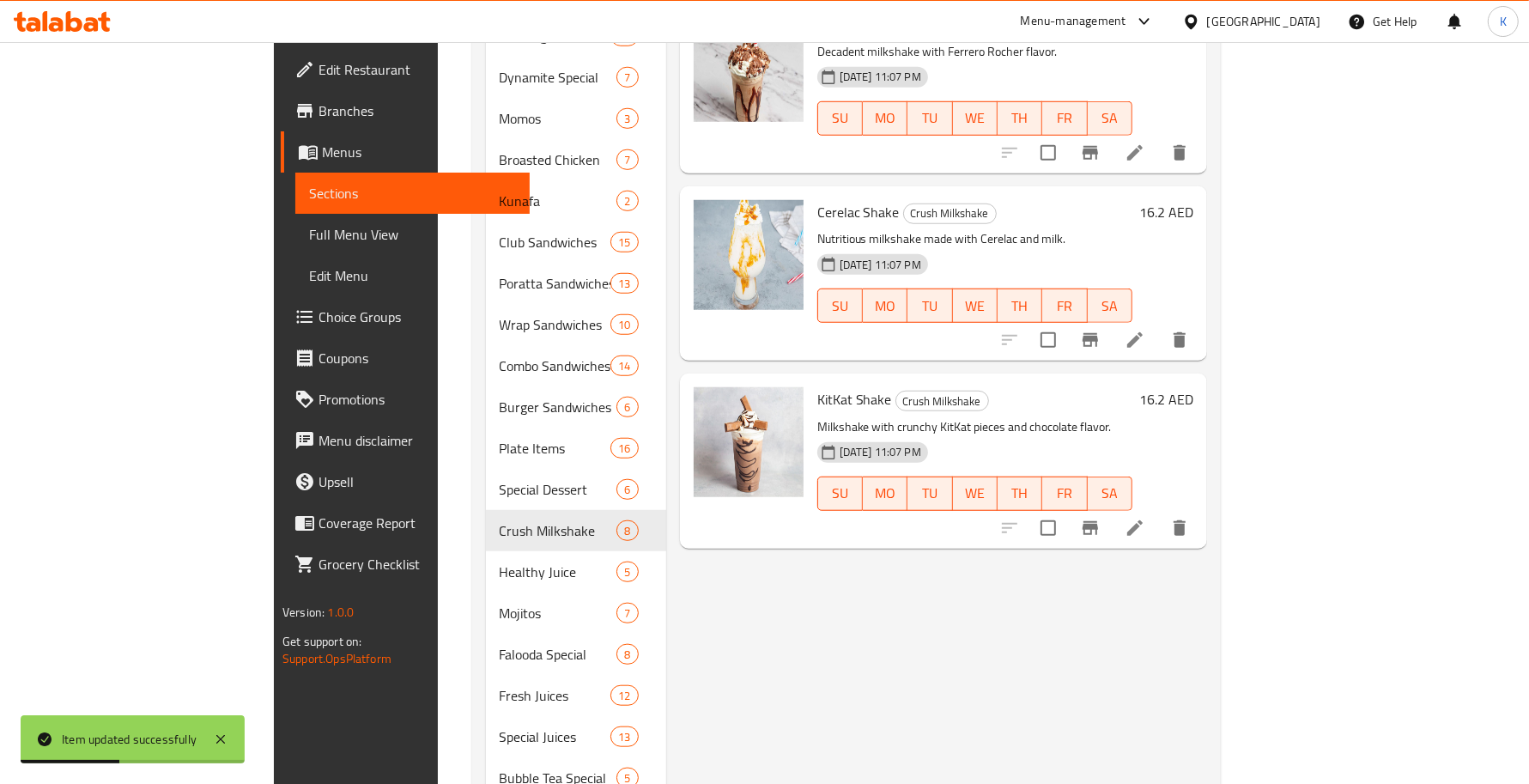
scroll to position [1044, 0]
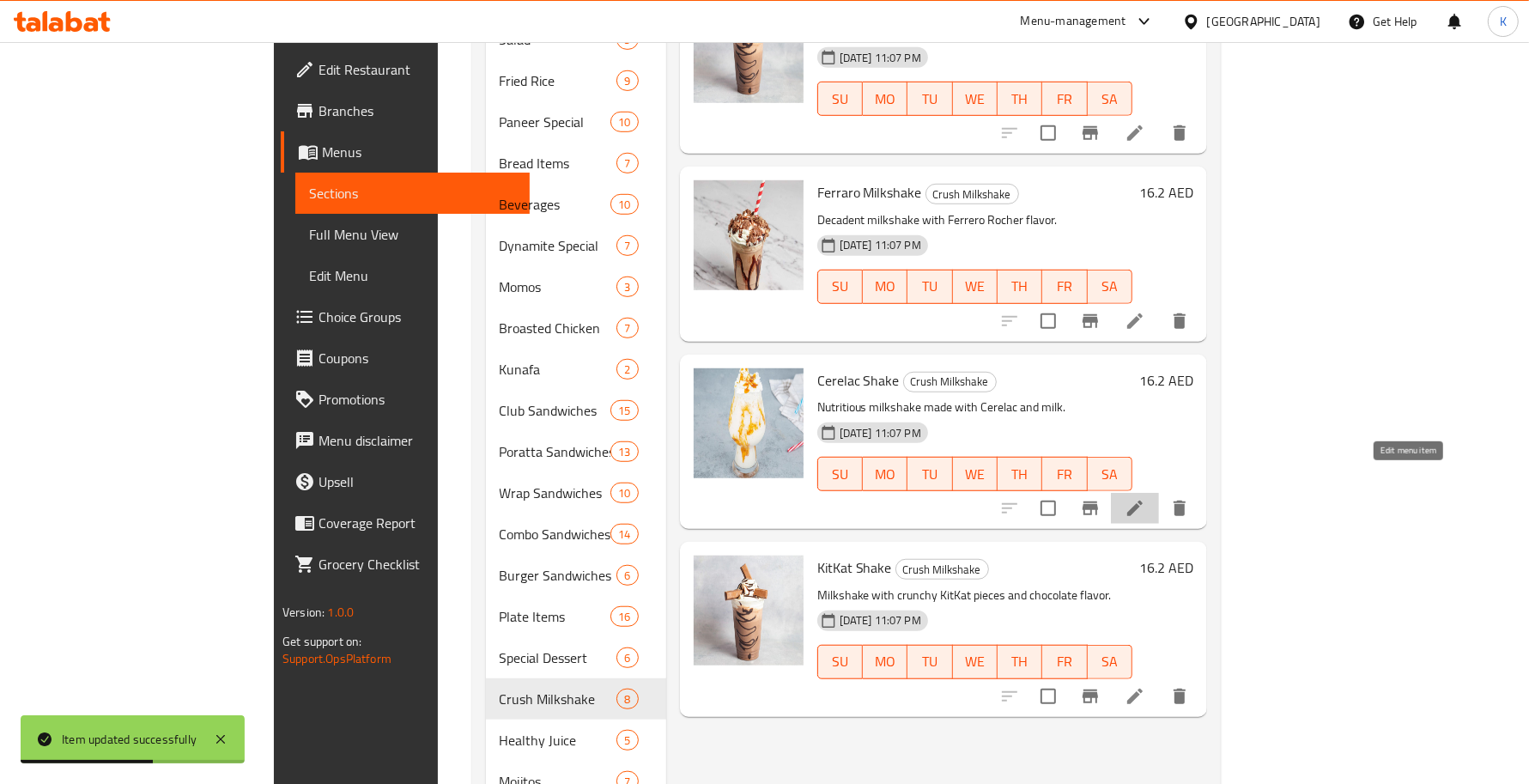
click at [1145, 498] on icon at bounding box center [1134, 508] width 20 height 20
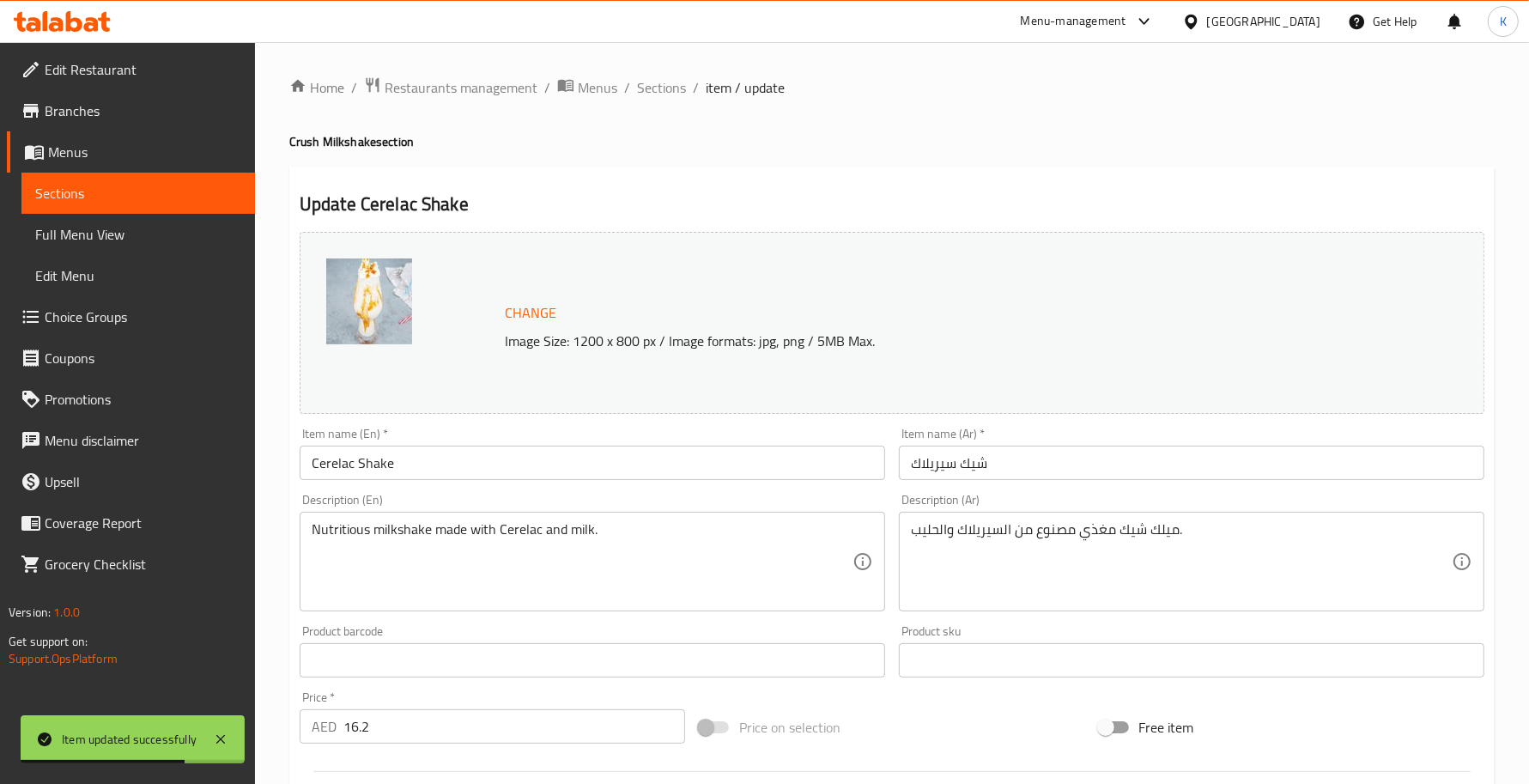
click at [375, 459] on input "Cerelac Shake" at bounding box center [592, 462] width 585 height 34
paste input "Milks"
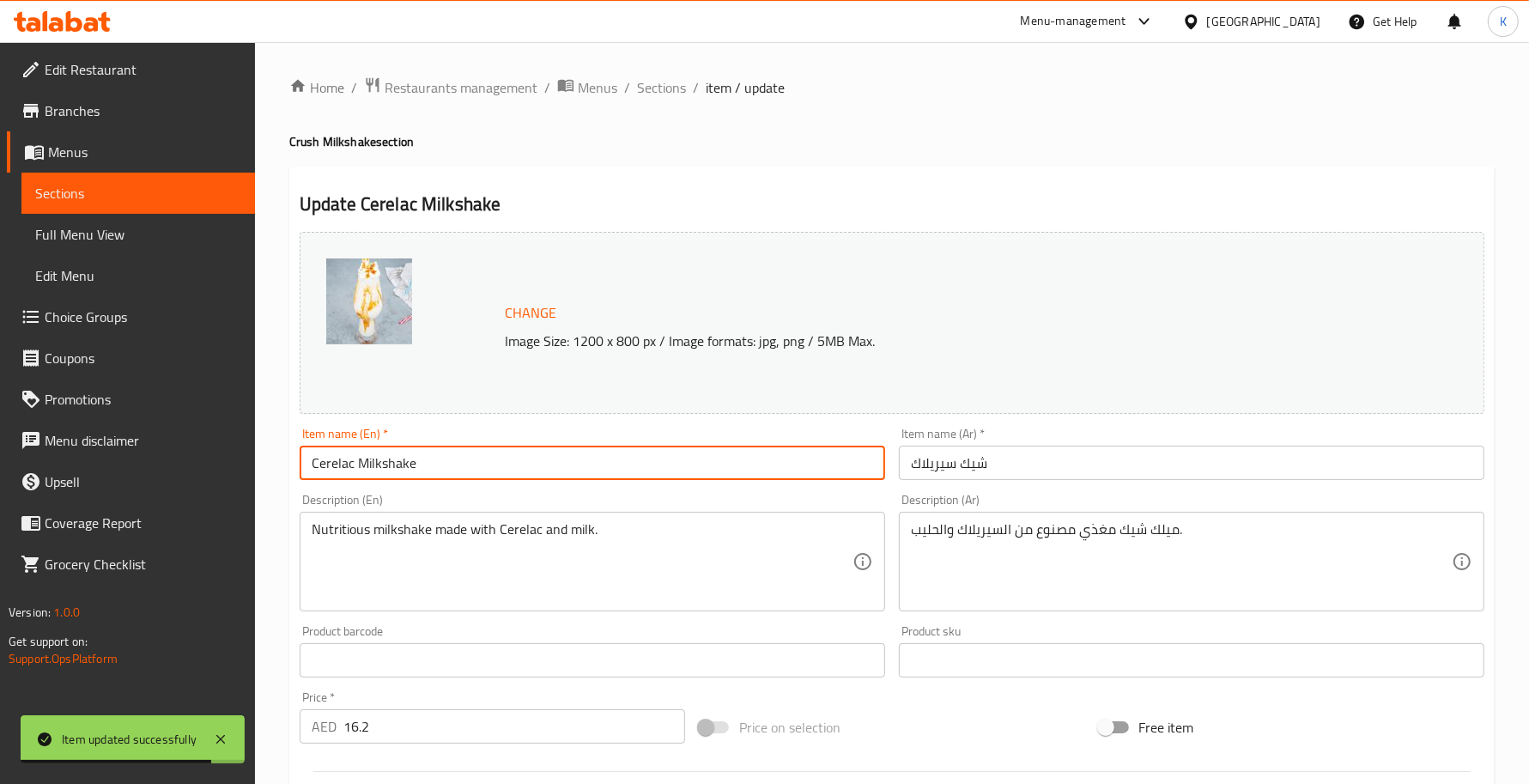
type input "Cerelac Milkshake"
click at [983, 473] on input "شيك سيريلاك" at bounding box center [1192, 462] width 585 height 34
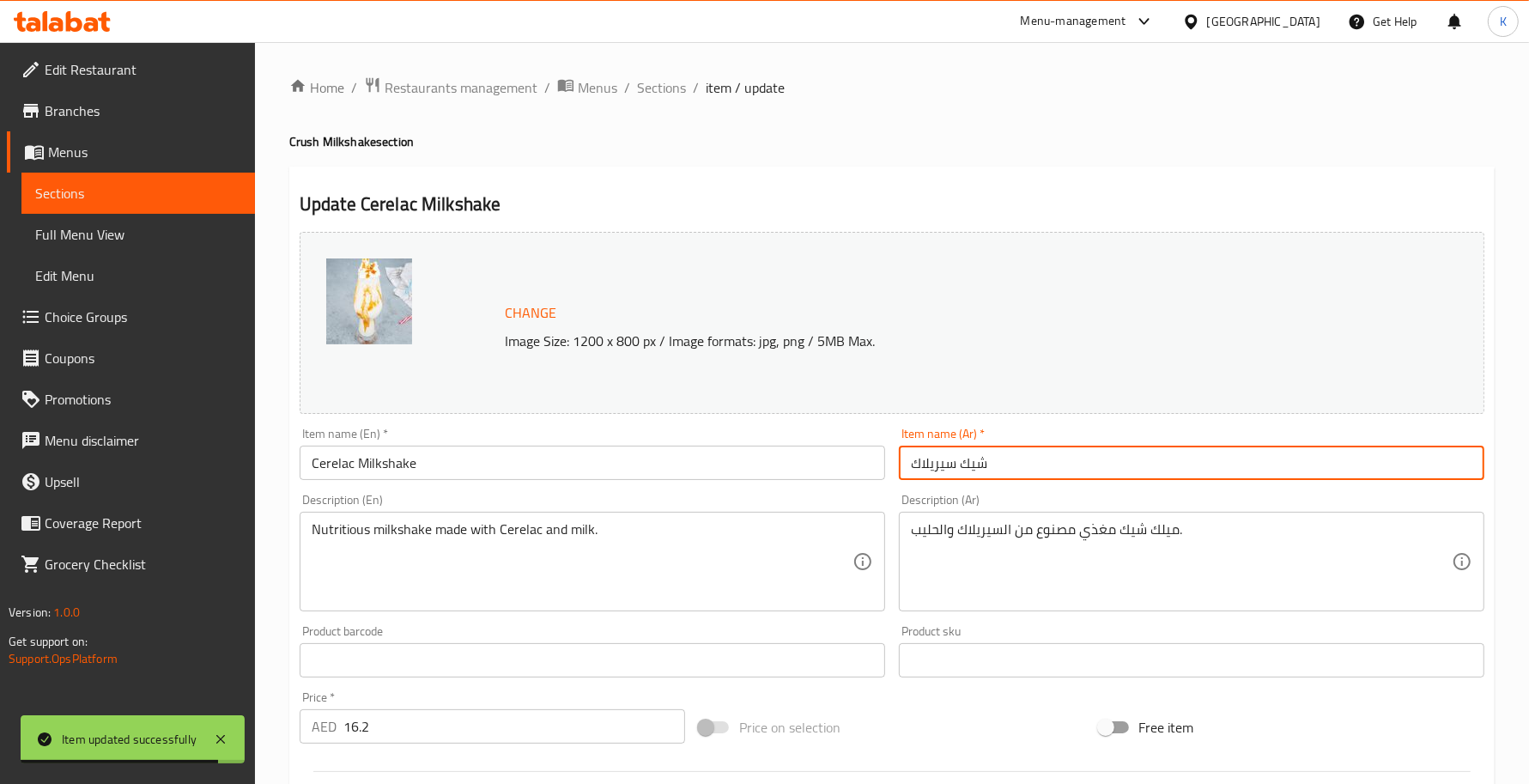
click at [983, 473] on input "شيك سيريلاك" at bounding box center [1192, 462] width 585 height 34
click at [964, 470] on input "شيك سيريلاك" at bounding box center [1192, 462] width 585 height 34
click at [970, 475] on input "شيك سيريلاك" at bounding box center [1192, 462] width 585 height 34
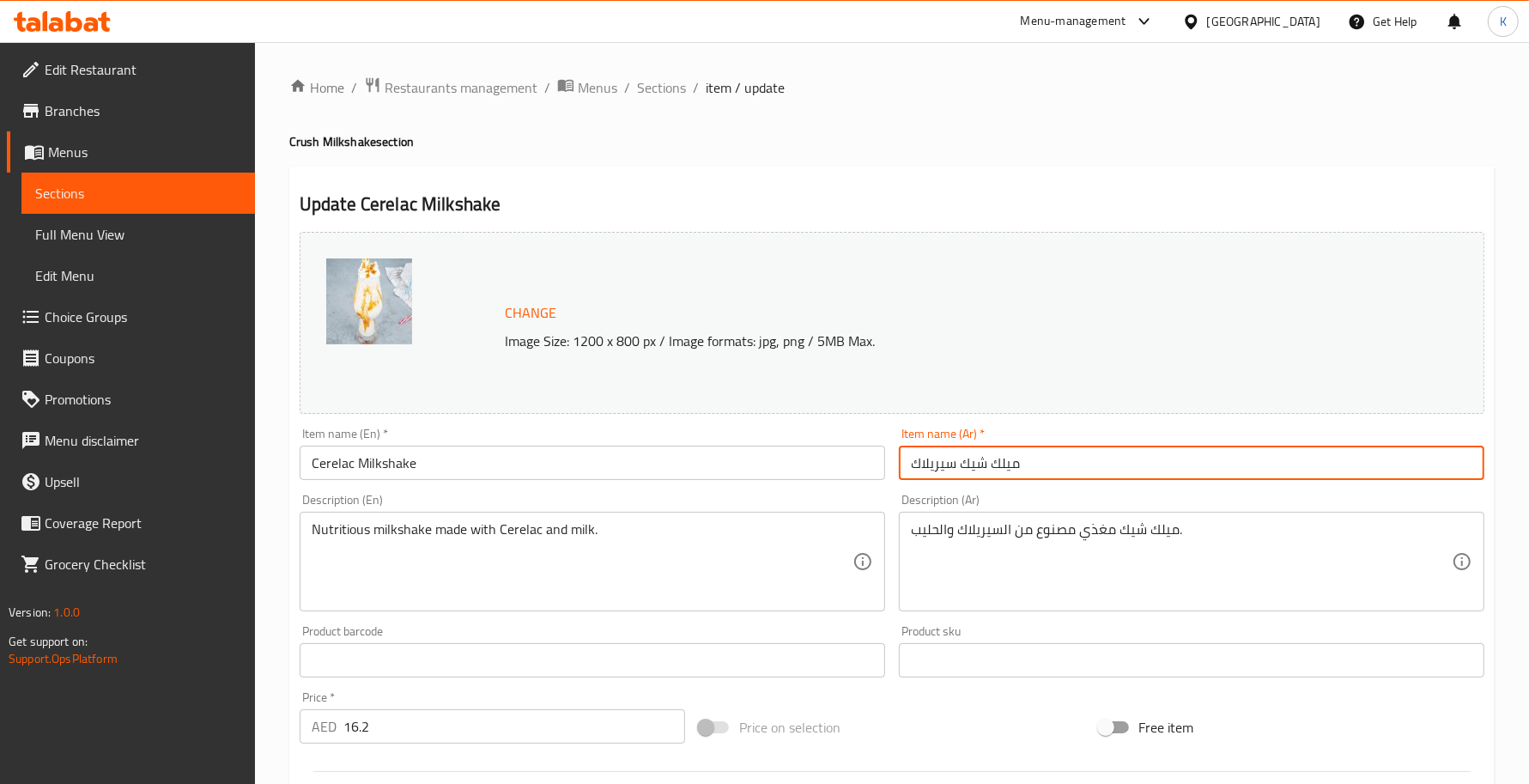
type input "ميلك شيك سيريلاك"
click at [705, 109] on div "Home / Restaurants management / Menus / Sections / item / update Crush Milkshak…" at bounding box center [892, 640] width 1205 height 1127
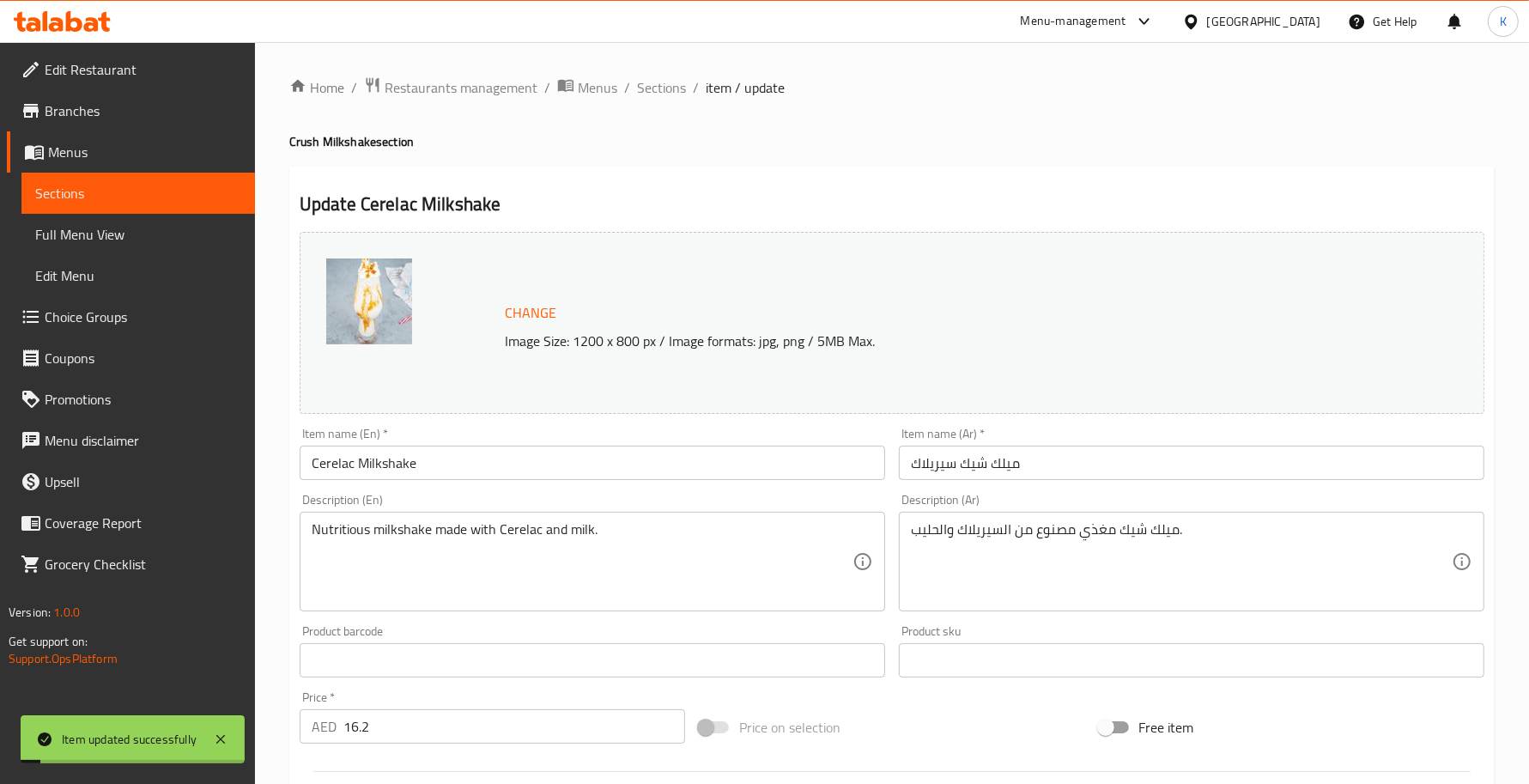
drag, startPoint x: 659, startPoint y: 97, endPoint x: 659, endPoint y: 118, distance: 21.0
click at [658, 97] on span "Sections" at bounding box center [661, 87] width 49 height 20
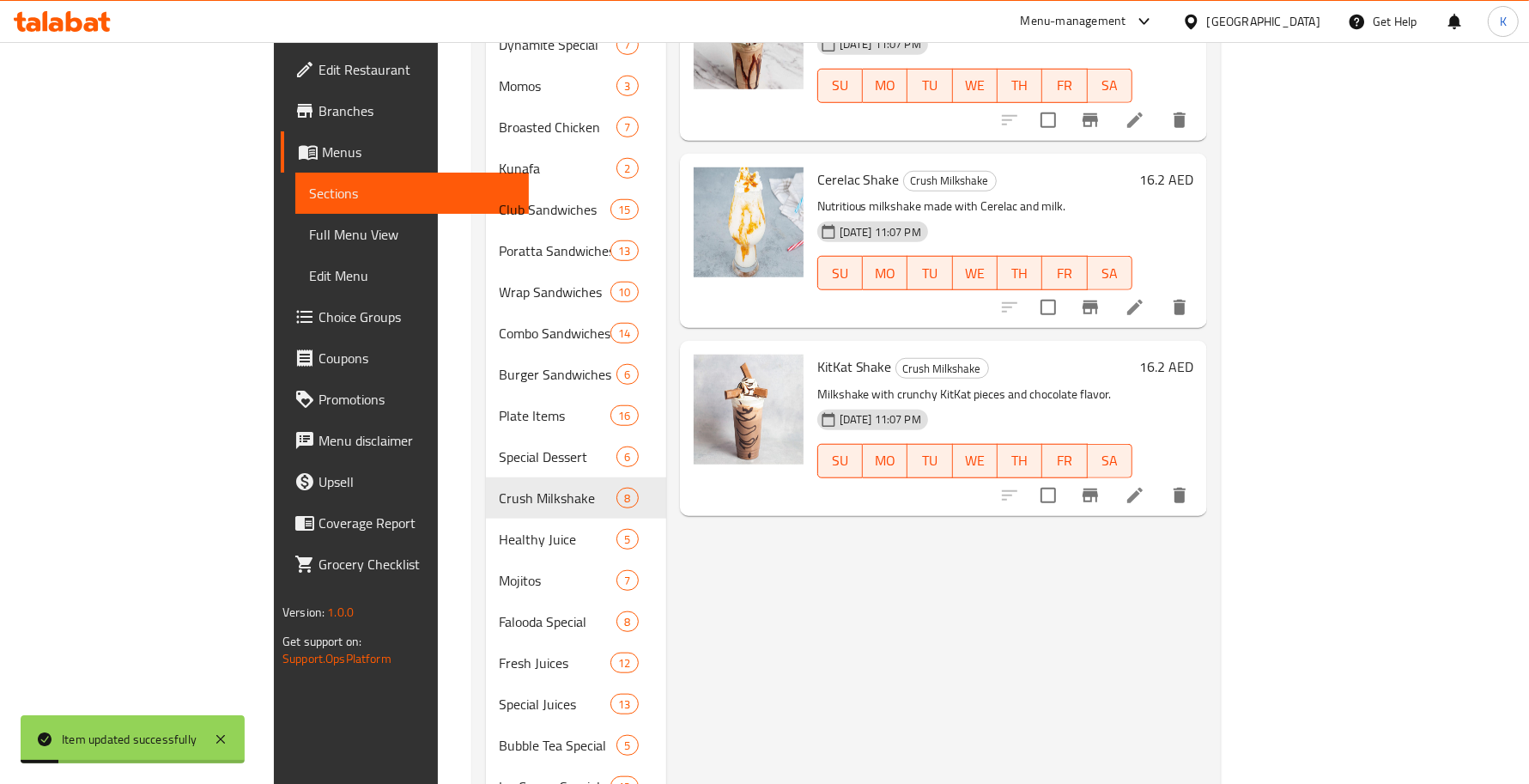
scroll to position [1295, 0]
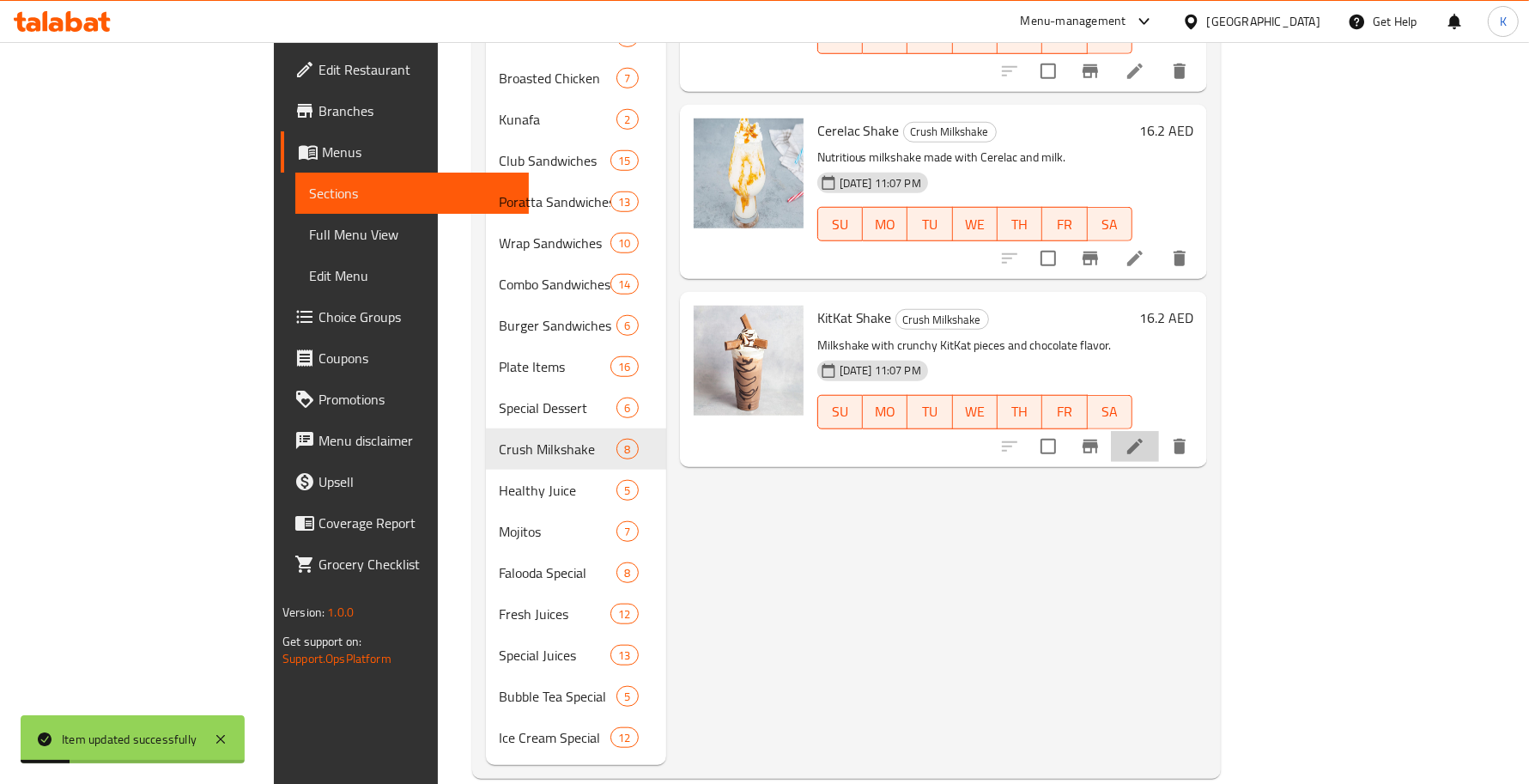
click at [1158, 431] on li at bounding box center [1134, 447] width 48 height 31
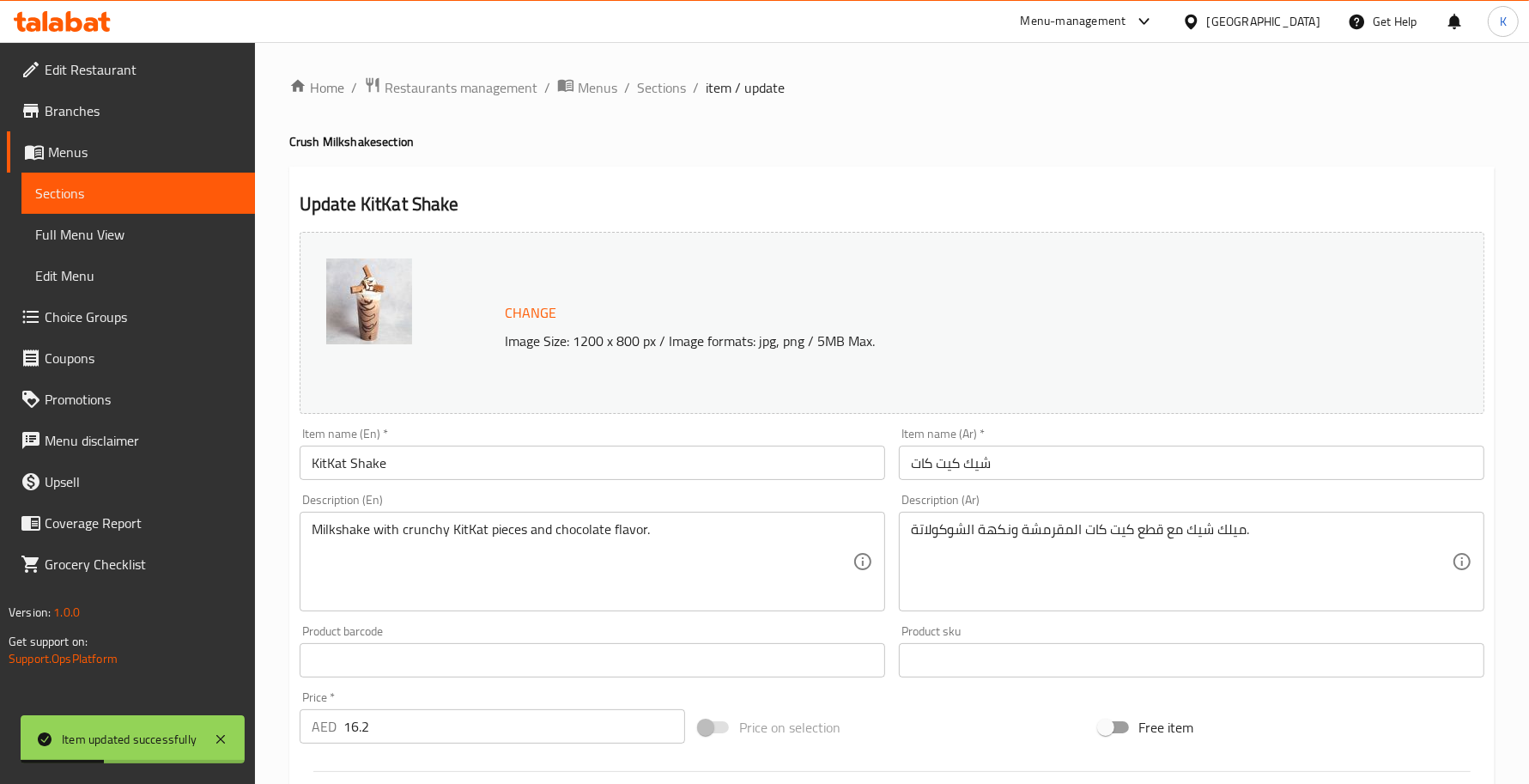
click at [376, 466] on input "KitKat Shake" at bounding box center [592, 462] width 585 height 34
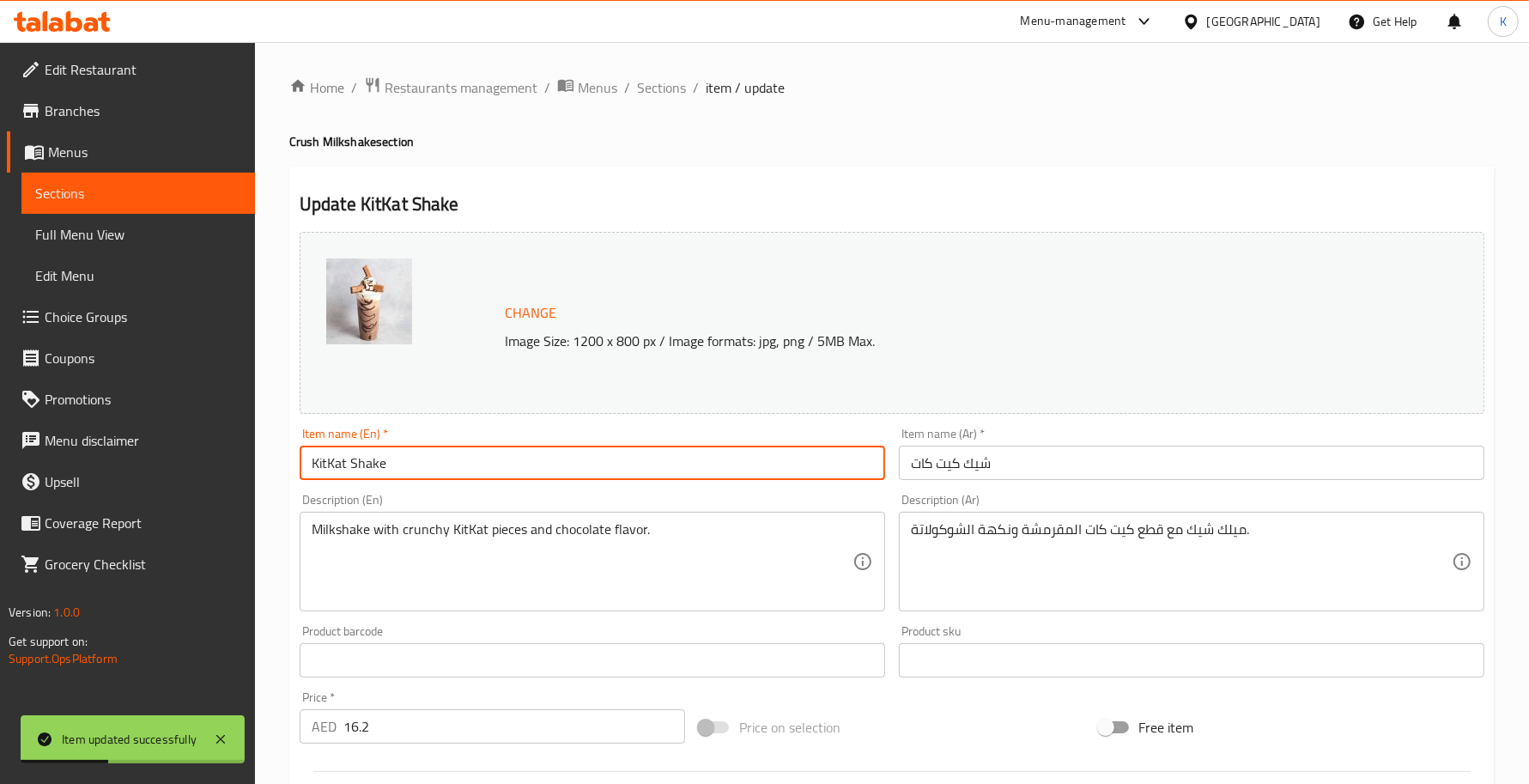
drag, startPoint x: 376, startPoint y: 466, endPoint x: 412, endPoint y: 468, distance: 36.1
click at [376, 466] on input "KitKat Shake" at bounding box center [592, 462] width 585 height 34
paste input "Milks"
type input "KitKat Milkshake"
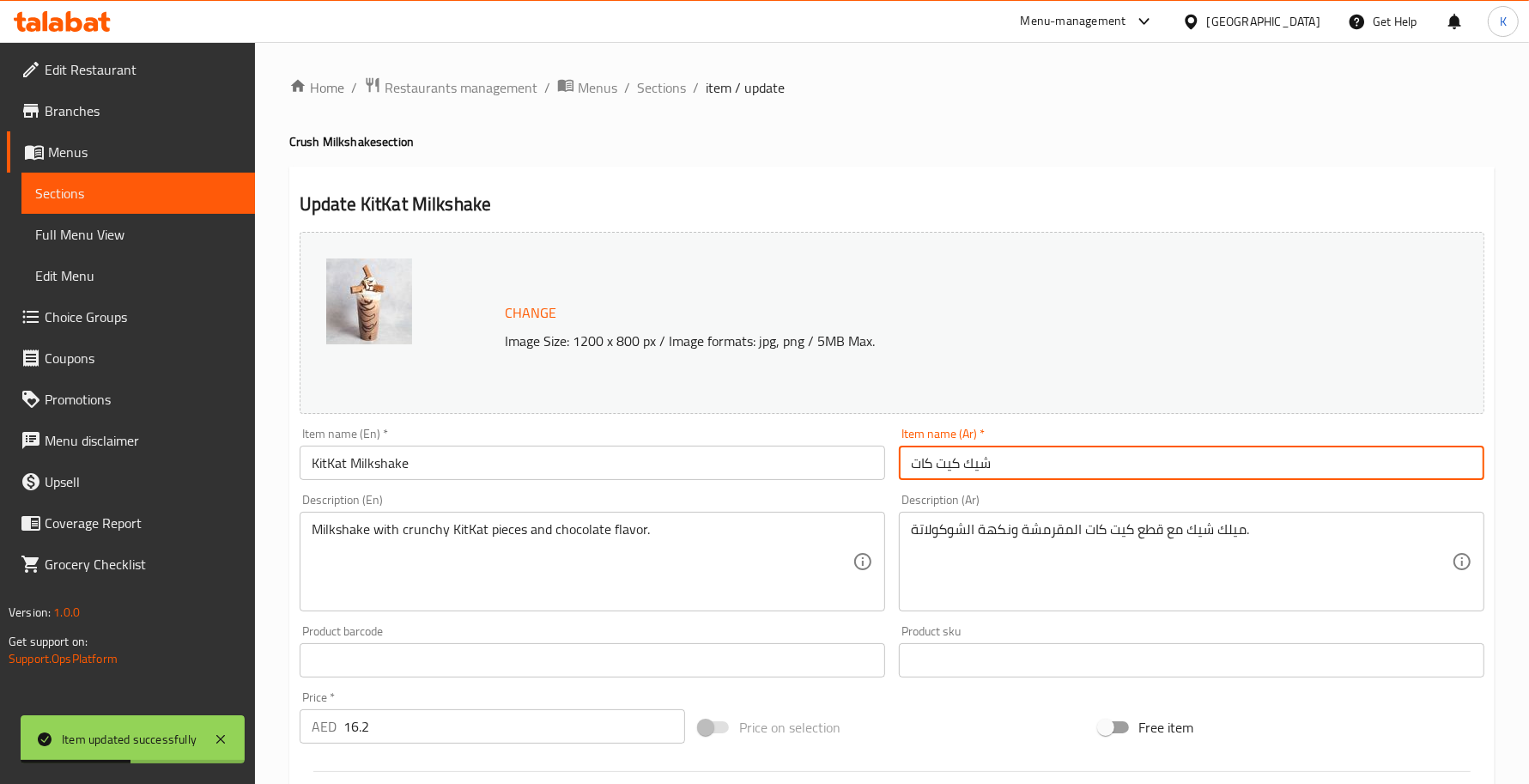
click at [979, 462] on input "شيك كيت كات" at bounding box center [1192, 462] width 585 height 34
type input "ميلك شيك كيت كات"
click at [642, 83] on span "Sections" at bounding box center [661, 87] width 49 height 20
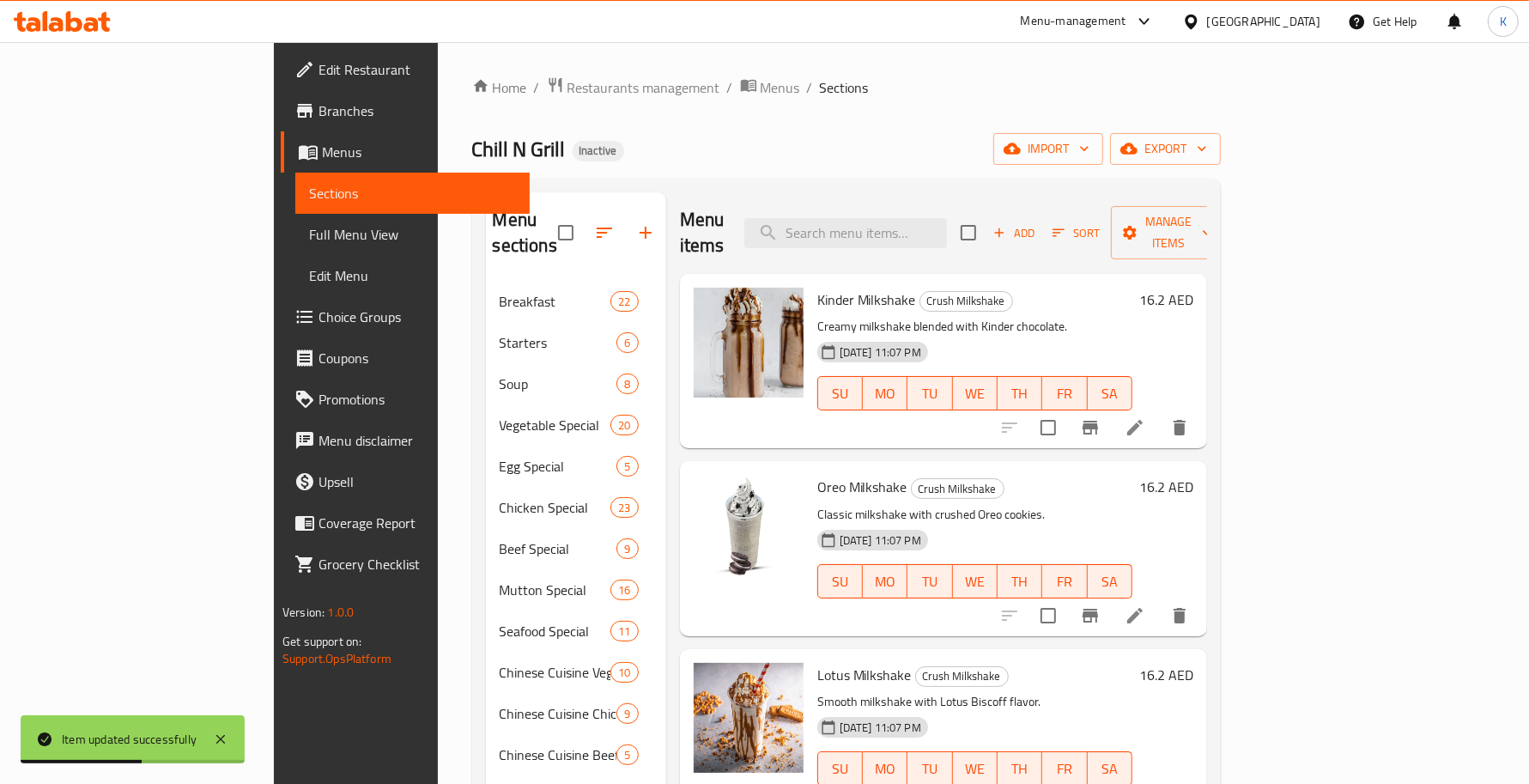
click at [1000, 204] on div "Menu items Add Sort Manage items" at bounding box center [943, 233] width 528 height 82
click at [947, 218] on input "search" at bounding box center [845, 233] width 203 height 30
paste input "Snicker Shake"
type input "Snicker Shake"
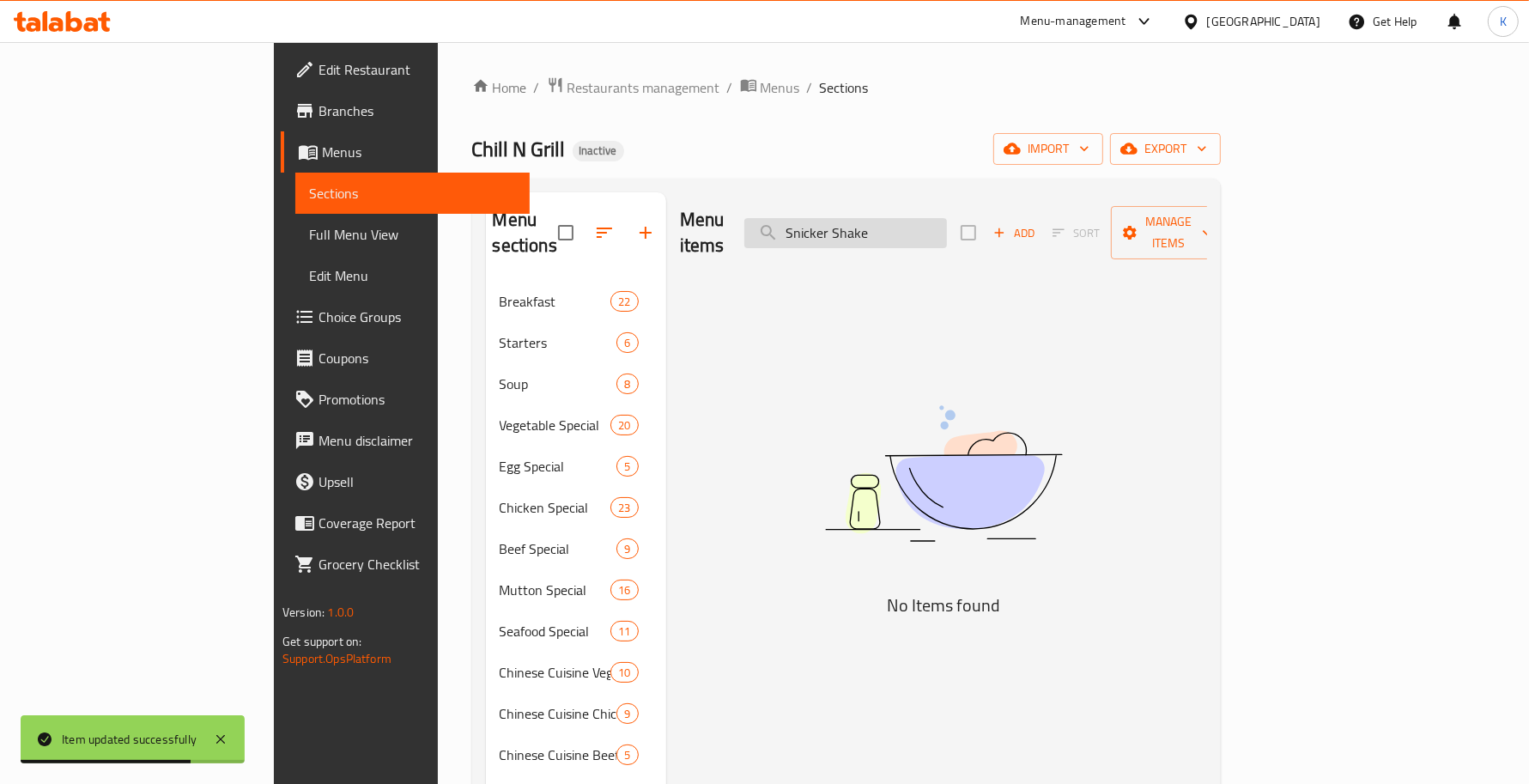
click at [931, 219] on input "Snicker Shake" at bounding box center [845, 233] width 203 height 30
click at [941, 221] on input "Snicker Shake" at bounding box center [845, 233] width 203 height 30
click at [947, 223] on input "Snicker Shake" at bounding box center [845, 233] width 203 height 30
drag, startPoint x: 975, startPoint y: 229, endPoint x: 988, endPoint y: 229, distance: 13.0
click at [947, 229] on input "Snicker Shake" at bounding box center [845, 233] width 203 height 30
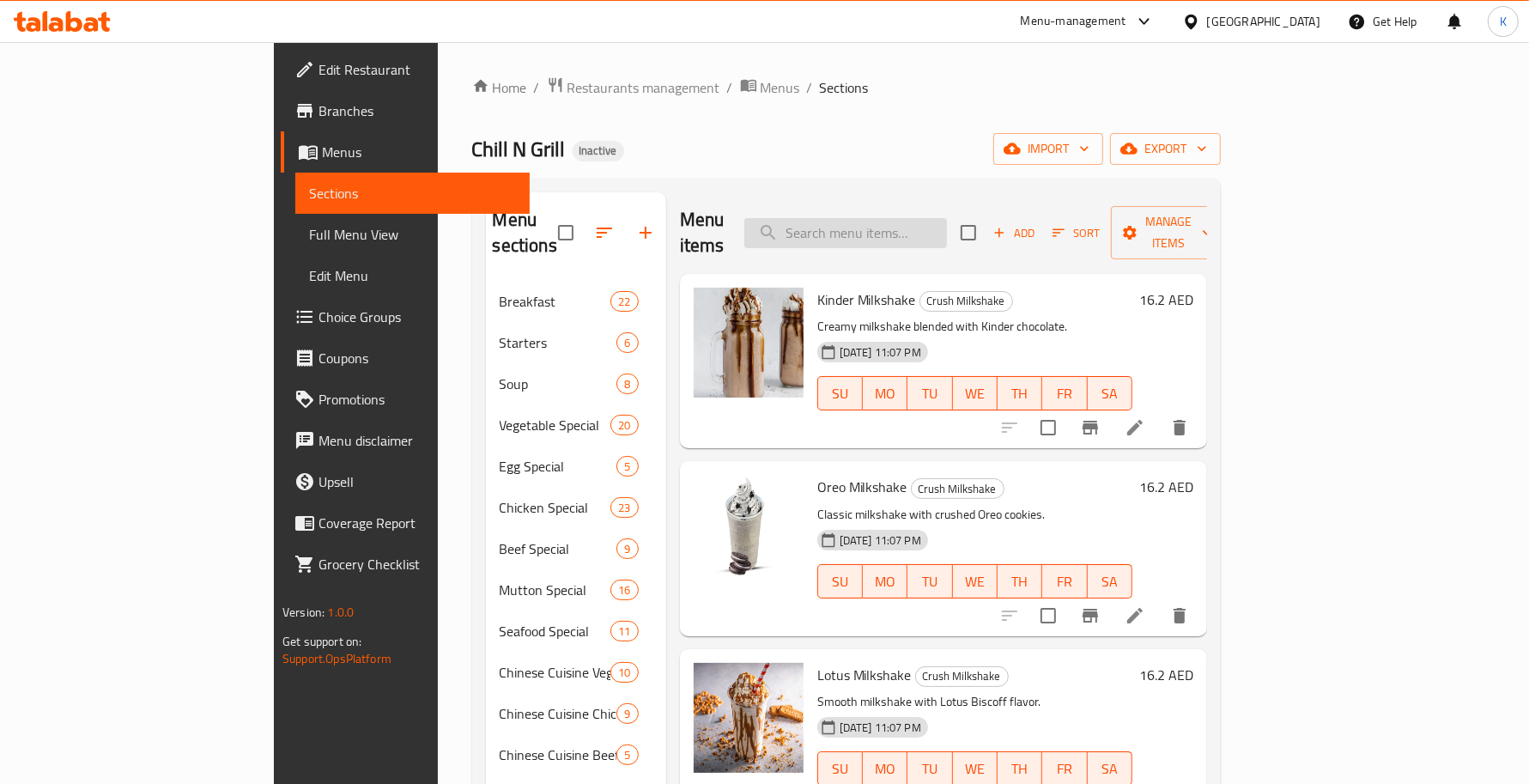
paste input "Snicker Shake"
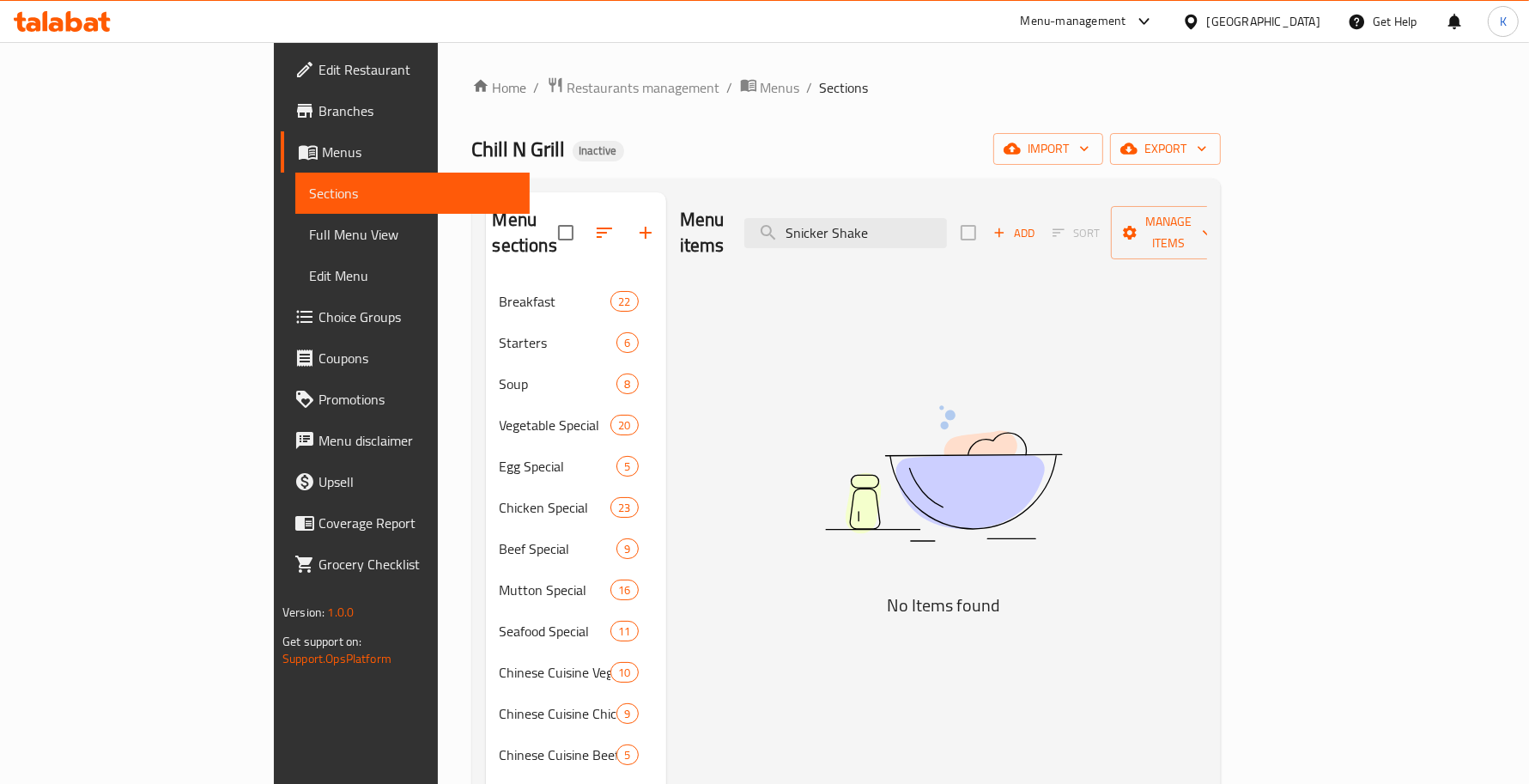
drag, startPoint x: 927, startPoint y: 221, endPoint x: 1221, endPoint y: 227, distance: 294.1
click at [1182, 227] on div "Menu items Snicker Shake Add Sort Manage items" at bounding box center [943, 233] width 528 height 82
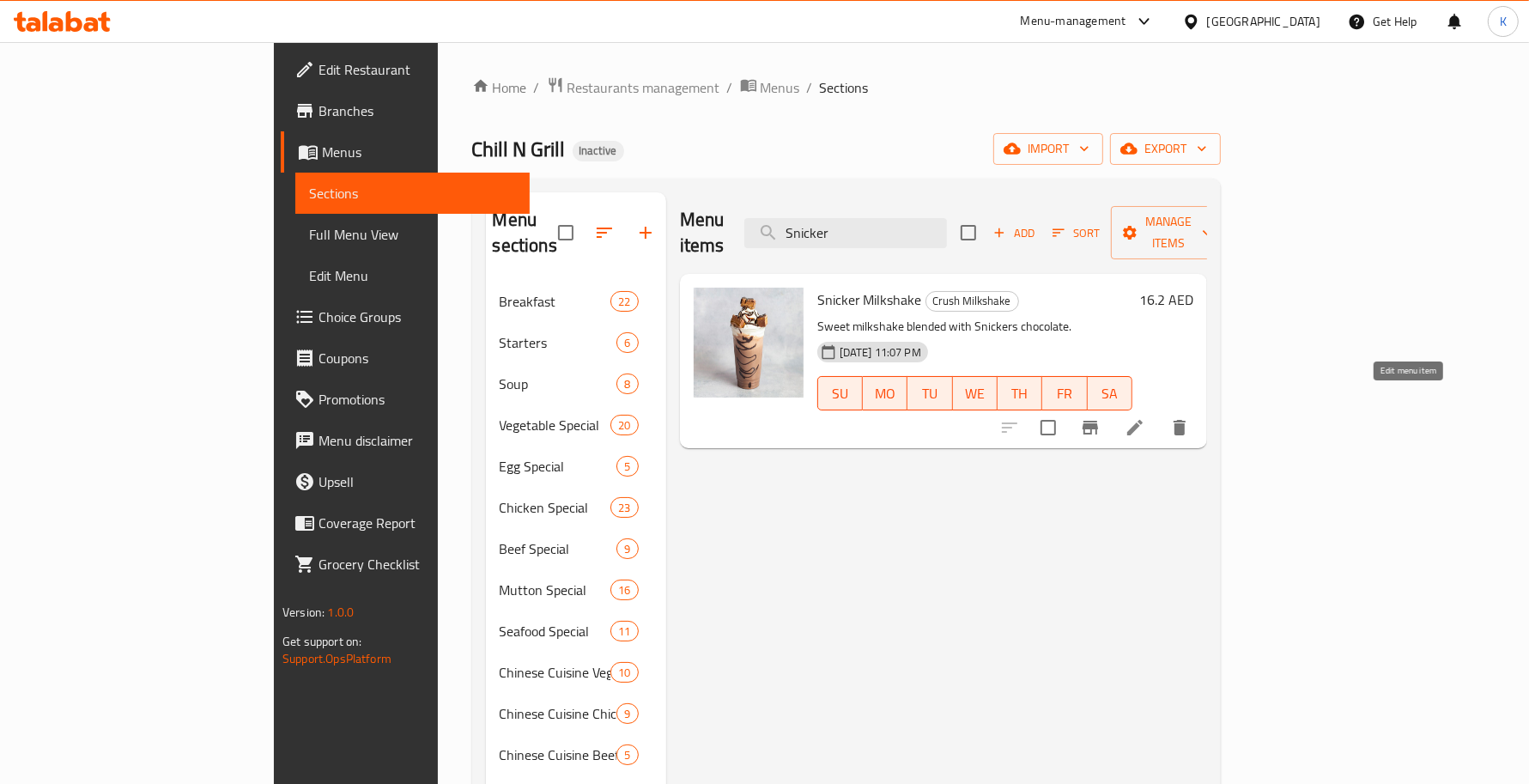
type input "Snicker"
click at [1145, 417] on icon at bounding box center [1134, 427] width 20 height 20
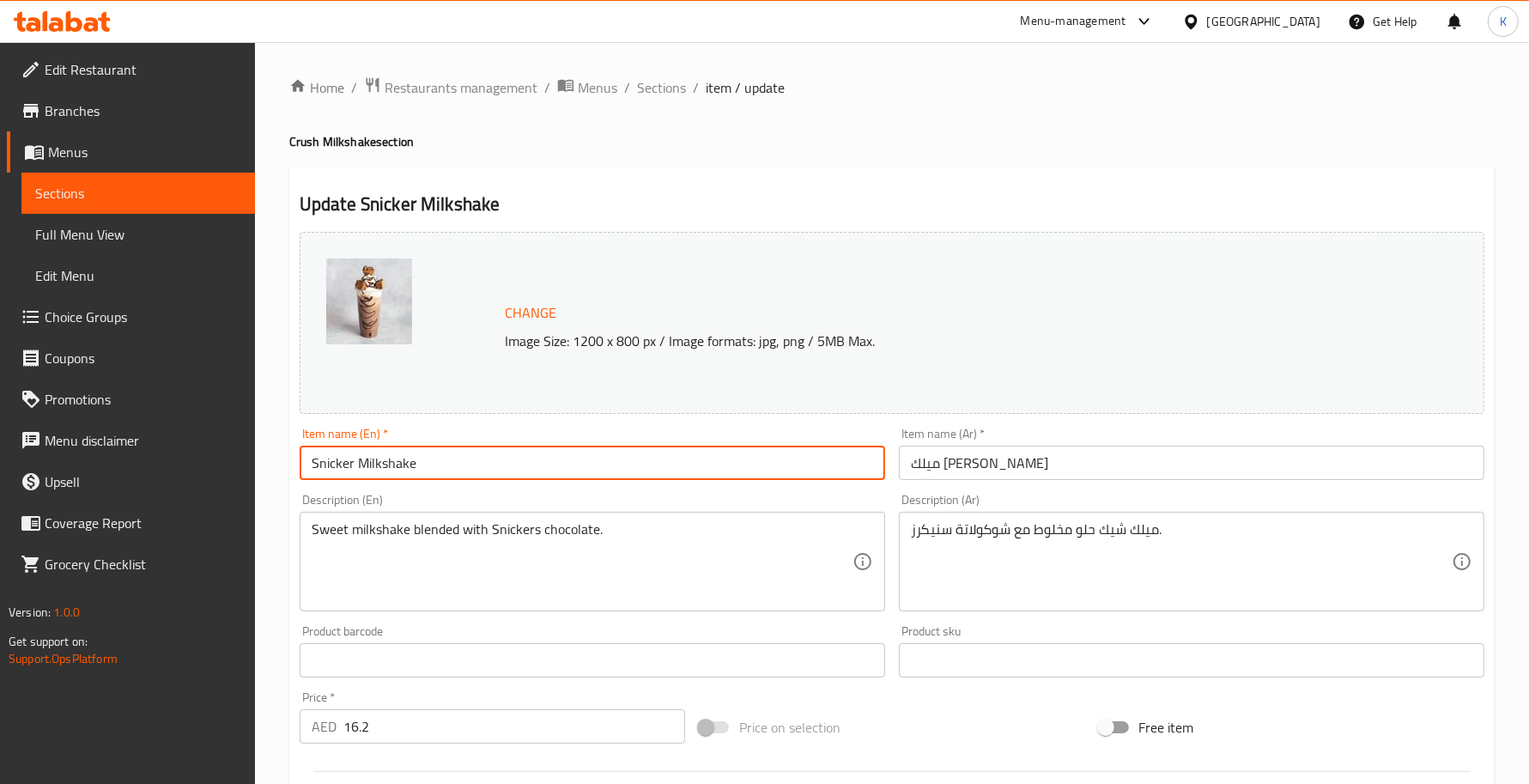
click at [353, 470] on input "Snicker Milkshake" at bounding box center [592, 462] width 585 height 34
click at [352, 470] on input "Snicker Milkshake" at bounding box center [592, 462] width 585 height 34
type input "Snickers Milkshake"
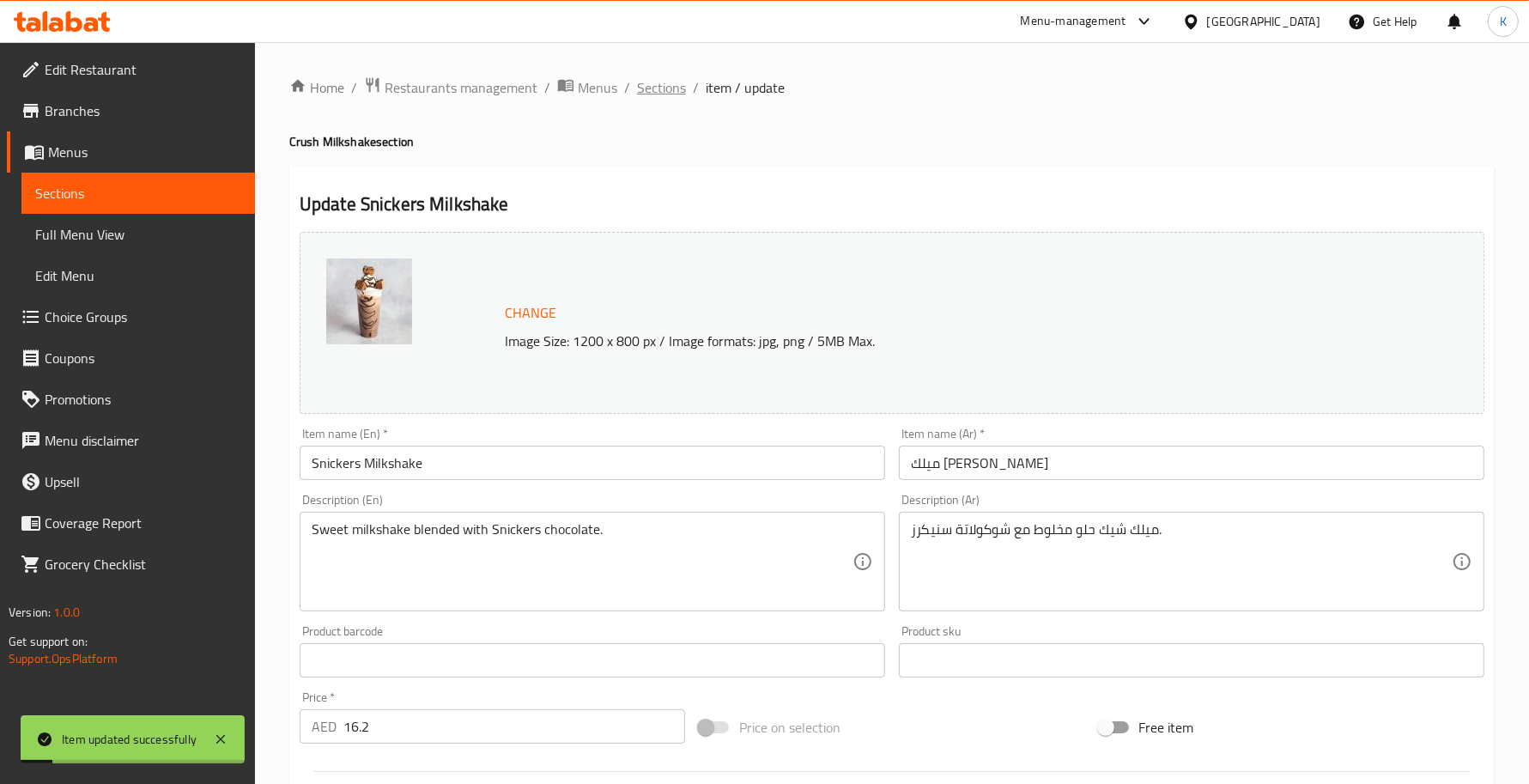
click at [657, 77] on span "Sections" at bounding box center [661, 87] width 49 height 20
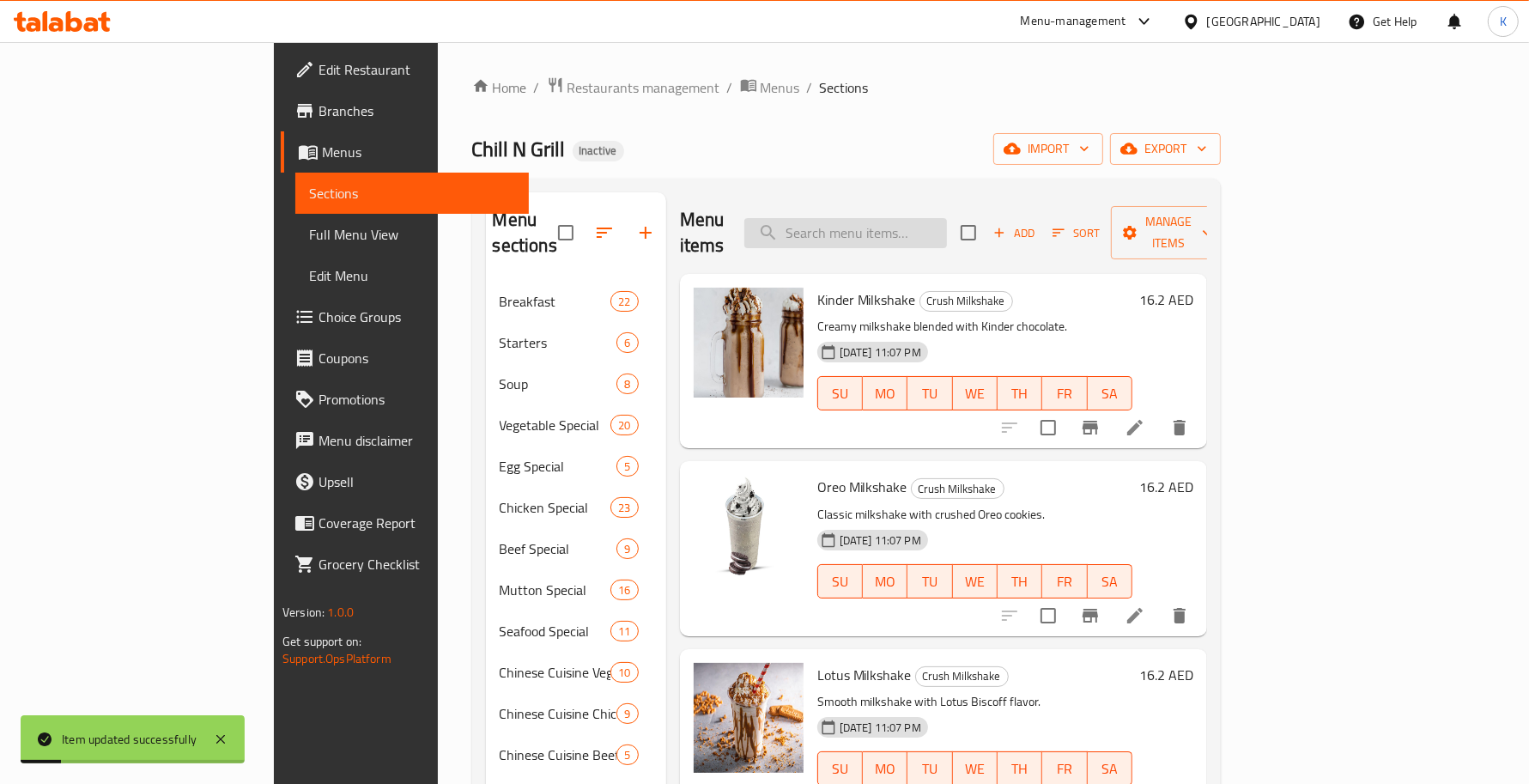
click at [903, 218] on input "search" at bounding box center [845, 233] width 203 height 30
paste input "Ferraro Shake"
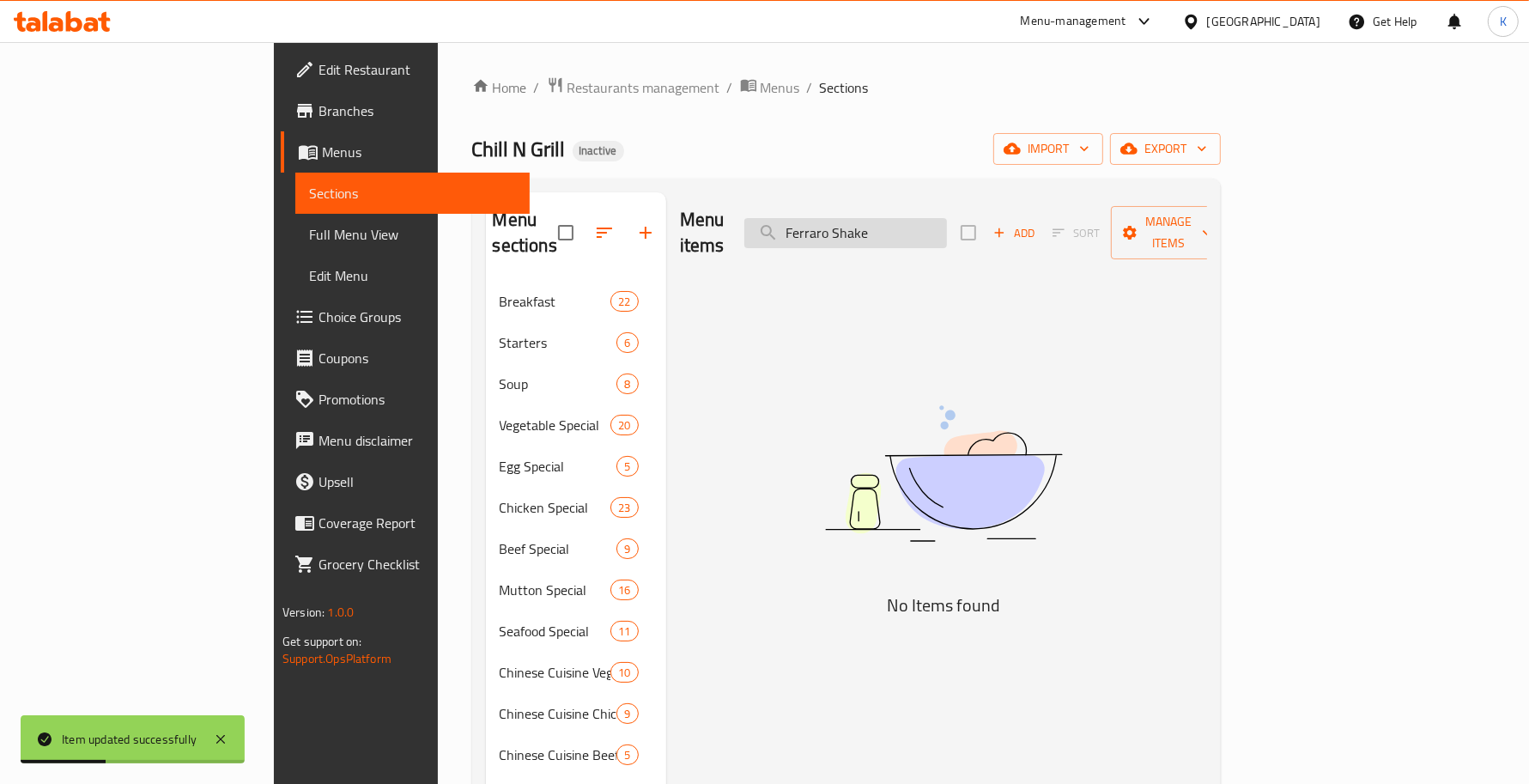
drag, startPoint x: 929, startPoint y: 219, endPoint x: 1001, endPoint y: 220, distance: 72.0
click at [947, 220] on input "Ferraro Shake" at bounding box center [845, 233] width 203 height 30
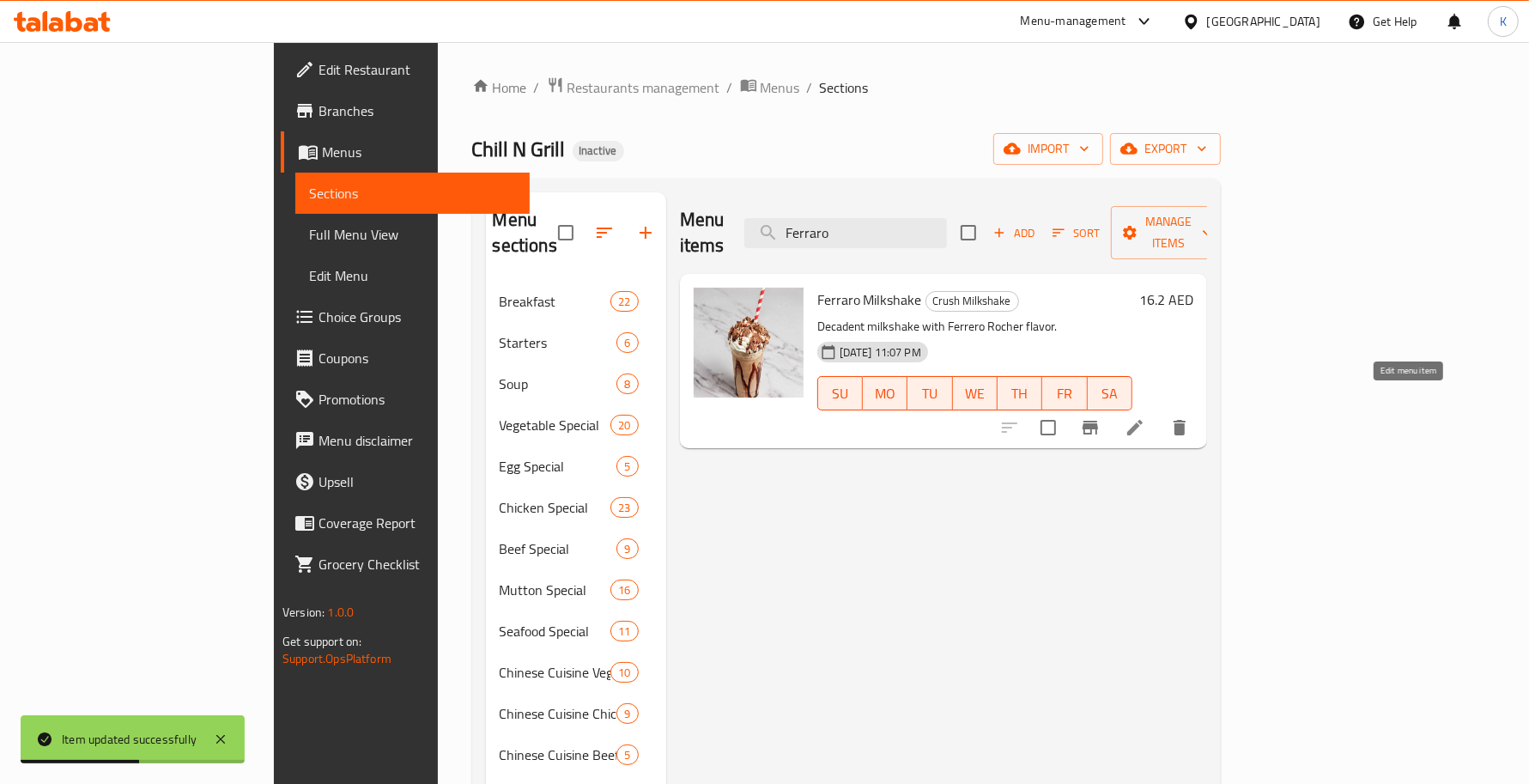
type input "Ferraro"
click at [1143, 419] on icon at bounding box center [1135, 427] width 16 height 16
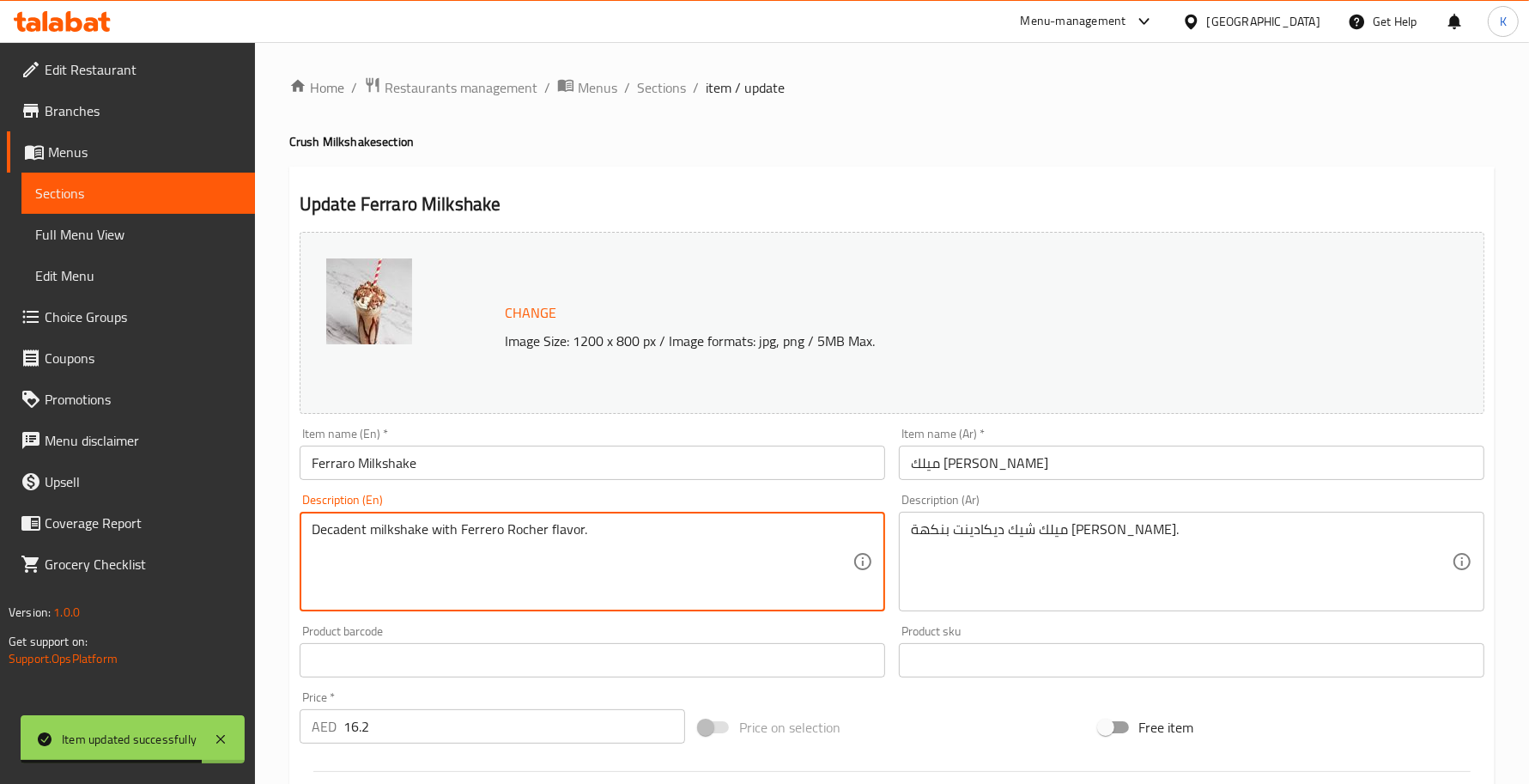
click at [478, 536] on textarea "Decadent milkshake with Ferrero Rocher flavor." at bounding box center [582, 562] width 541 height 82
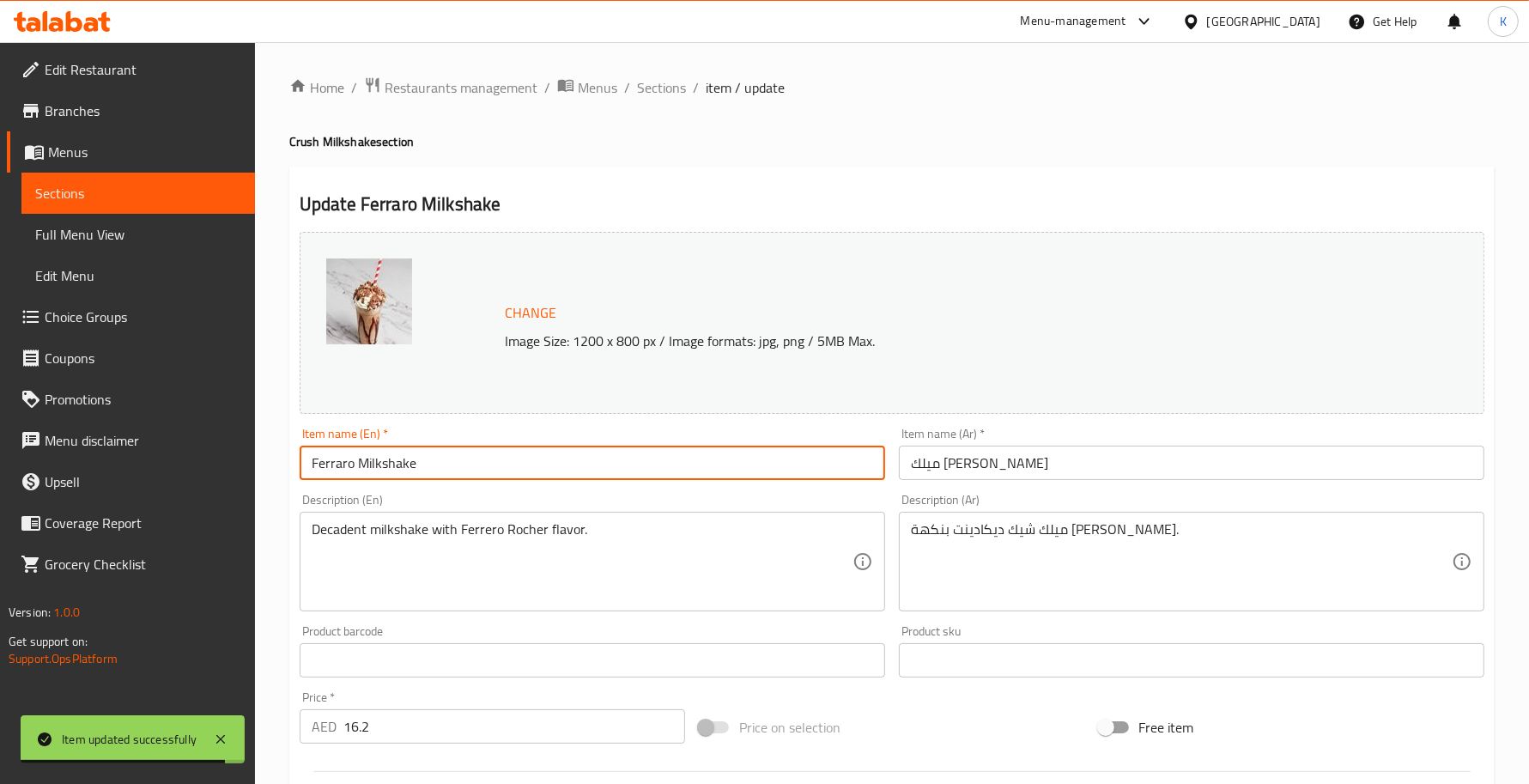
click at [318, 459] on input "Ferraro Milkshake" at bounding box center [592, 462] width 585 height 34
paste input "e"
type input "Ferrero Milkshake"
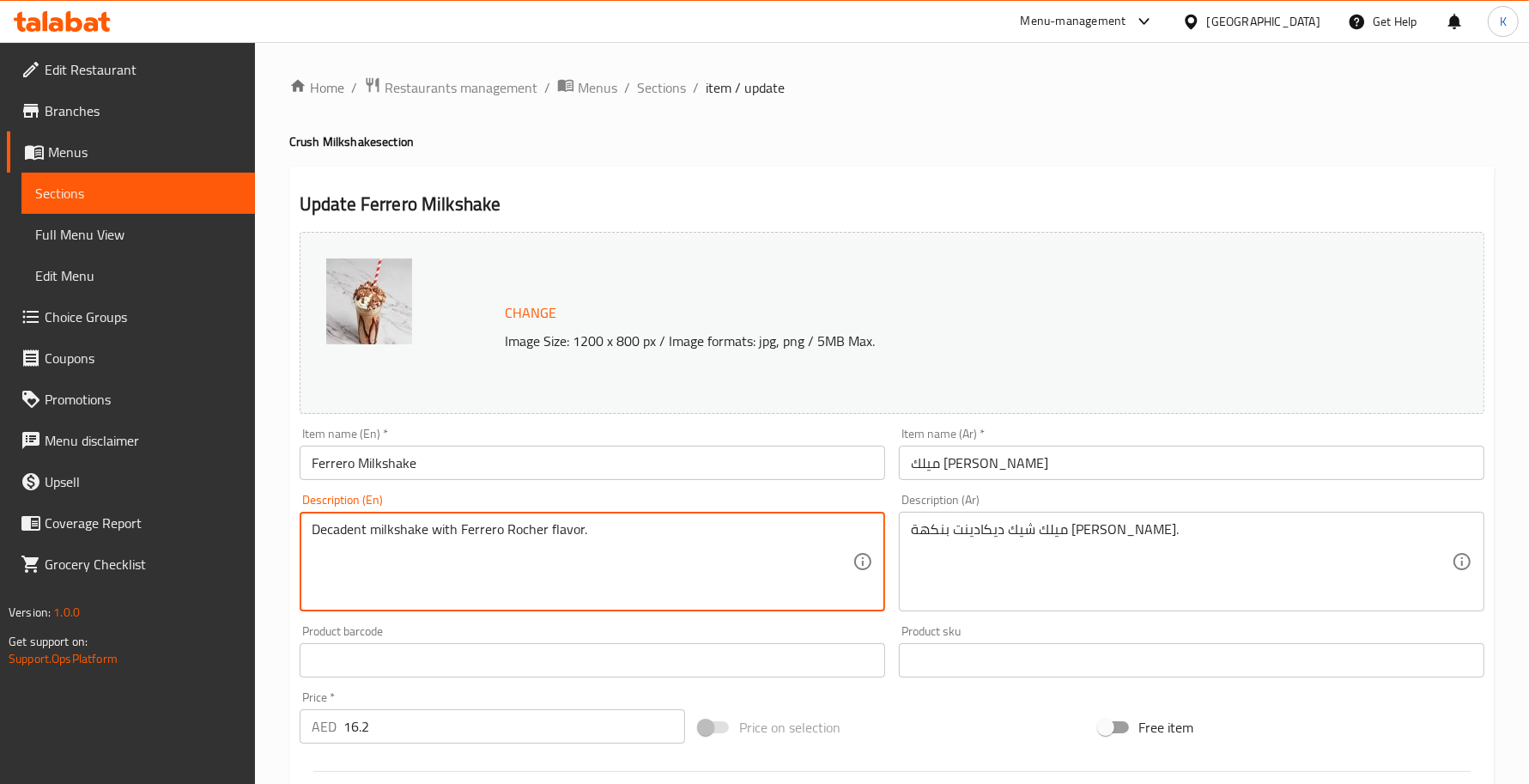
click at [359, 533] on textarea "Decadent milkshake with Ferrero Rocher flavor." at bounding box center [582, 562] width 541 height 82
type textarea "milkshake with Ferrero Rocher flavor."
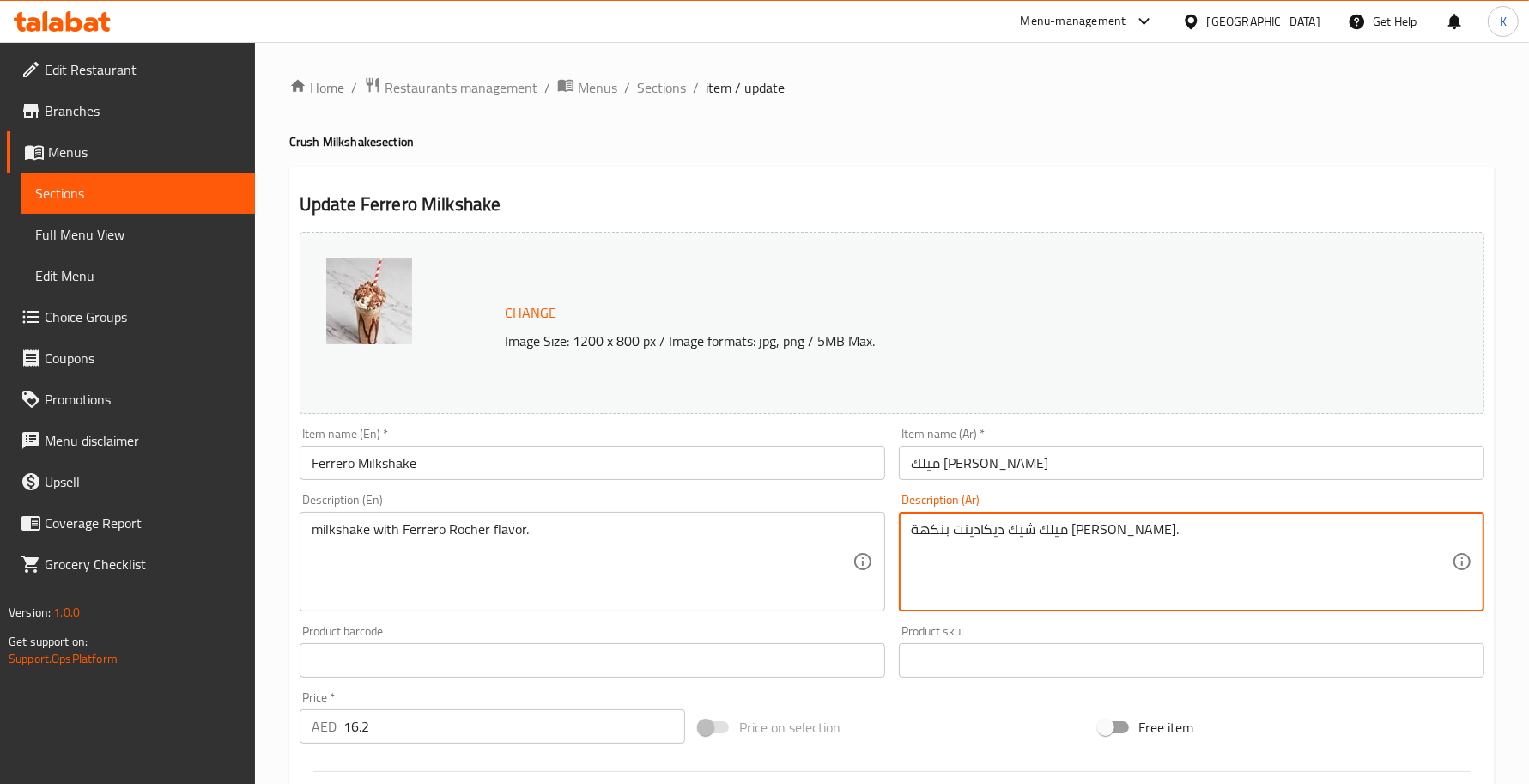
click at [1056, 541] on textarea "ميلك شيك ديكادينت بنكهة [PERSON_NAME]." at bounding box center [1181, 562] width 541 height 82
type textarea "ميلك شيك بنكهة فيريرو روشيه."
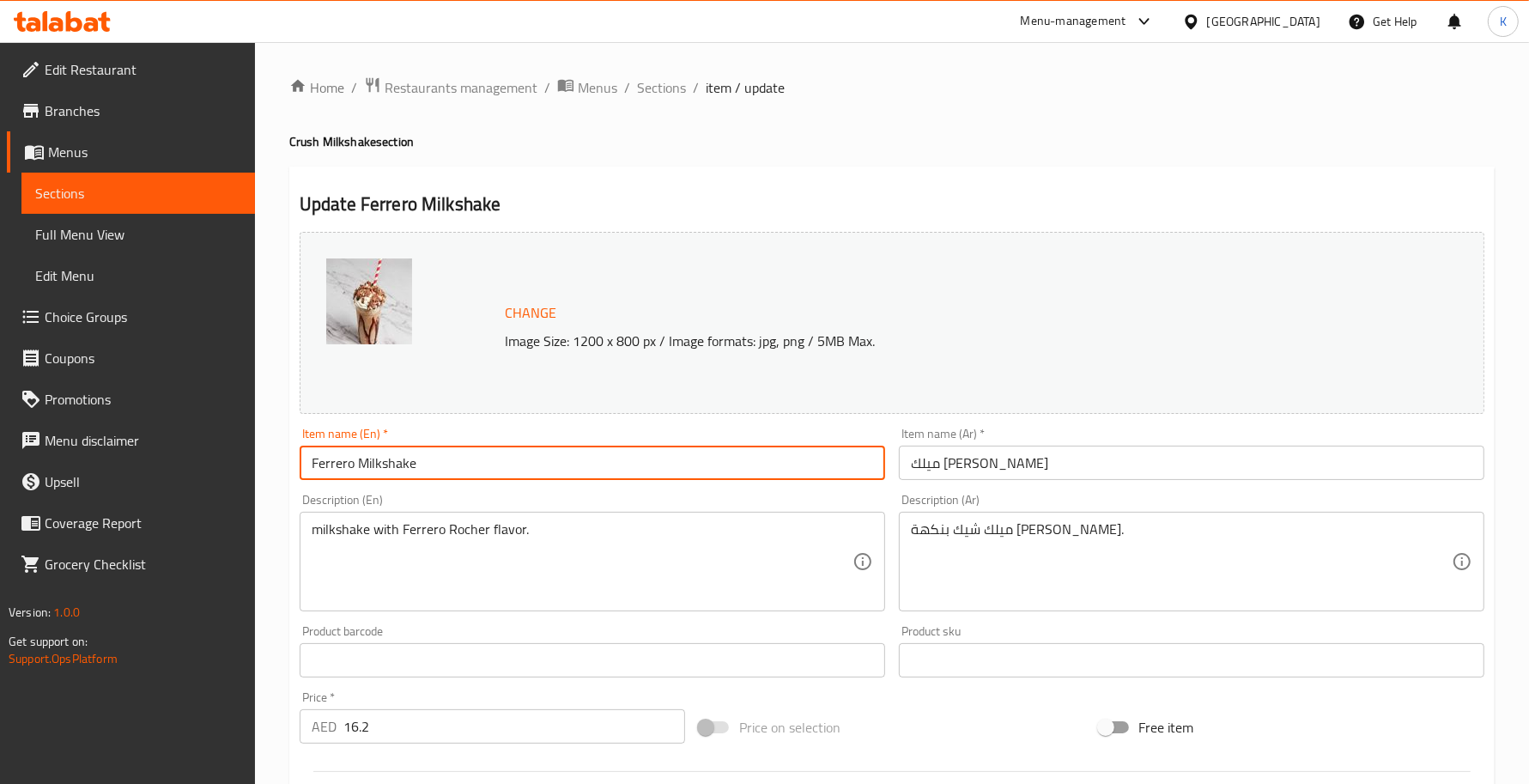
click at [561, 449] on input "Ferrero Milkshake" at bounding box center [592, 462] width 585 height 34
click at [647, 88] on span "Sections" at bounding box center [661, 87] width 49 height 20
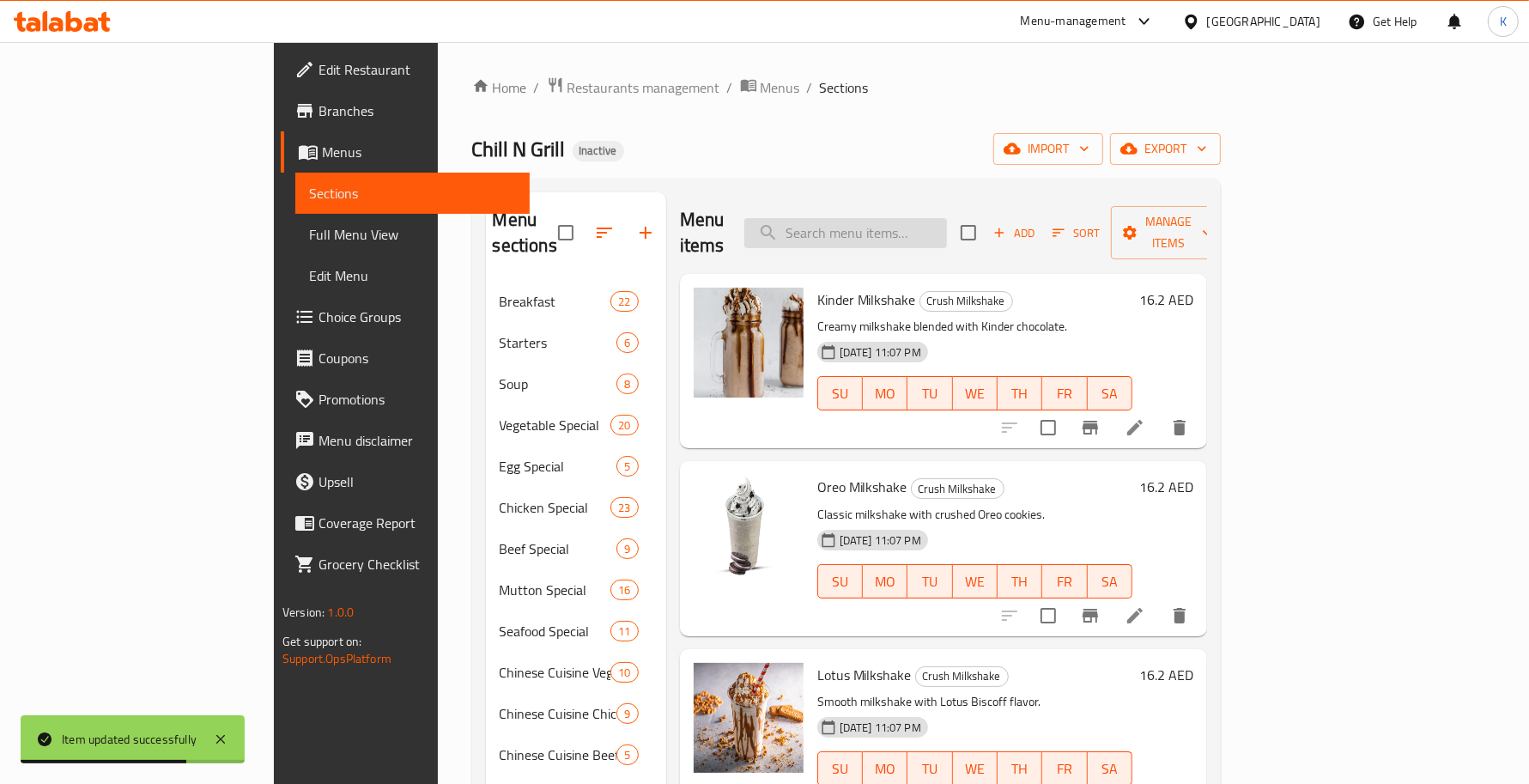
click at [947, 218] on input "search" at bounding box center [845, 233] width 203 height 30
paste input "Strawberry Mojito"
click at [947, 224] on input "Strawberry Mojito" at bounding box center [845, 233] width 203 height 30
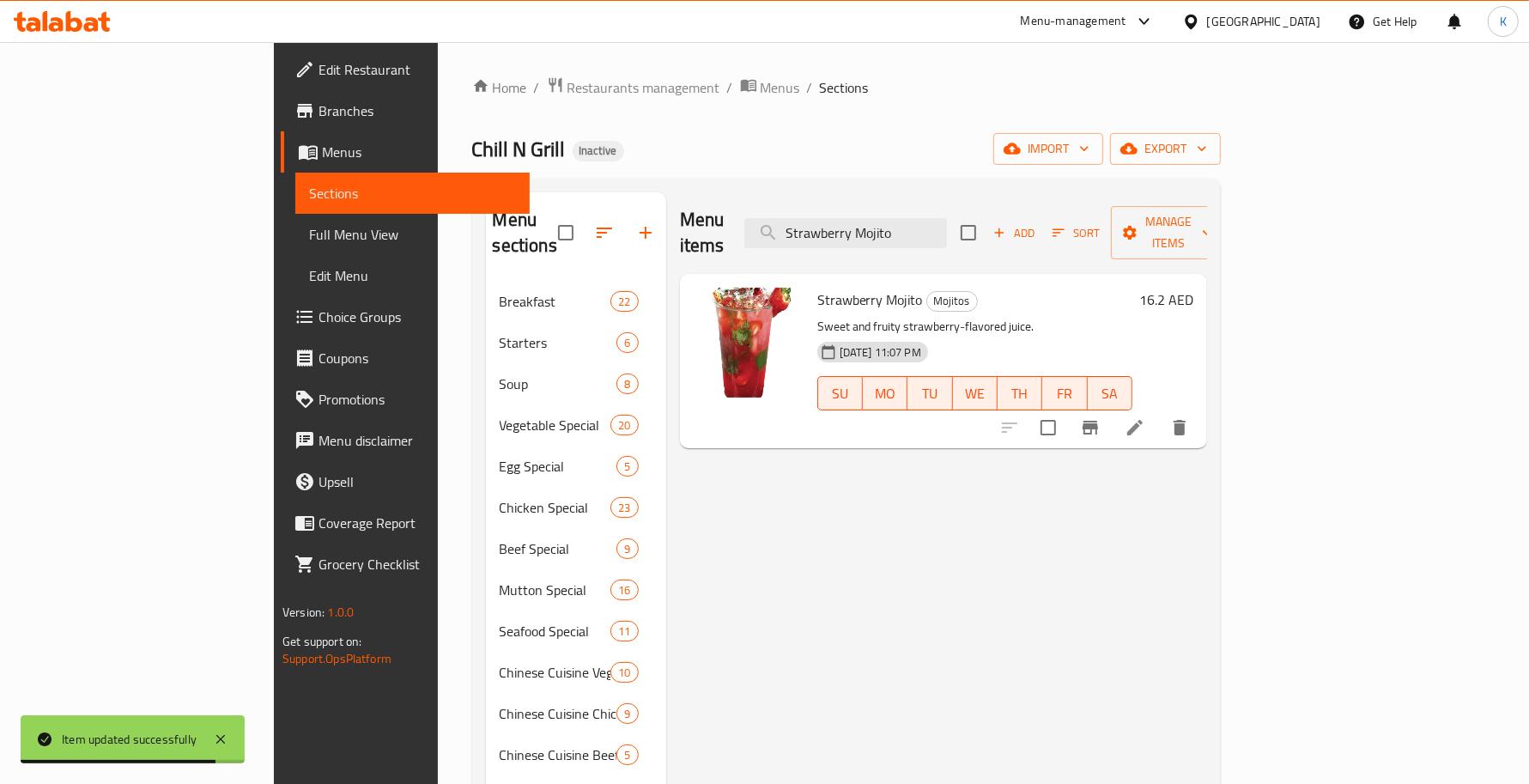
type input "Strawberry Mojito"
click at [1190, 417] on icon "delete" at bounding box center [1179, 427] width 20 height 20
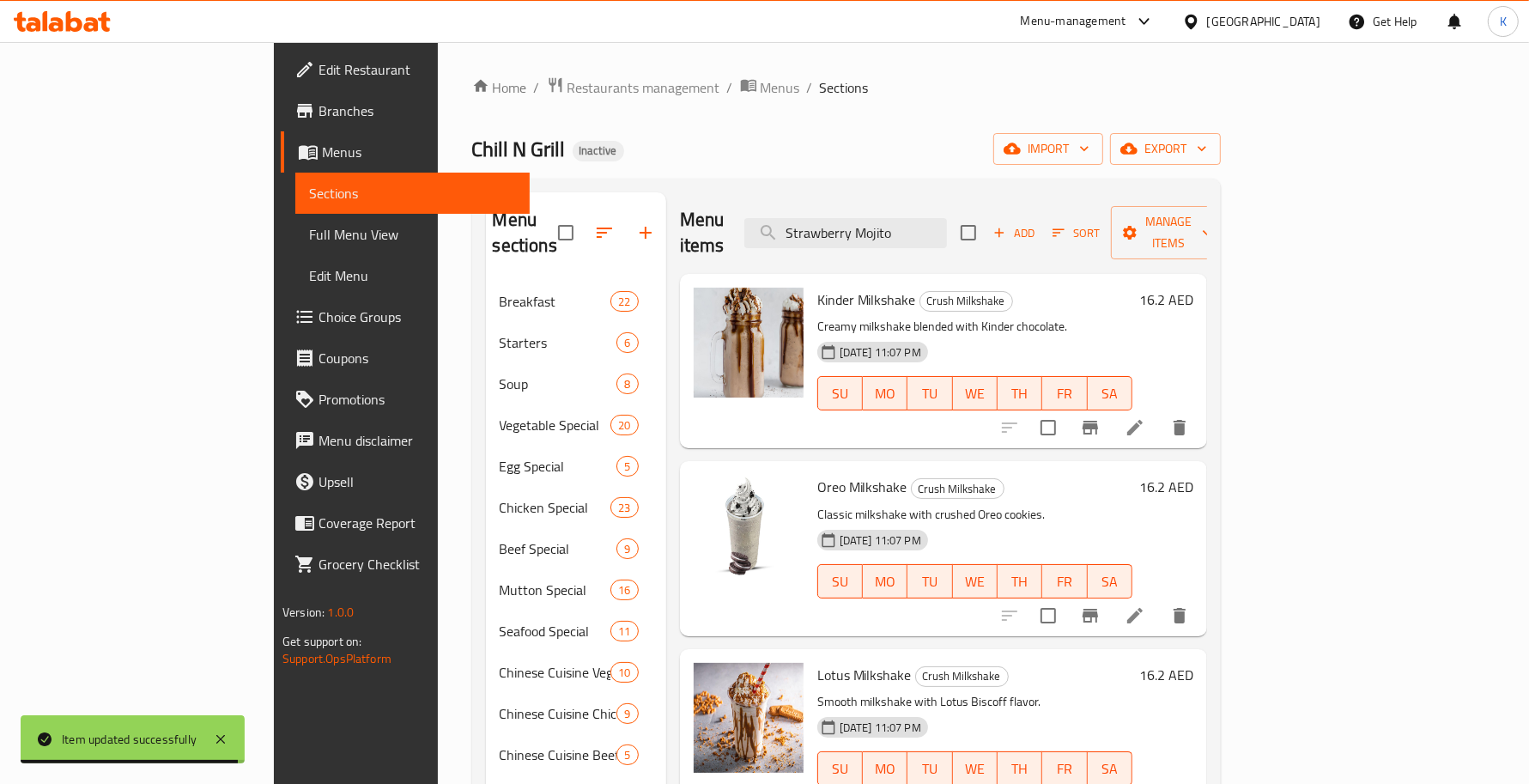
click at [993, 204] on div "Menu items Strawberry Mojito Add Sort Manage items" at bounding box center [943, 233] width 528 height 82
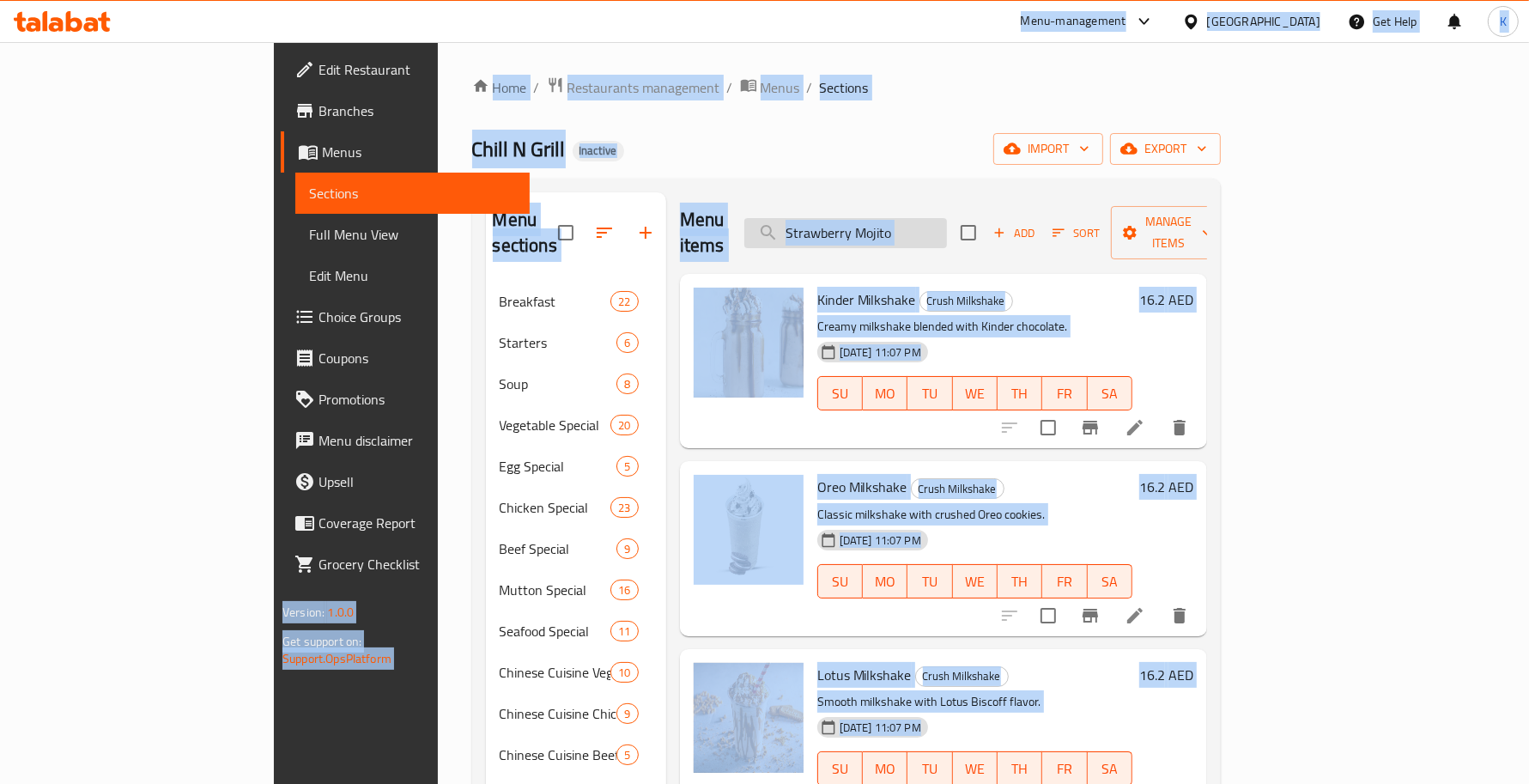
click at [947, 218] on input "Strawberry Mojito" at bounding box center [845, 233] width 203 height 30
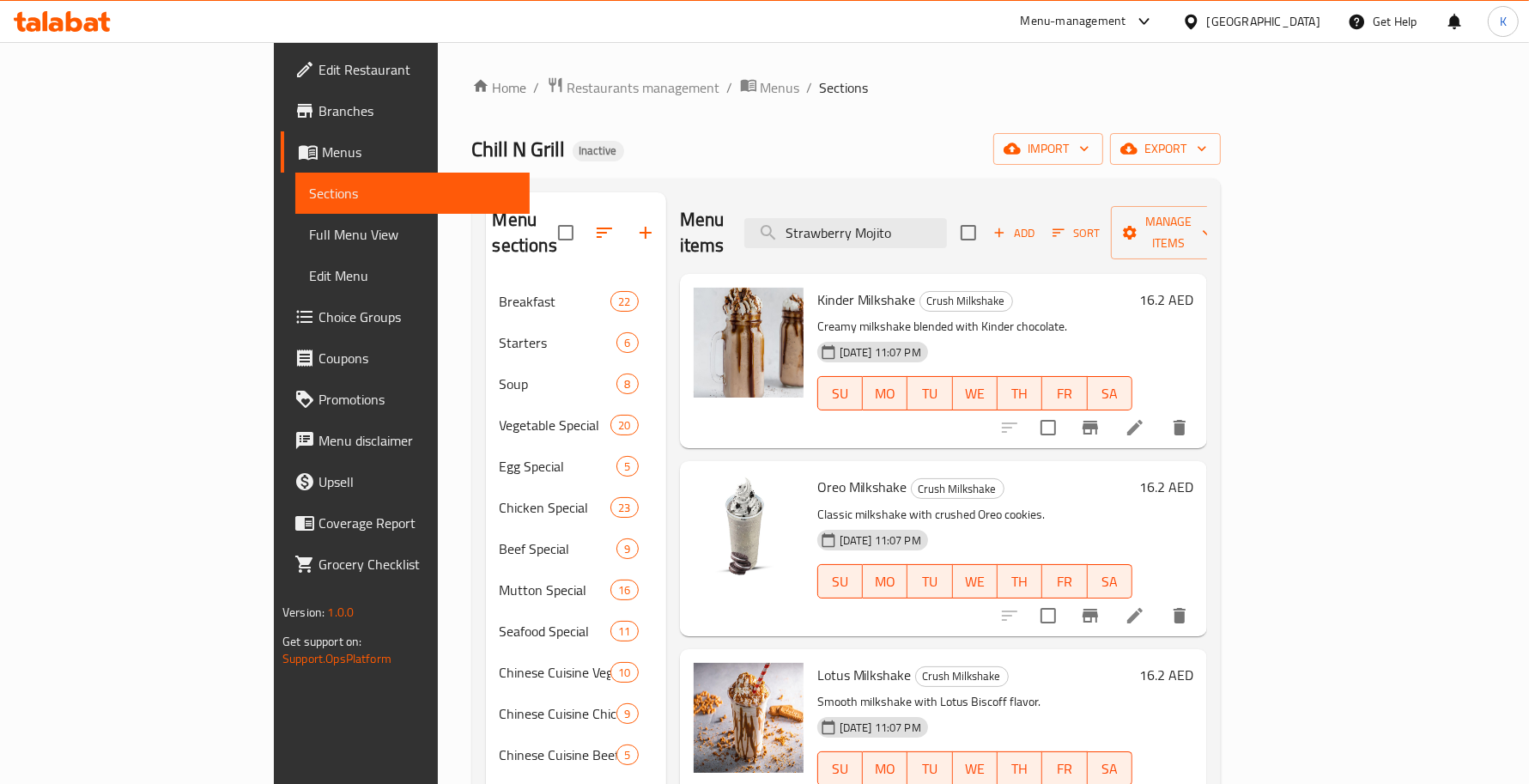
click at [1001, 203] on div "Menu items Strawberry Mojito Add Sort Manage items" at bounding box center [943, 233] width 528 height 82
click at [1008, 274] on div "Kinder Milkshake Crush Milkshake Creamy milkshake blended with Kinder chocolate…" at bounding box center [943, 361] width 528 height 175
click at [947, 228] on input "Strawberry Mojito" at bounding box center [845, 233] width 203 height 30
paste input "Strawberry Mojito"
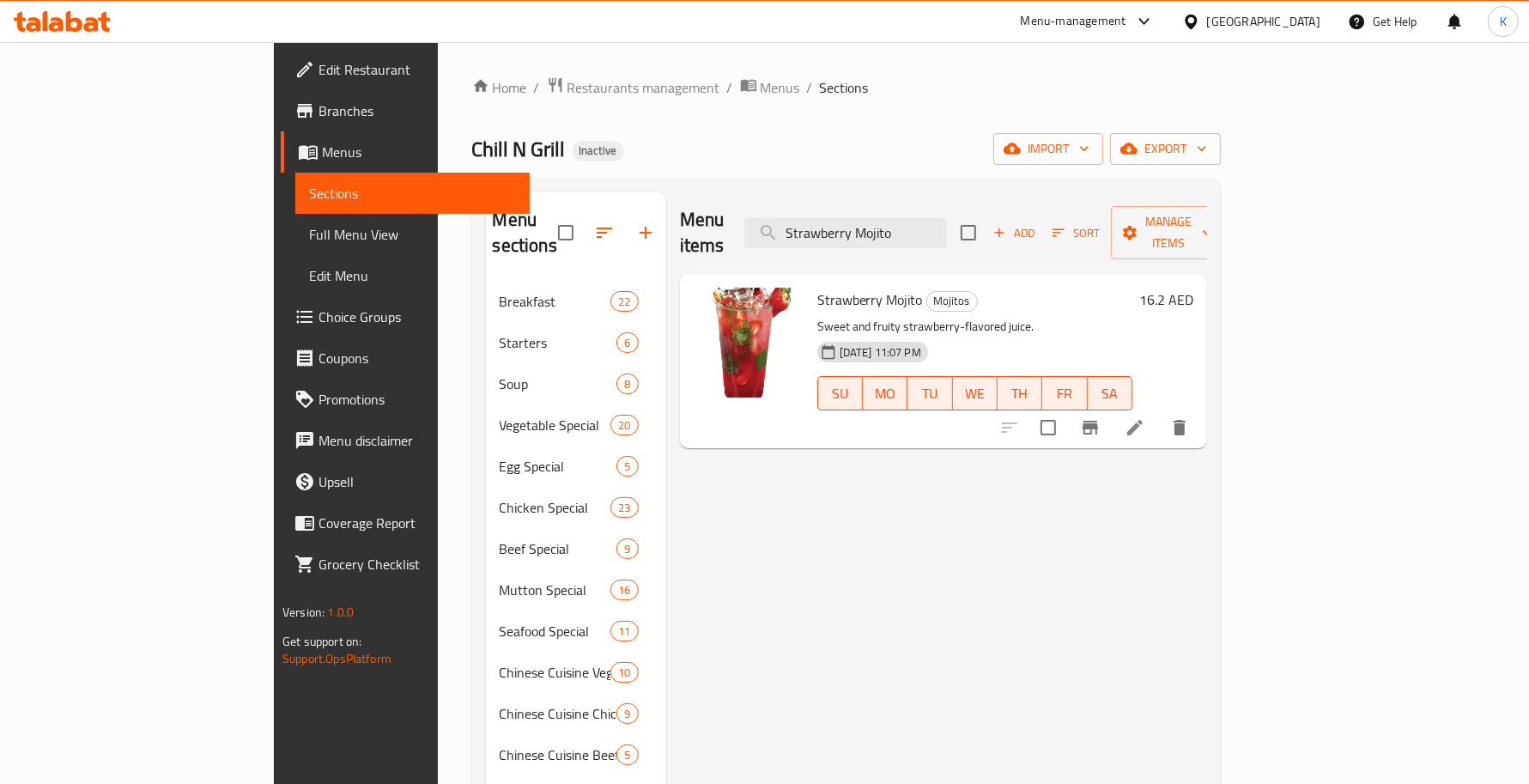
click at [1190, 417] on icon "delete" at bounding box center [1179, 427] width 20 height 20
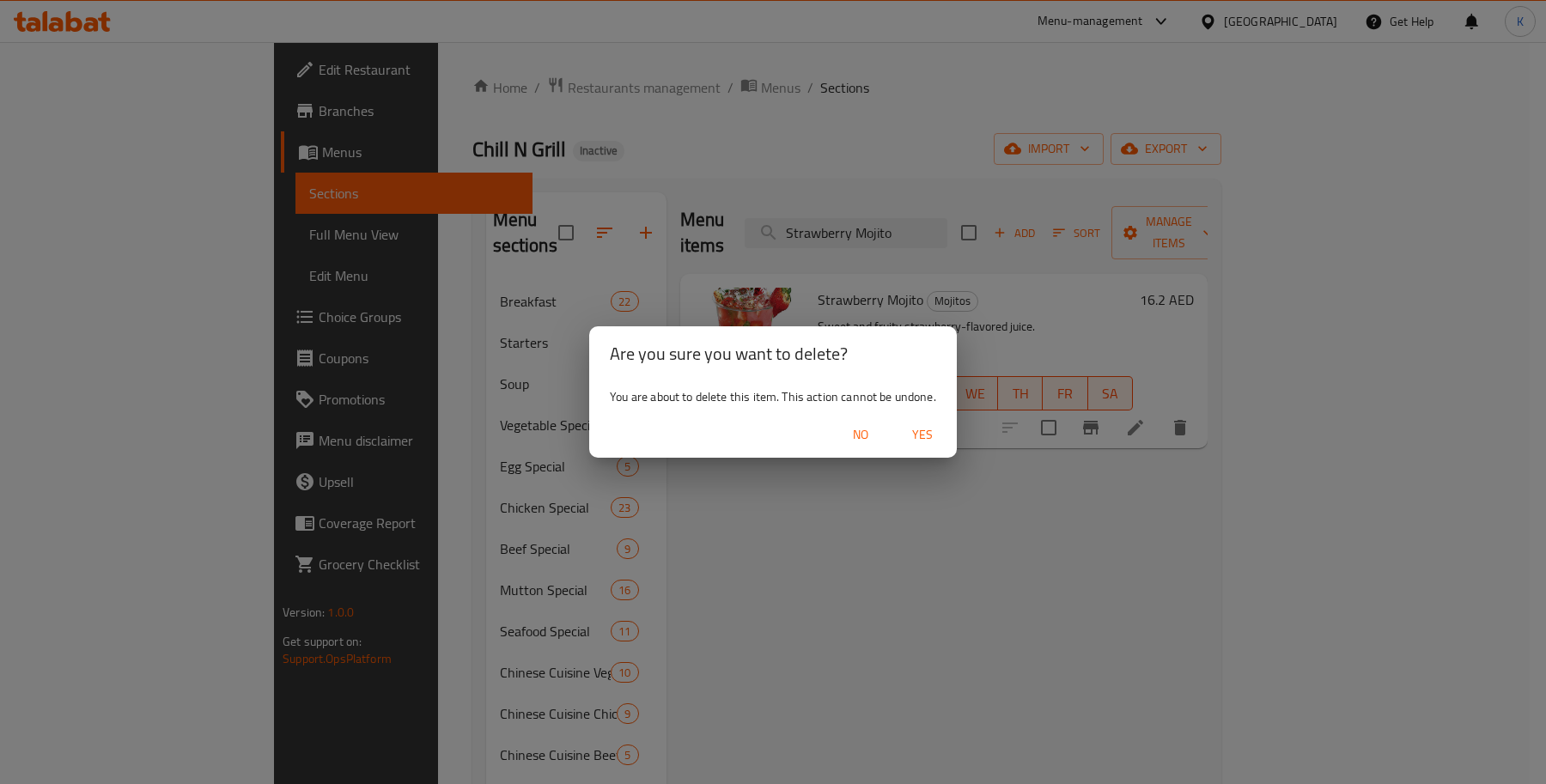
click at [928, 434] on span "Yes" at bounding box center [922, 435] width 41 height 21
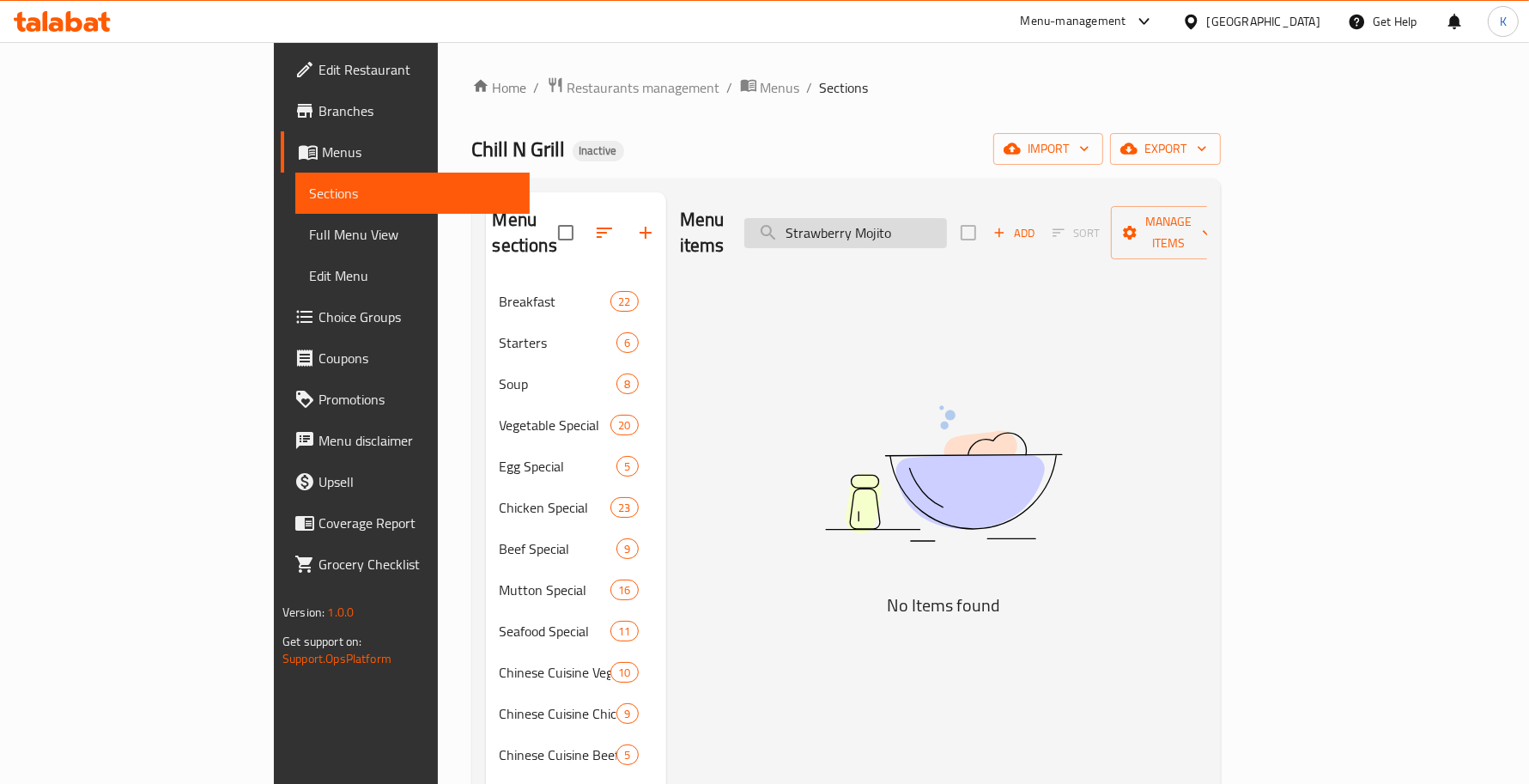
click at [947, 218] on input "Strawberry Mojito" at bounding box center [845, 233] width 203 height 30
paste input "Kiwi"
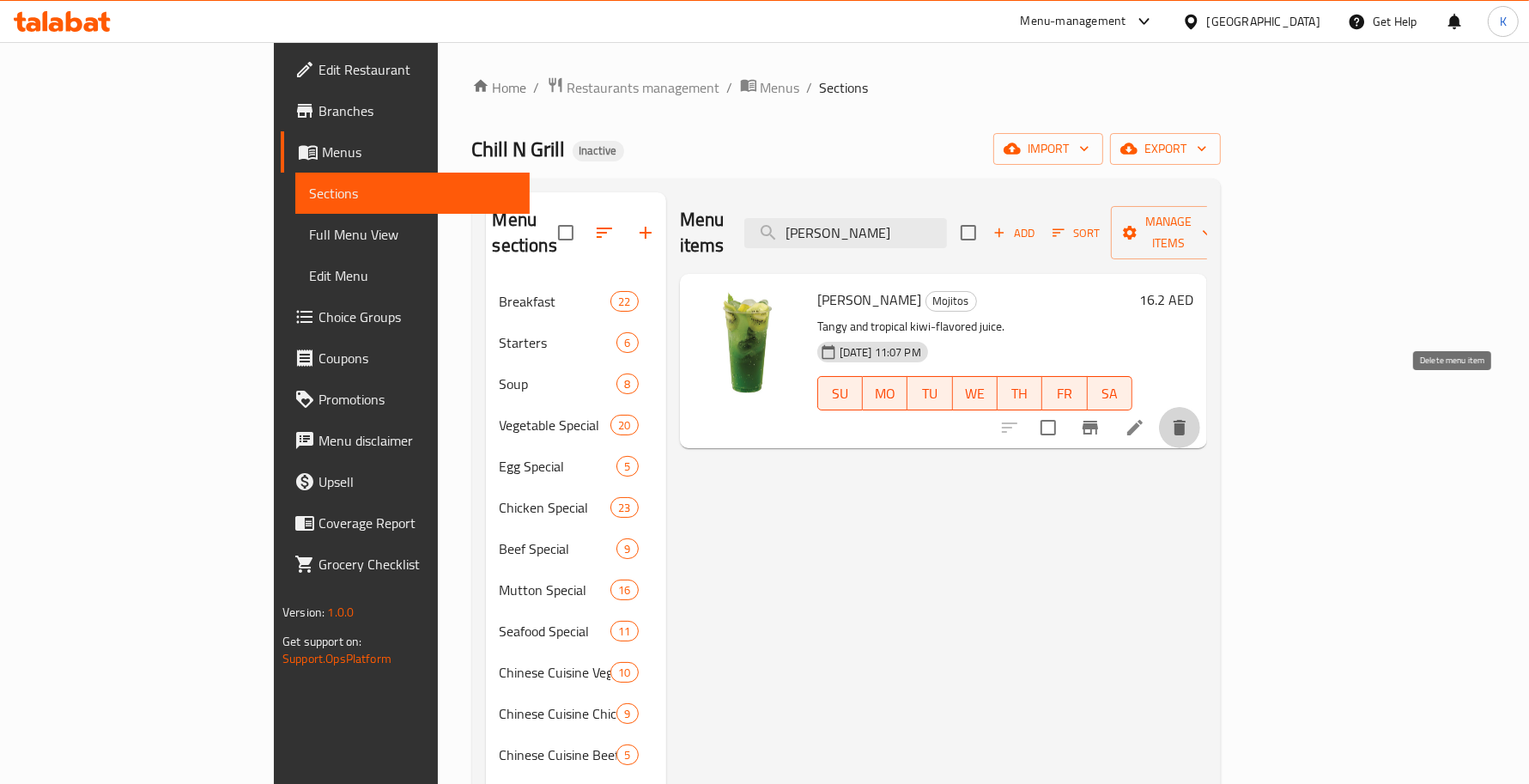
click at [1186, 419] on icon "delete" at bounding box center [1179, 427] width 12 height 16
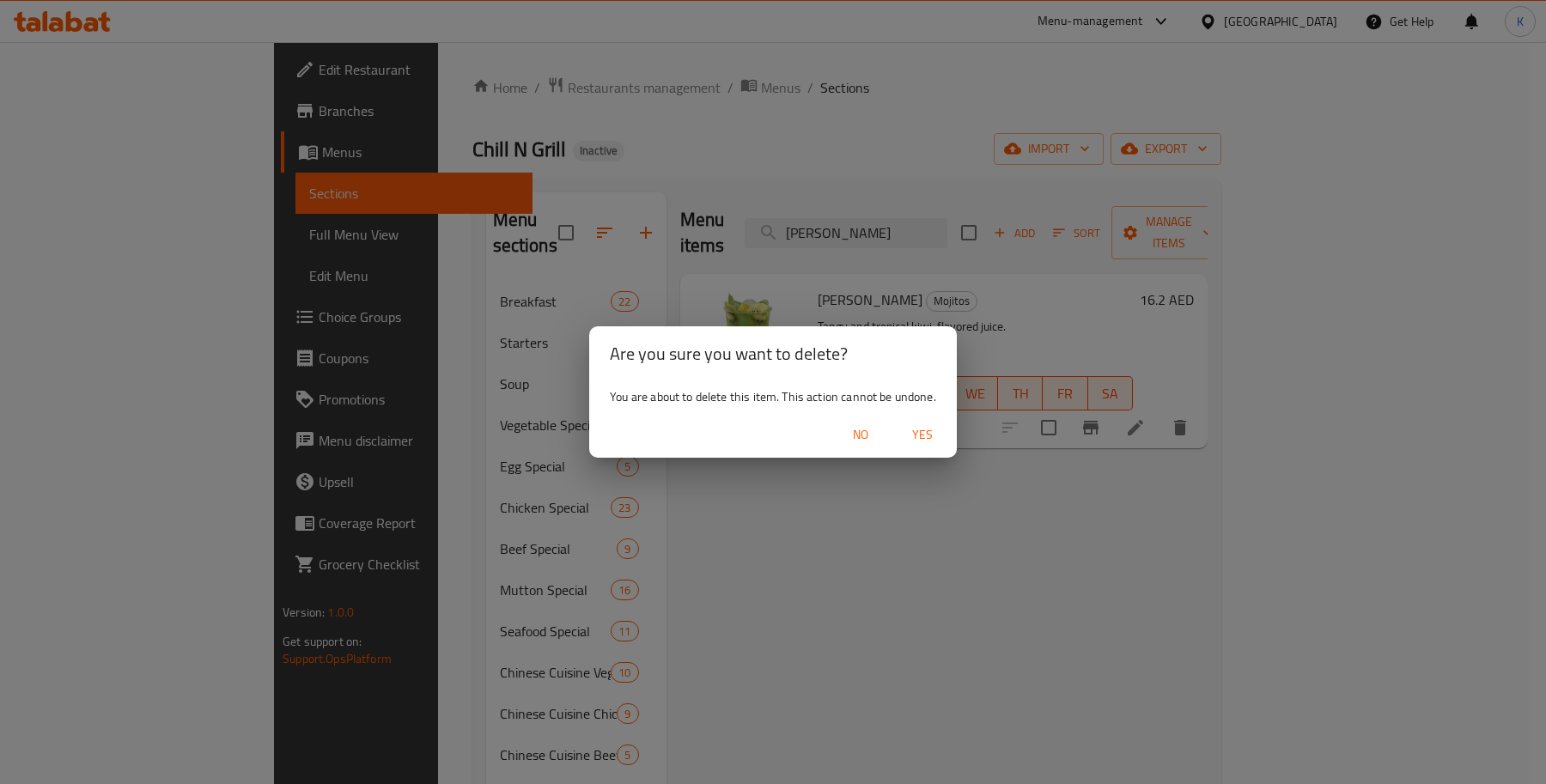
click at [930, 439] on span "Yes" at bounding box center [922, 435] width 41 height 21
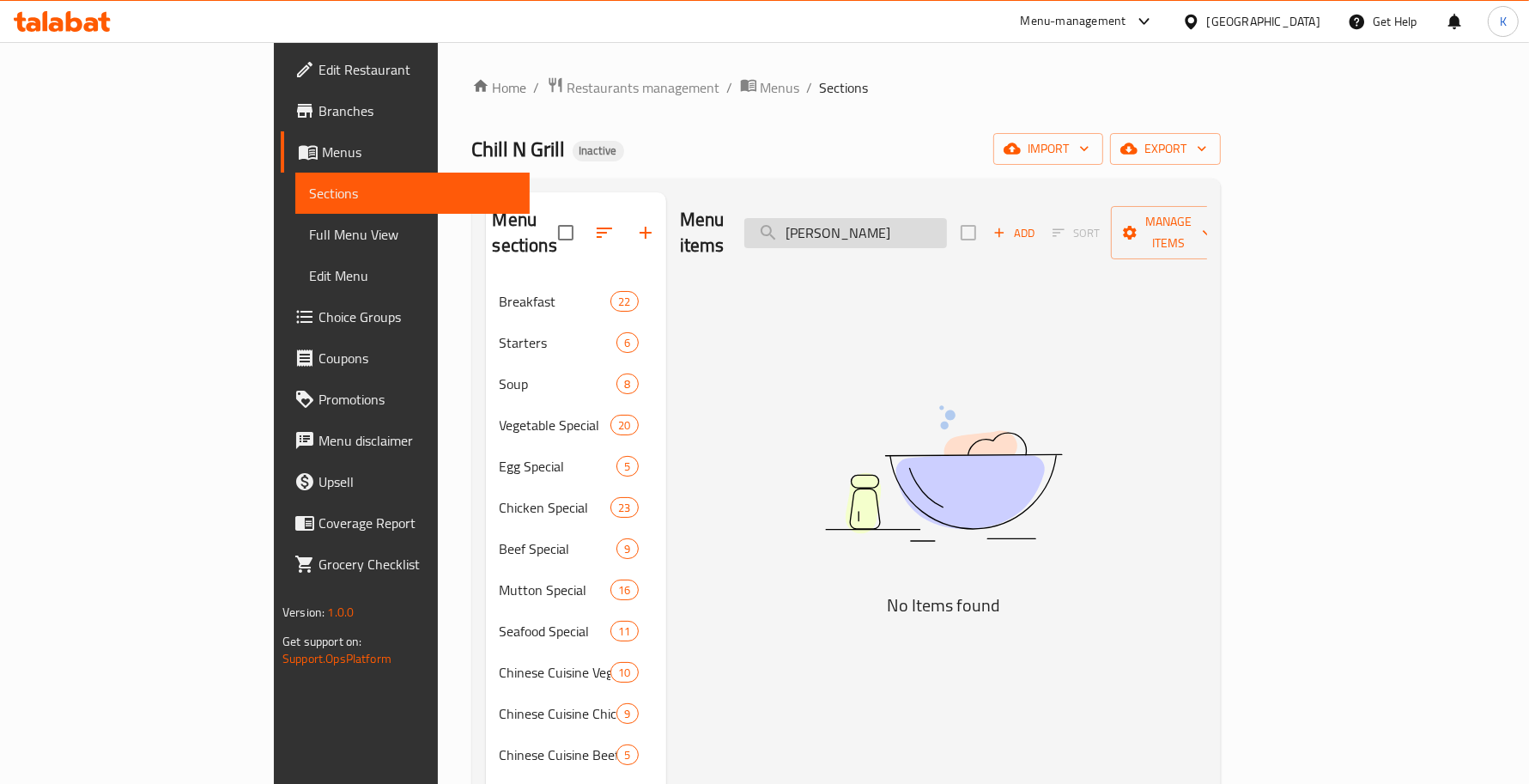
click at [907, 218] on input "[PERSON_NAME]" at bounding box center [845, 233] width 203 height 30
paste input "sun"
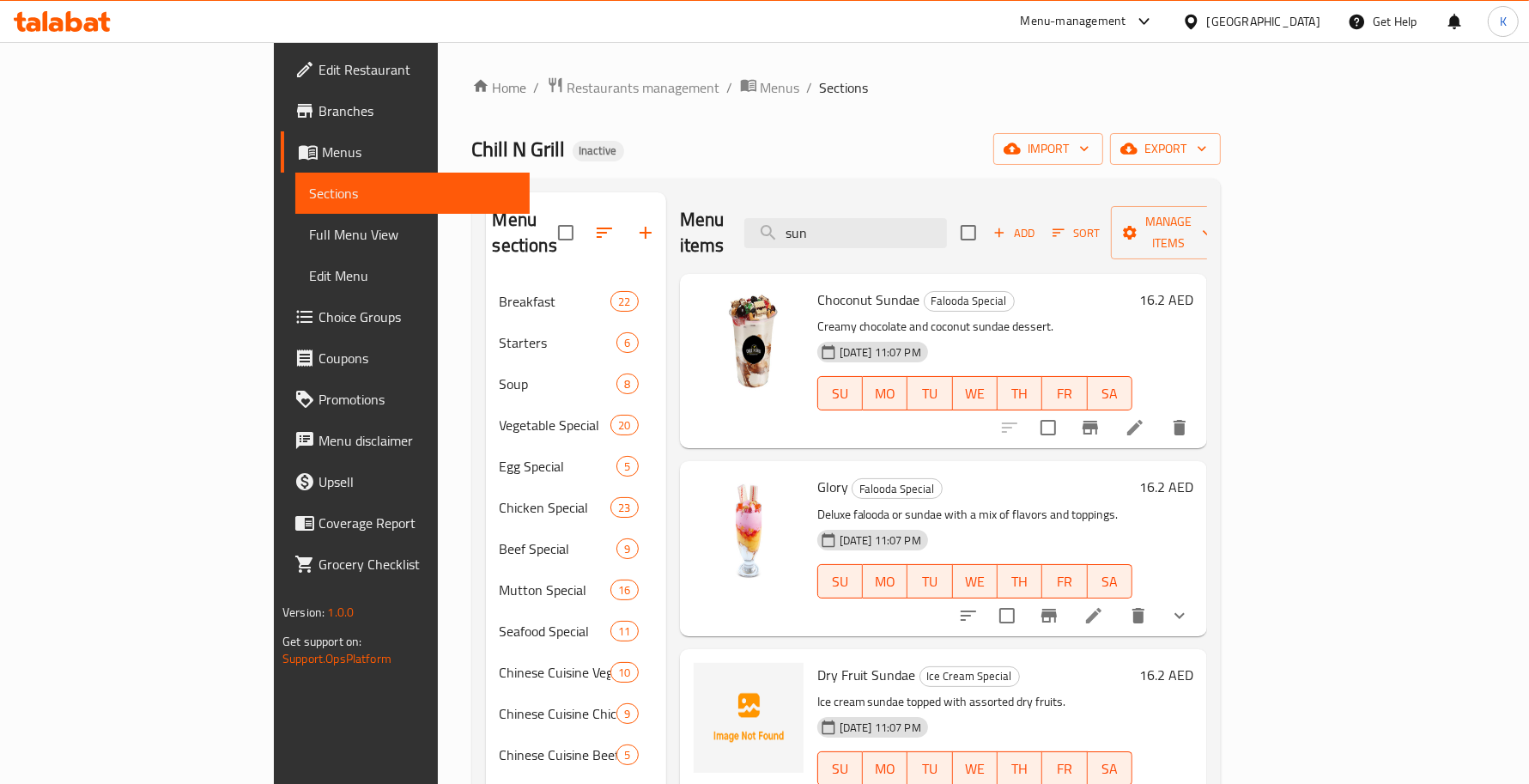
type input "sun"
click at [1158, 412] on li at bounding box center [1134, 428] width 48 height 31
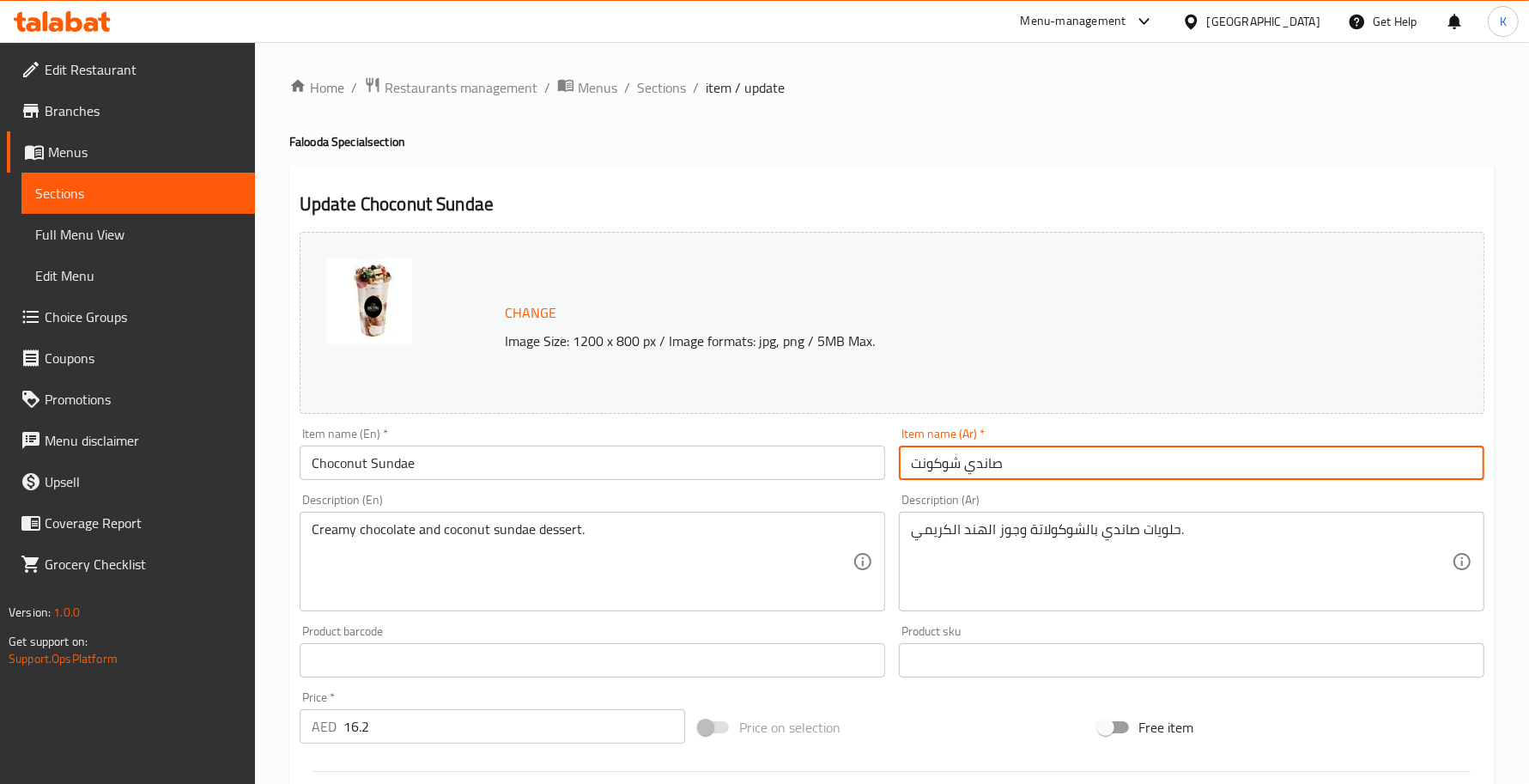
click at [987, 468] on input "صاندي شوكونت" at bounding box center [1192, 462] width 585 height 34
click at [977, 468] on input "صندي شوكونت" at bounding box center [1192, 462] width 585 height 34
click at [986, 462] on input "صنداي شوكونت" at bounding box center [1192, 462] width 585 height 34
type input "صنداي شوكونت"
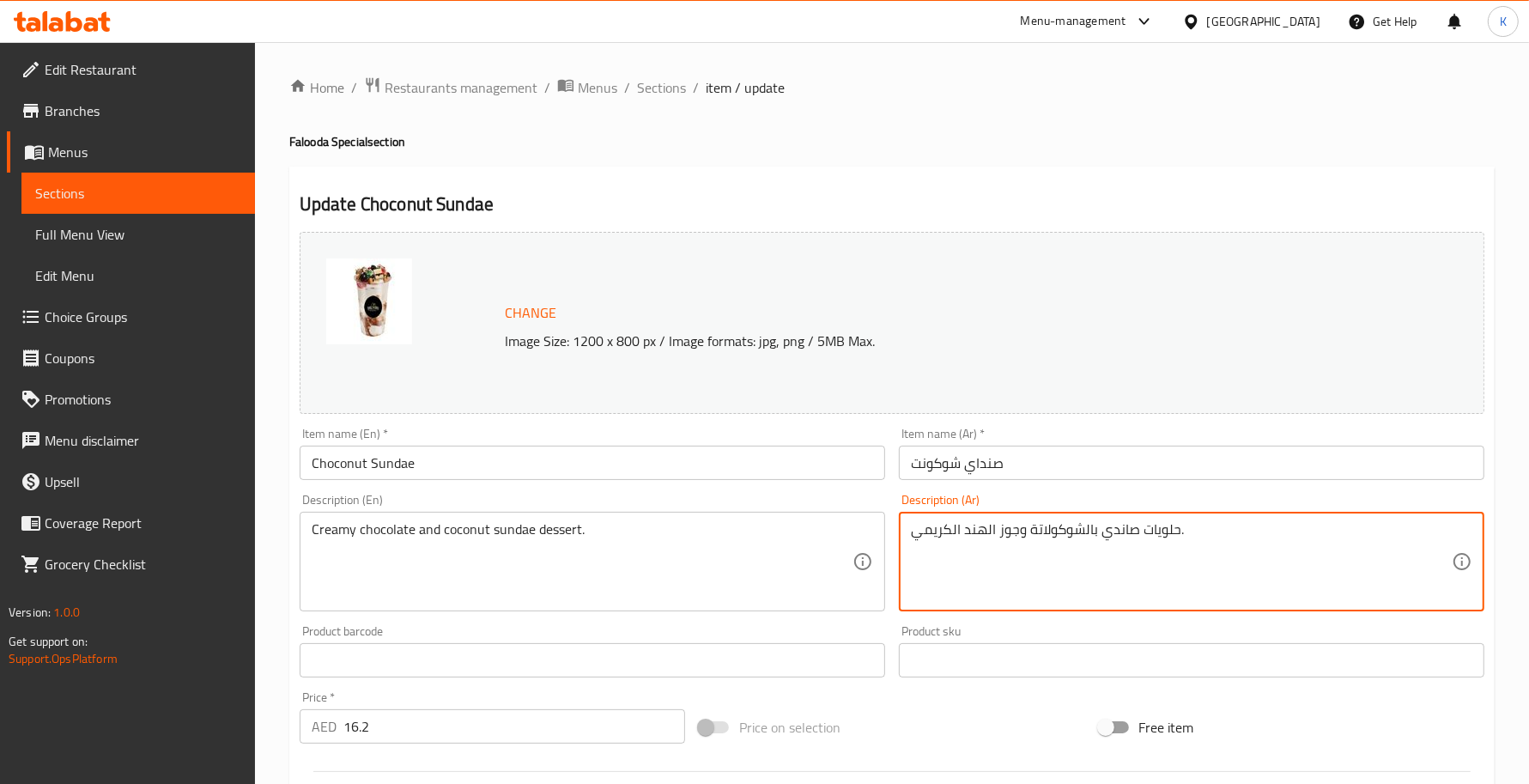
click at [1113, 533] on textarea "حلويات صاندي بالشوكولاتة وجوز الهند الكريمي." at bounding box center [1181, 562] width 541 height 82
paste textarea "ندا"
type textarea "حلويات صنداي بالشوكولاتة وجوز الهند الكريمي."
click at [1115, 466] on input "صنداي شوكونت" at bounding box center [1192, 462] width 585 height 34
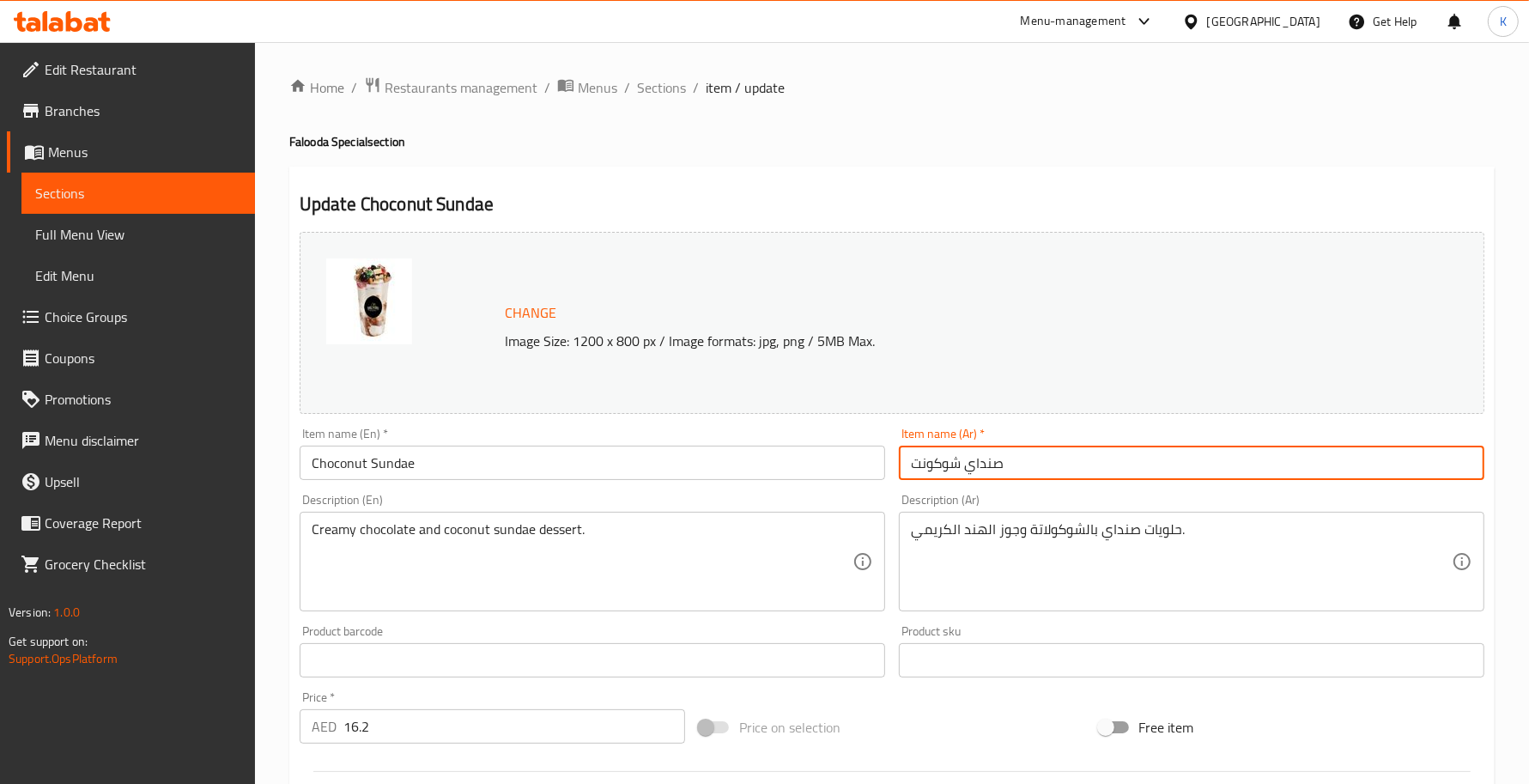
click at [389, 460] on input "Choconut Sundae" at bounding box center [592, 462] width 585 height 34
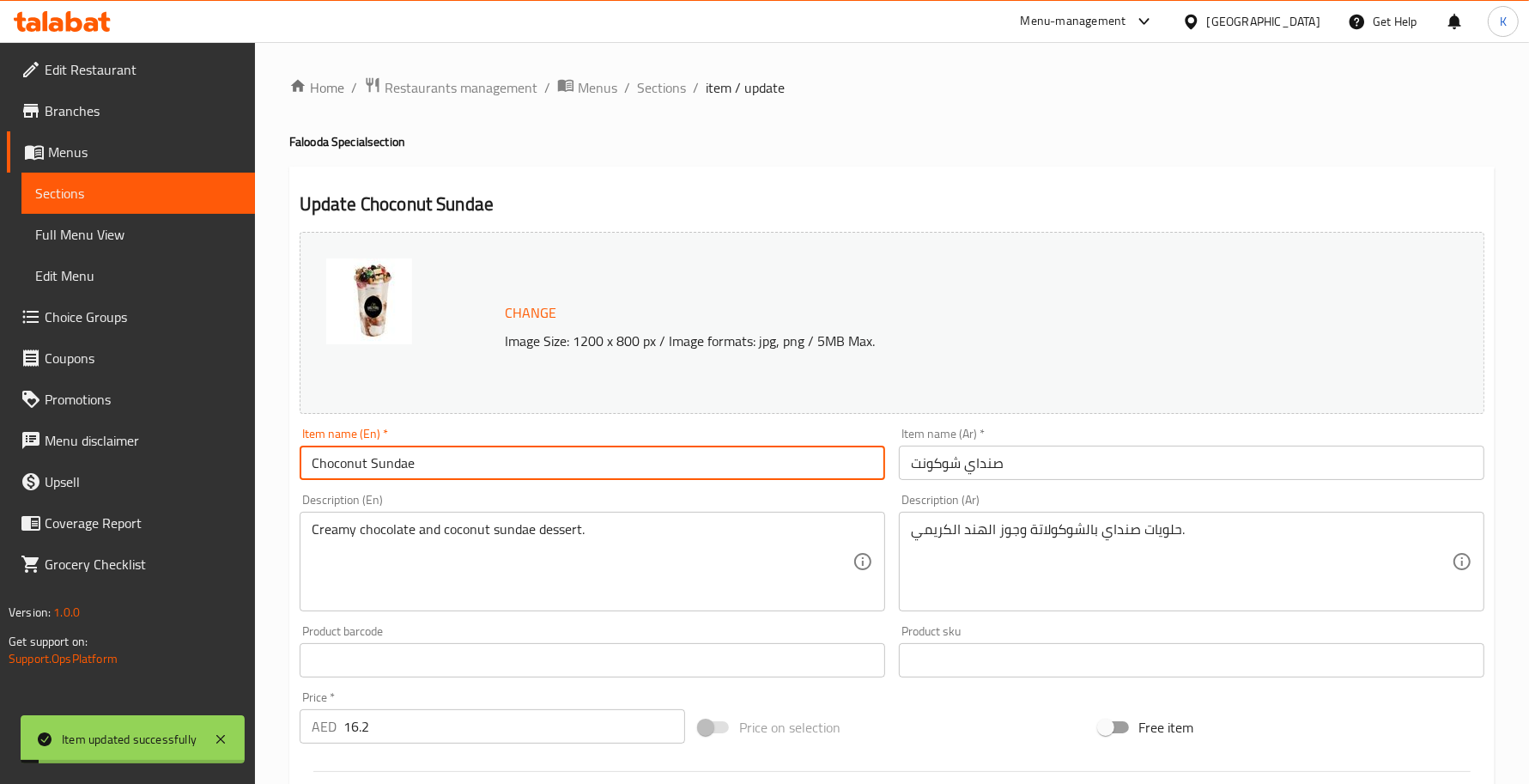
click at [389, 460] on input "Choconut Sundae" at bounding box center [592, 462] width 585 height 34
drag, startPoint x: 665, startPoint y: 83, endPoint x: 826, endPoint y: 175, distance: 185.4
click at [663, 83] on span "Sections" at bounding box center [661, 87] width 49 height 20
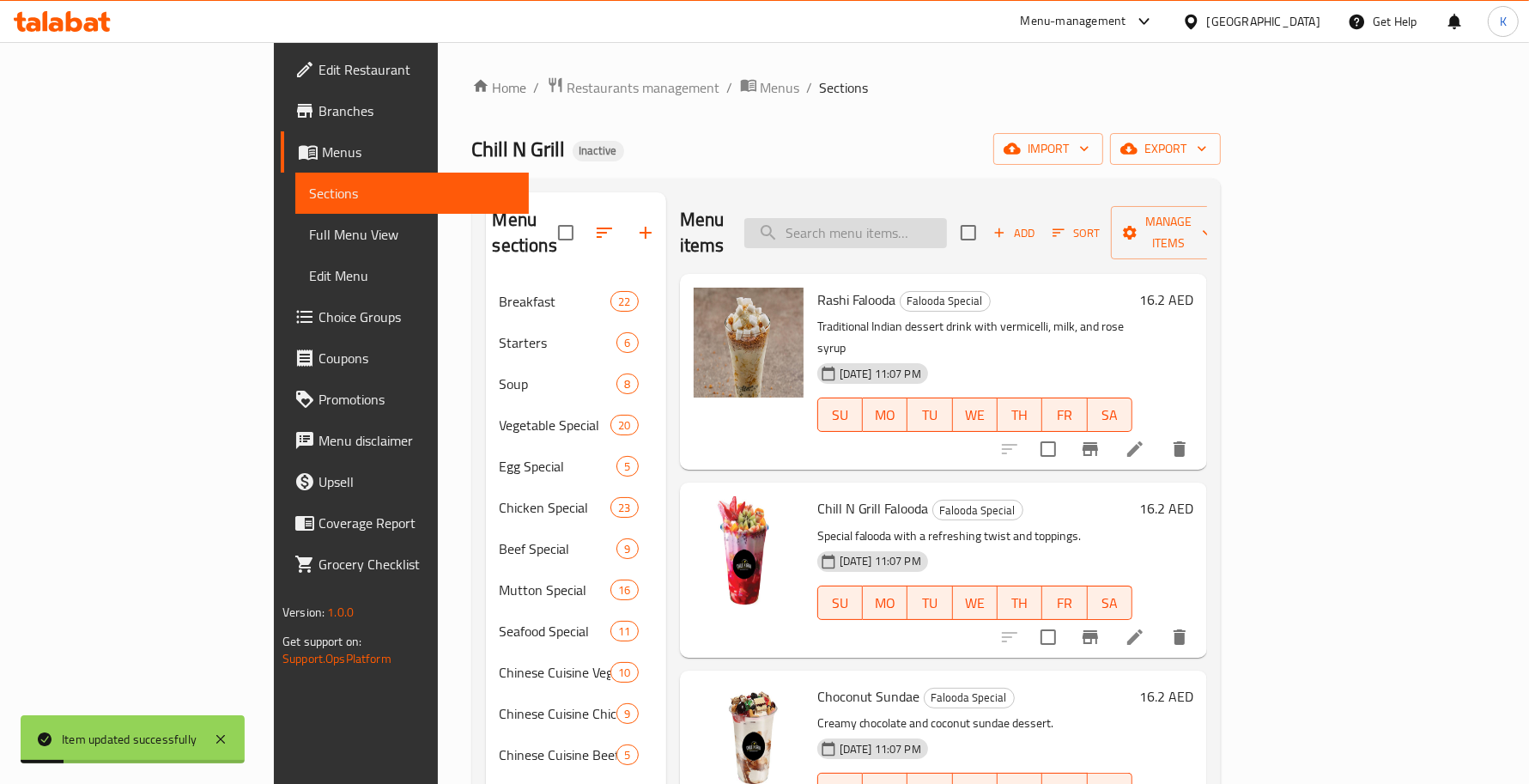
click at [913, 218] on input "search" at bounding box center [845, 233] width 203 height 30
paste input "Sundae"
type input "Sundae"
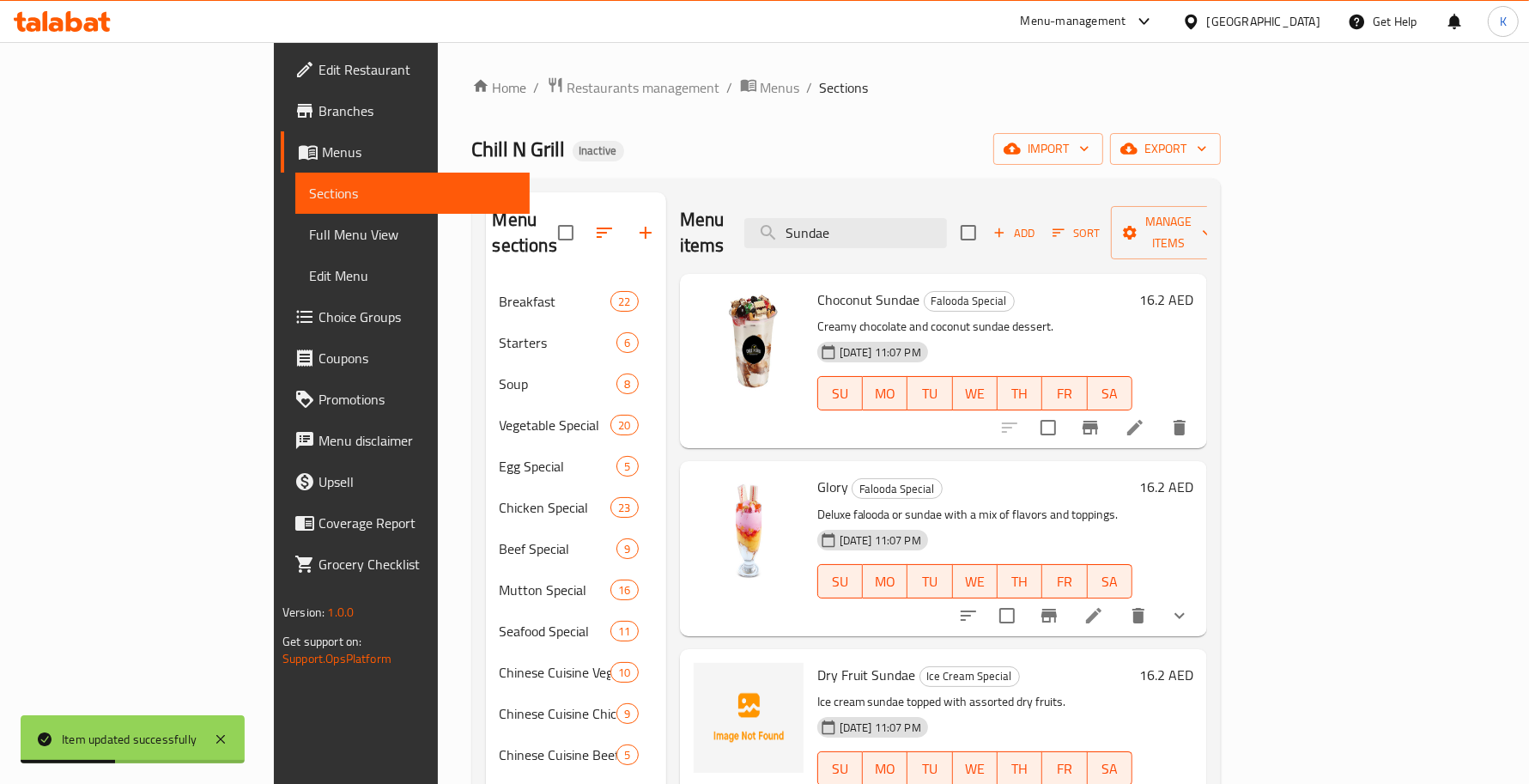
click at [1104, 606] on icon at bounding box center [1093, 615] width 20 height 20
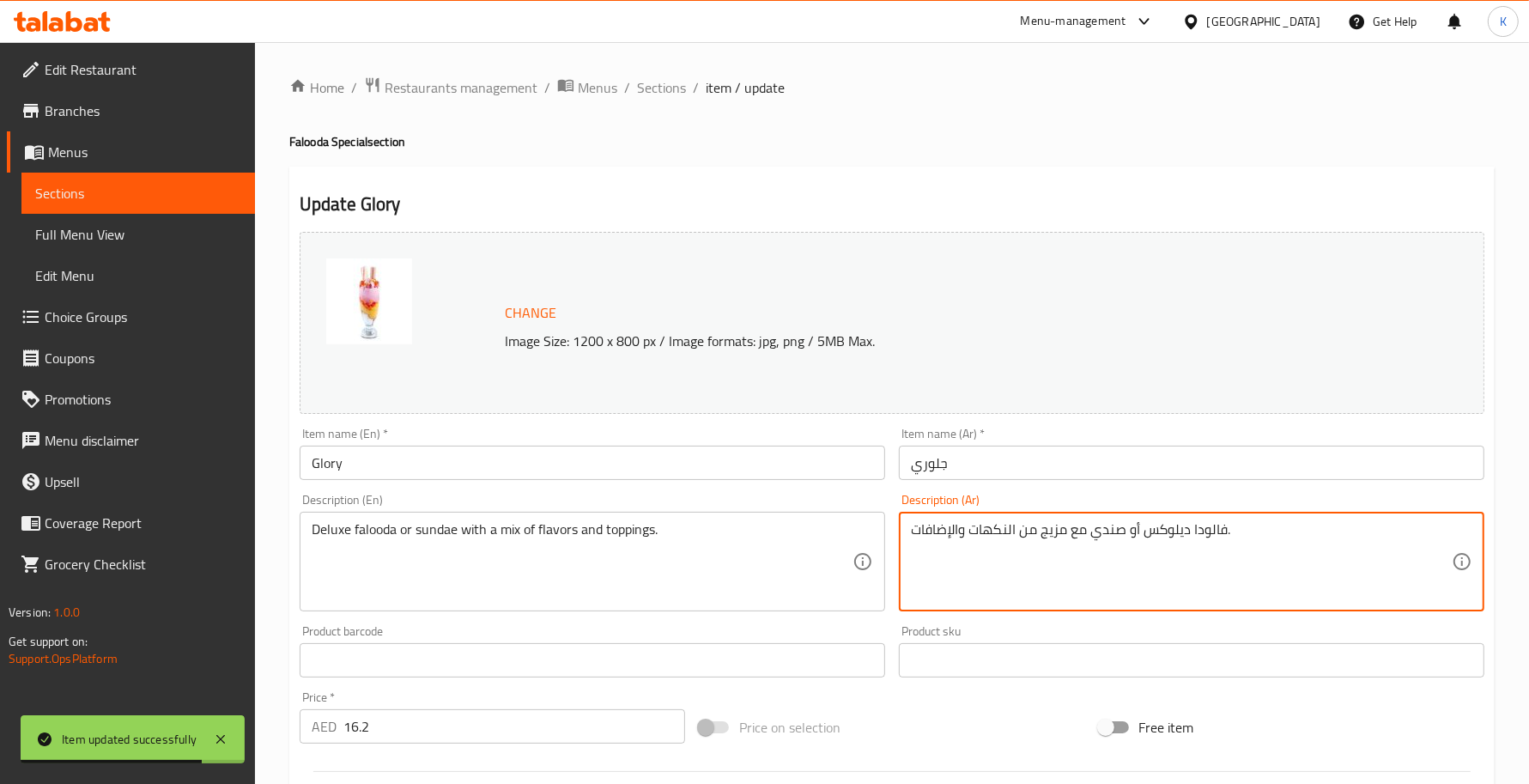
click at [1106, 539] on textarea "فالودا ديلوكس أو صندي مع مزيج من النكهات والإضافات." at bounding box center [1181, 562] width 541 height 82
paste textarea
click at [1096, 529] on textarea "فالودا ديلوكس أو صندي مع مزيج من النكهات والإضافات." at bounding box center [1181, 562] width 541 height 82
paste textarea "ا"
type textarea "فالودا ديلوكس أو صنداي مع مزيج من النكهات والإضافات."
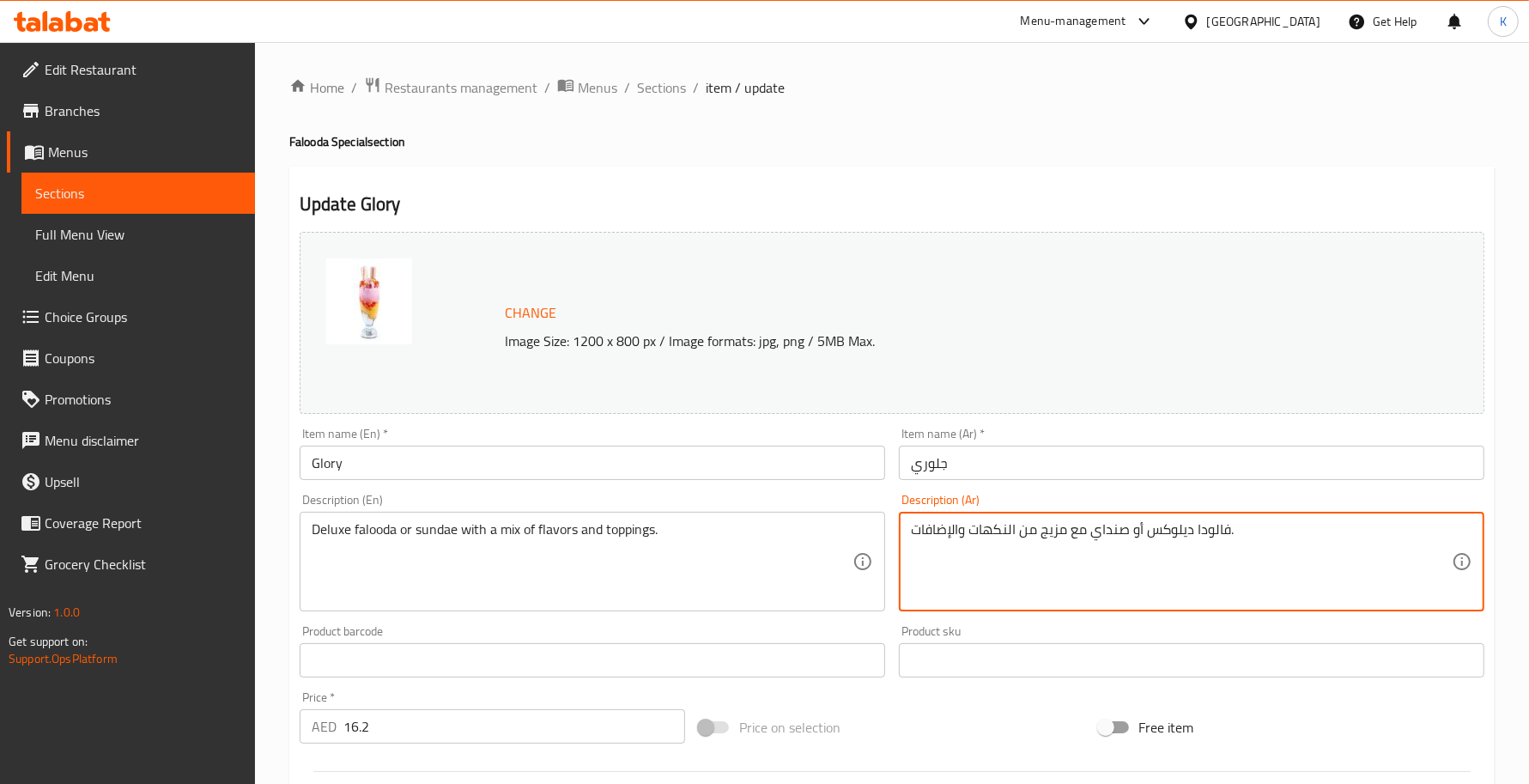
click at [1010, 470] on input "جلوري" at bounding box center [1192, 462] width 585 height 34
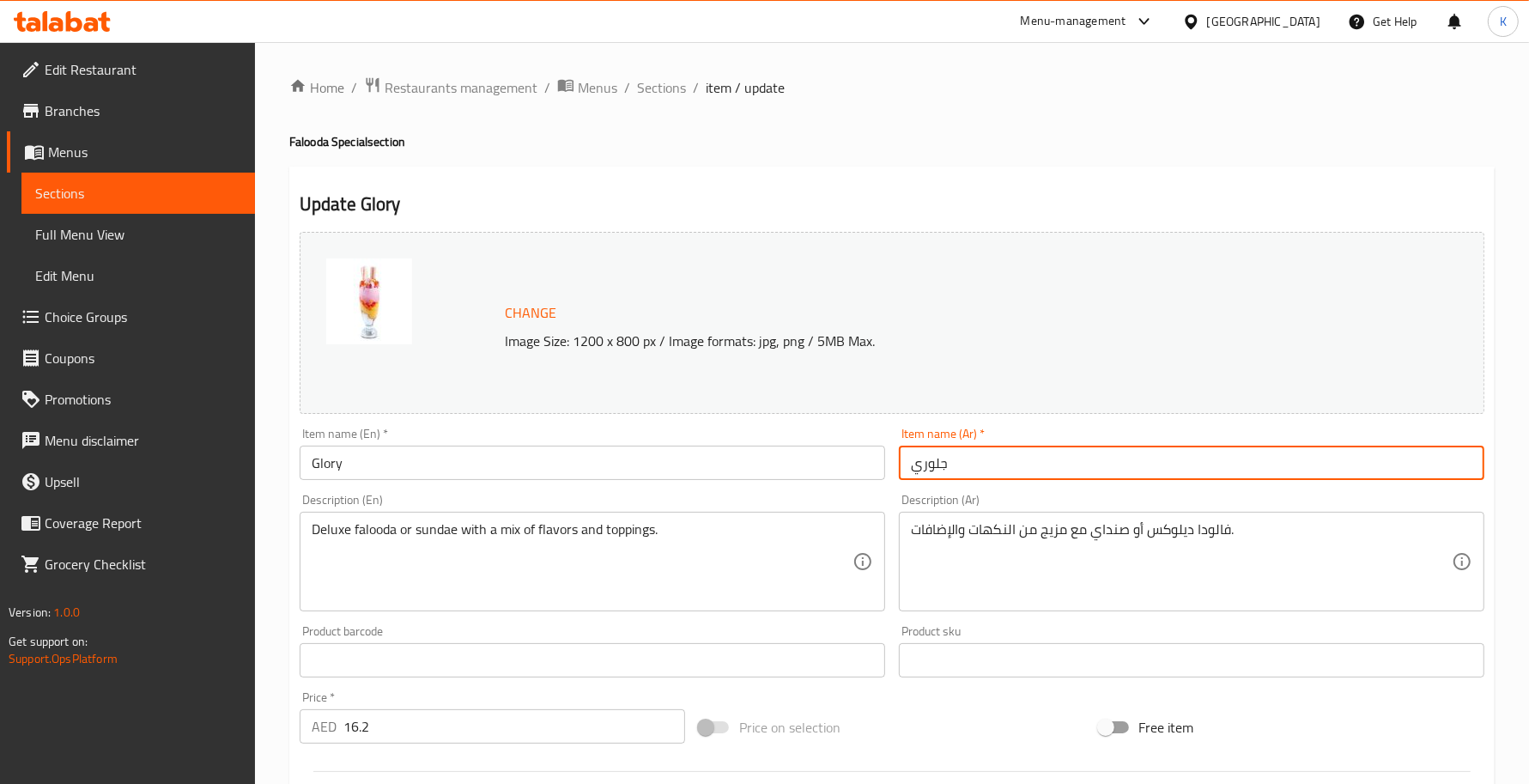
click at [521, 477] on input "Glory" at bounding box center [592, 462] width 585 height 34
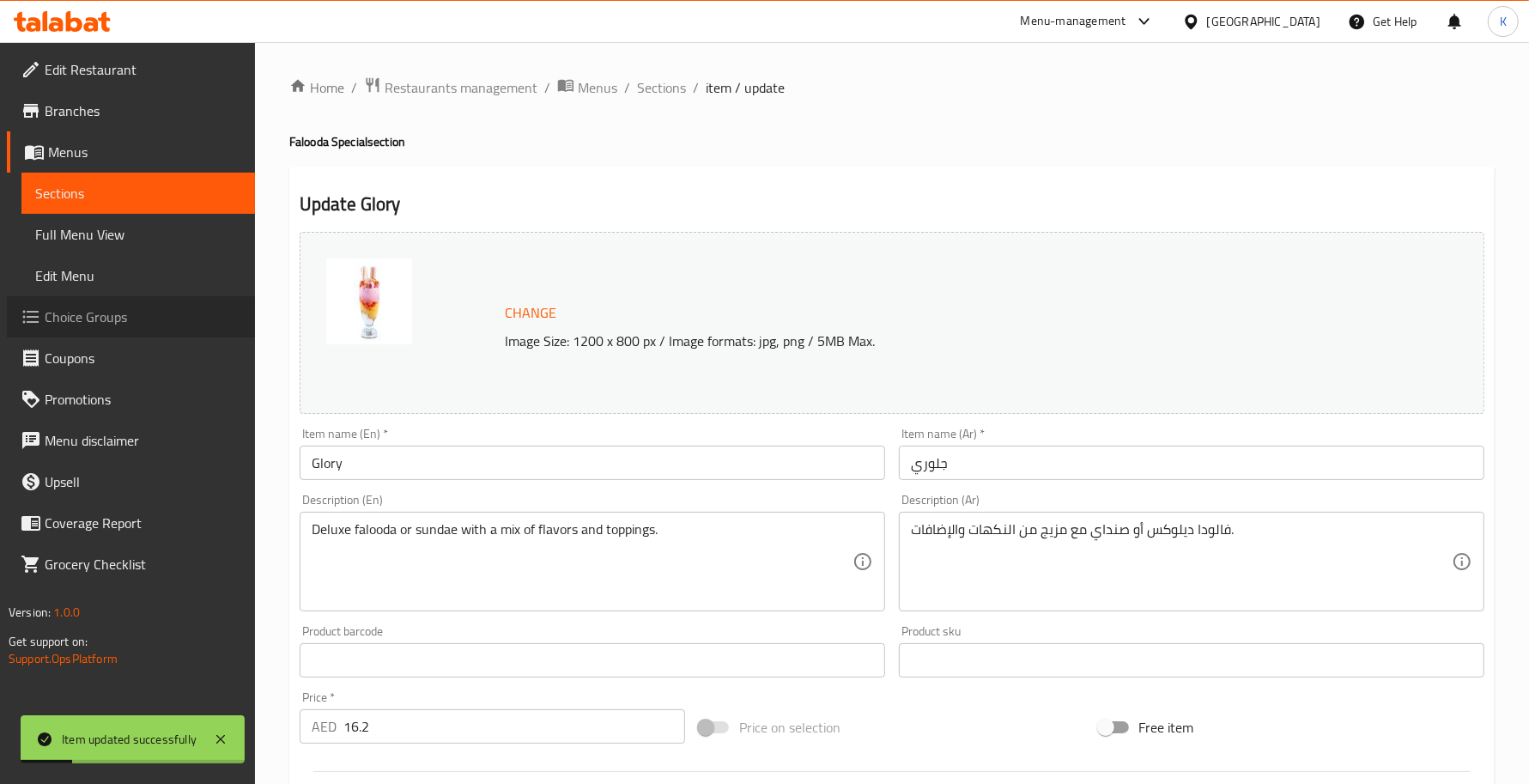
click at [101, 319] on span "Choice Groups" at bounding box center [143, 316] width 197 height 20
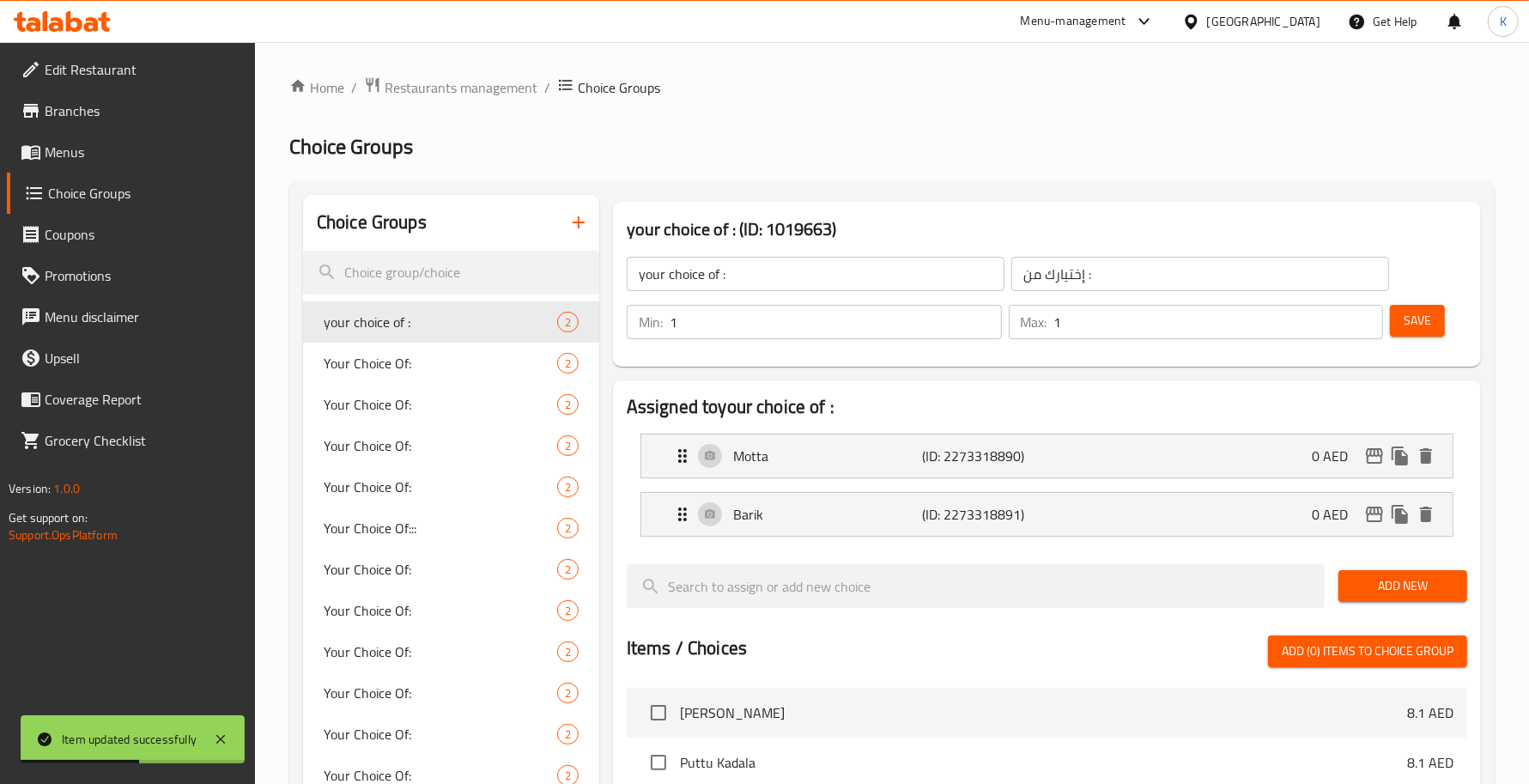
click at [412, 340] on div "your choice of : 2" at bounding box center [451, 322] width 296 height 41
click at [410, 354] on span "Your Choice Of:" at bounding box center [414, 363] width 182 height 20
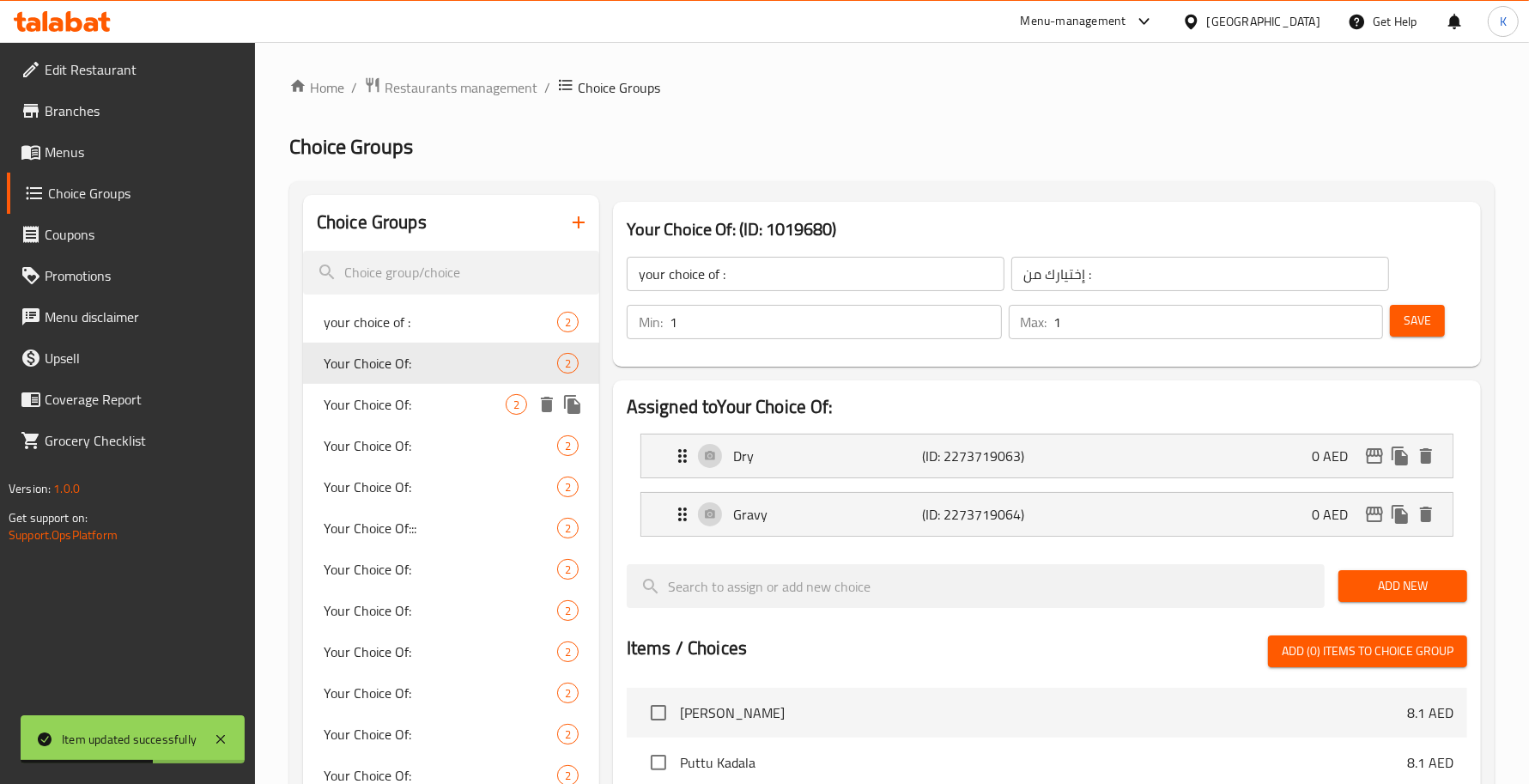
type input "Your Choice Of:"
type input "إختيارك من:"
click at [412, 392] on div "Your Choice Of: 2" at bounding box center [451, 405] width 296 height 41
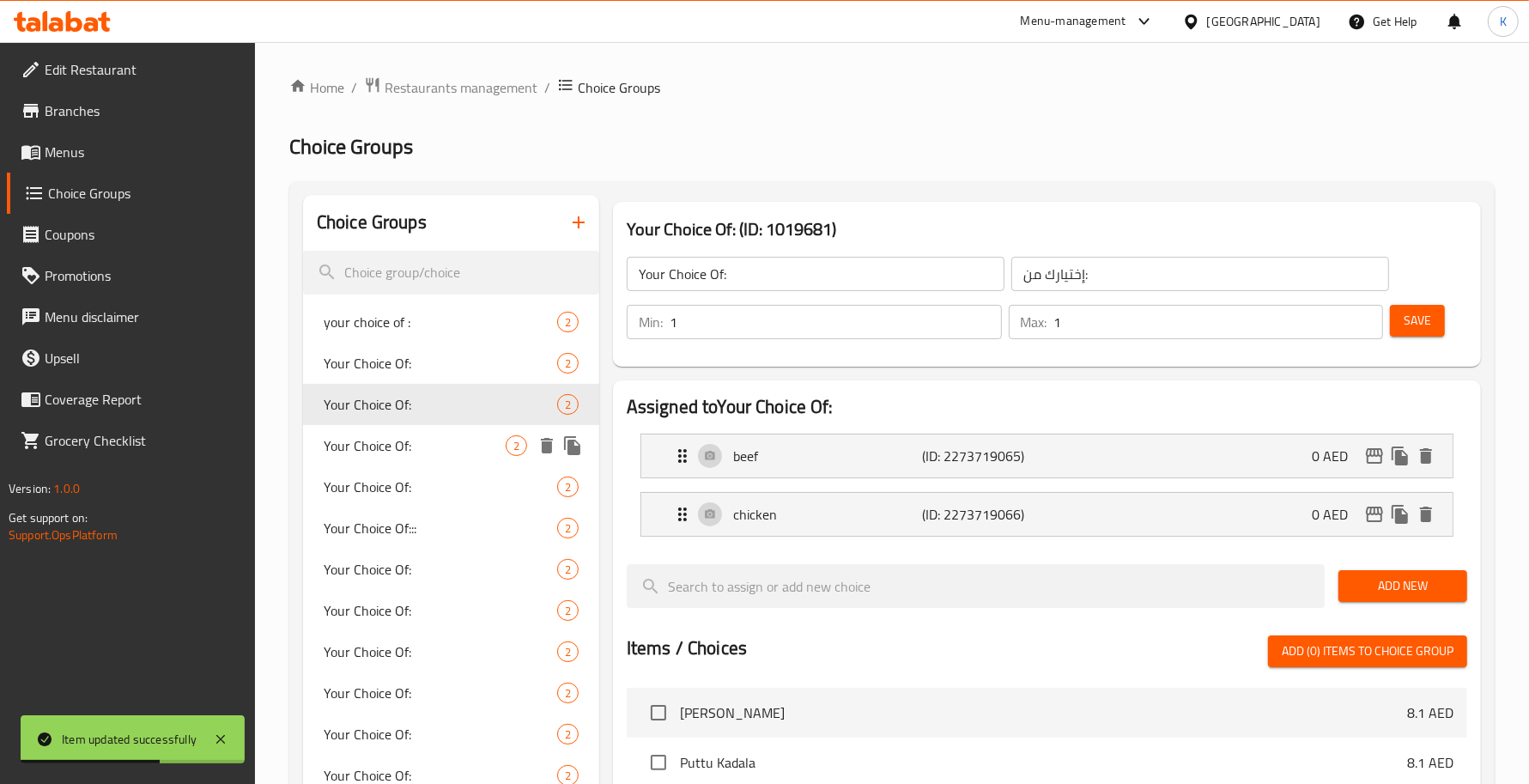
click at [422, 429] on div "Your Choice Of: 2" at bounding box center [451, 446] width 296 height 41
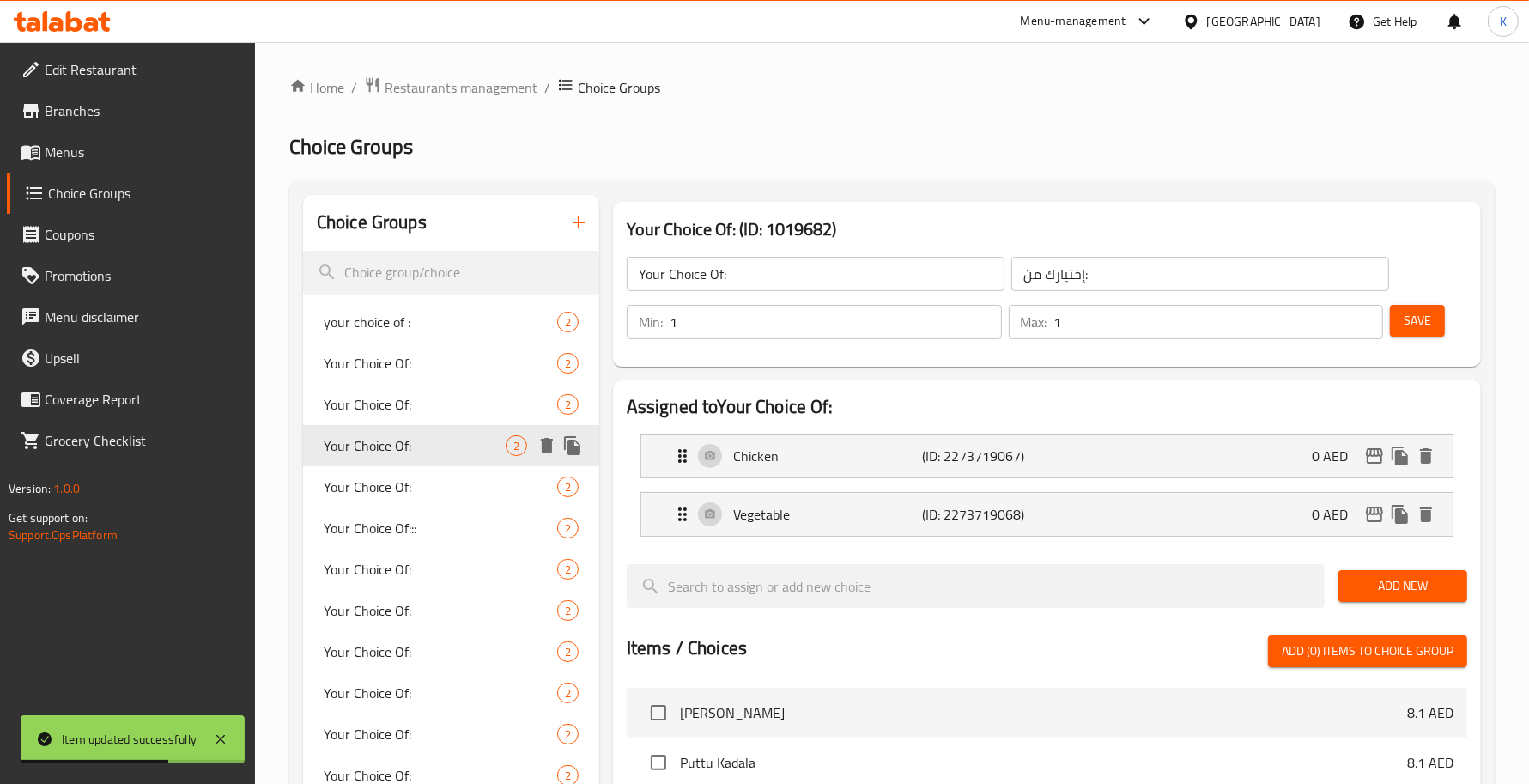
click at [426, 455] on div "Your Choice Of: 2" at bounding box center [451, 446] width 296 height 41
click at [427, 479] on span "Your Choice Of:" at bounding box center [414, 487] width 182 height 20
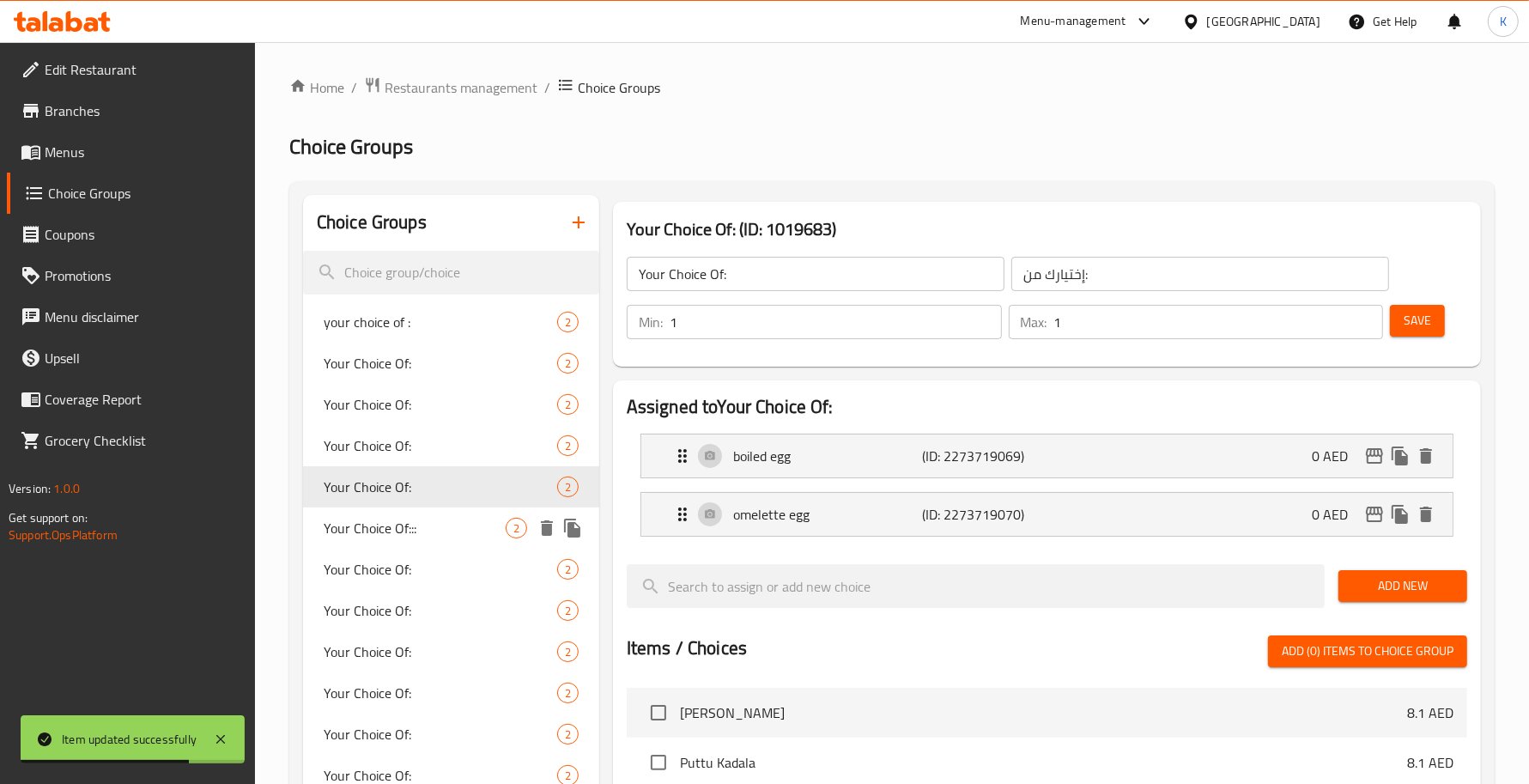
drag, startPoint x: 434, startPoint y: 513, endPoint x: 441, endPoint y: 551, distance: 38.6
click at [438, 516] on div "Your Choice Of::: 2" at bounding box center [451, 528] width 296 height 41
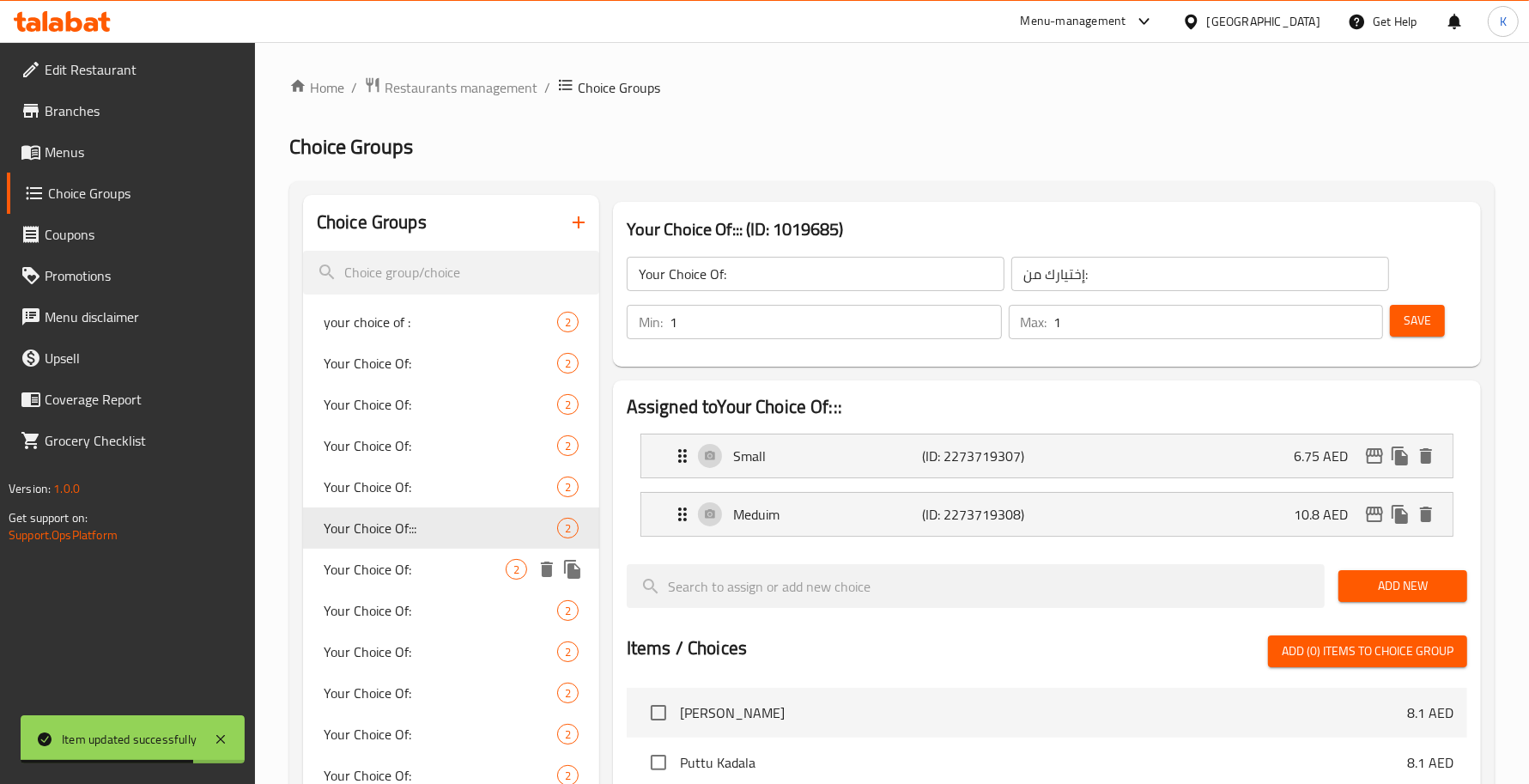
type input "Your Choice Of:::"
type input "إختيارك من:::"
click at [441, 551] on div "Your Choice Of: 2" at bounding box center [451, 569] width 296 height 41
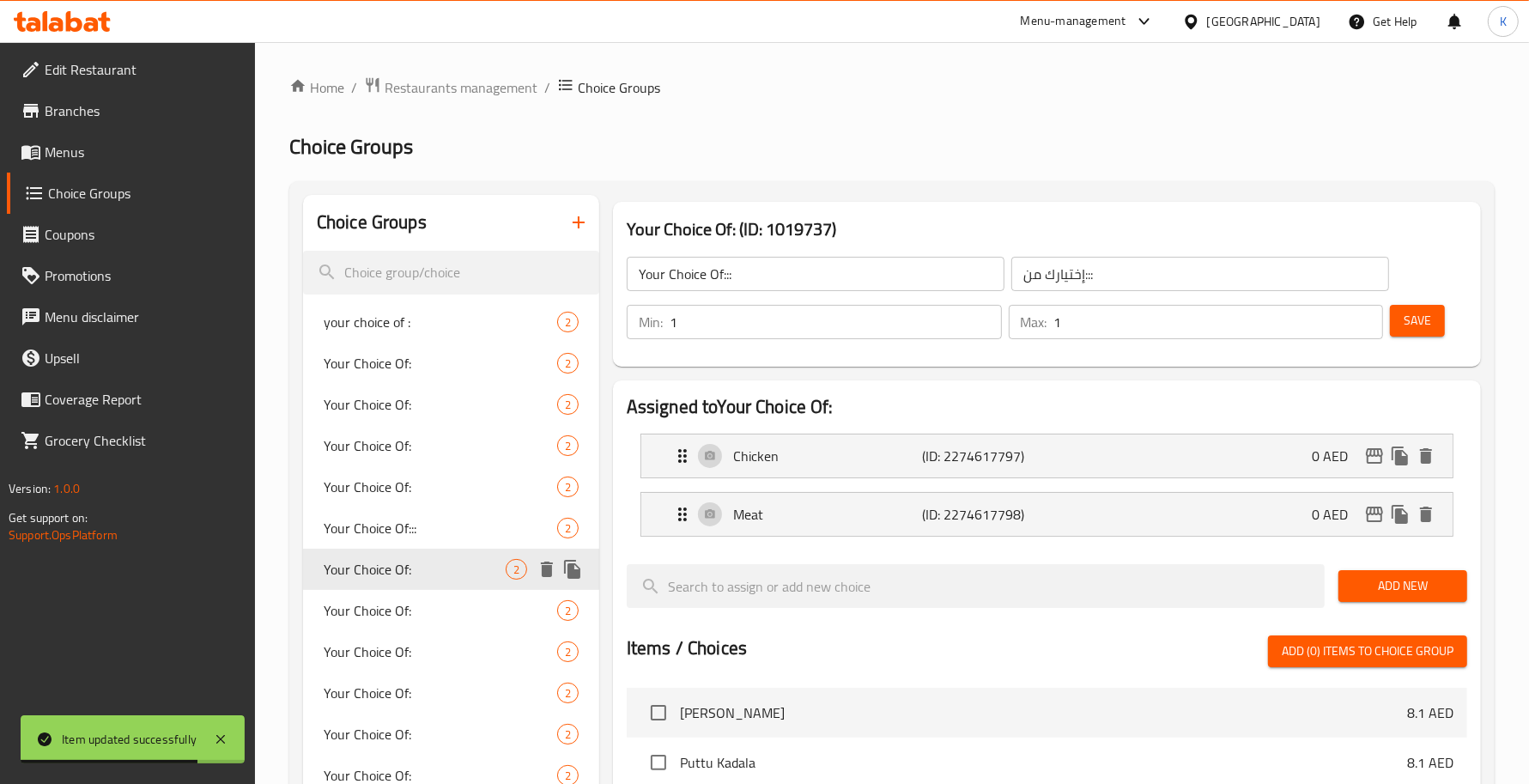
type input "Your Choice Of:"
type input "إختيارك من:"
click at [441, 580] on div "Your Choice Of: 2" at bounding box center [451, 569] width 296 height 41
click at [430, 620] on div "Your Choice Of: 2" at bounding box center [451, 610] width 296 height 41
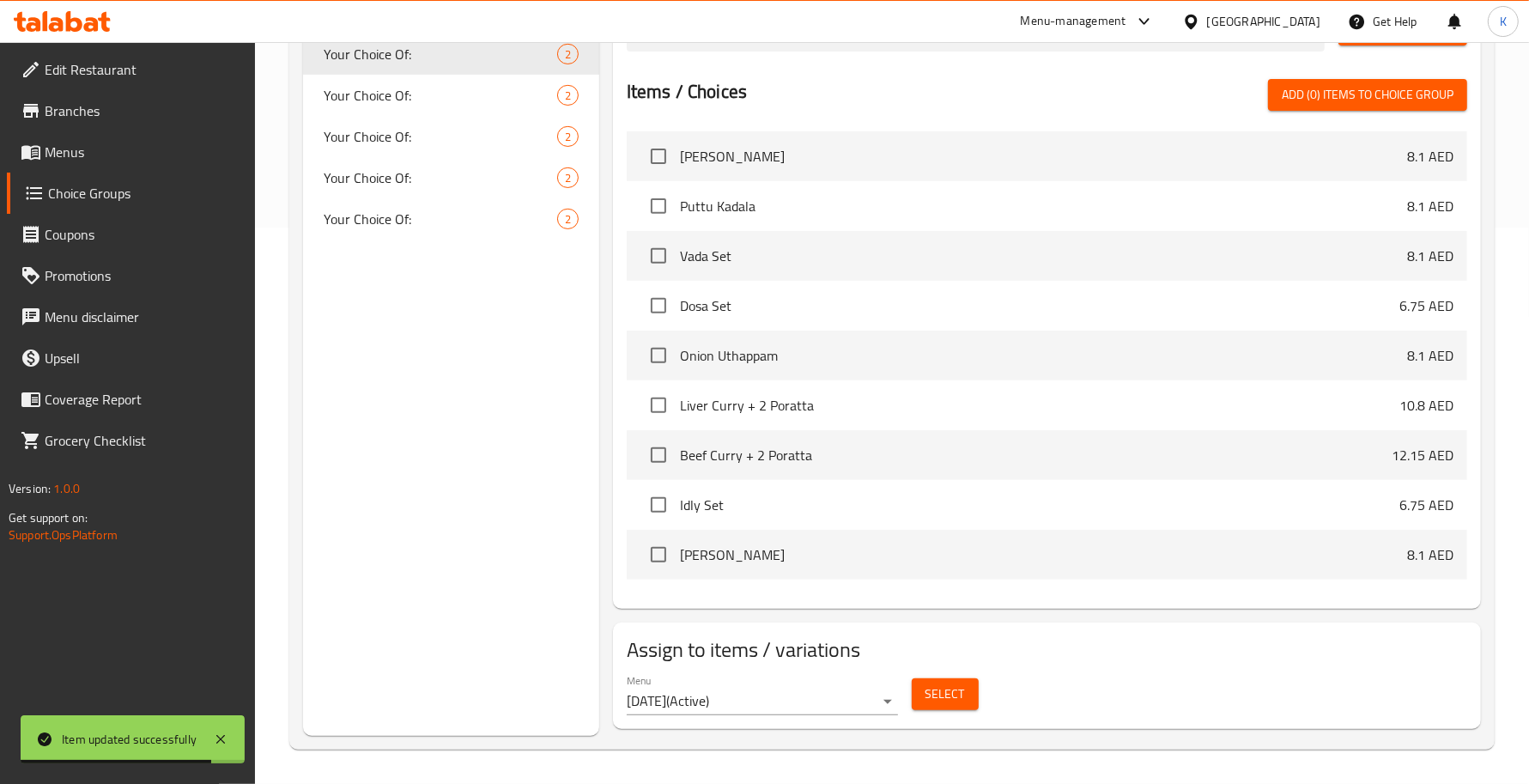
scroll to position [56, 0]
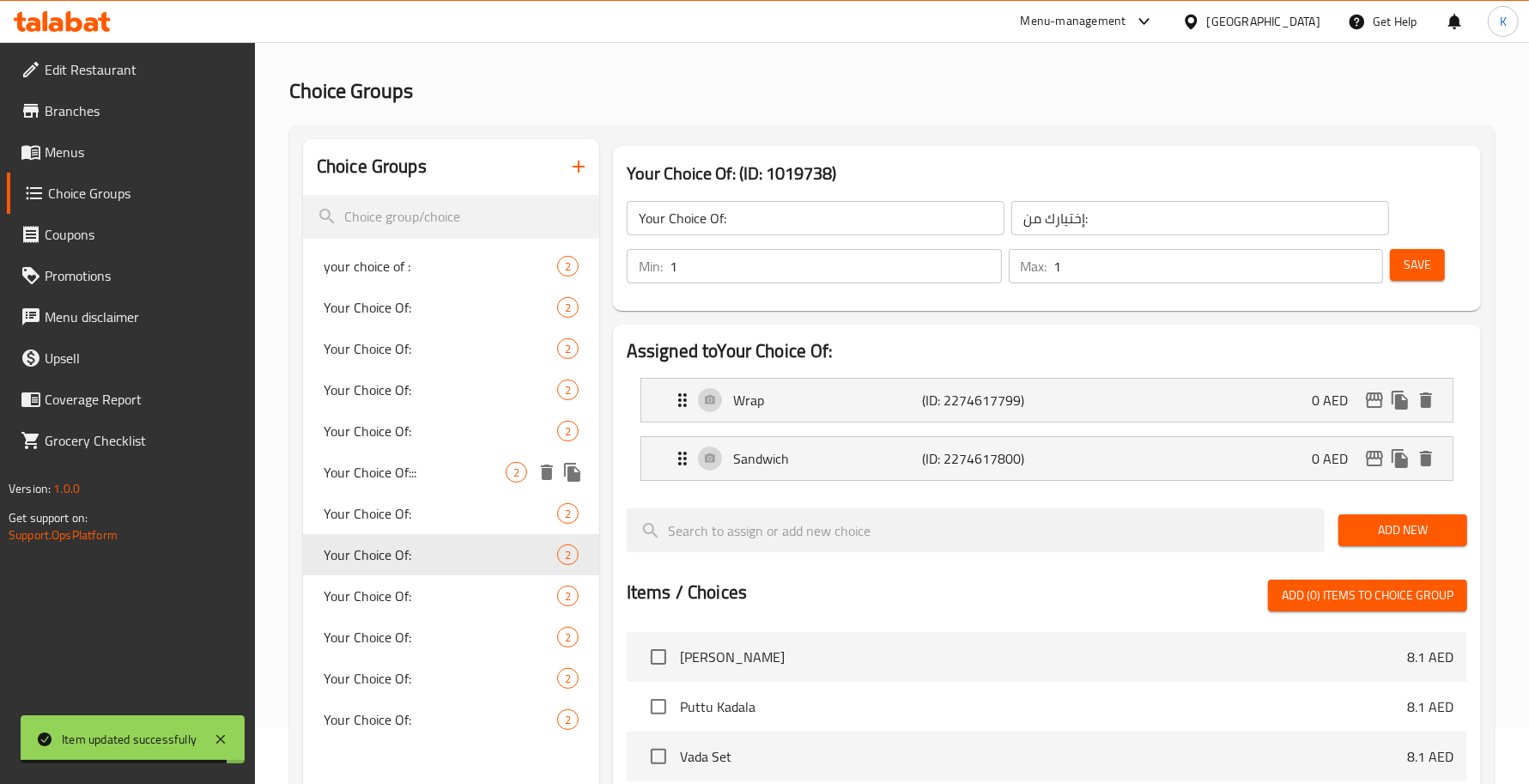
click at [430, 473] on span "Your Choice Of:::" at bounding box center [414, 472] width 182 height 20
type input "Your Choice Of:::"
type input "إختيارك من:::"
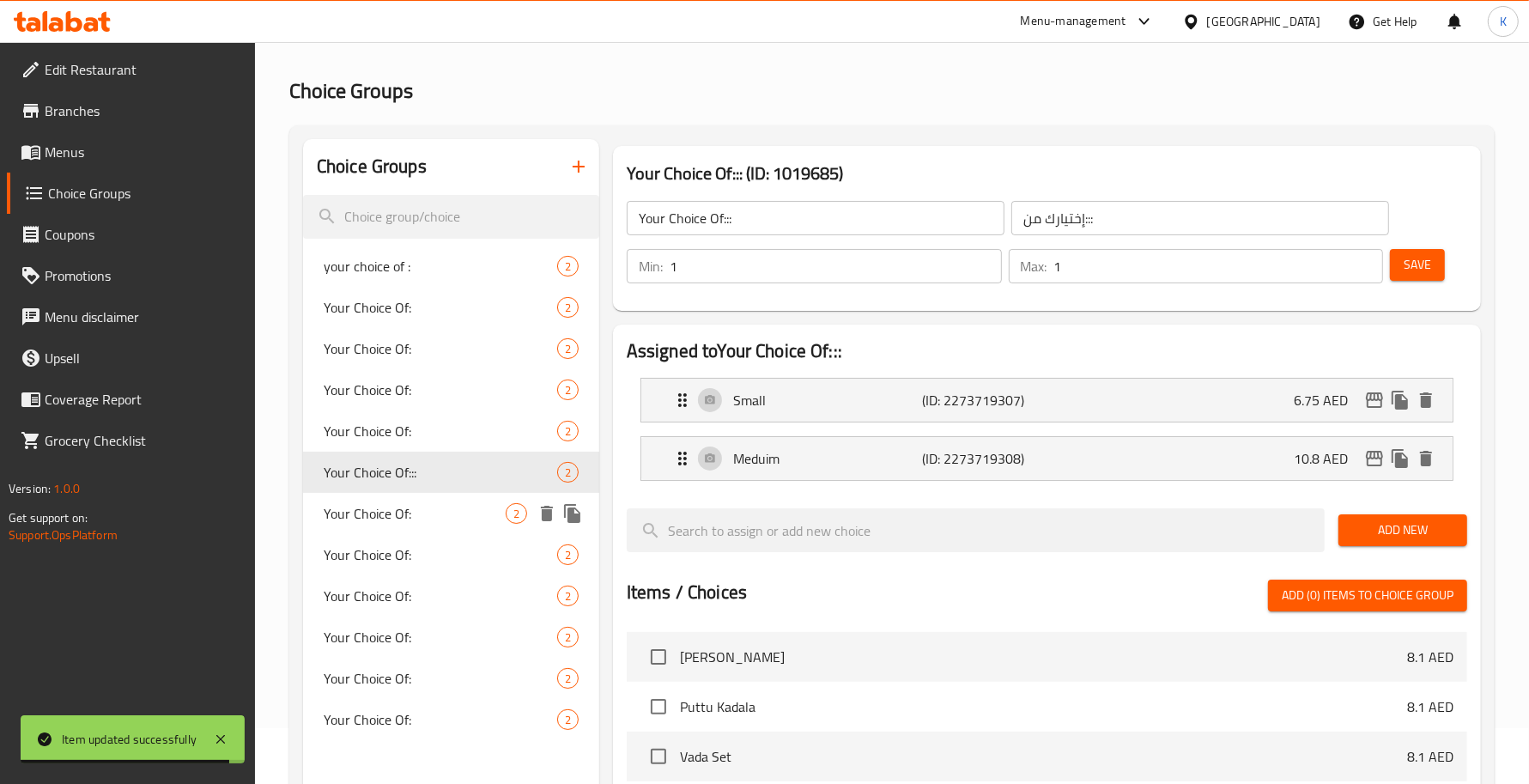
click at [421, 500] on div "Your Choice Of: 2" at bounding box center [451, 513] width 296 height 41
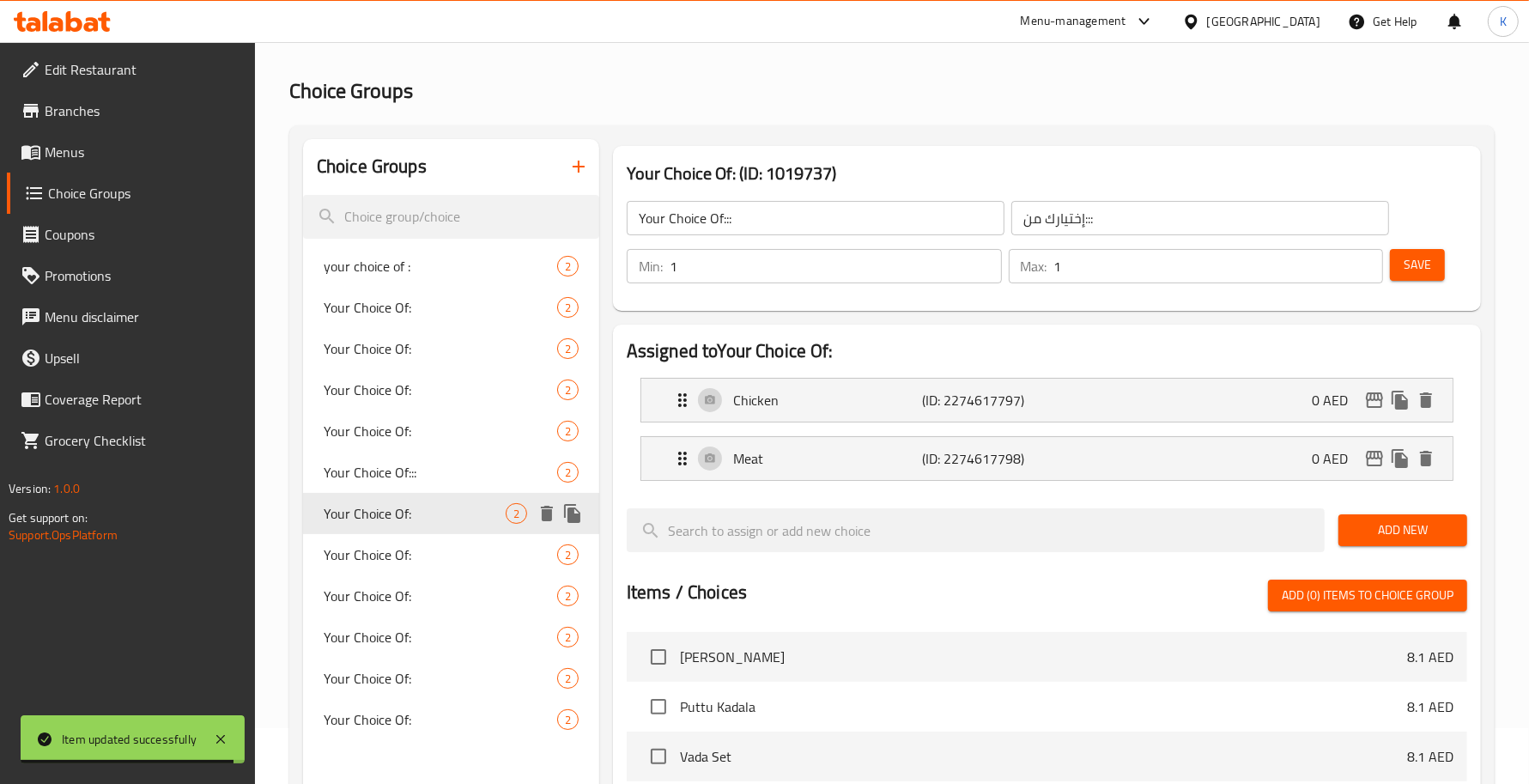
type input "Your Choice Of:"
type input "إختيارك من:"
click at [421, 545] on span "Your Choice Of:" at bounding box center [440, 554] width 233 height 20
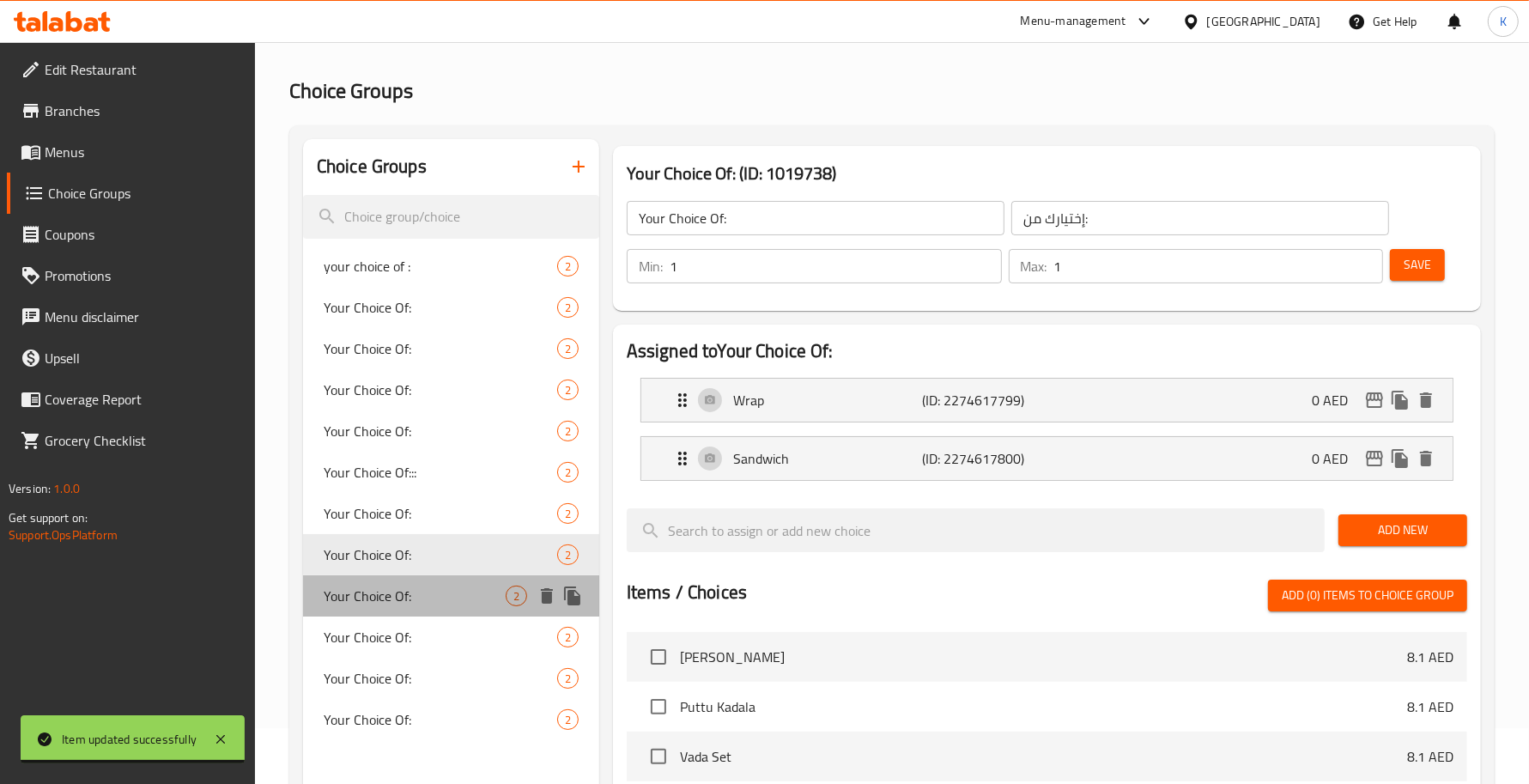
drag, startPoint x: 431, startPoint y: 586, endPoint x: 441, endPoint y: 615, distance: 30.7
click at [432, 586] on span "Your Choice Of:" at bounding box center [414, 595] width 182 height 20
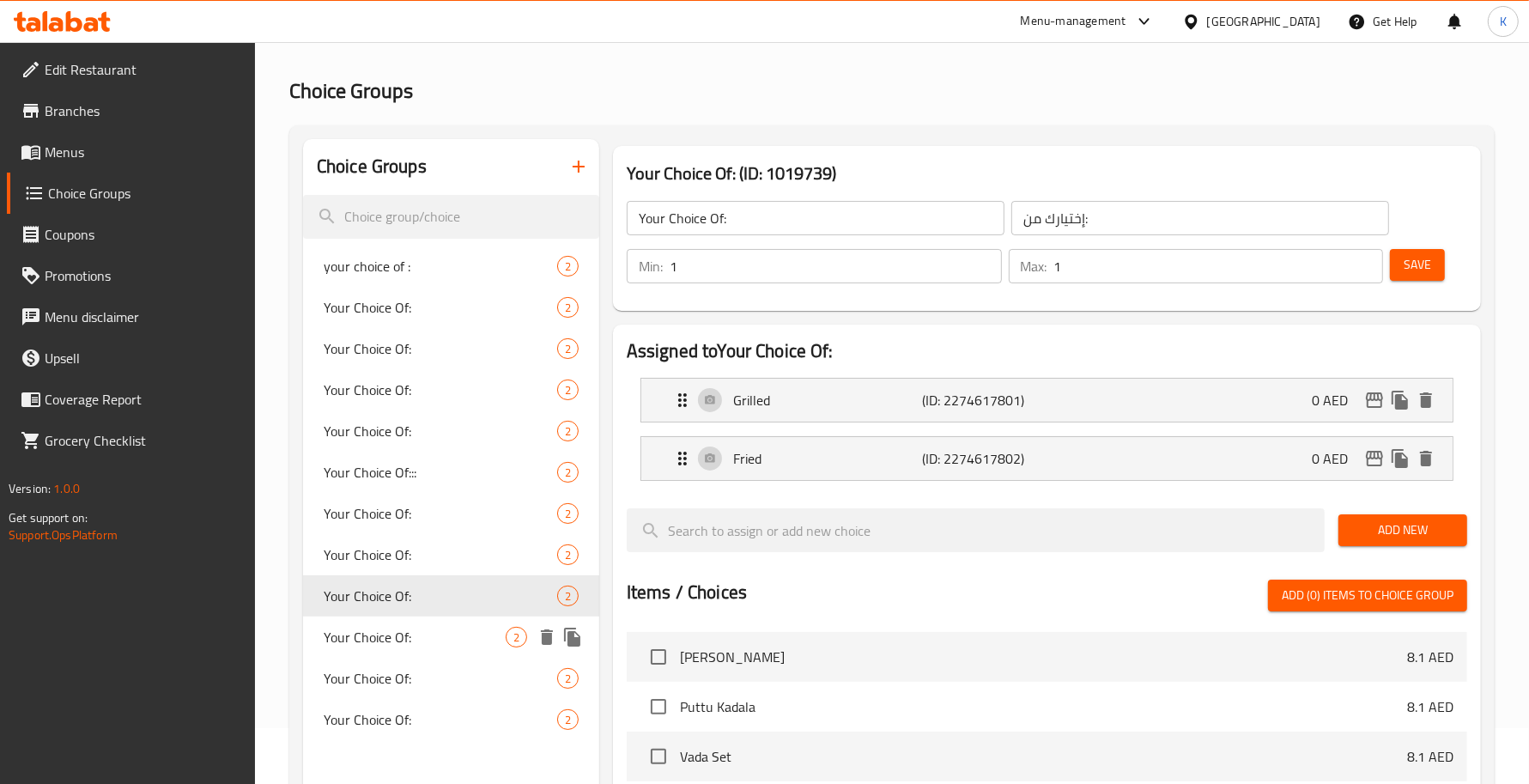
click at [442, 624] on div "Your Choice Of: 2" at bounding box center [451, 637] width 296 height 41
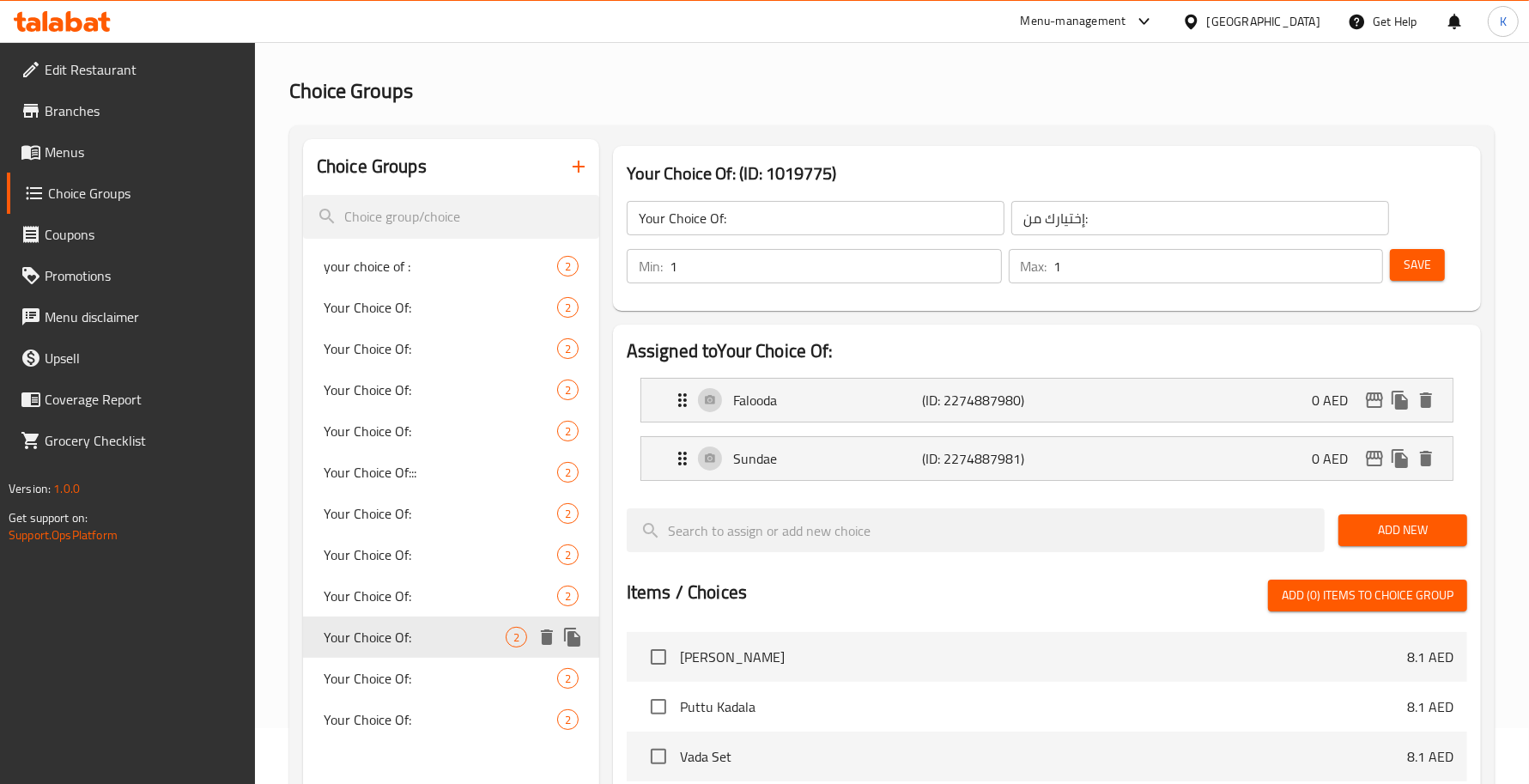
type input "Your Choice Of:"
type input "إختيارك من:"
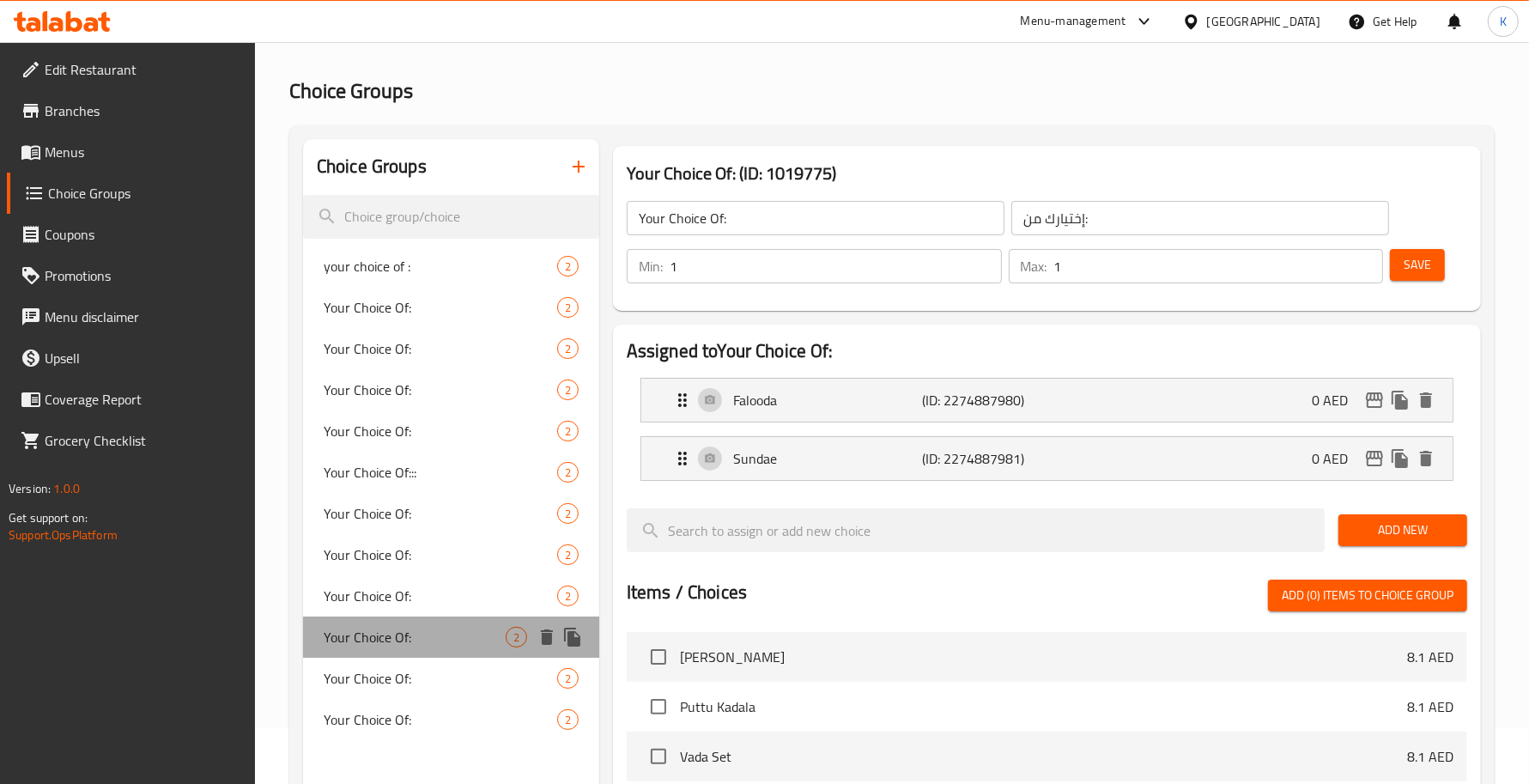
click at [449, 654] on div "Your Choice Of: 2" at bounding box center [451, 637] width 296 height 41
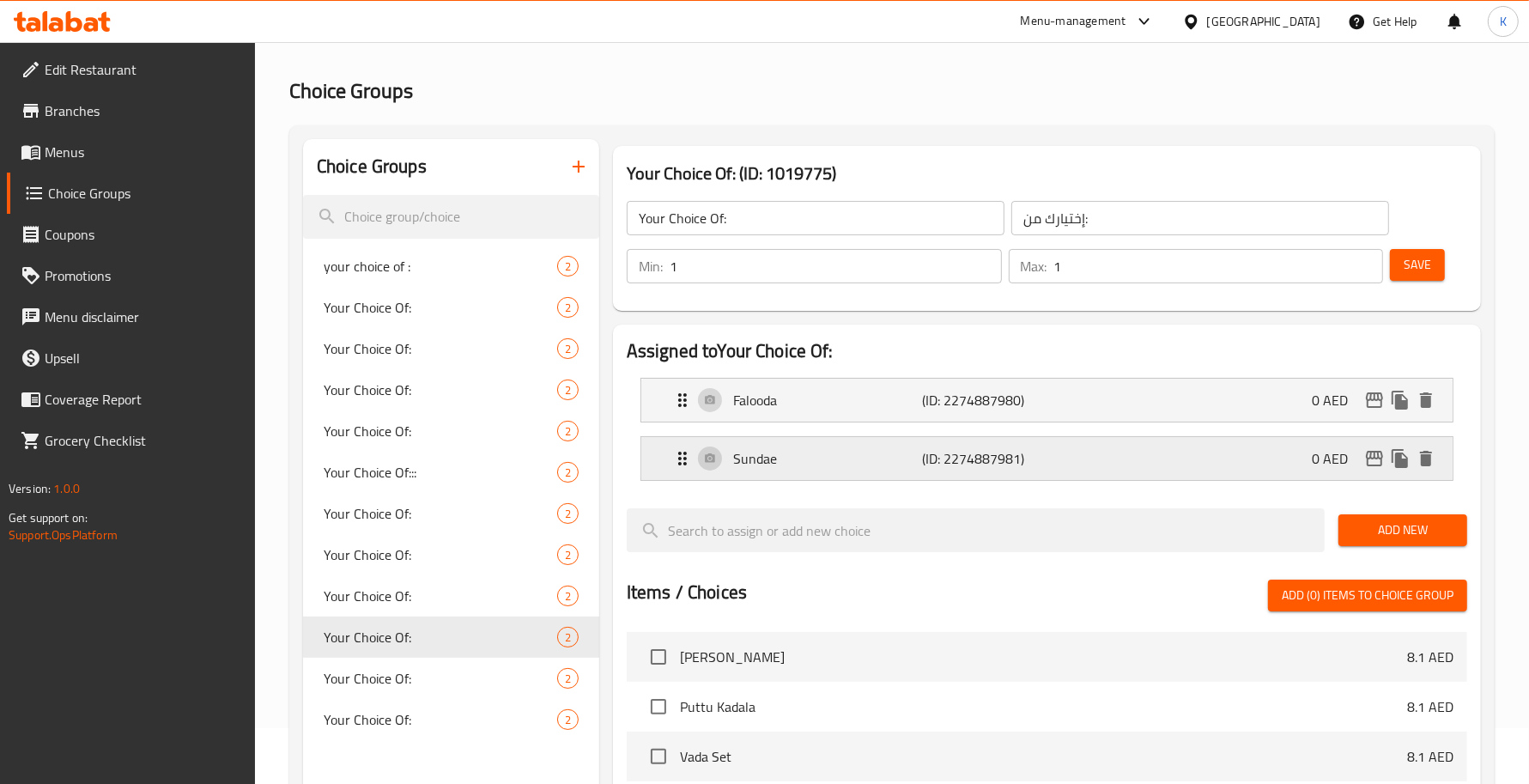
click at [779, 470] on div "Sundae (ID: 2274887981) 0 AED" at bounding box center [1051, 458] width 760 height 43
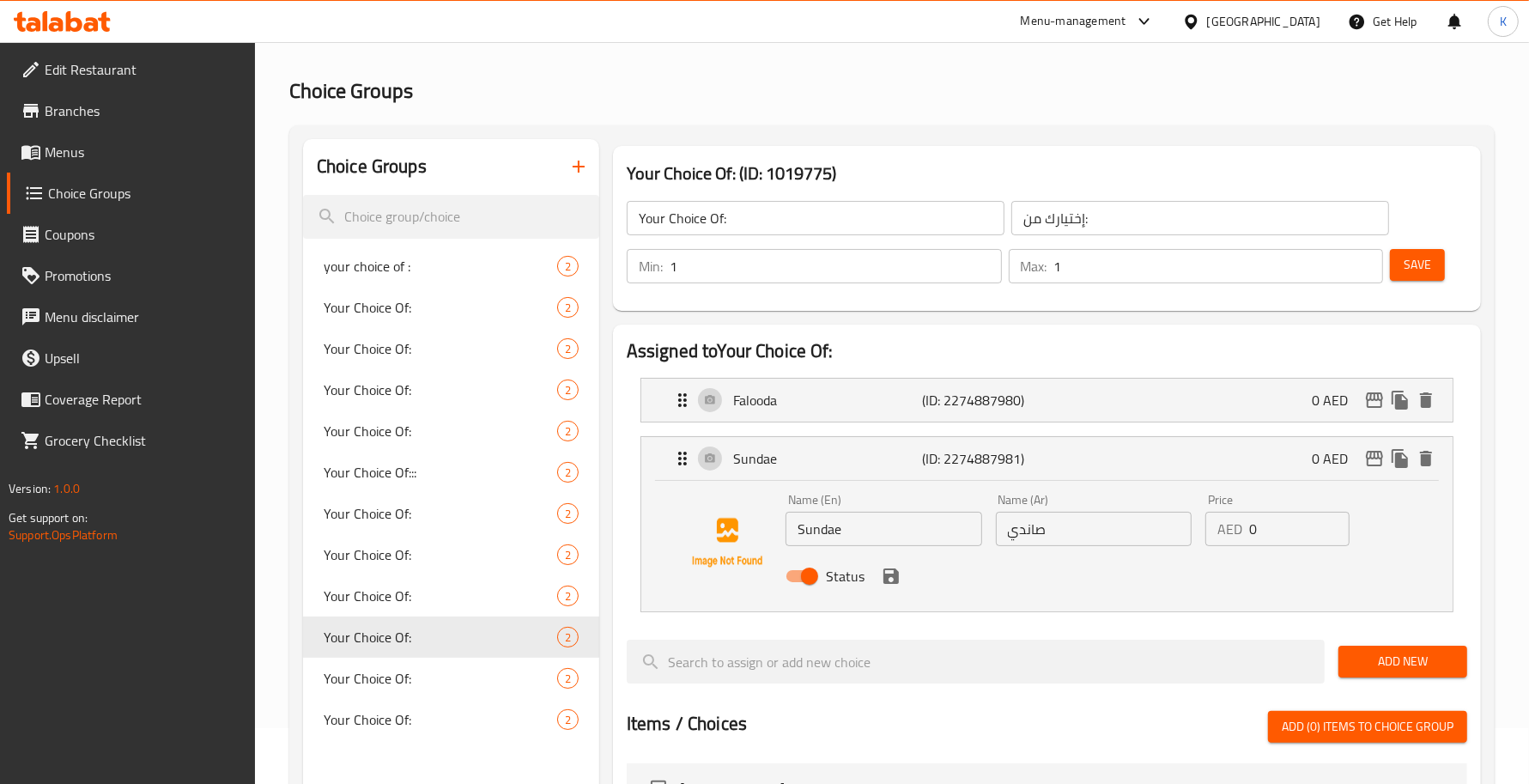
click at [1066, 529] on input "صاندي" at bounding box center [1094, 529] width 197 height 34
drag, startPoint x: 1037, startPoint y: 538, endPoint x: 1032, endPoint y: 547, distance: 10.3
click at [1032, 547] on div "Name (Ar) صاندي Name (Ar)" at bounding box center [1094, 520] width 211 height 66
click at [1026, 545] on input "صندي" at bounding box center [1094, 529] width 197 height 34
click at [1019, 541] on input "صندي" at bounding box center [1094, 529] width 197 height 34
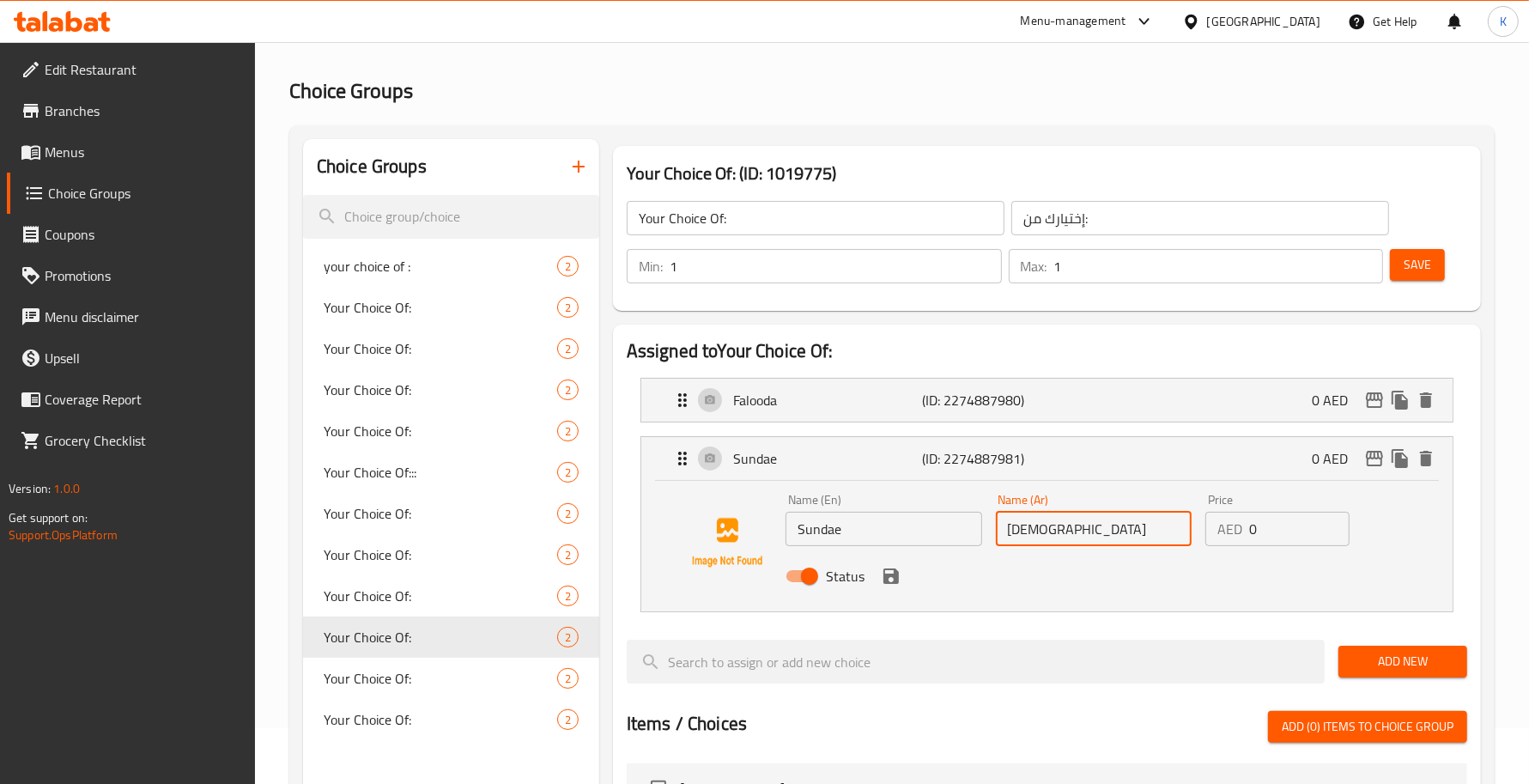
paste input "ا"
click at [889, 582] on icon "save" at bounding box center [891, 576] width 16 height 16
type input "صنداي"
click at [1403, 254] on button "Save" at bounding box center [1417, 264] width 55 height 32
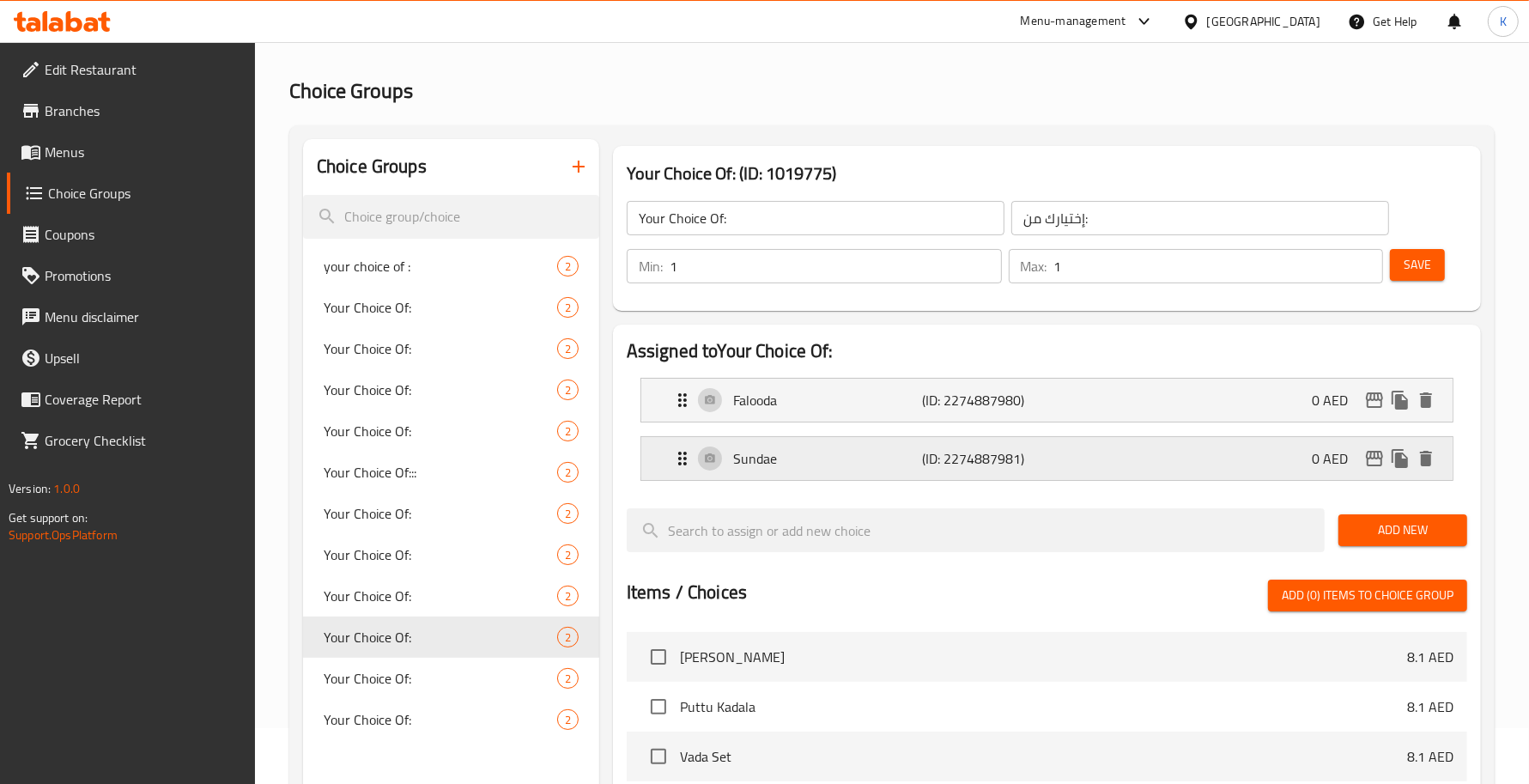
click at [807, 469] on p "Sundae" at bounding box center [828, 458] width 189 height 20
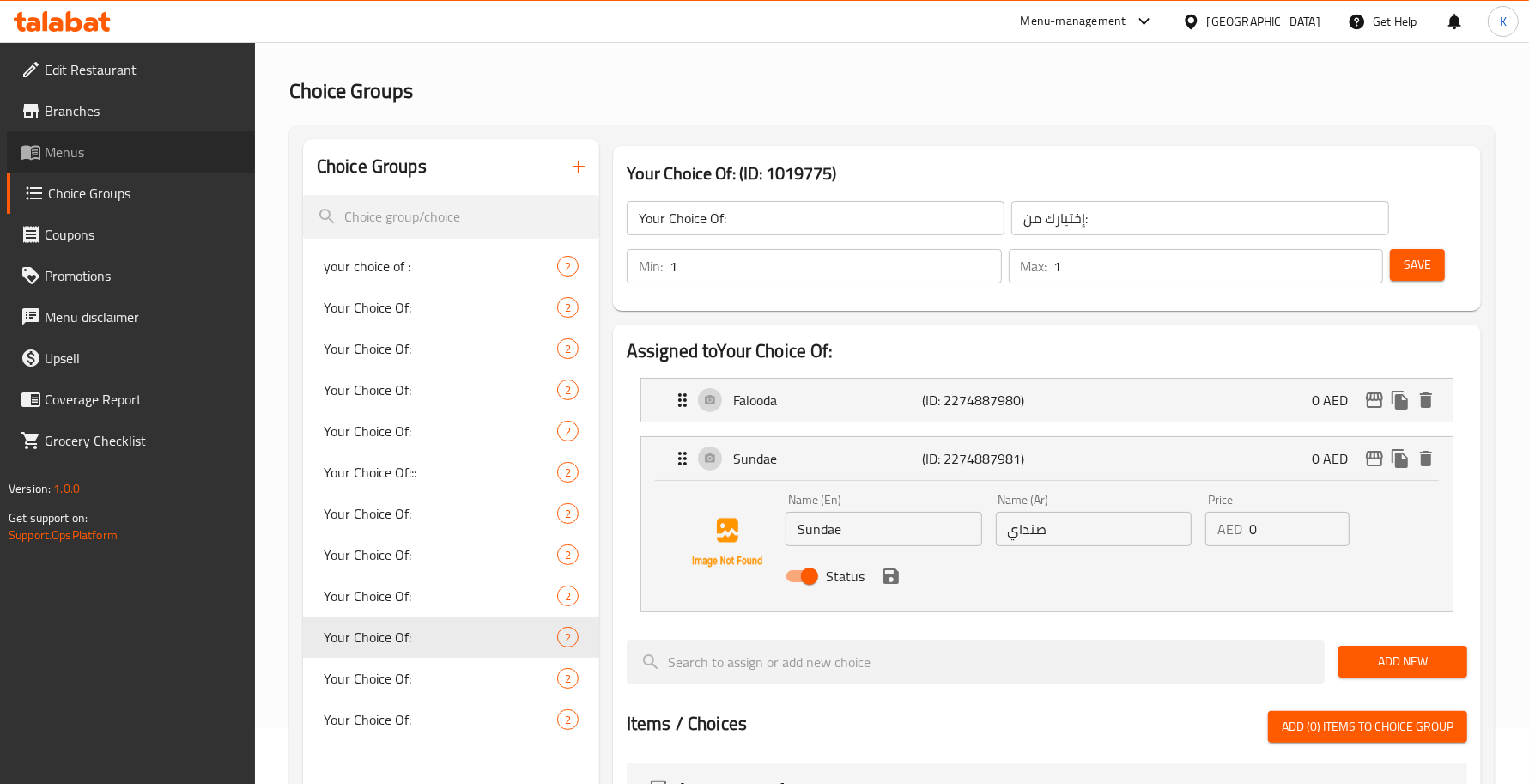
click at [138, 147] on span "Menus" at bounding box center [143, 151] width 197 height 20
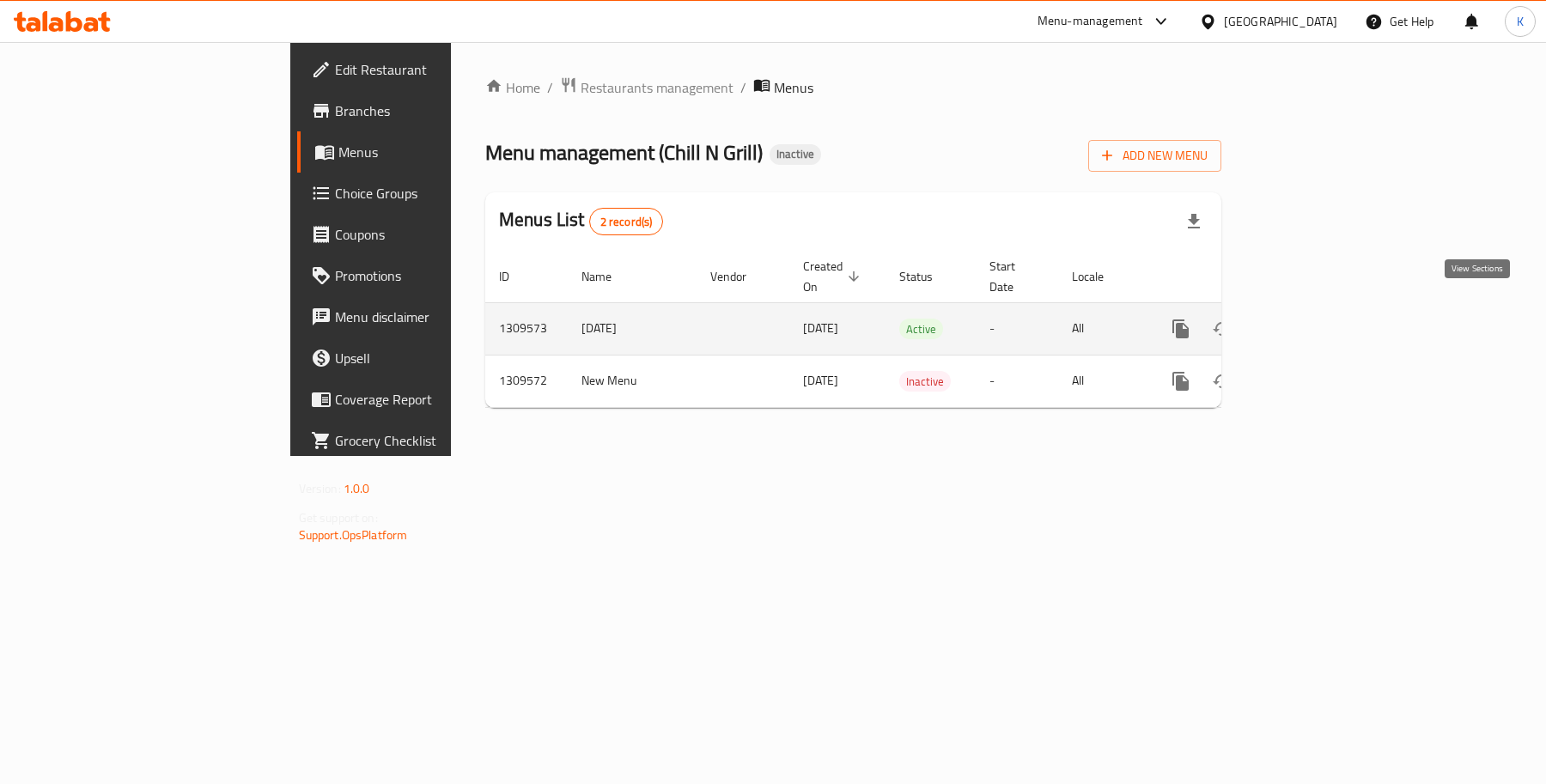
click at [1315, 319] on icon "enhanced table" at bounding box center [1304, 329] width 20 height 20
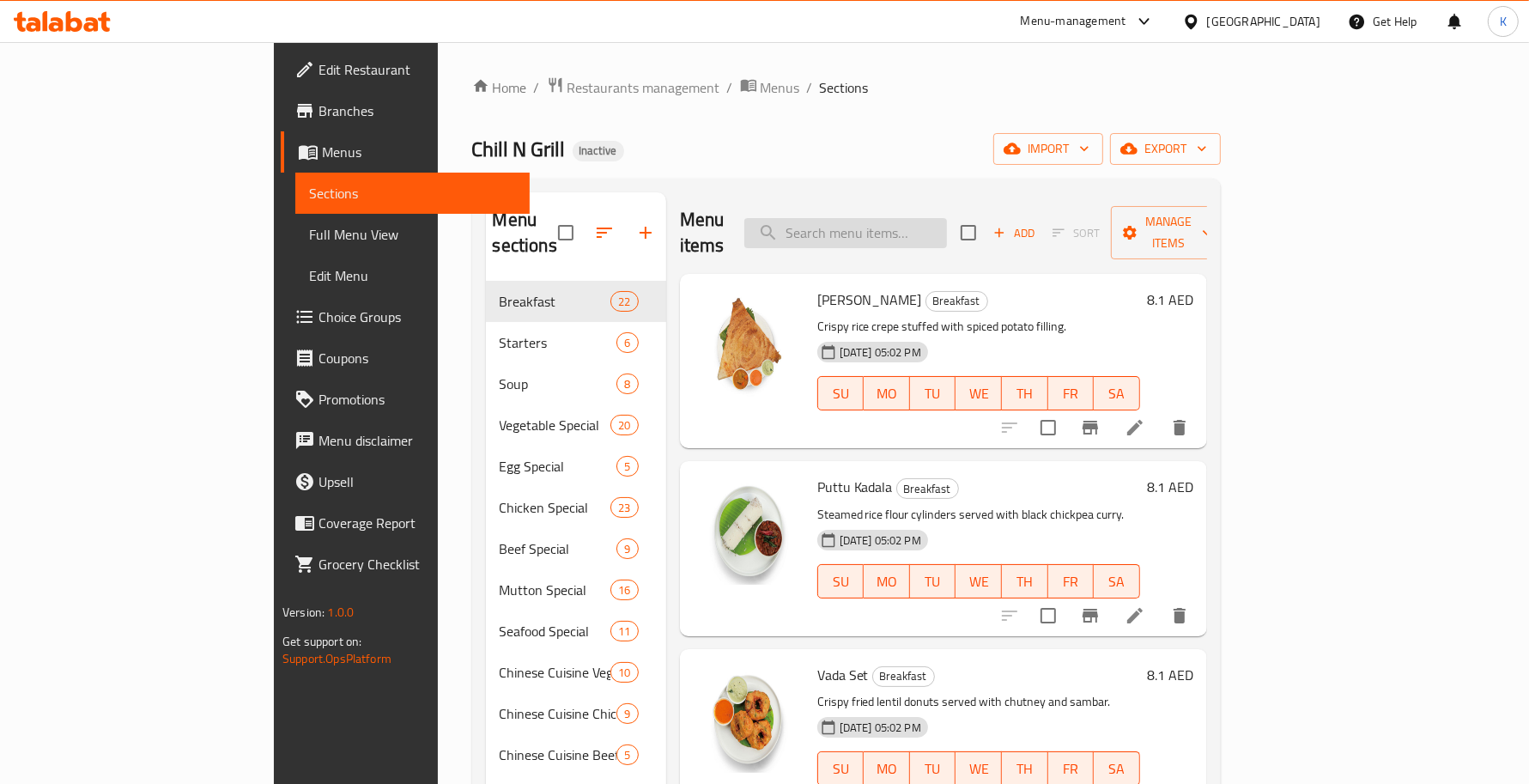
click at [947, 226] on input "search" at bounding box center [845, 233] width 203 height 30
paste input "Medium Banana"
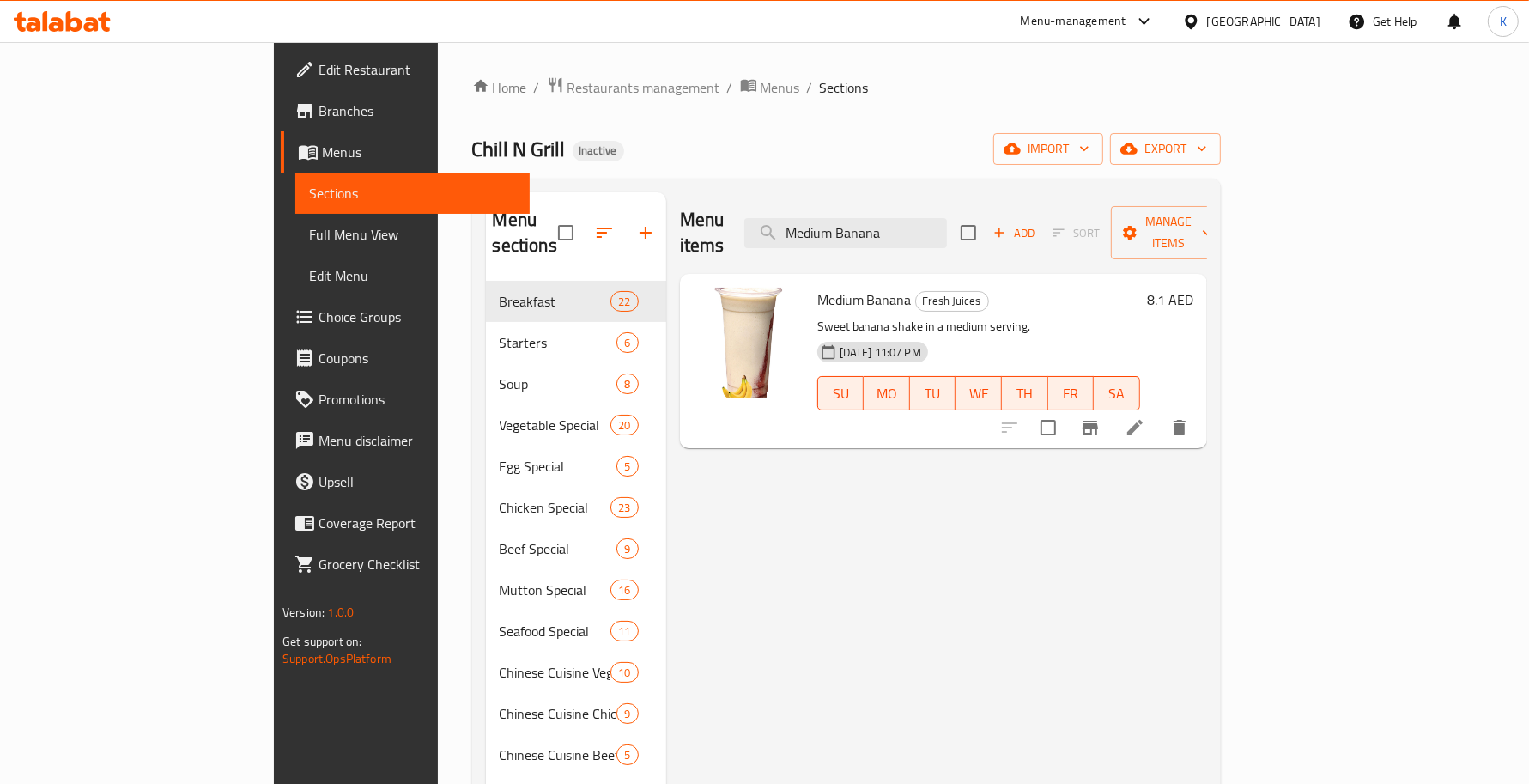
type input "Medium Banana"
click at [1145, 417] on icon at bounding box center [1134, 427] width 20 height 20
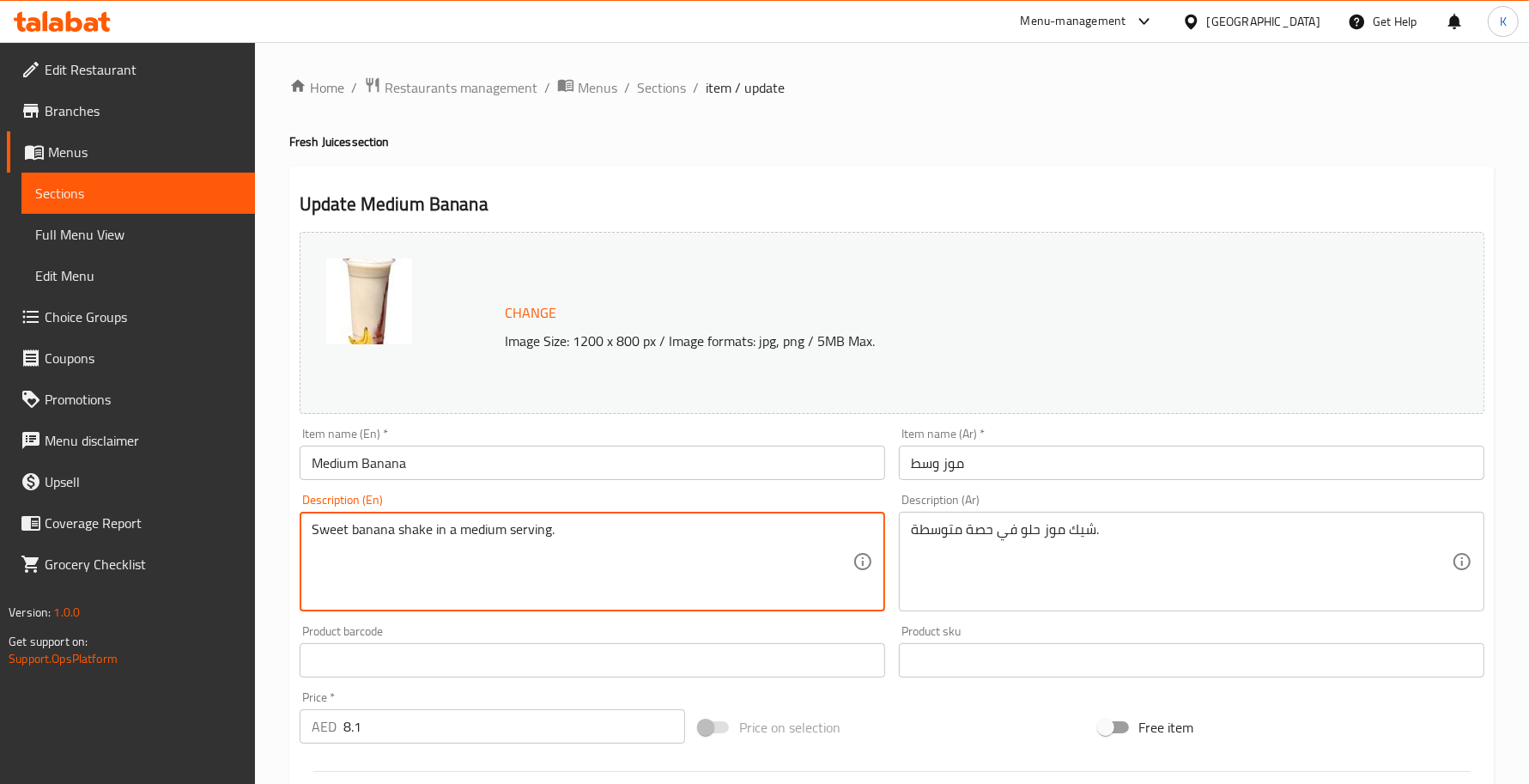
drag, startPoint x: 564, startPoint y: 528, endPoint x: 427, endPoint y: 526, distance: 137.0
type textarea "Sweet banana shake"
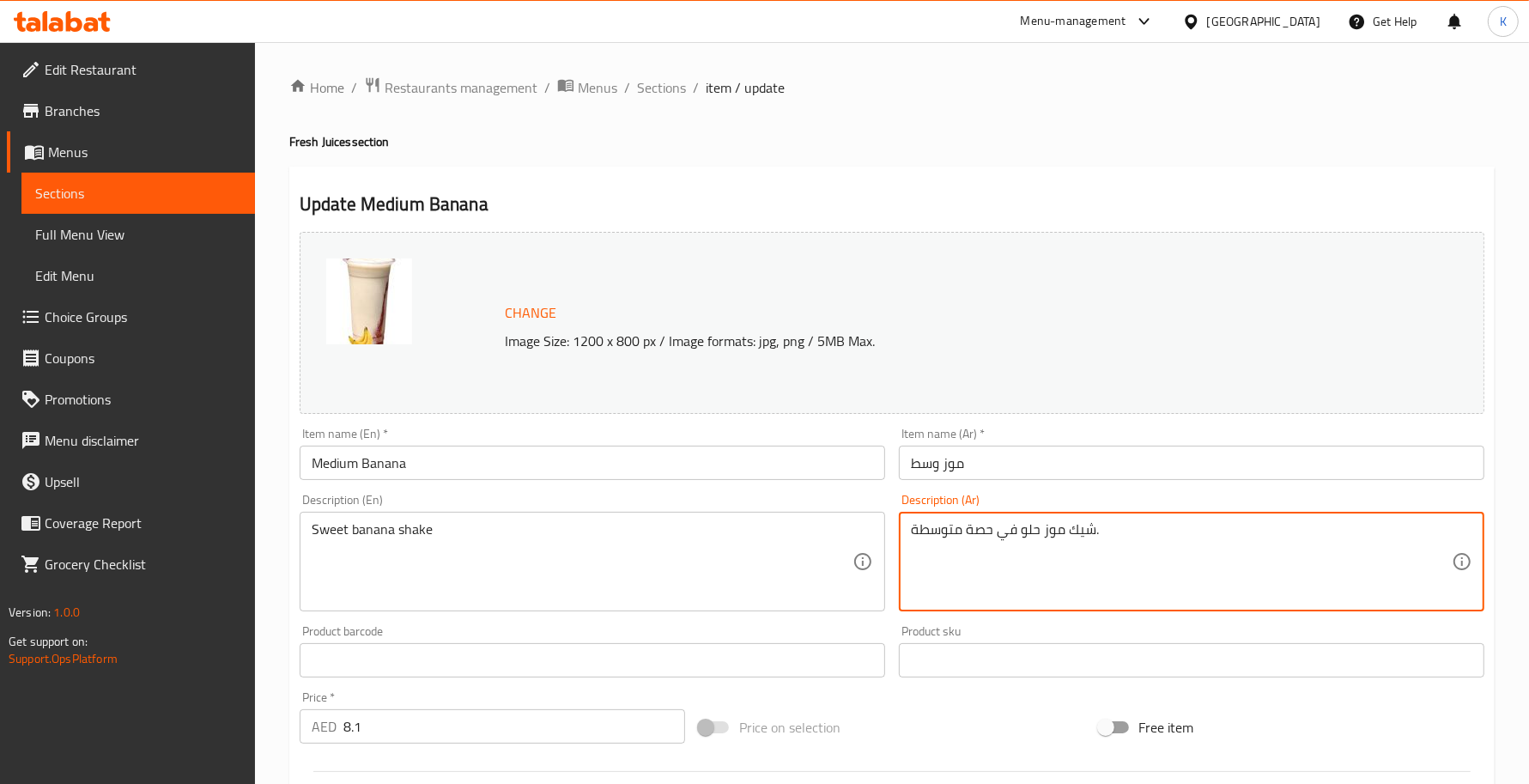
drag, startPoint x: 1023, startPoint y: 541, endPoint x: 561, endPoint y: 536, distance: 462.0
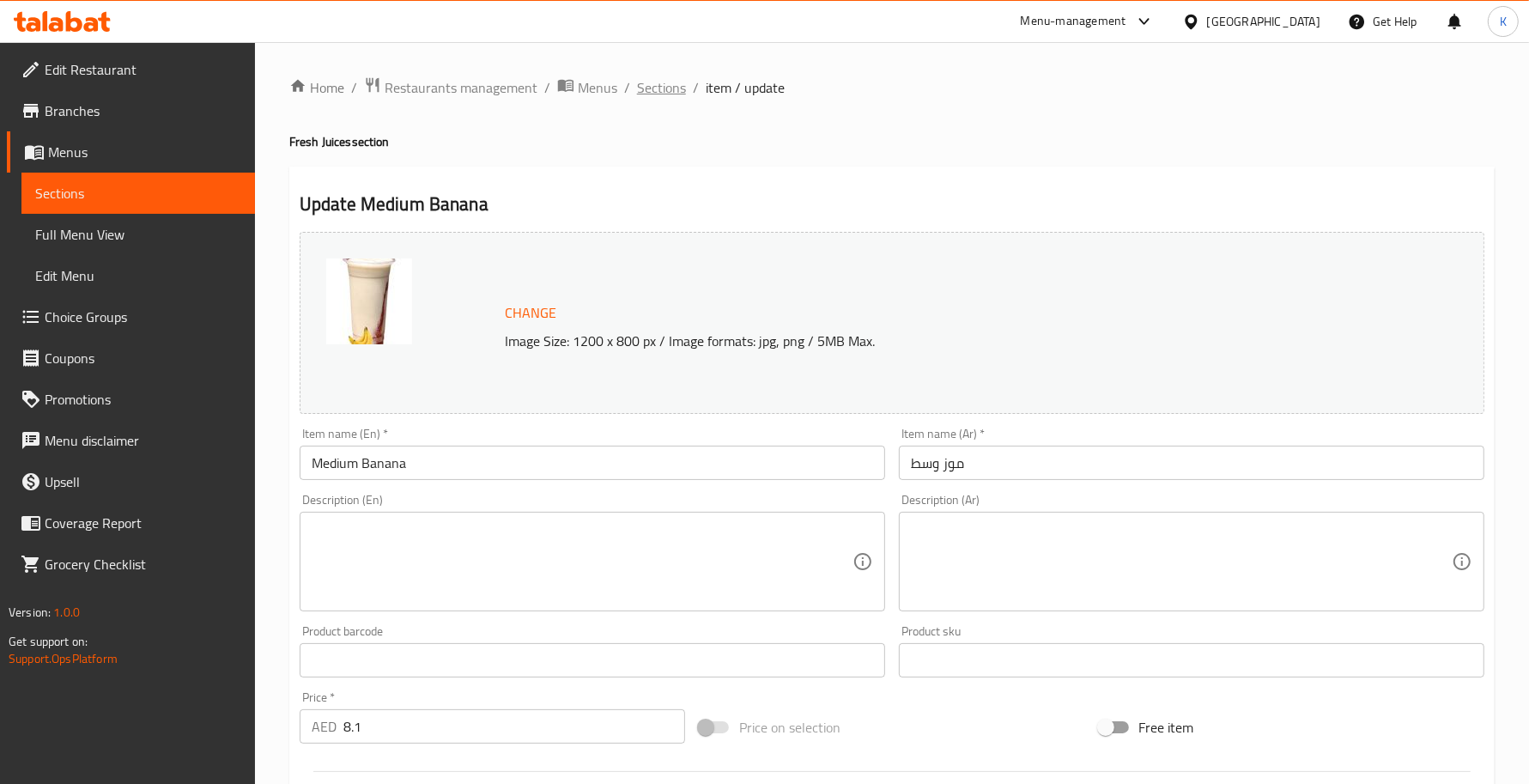
click at [649, 73] on div "Home / Restaurants management / Menus / Sections / item / update Fresh Juices s…" at bounding box center [891, 640] width 1274 height 1196
click at [655, 80] on span "Sections" at bounding box center [661, 87] width 49 height 20
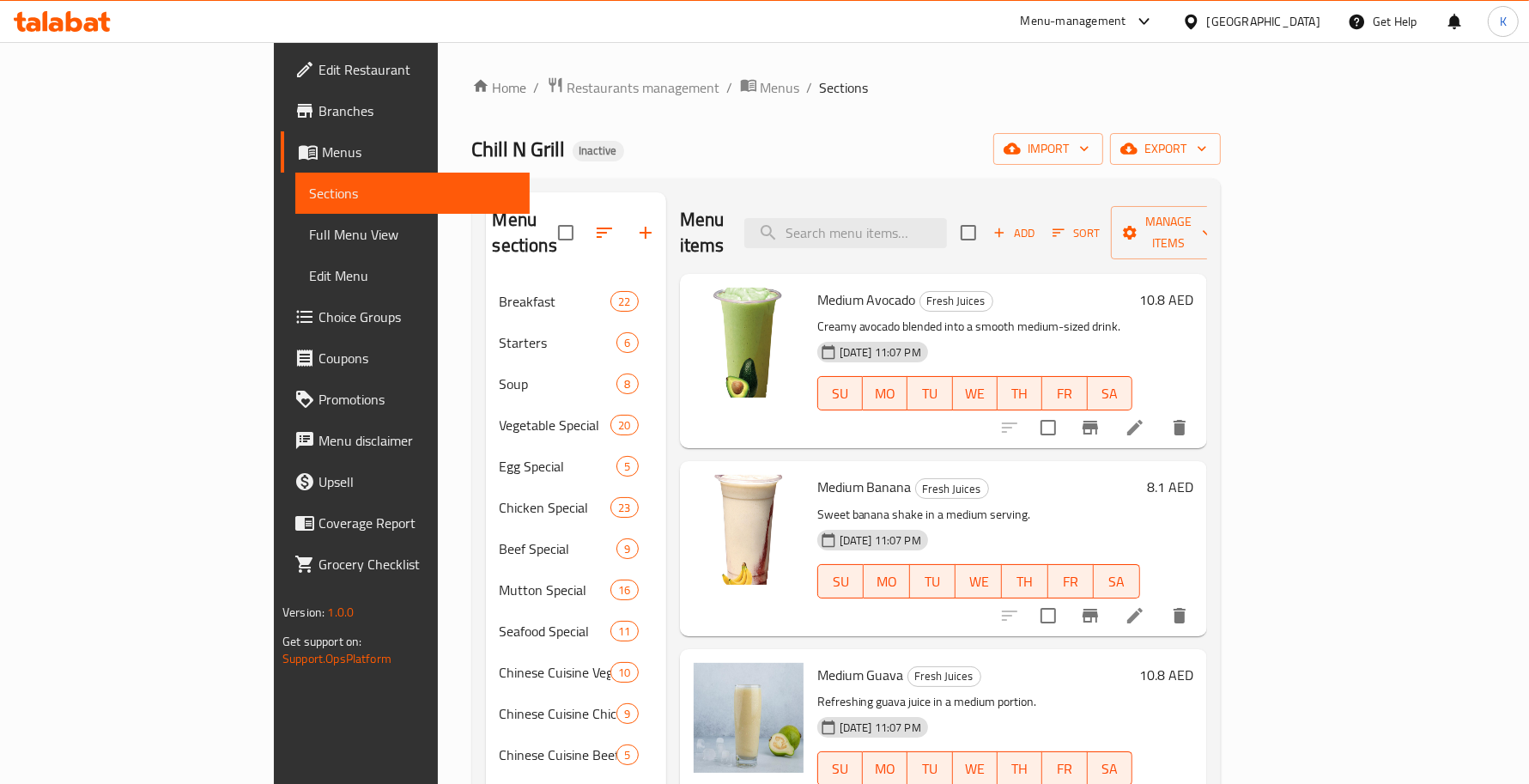
click at [817, 474] on span "Medium Banana" at bounding box center [864, 487] width 95 height 25
copy h6 "Medium Banana"
click at [1200, 595] on button "delete" at bounding box center [1179, 615] width 41 height 41
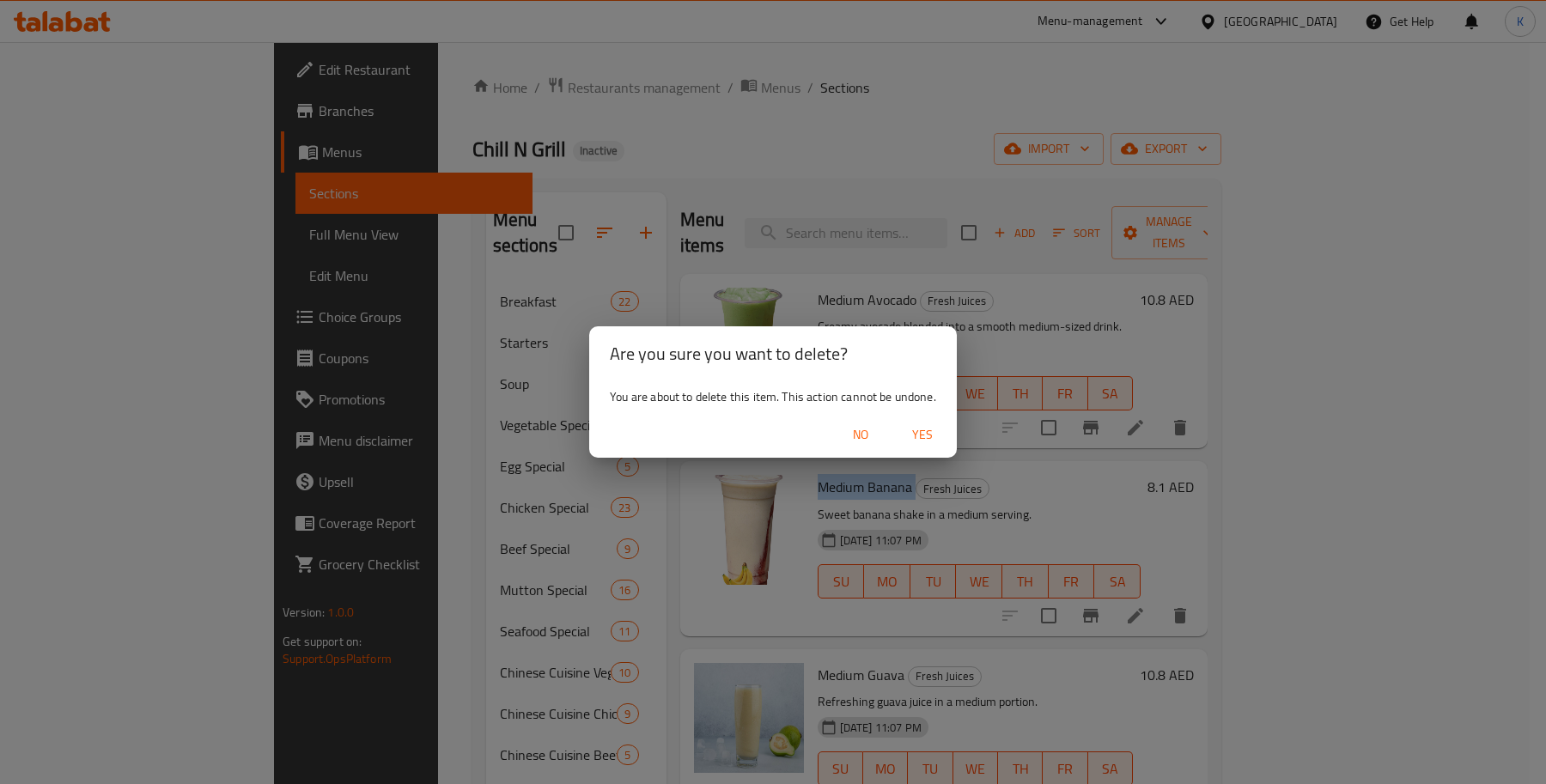
click at [911, 420] on button "Yes" at bounding box center [922, 435] width 55 height 32
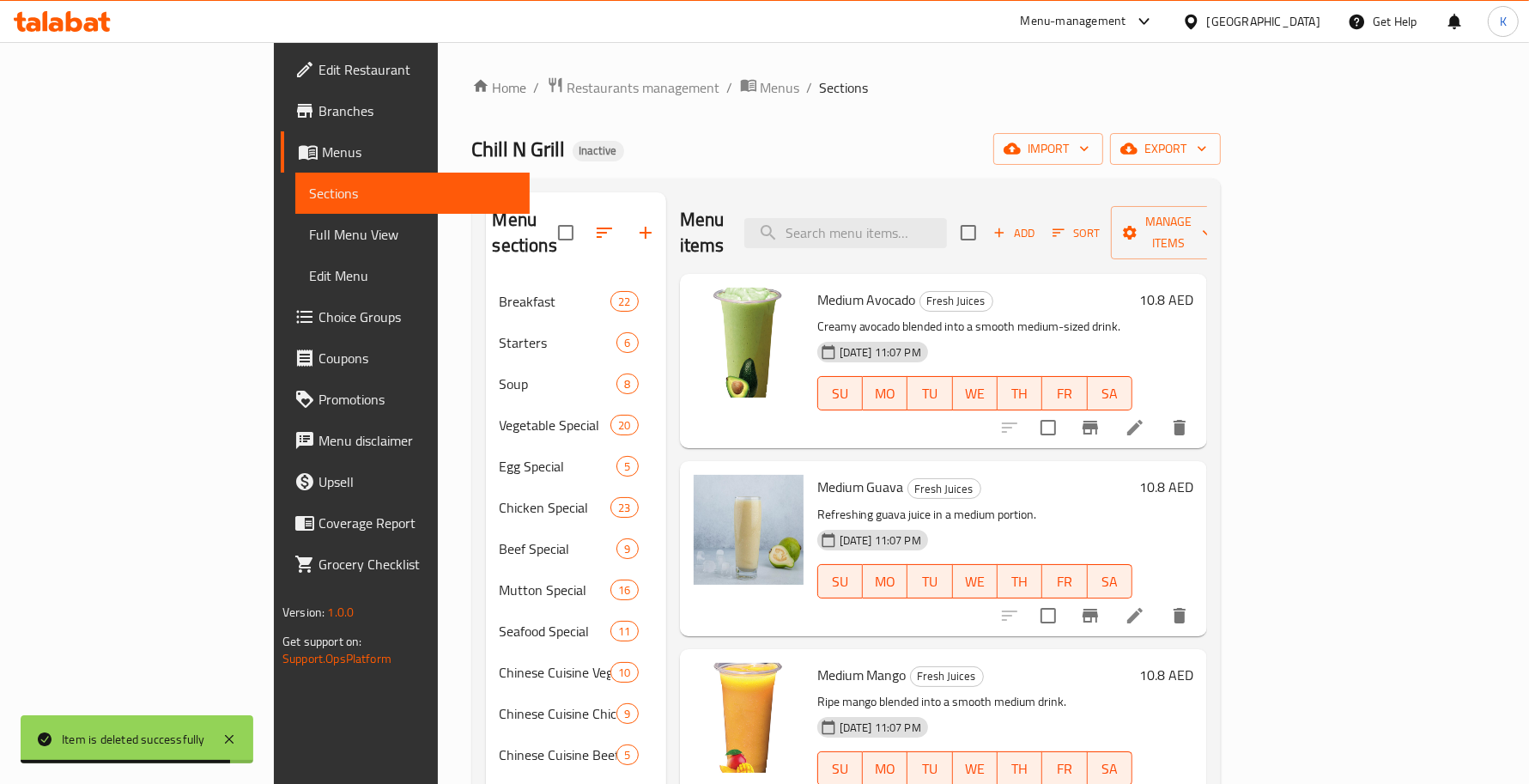
click at [961, 316] on p "Creamy avocado blended into a smooth medium-sized drink." at bounding box center [974, 327] width 315 height 21
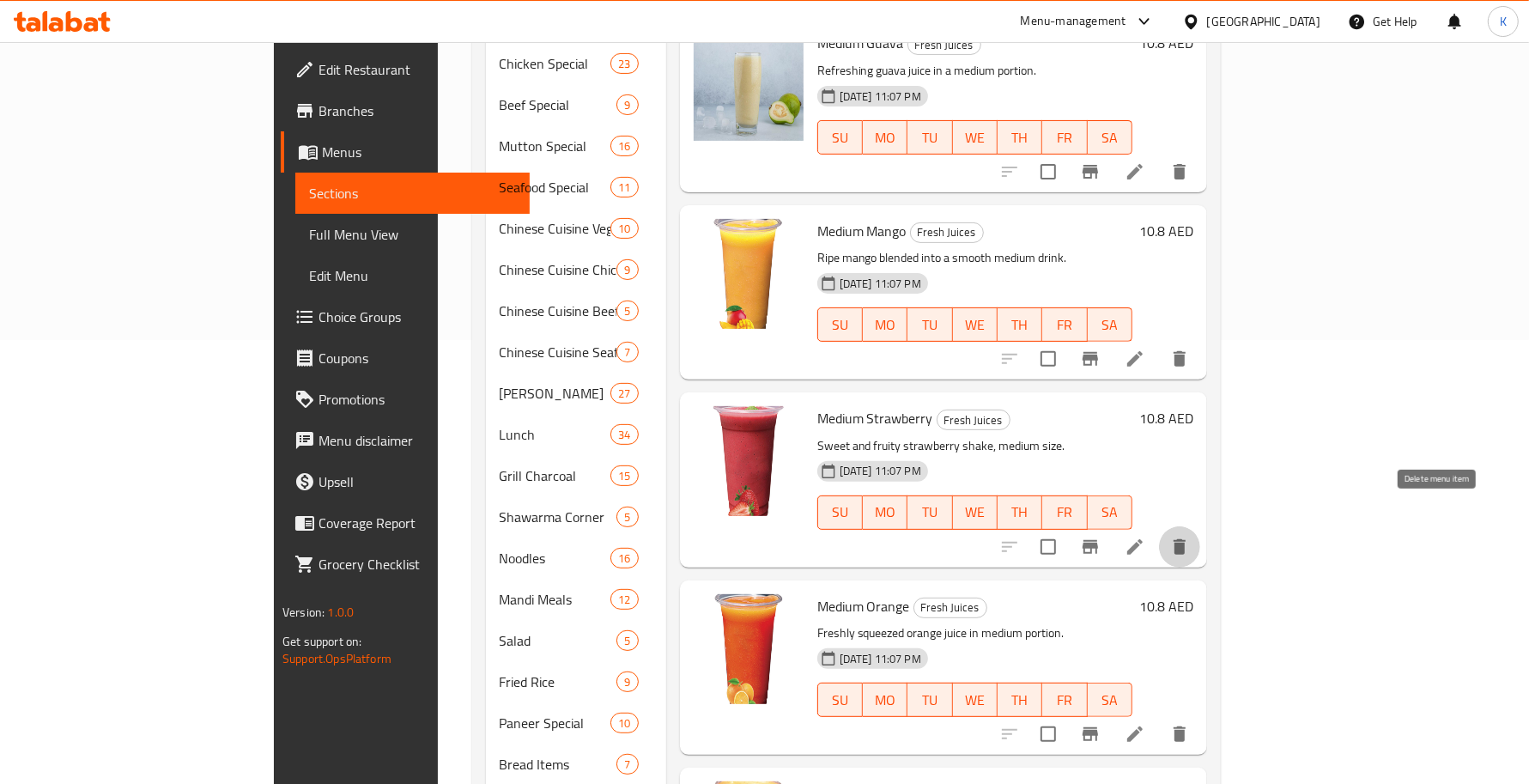
click at [1186, 539] on icon "delete" at bounding box center [1179, 547] width 12 height 16
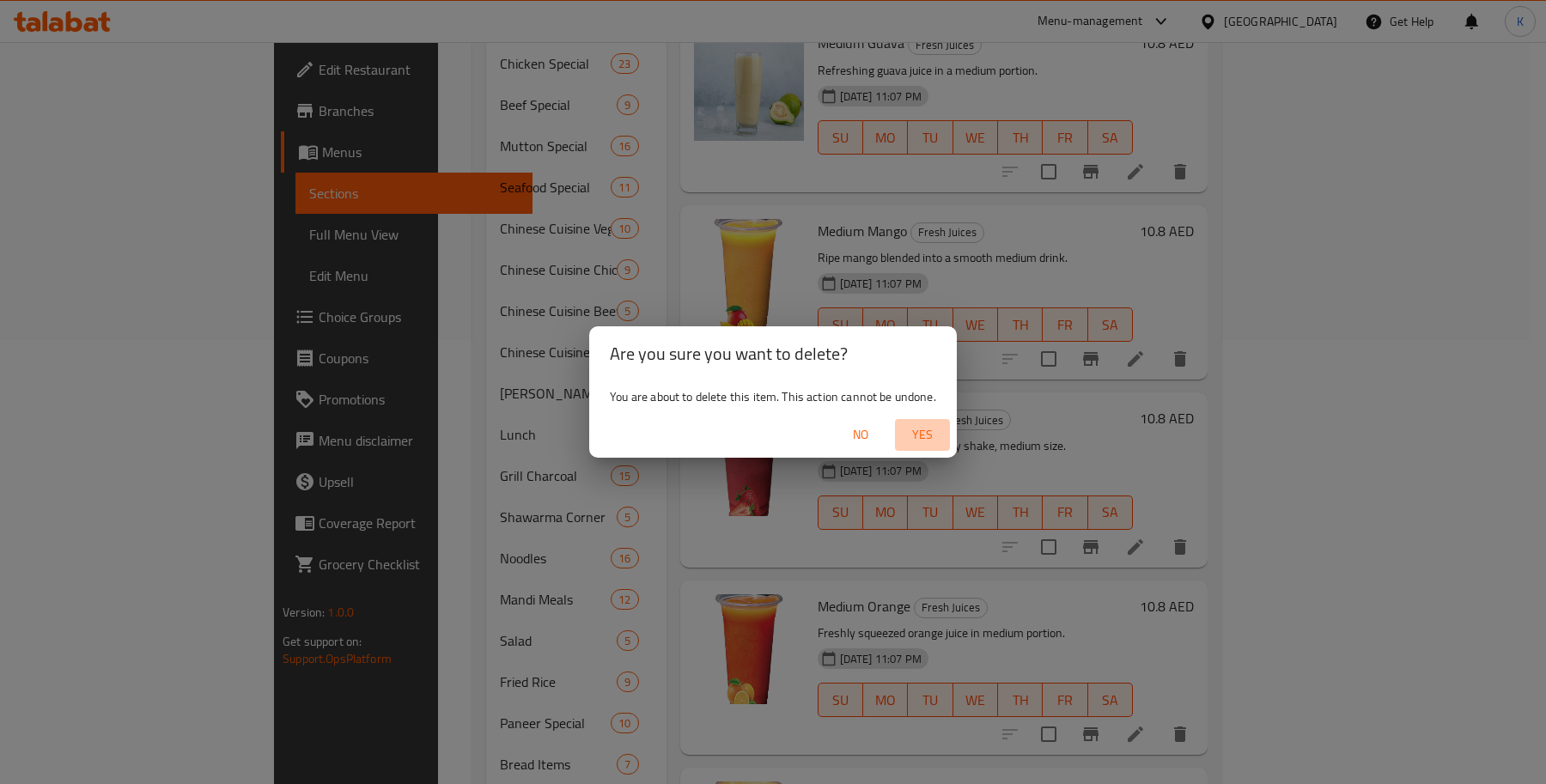
click at [919, 434] on span "Yes" at bounding box center [922, 435] width 41 height 21
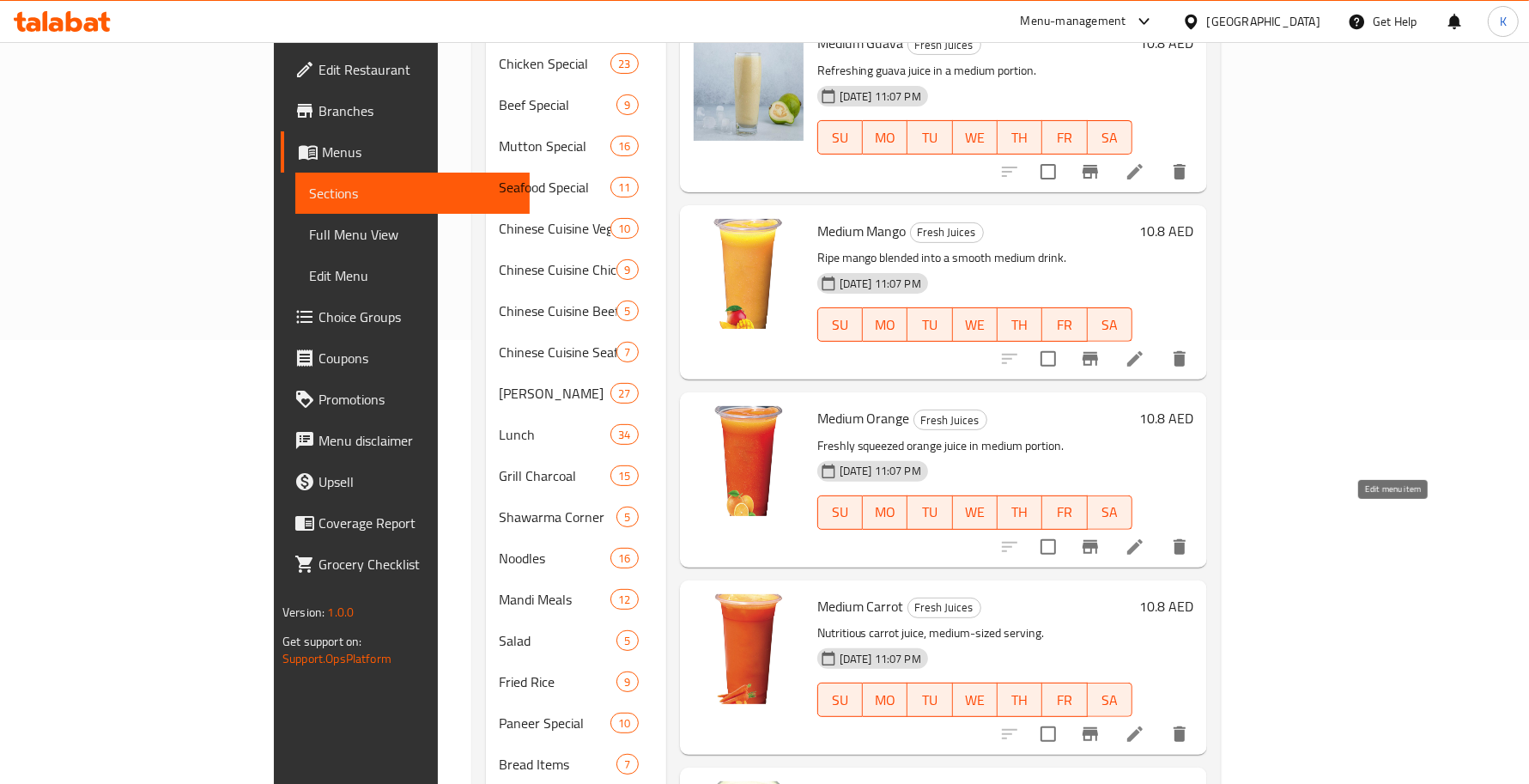
click at [1145, 536] on icon at bounding box center [1134, 546] width 20 height 20
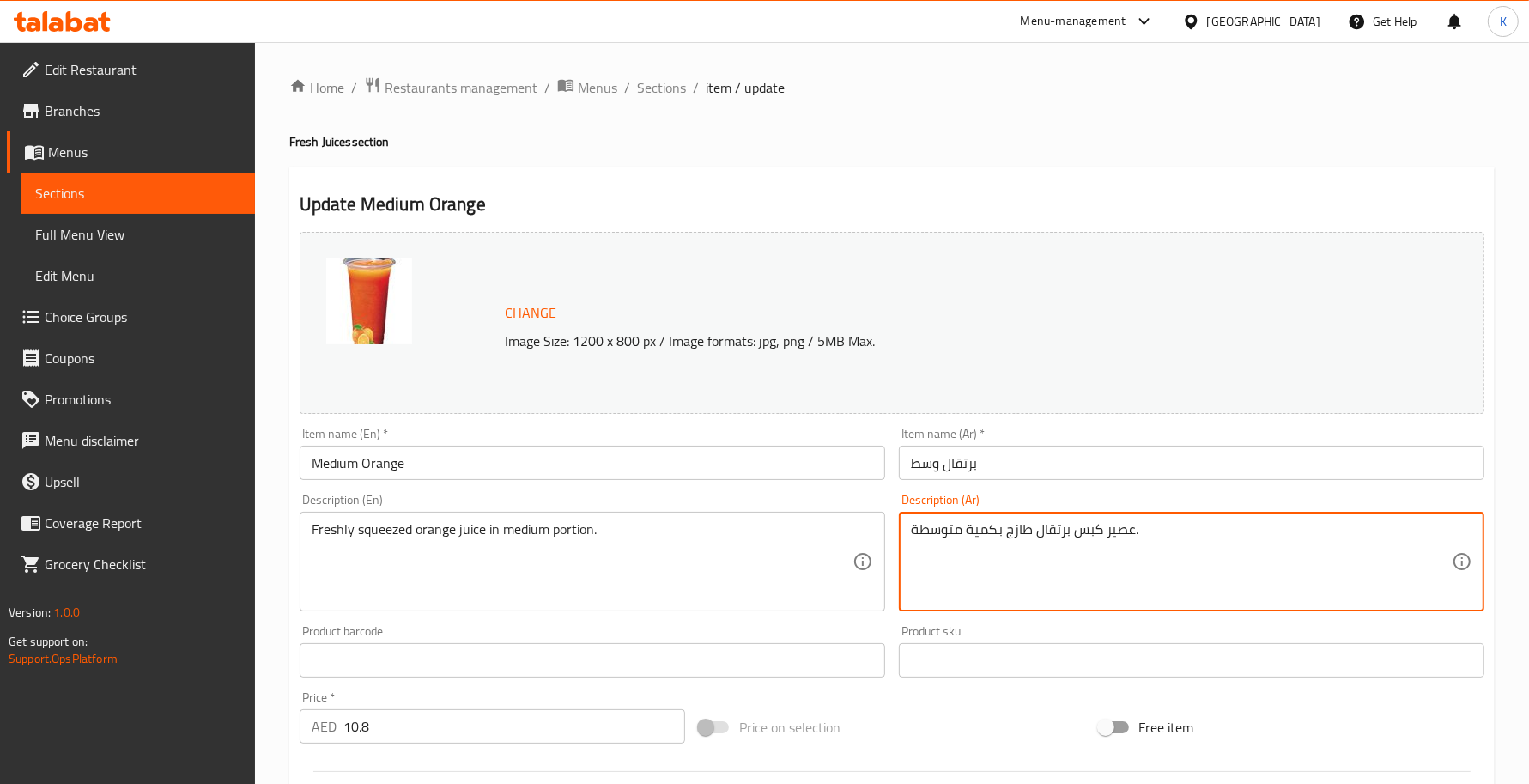
click at [1090, 538] on textarea "عصير كبس برتقال طازج بكمية متوسطة." at bounding box center [1181, 562] width 541 height 82
click at [1026, 528] on textarea "عصير برتقال طازج بكمية متوسطة." at bounding box center [1181, 562] width 541 height 82
click at [1031, 533] on textarea "عصير برتقال طازج بكمية متوسطة." at bounding box center [1181, 562] width 541 height 82
paste textarea "كبس"
type textarea "عصير برتقال كبس طازج بكمية متوسطة."
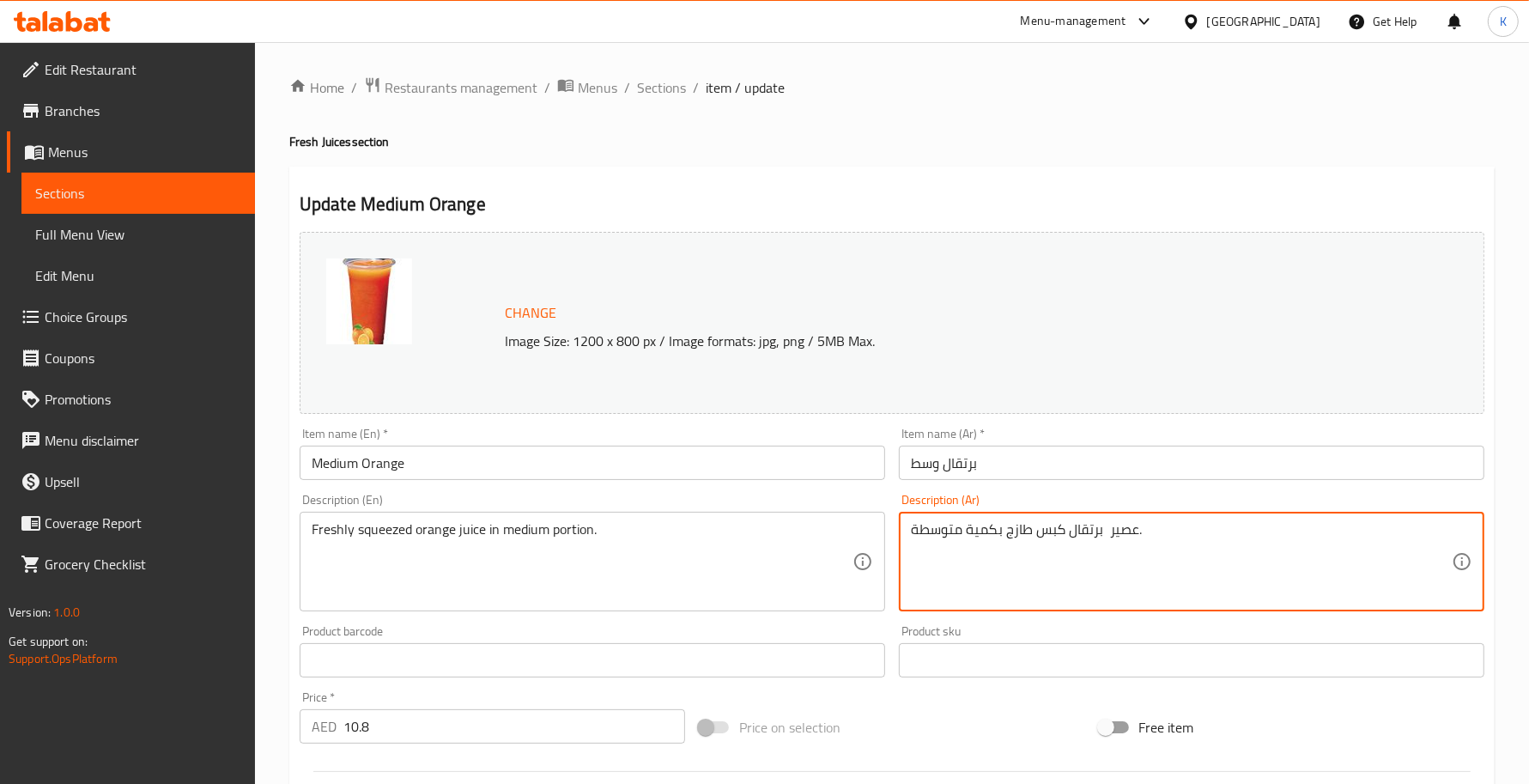
click at [656, 464] on input "Medium Orange" at bounding box center [592, 462] width 585 height 34
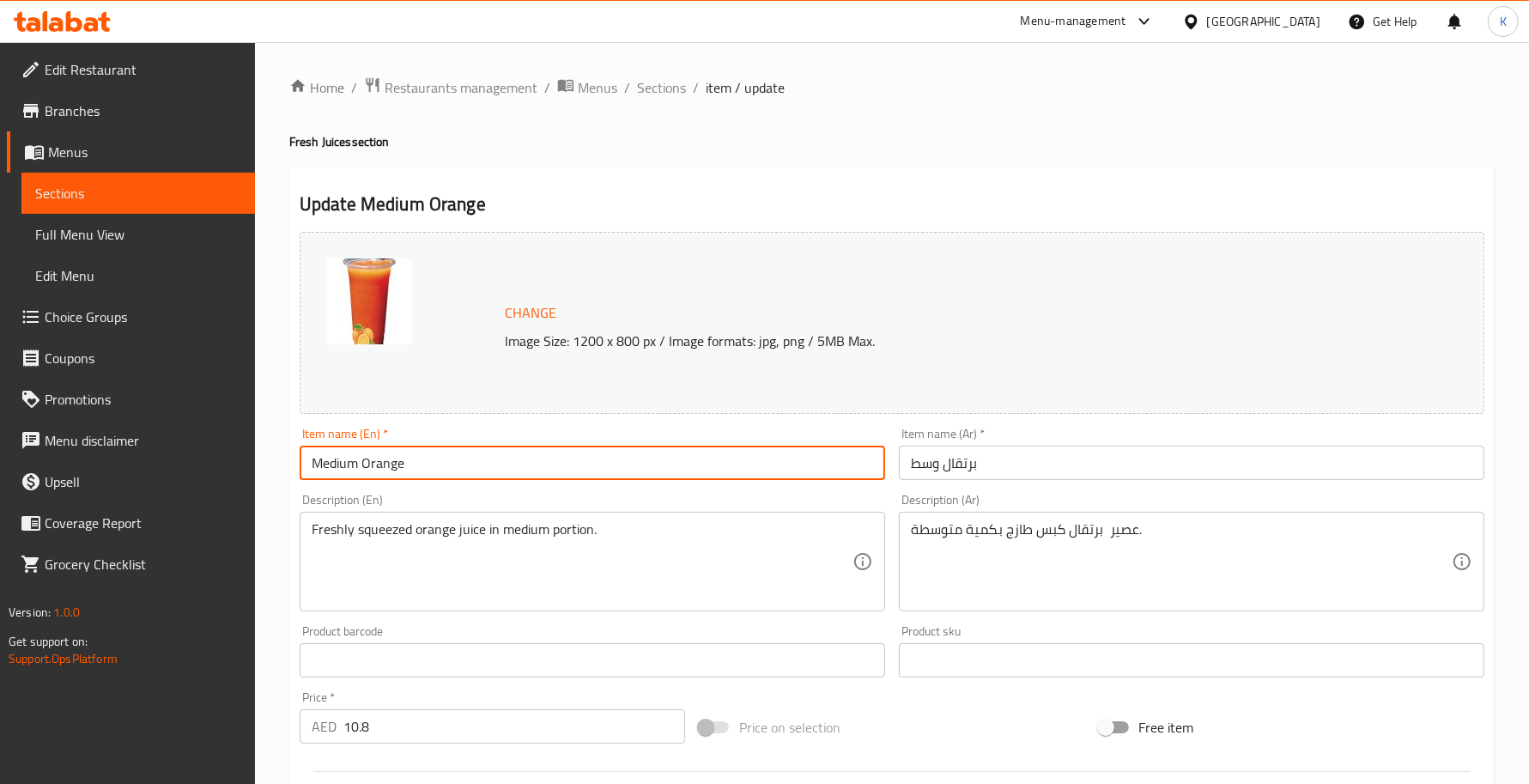
click at [654, 92] on span "Sections" at bounding box center [661, 87] width 49 height 20
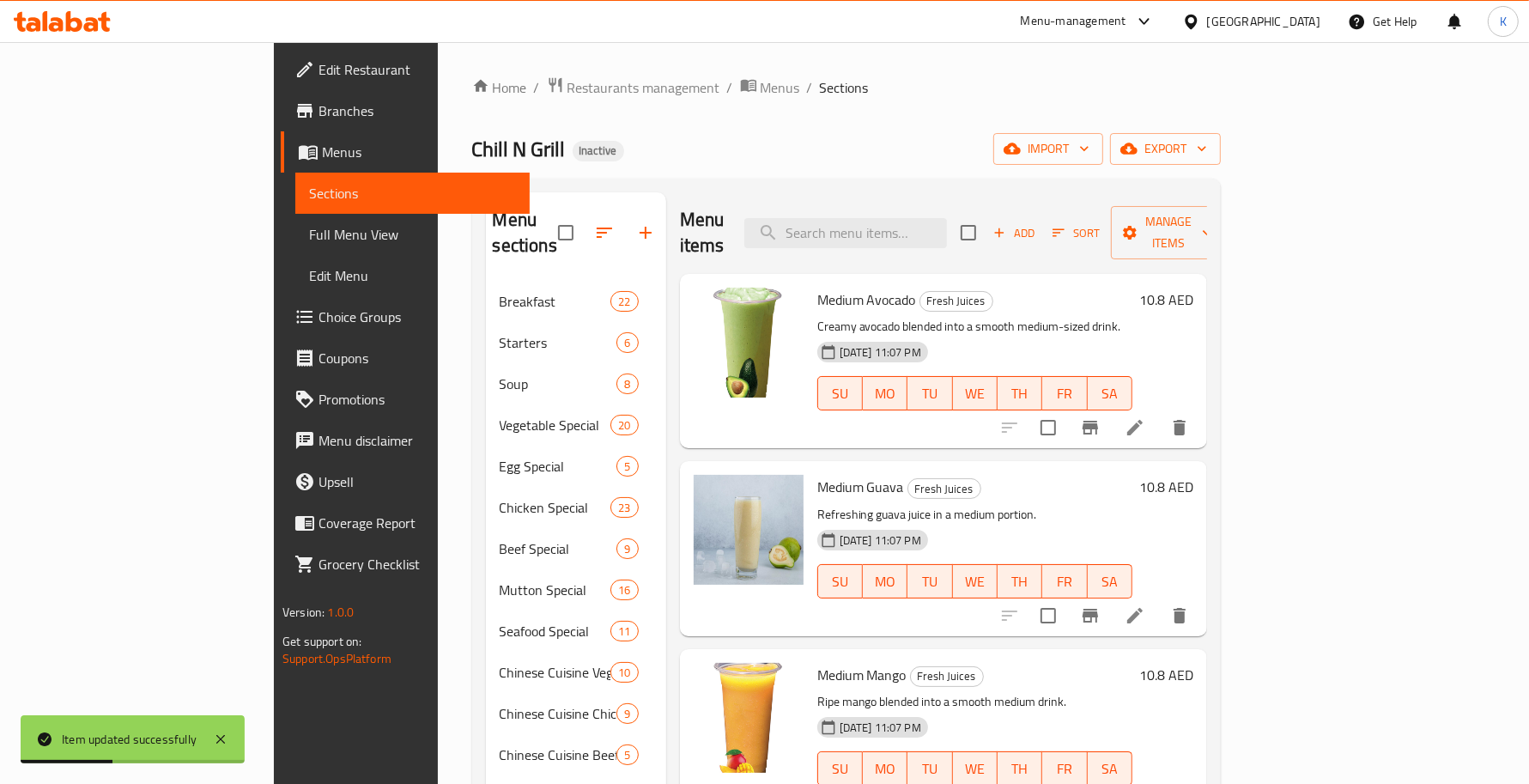
scroll to position [632, 0]
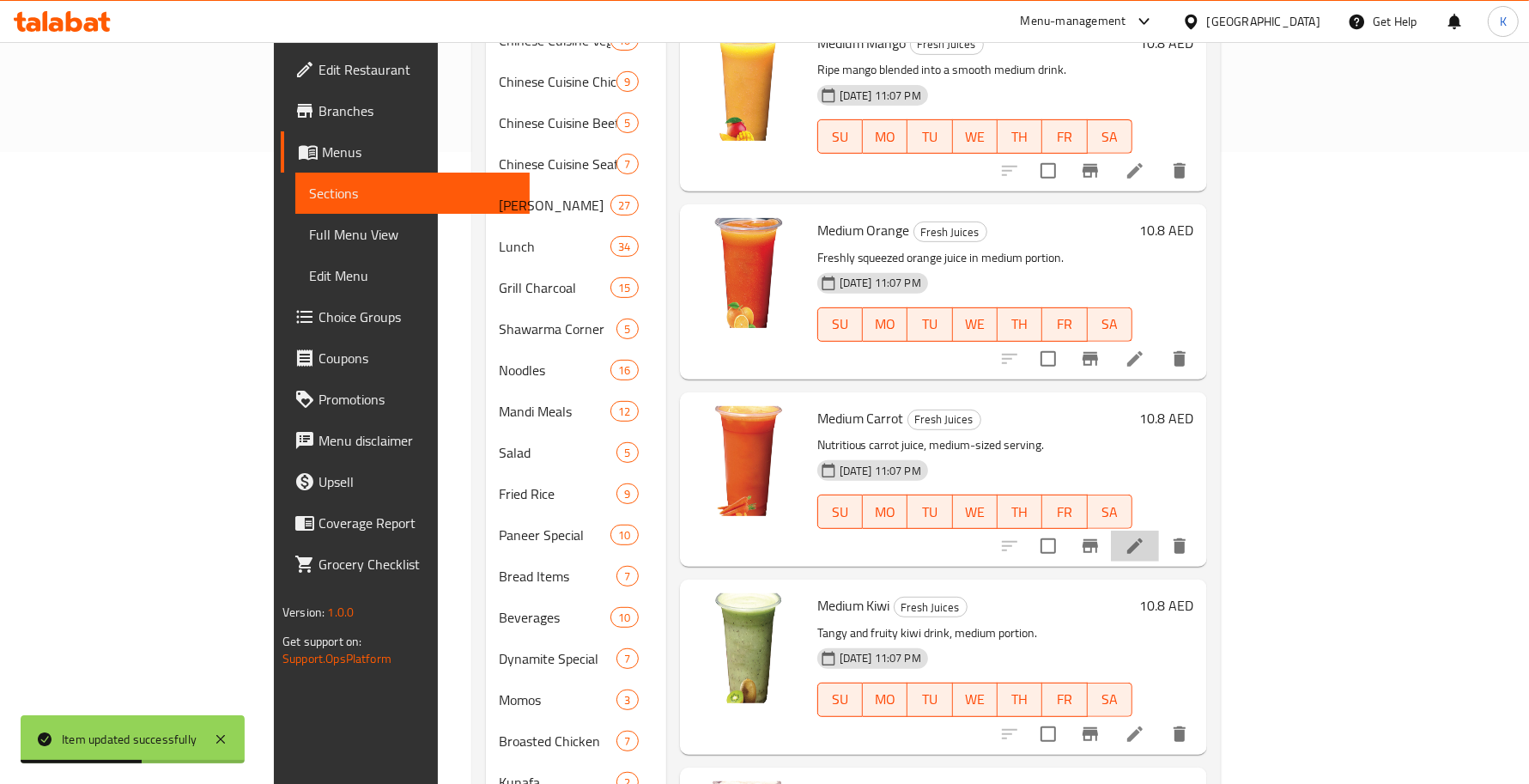
click at [1143, 538] on icon at bounding box center [1135, 546] width 16 height 16
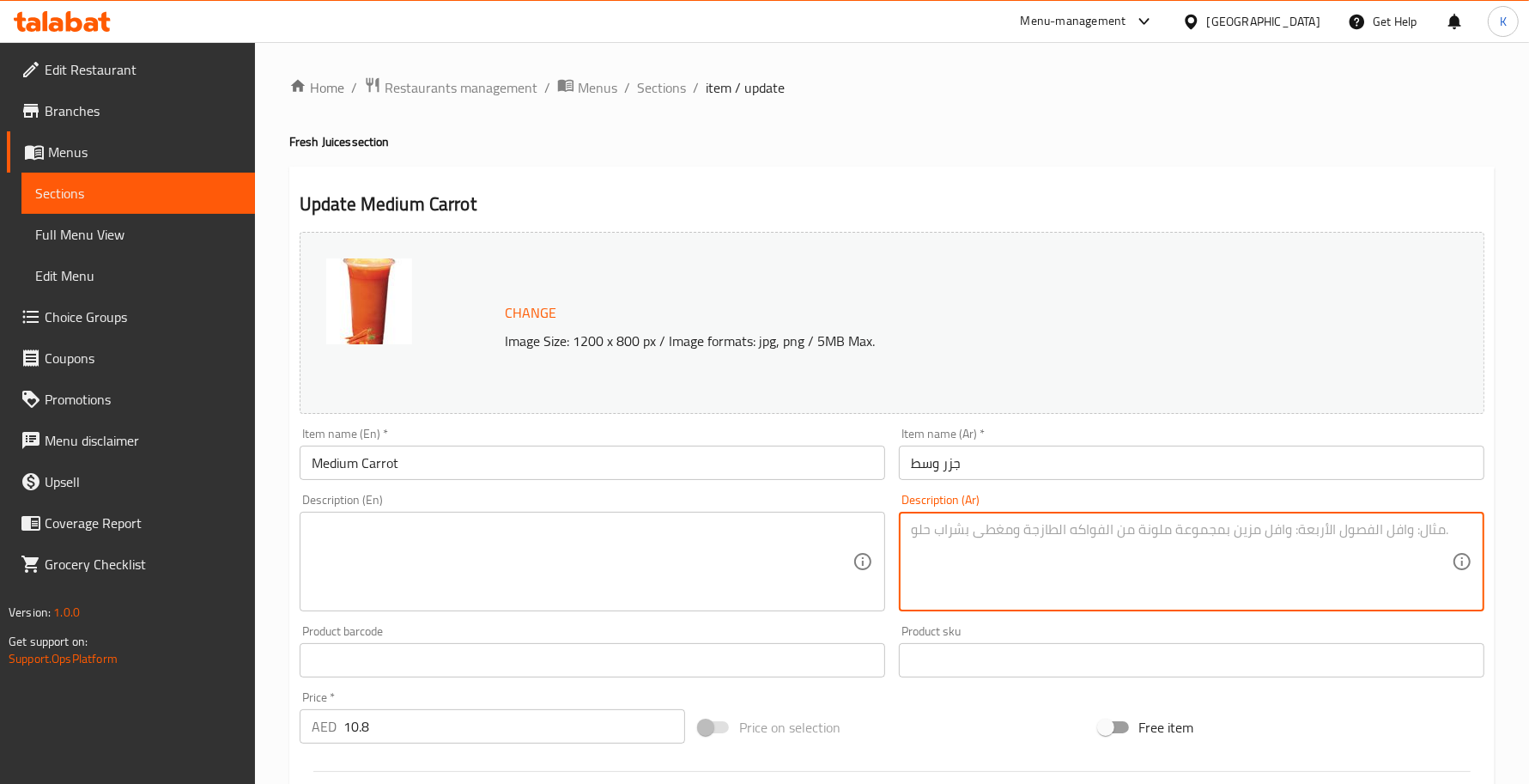
click at [599, 473] on input "Medium Carrot" at bounding box center [592, 462] width 585 height 34
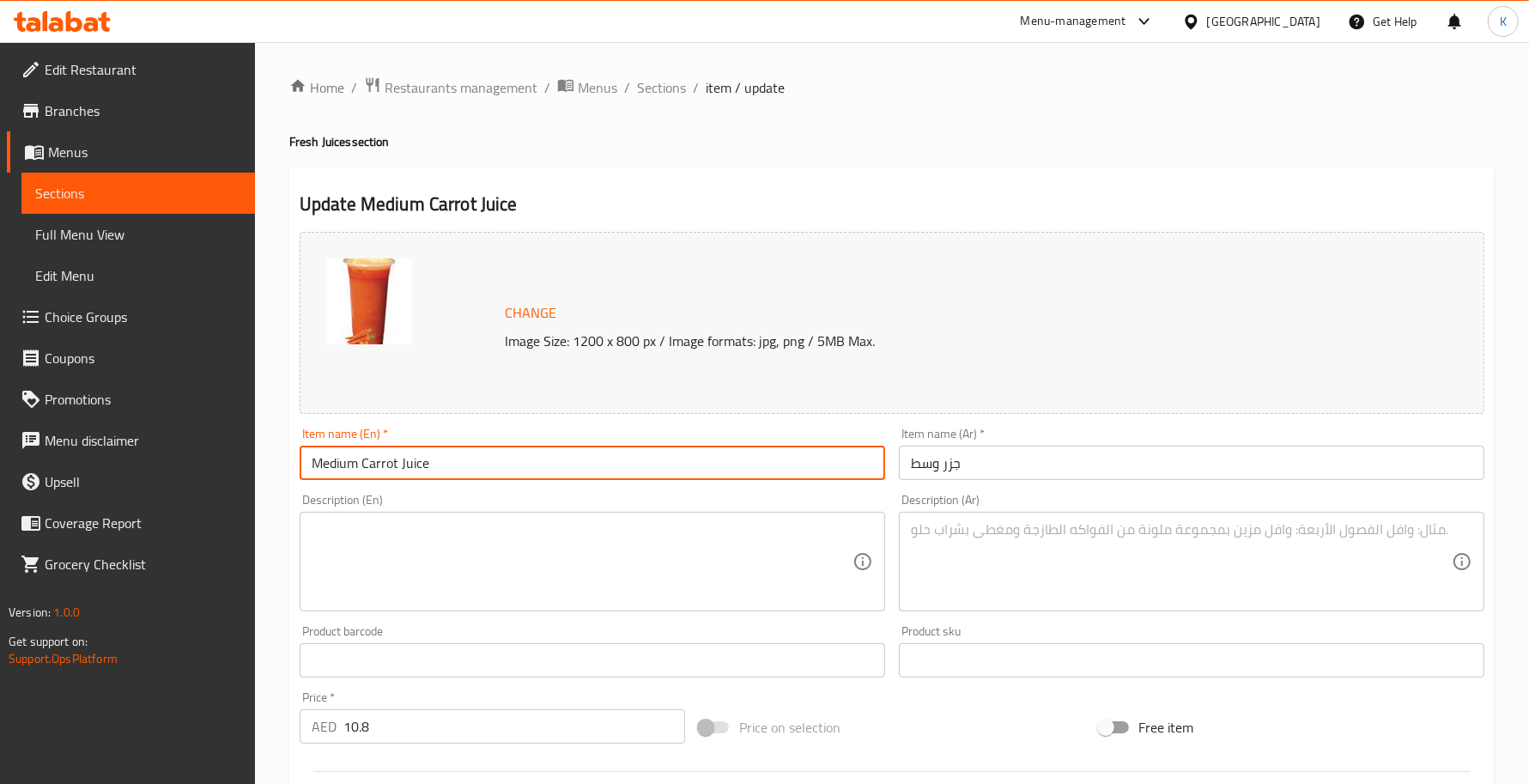
type input "Medium Carrot"
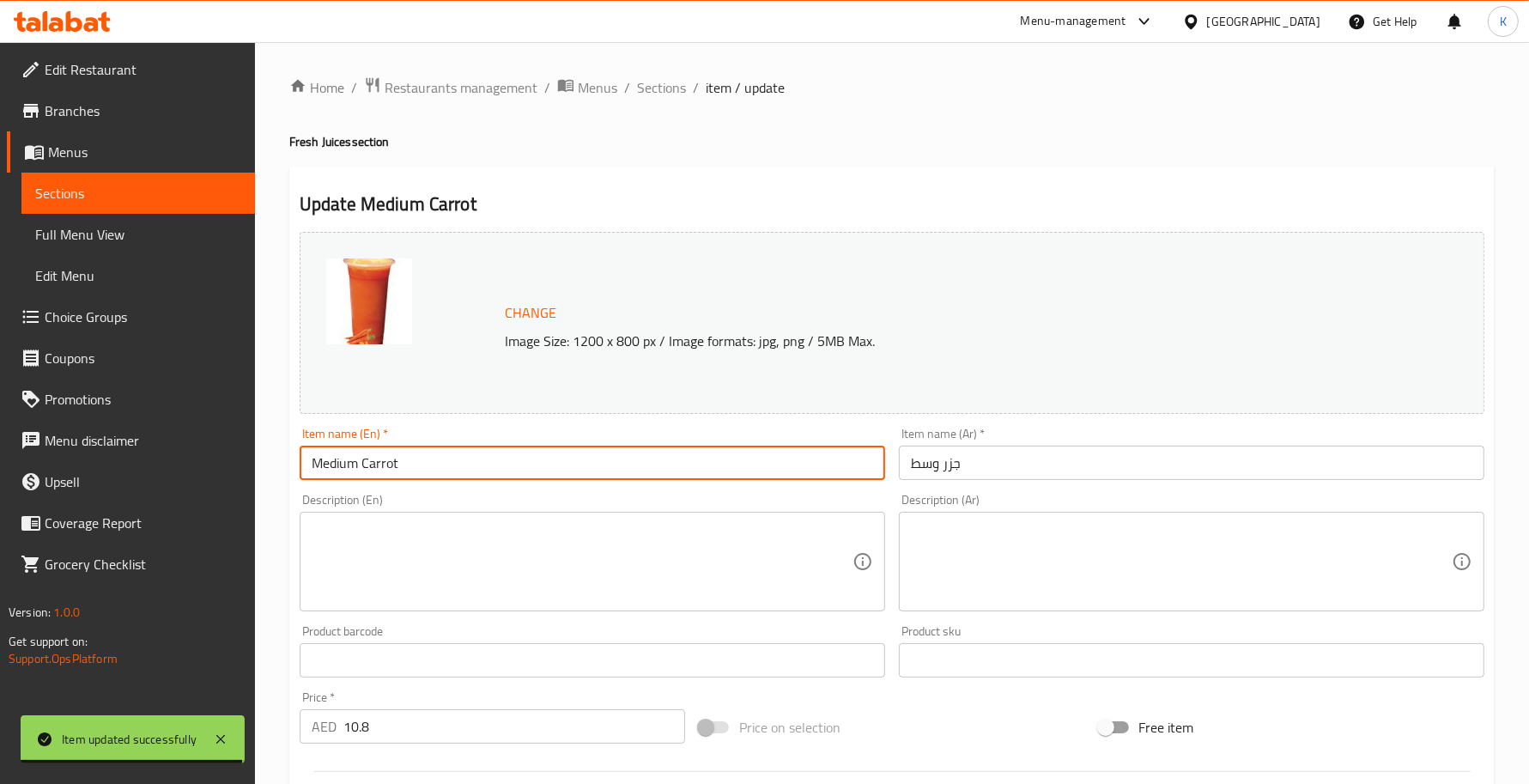
click at [763, 576] on textarea at bounding box center [582, 562] width 541 height 82
paste textarea "carrot, water and sugar"
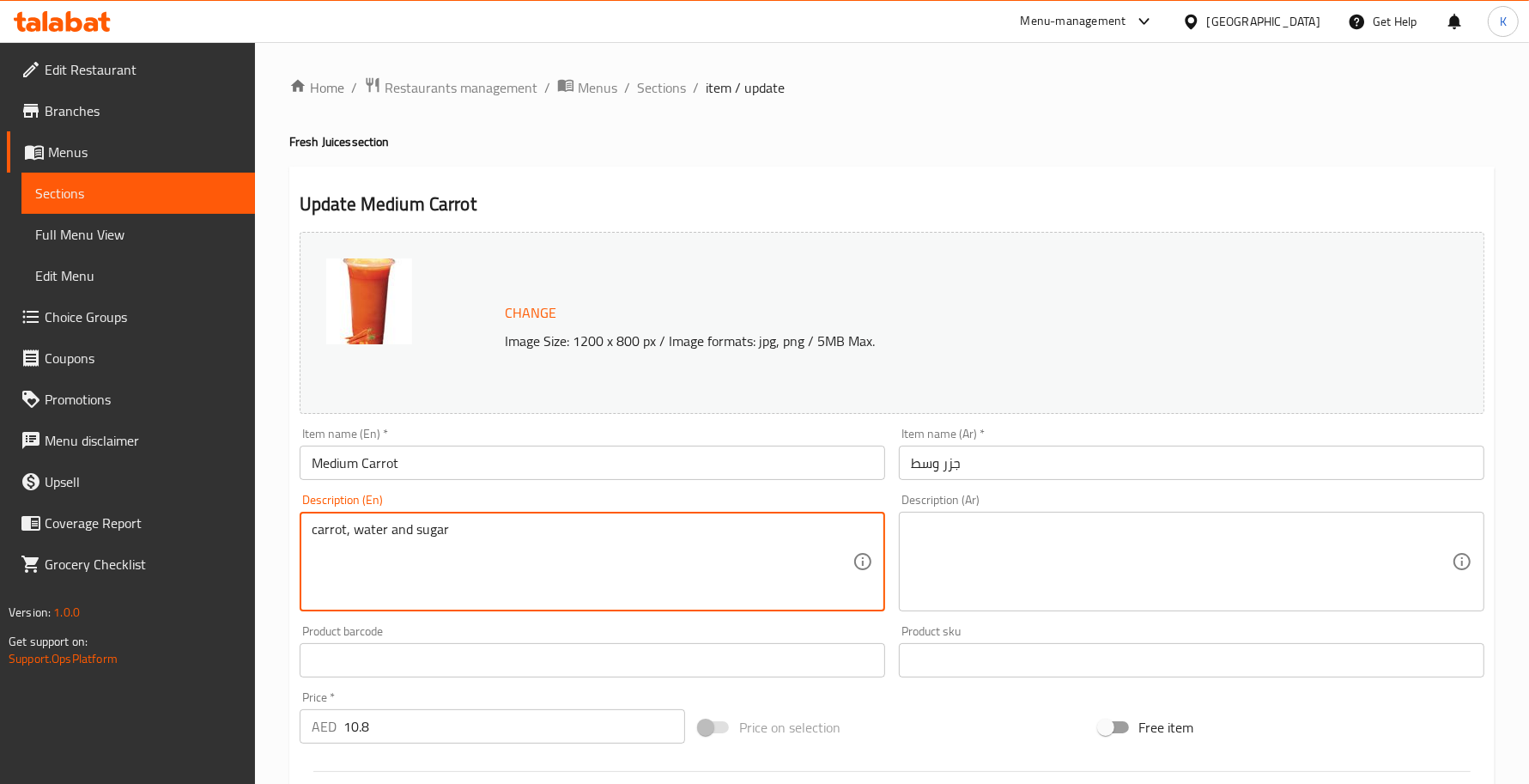
type textarea "carrot, water and sugar"
click at [1187, 545] on textarea at bounding box center [1181, 562] width 541 height 82
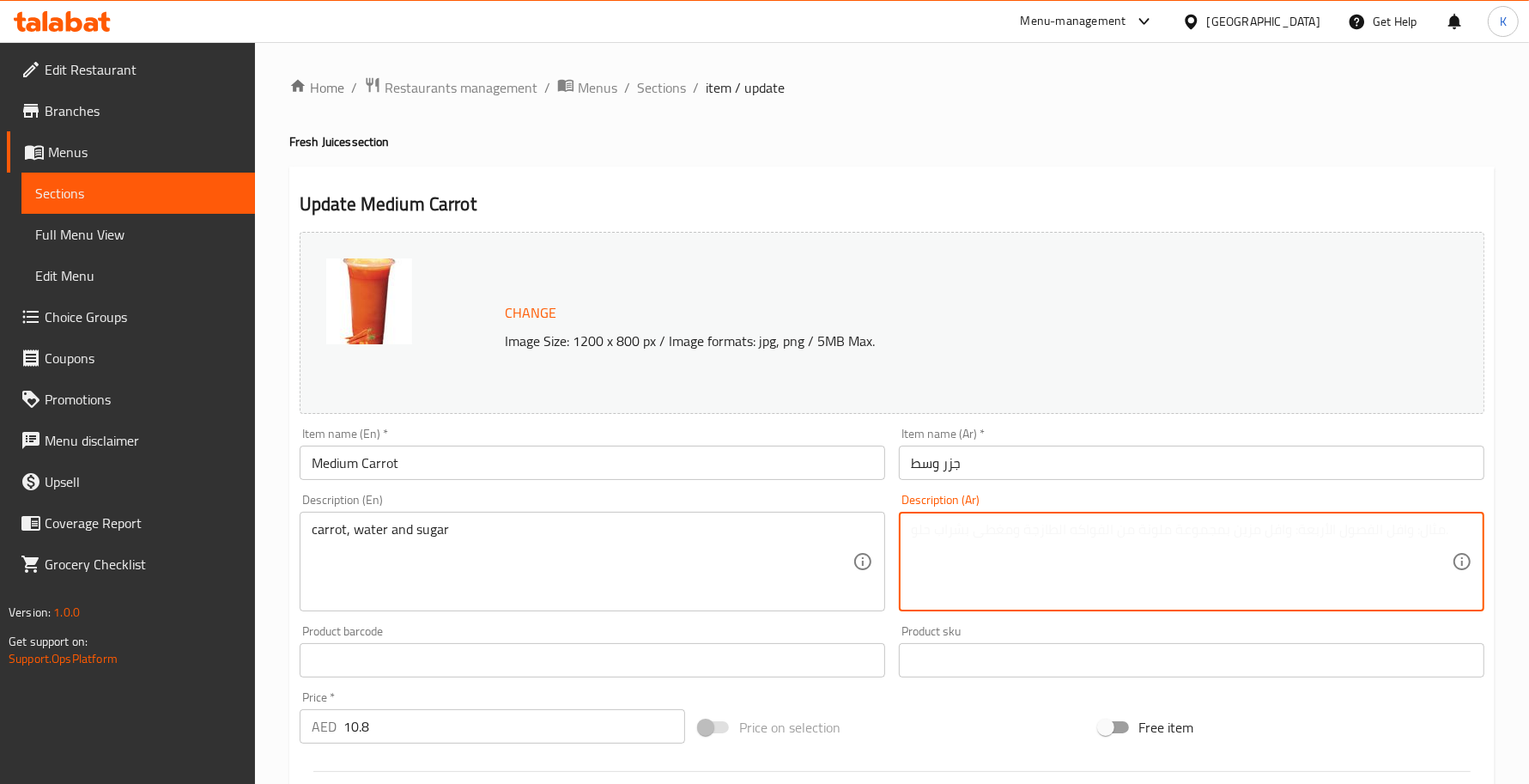
paste textarea "جزر, مياه وسكر"
type textarea "جزر, مياه وسكر"
click at [752, 448] on input "Medium Carrot" at bounding box center [592, 462] width 585 height 34
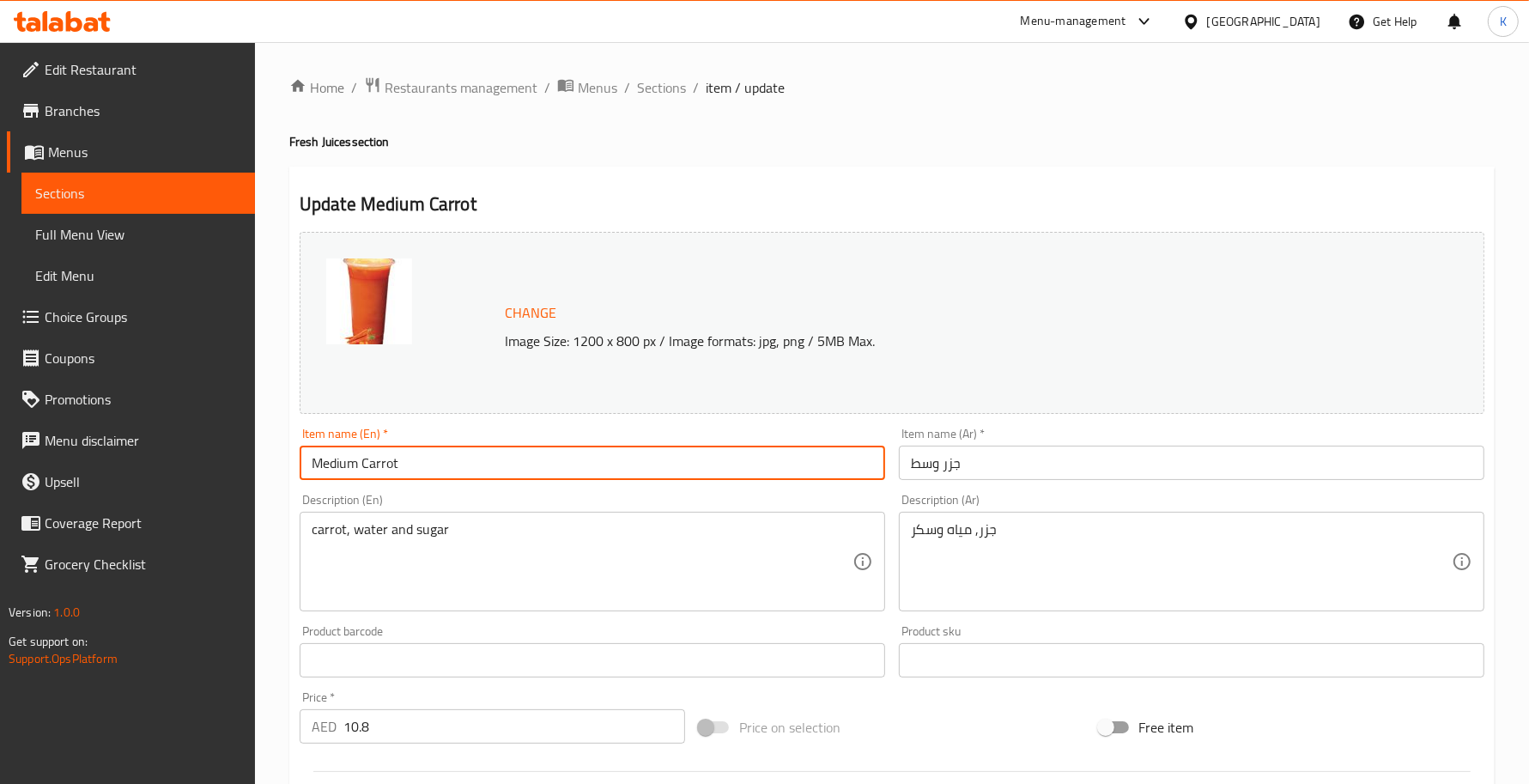
click at [671, 68] on div "Home / Restaurants management / Menus / Sections / item / update Fresh Juices s…" at bounding box center [891, 640] width 1274 height 1196
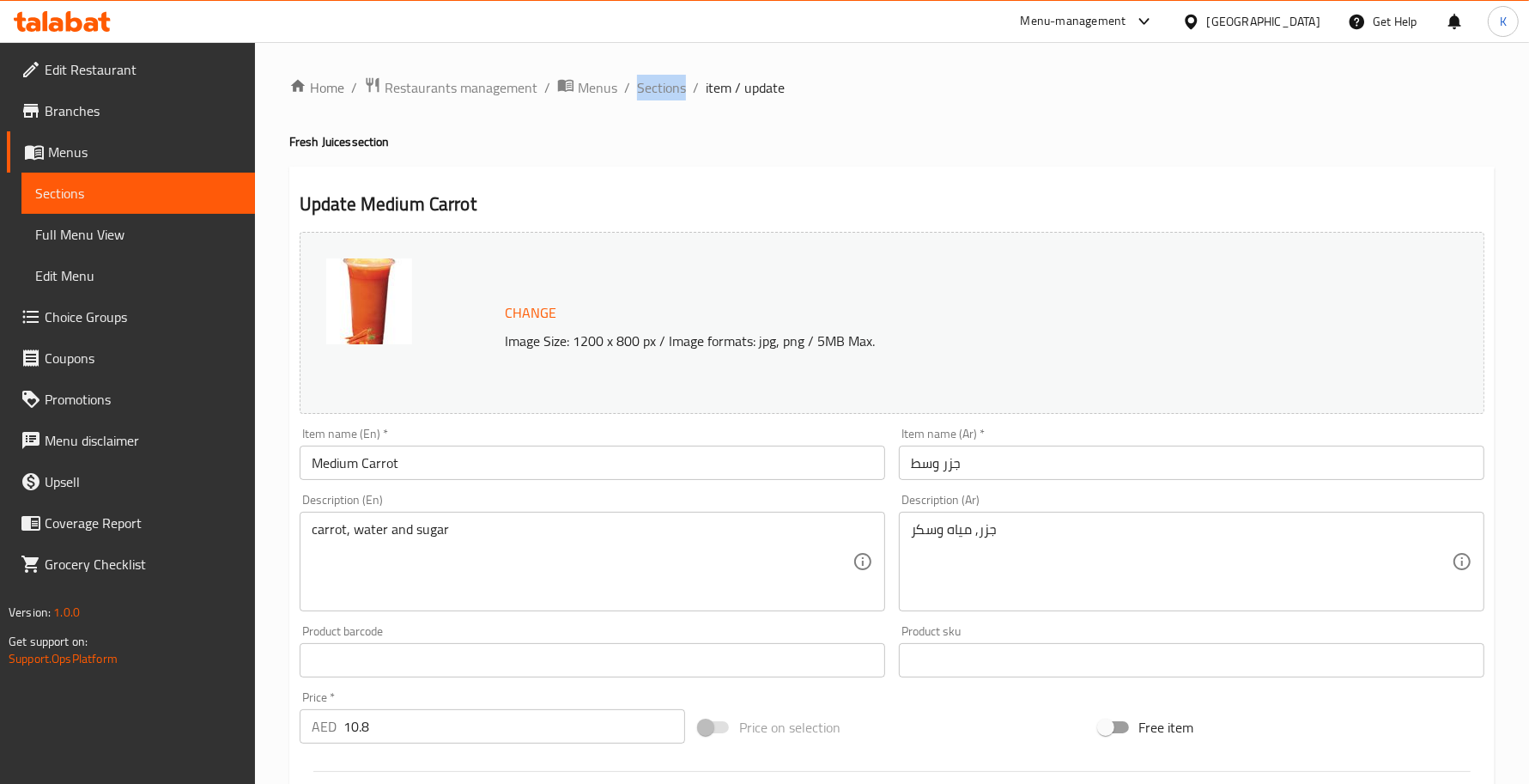
click at [671, 68] on div "Home / Restaurants management / Menus / Sections / item / update Fresh Juices s…" at bounding box center [891, 640] width 1274 height 1196
click at [671, 80] on span "Sections" at bounding box center [661, 87] width 49 height 20
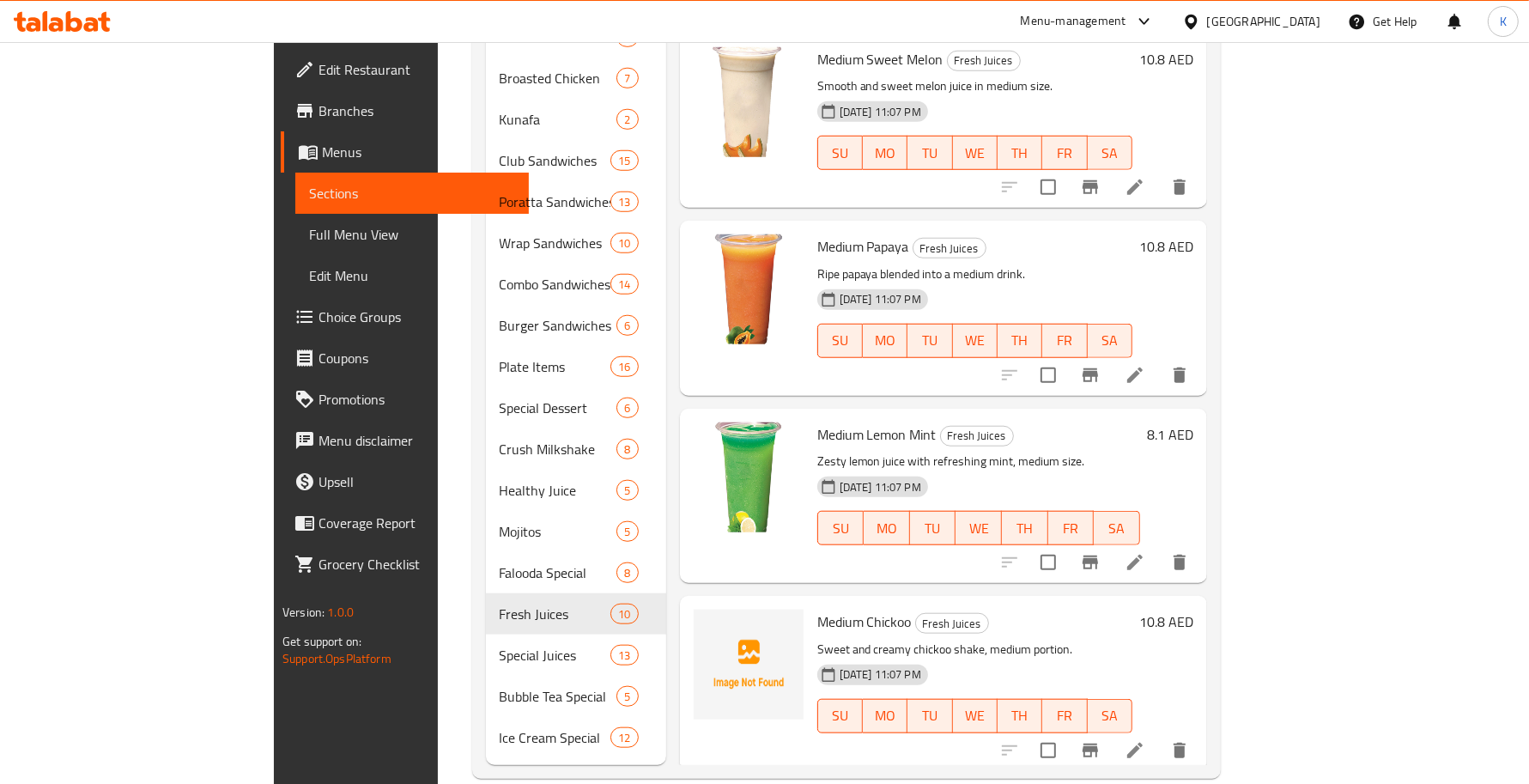
scroll to position [79, 0]
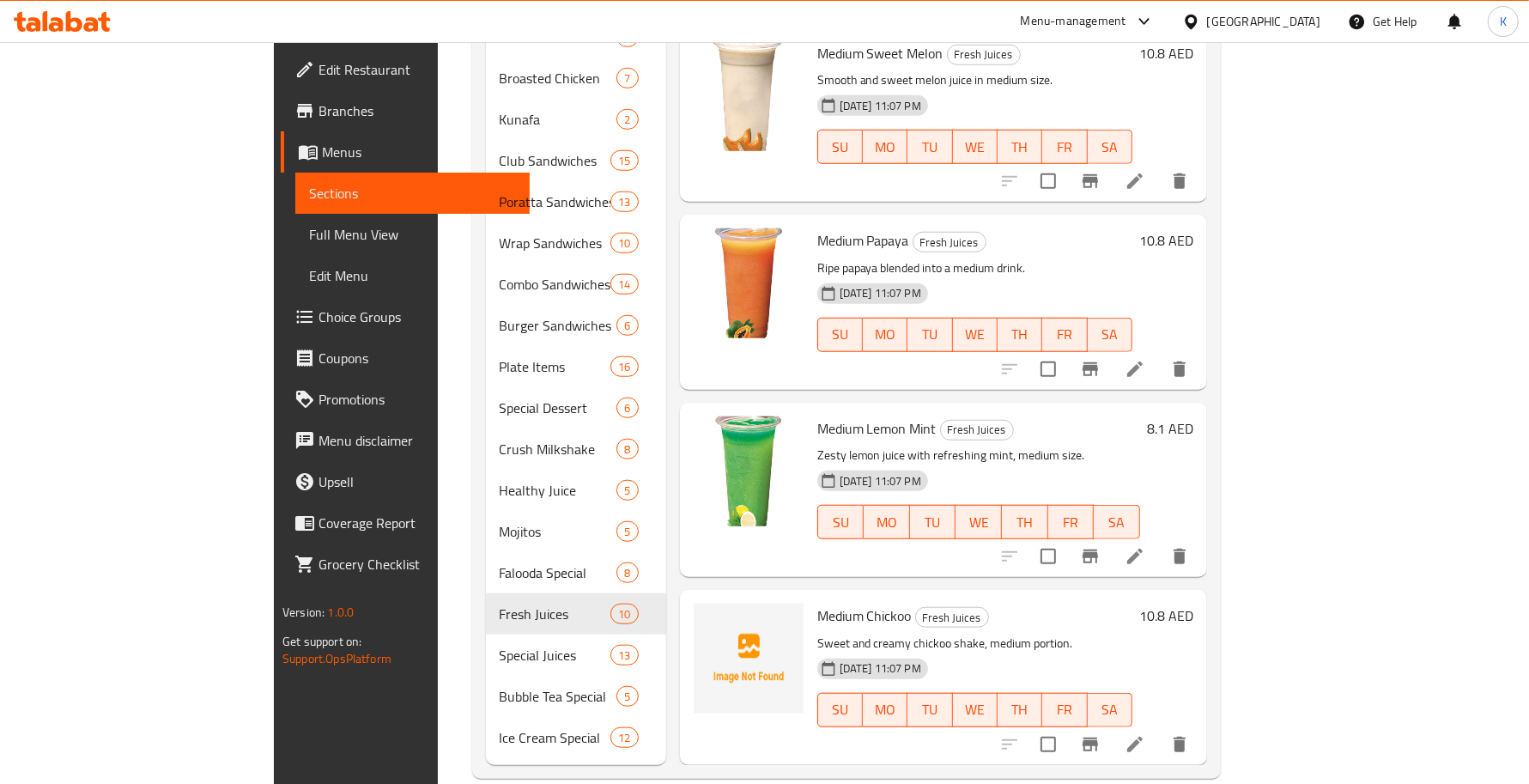
click at [1186, 736] on icon "delete" at bounding box center [1179, 744] width 12 height 16
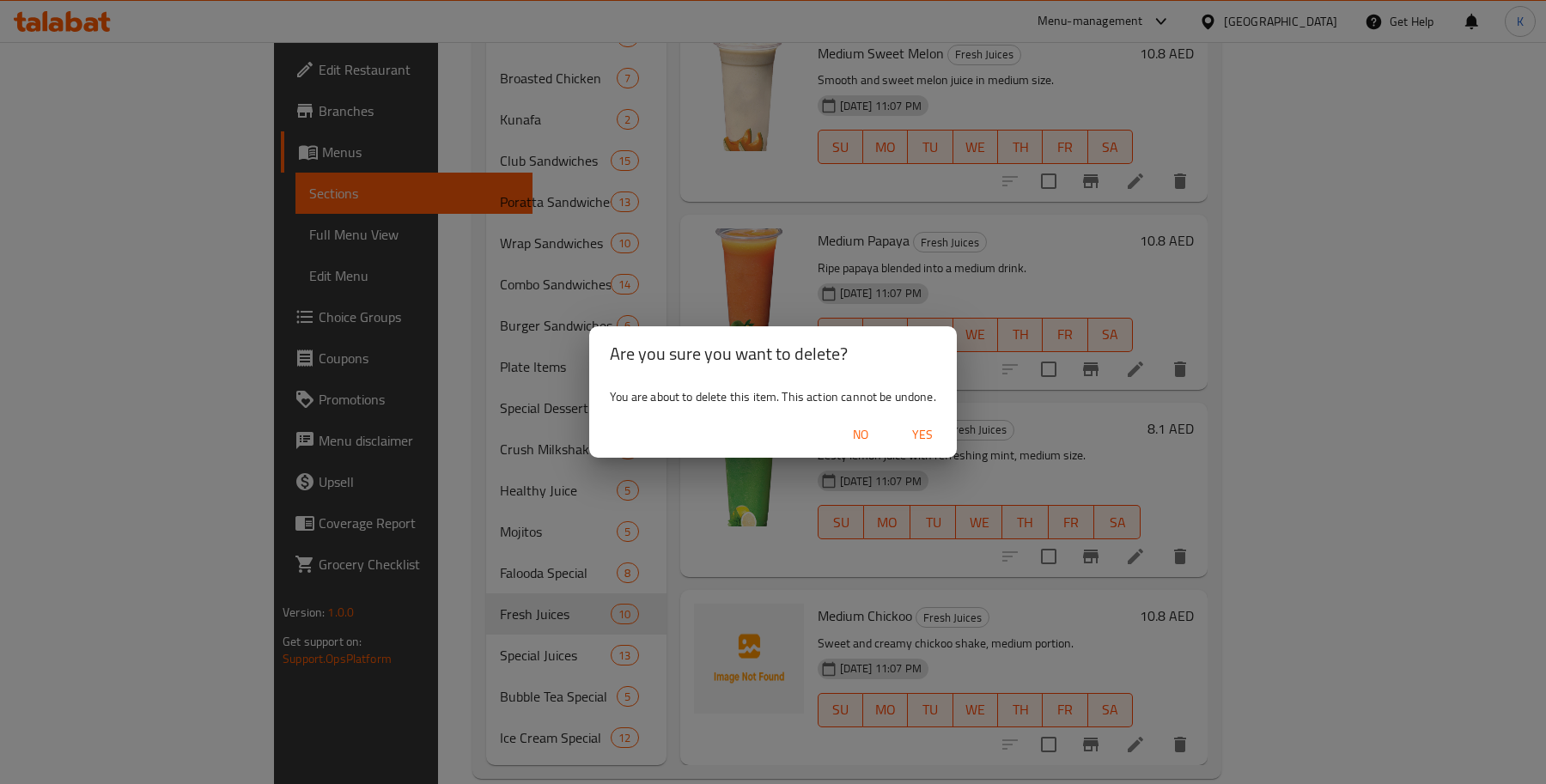
click at [925, 434] on span "Yes" at bounding box center [922, 435] width 41 height 21
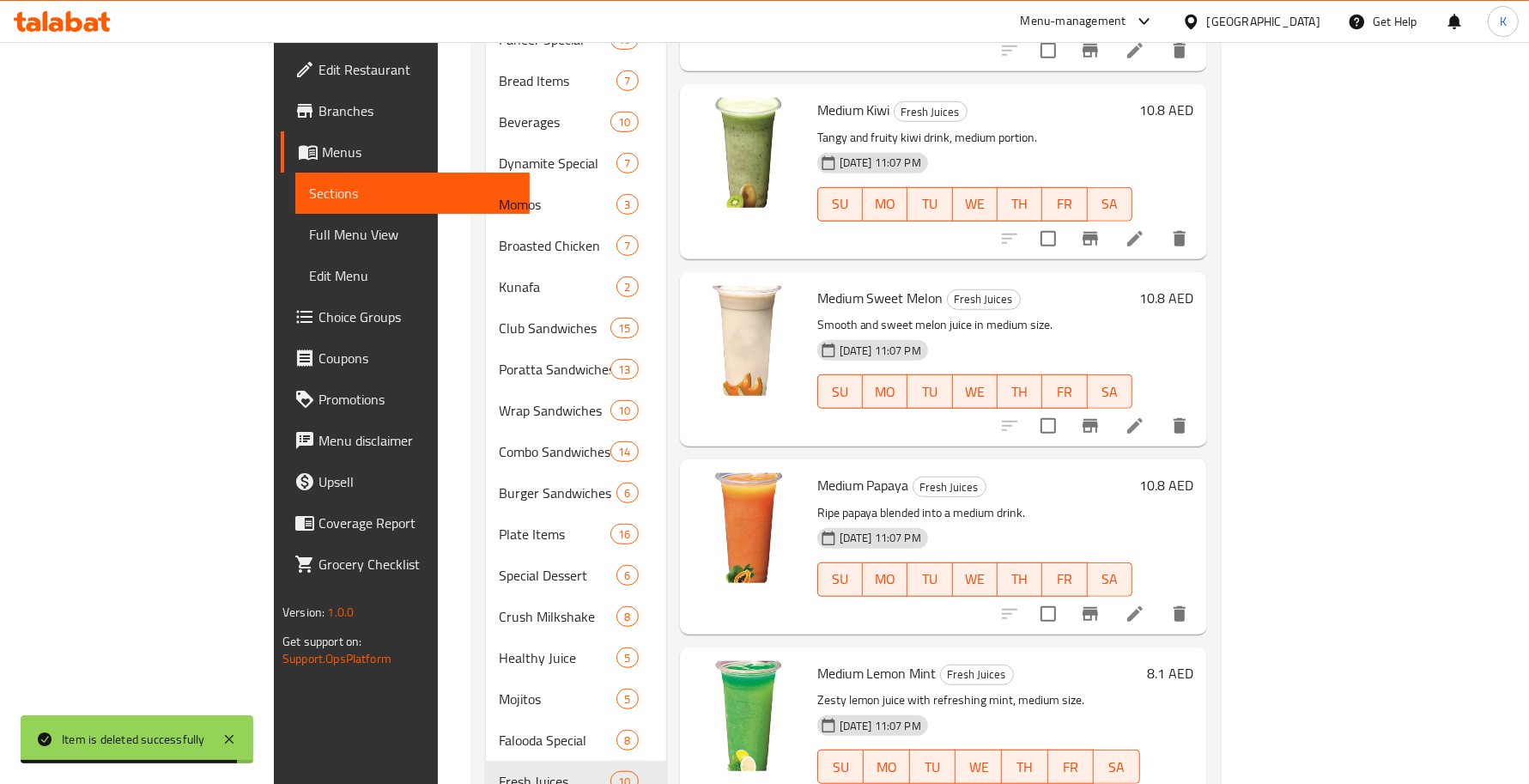
scroll to position [1044, 0]
